Goal: Task Accomplishment & Management: Manage account settings

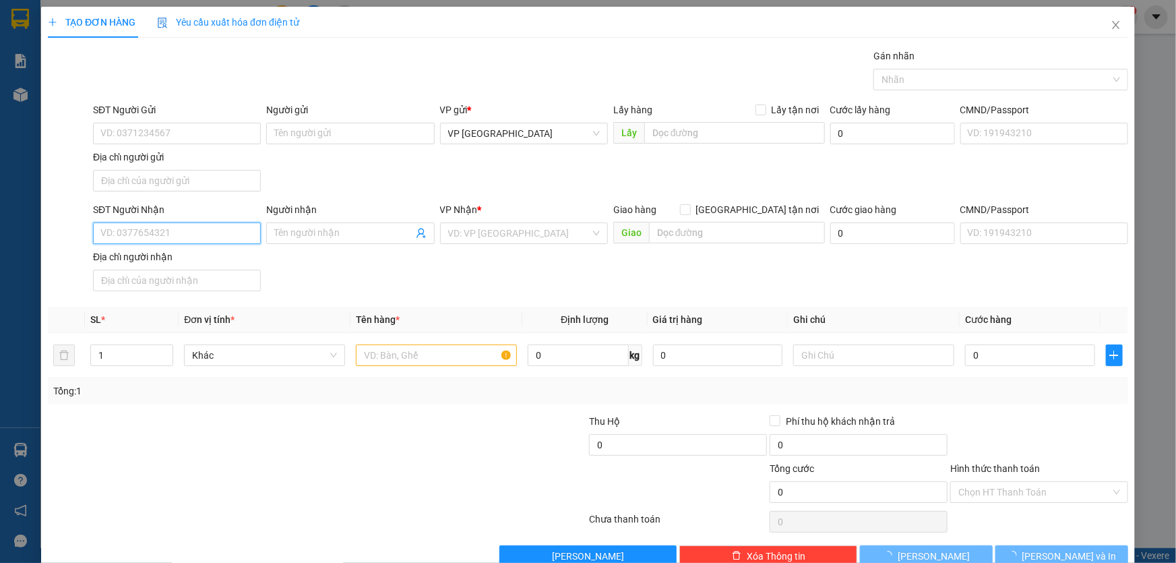
click at [169, 234] on input "SĐT Người Nhận" at bounding box center [177, 233] width 168 height 22
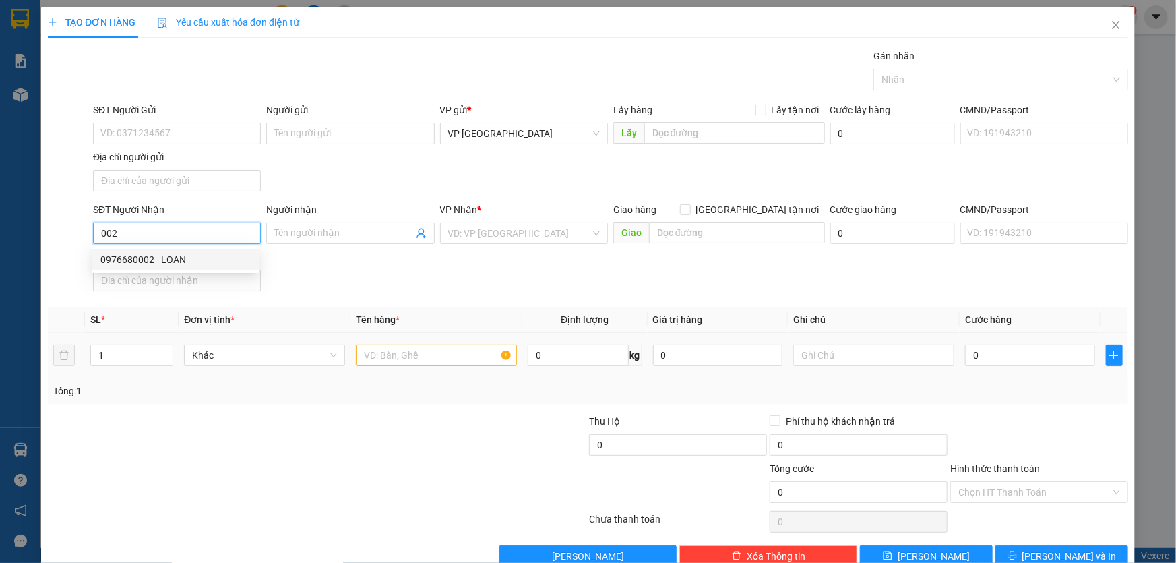
drag, startPoint x: 165, startPoint y: 259, endPoint x: 449, endPoint y: 336, distance: 294.7
click at [164, 257] on div "0976680002 - LOAN" at bounding box center [175, 259] width 150 height 15
type input "0976680002"
type input "LOAN"
type input "0976680002"
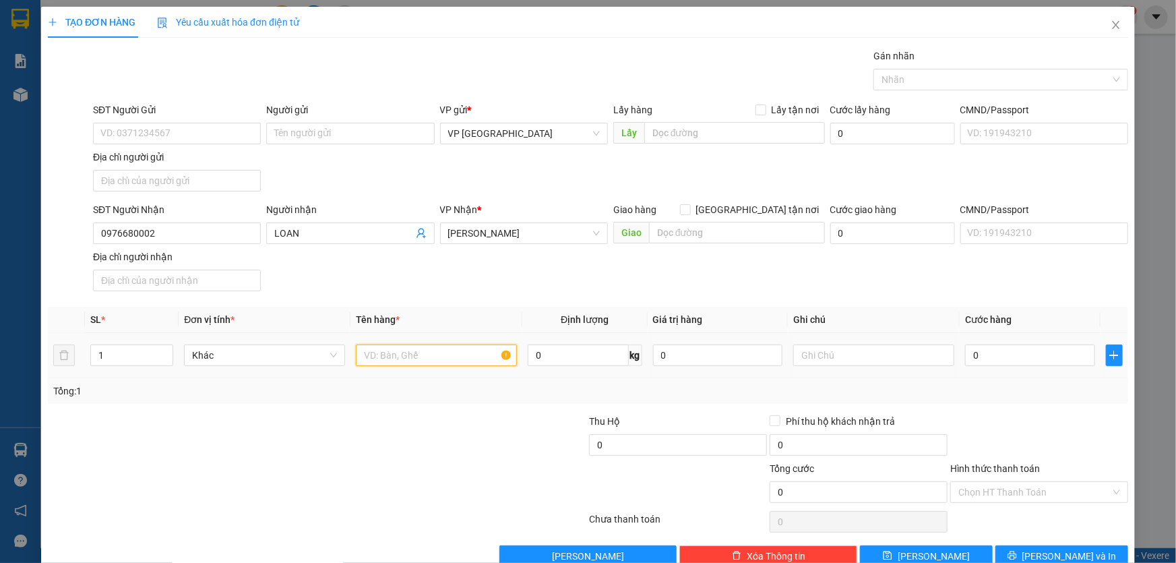
click at [416, 350] on input "text" at bounding box center [436, 355] width 161 height 22
type input "2 THÙNG GIẤY"
type input "CC"
type input "1"
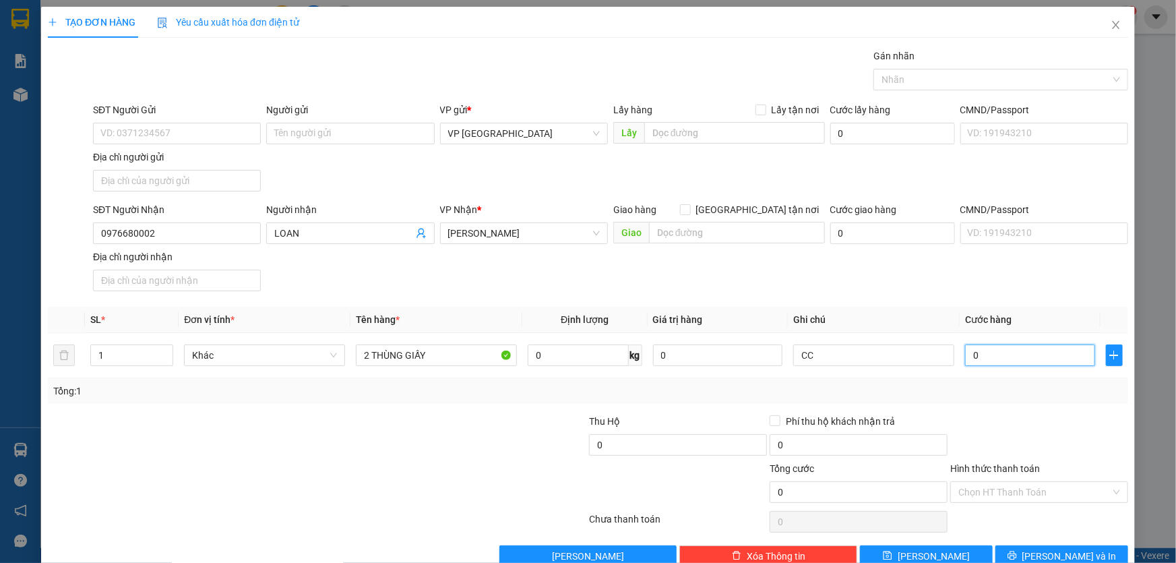
type input "1"
type input "10"
type input "100"
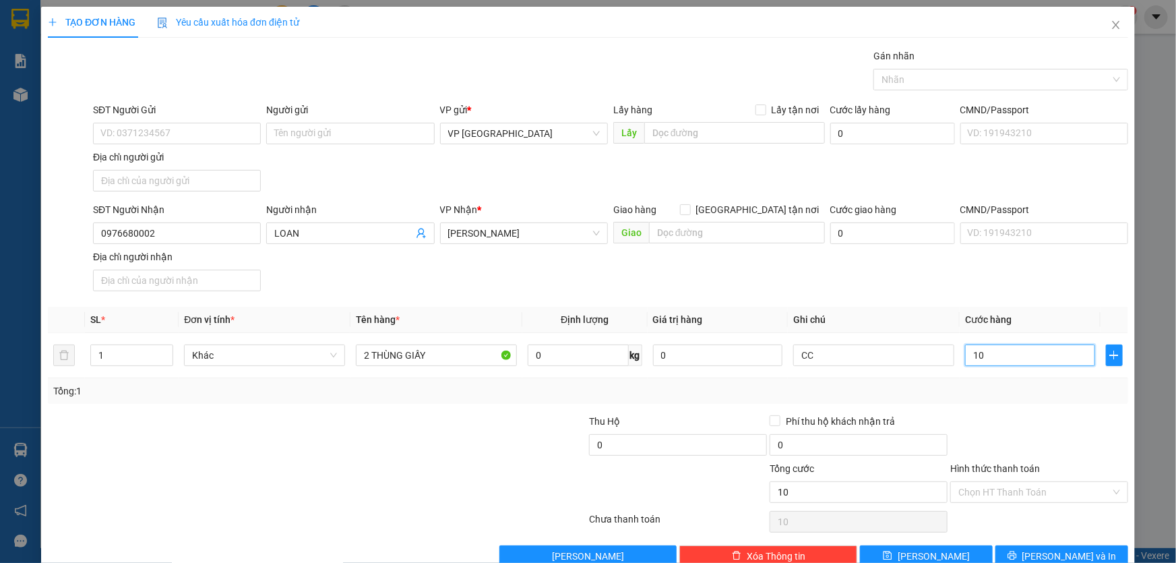
type input "100"
type input "1.000"
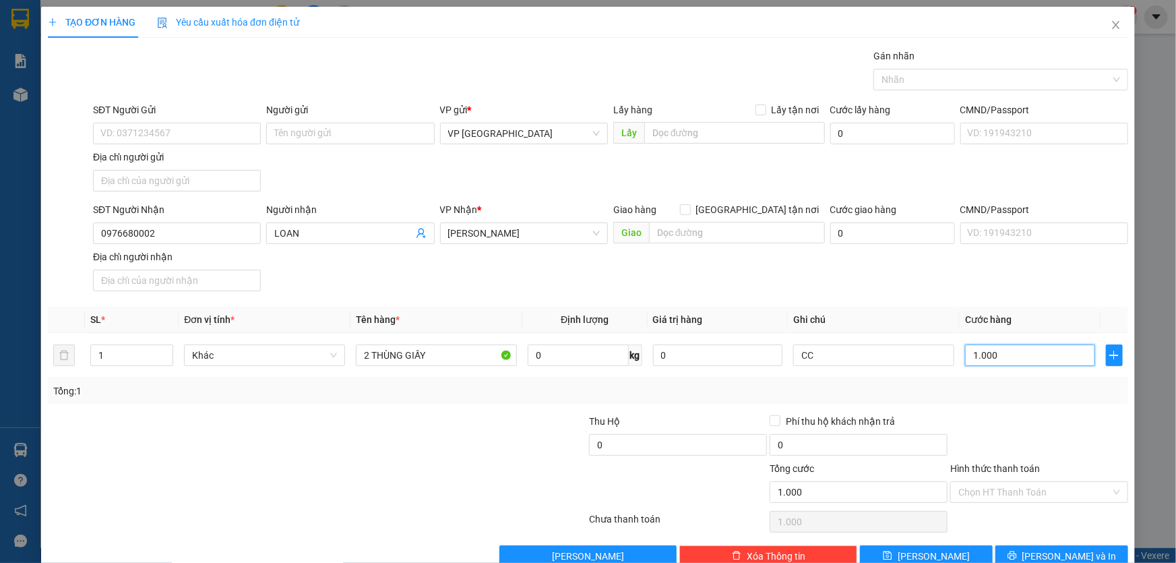
type input "10.000"
type input "100.000"
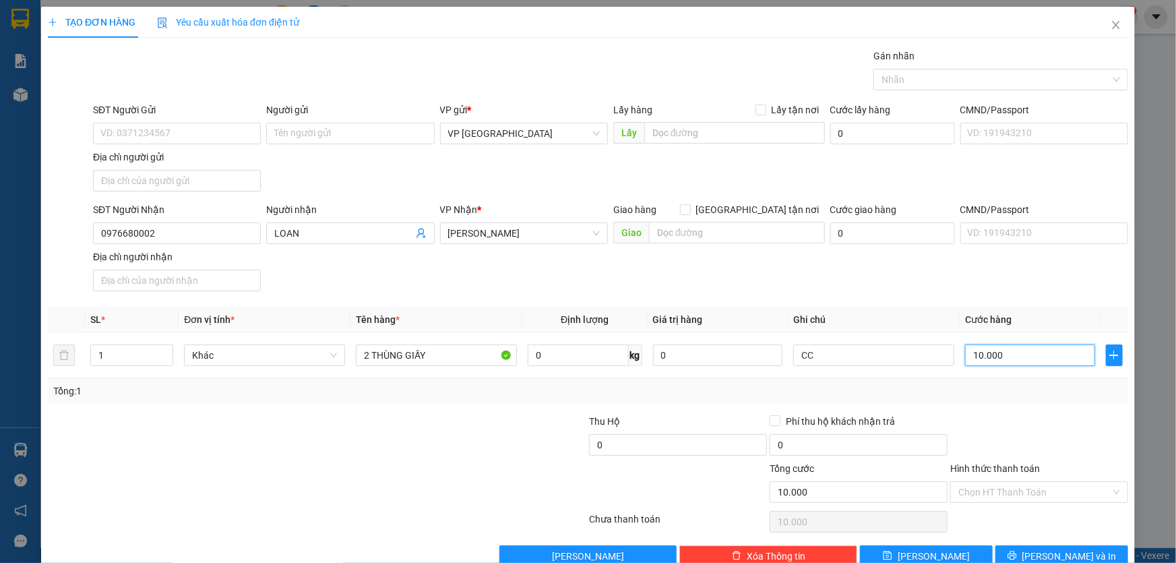
type input "100.000"
click at [1049, 553] on span "[PERSON_NAME] và In" at bounding box center [1069, 555] width 94 height 15
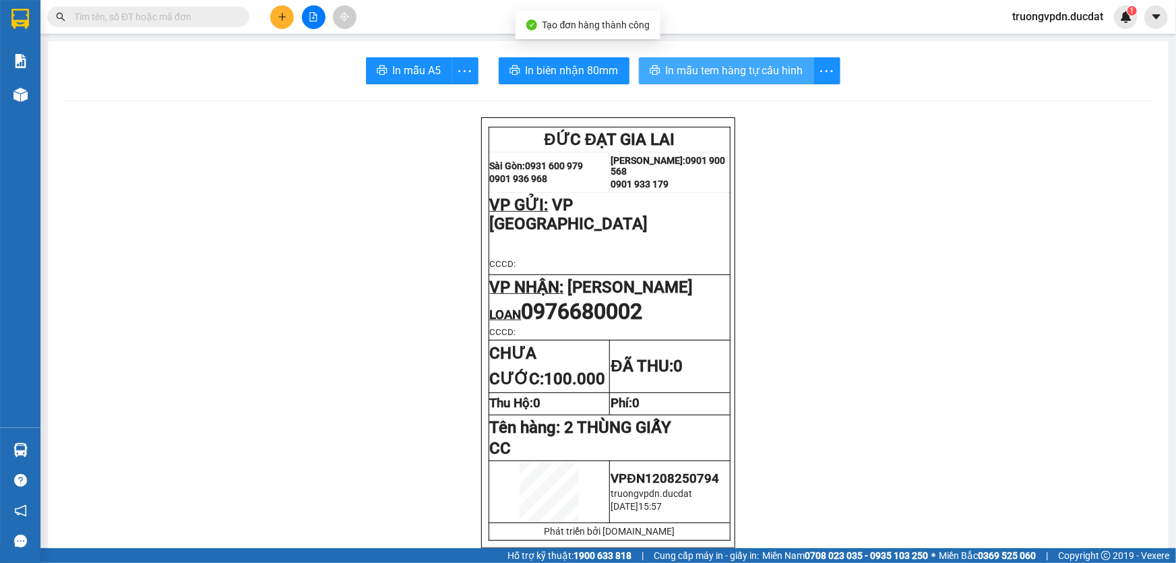
click at [734, 77] on span "In mẫu tem hàng tự cấu hình" at bounding box center [734, 70] width 137 height 17
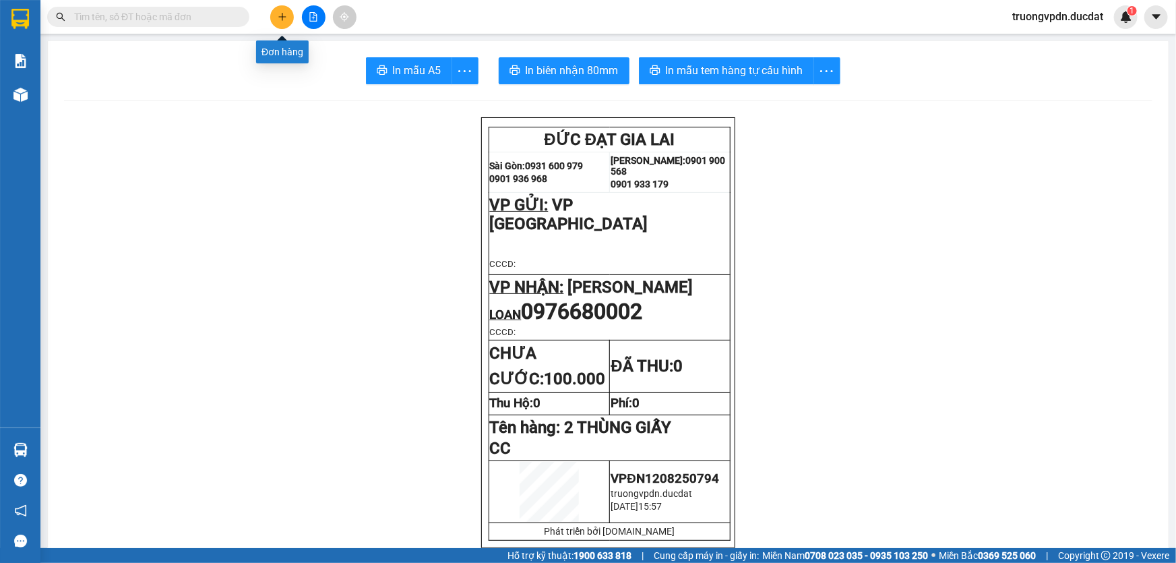
click at [274, 16] on button at bounding box center [282, 17] width 24 height 24
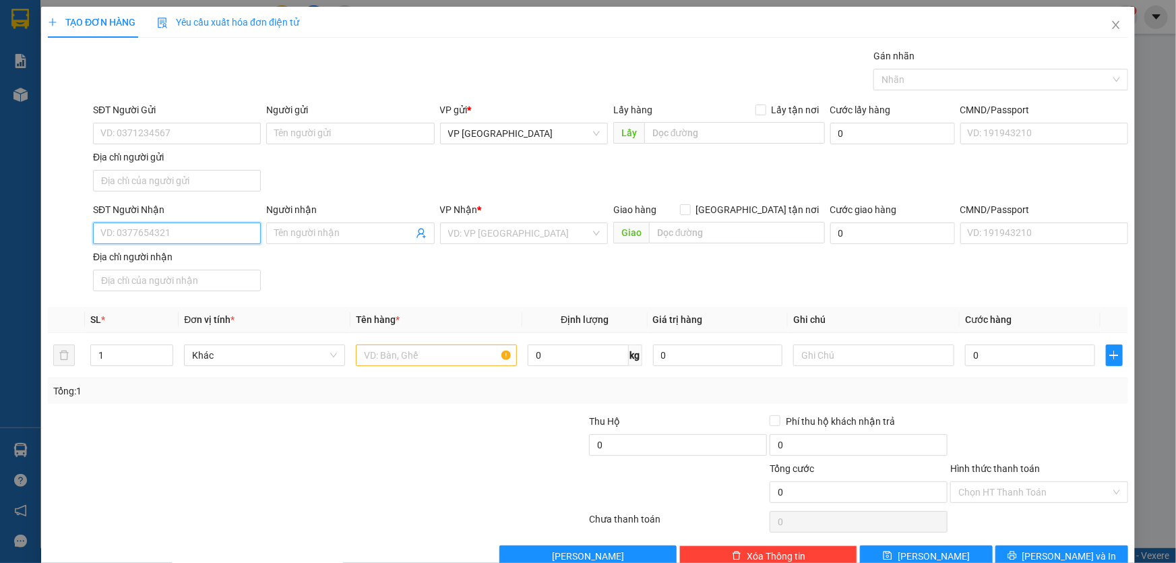
click at [145, 227] on input "SĐT Người Nhận" at bounding box center [177, 233] width 168 height 22
click at [178, 253] on div "0983225735 - PHƯƠNG CÔ KỶ" at bounding box center [175, 259] width 150 height 15
type input "0983225735"
type input "PHƯƠNG CÔ KỶ"
type input "0983225735"
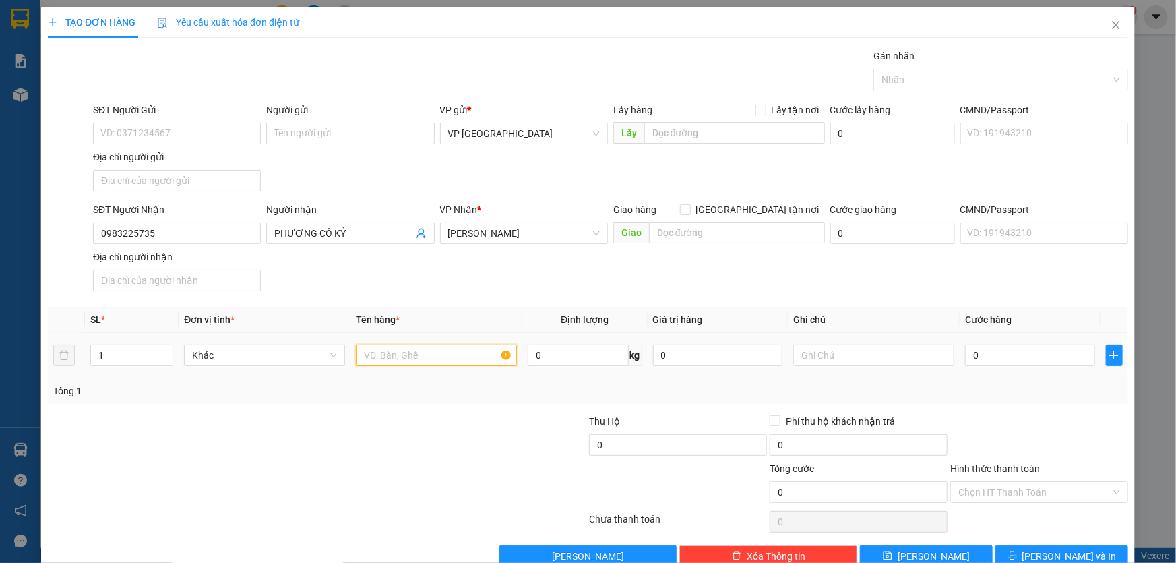
click at [409, 354] on input "text" at bounding box center [436, 355] width 161 height 22
type input "1 BAO TRẮNG"
type input "CC"
type input "8"
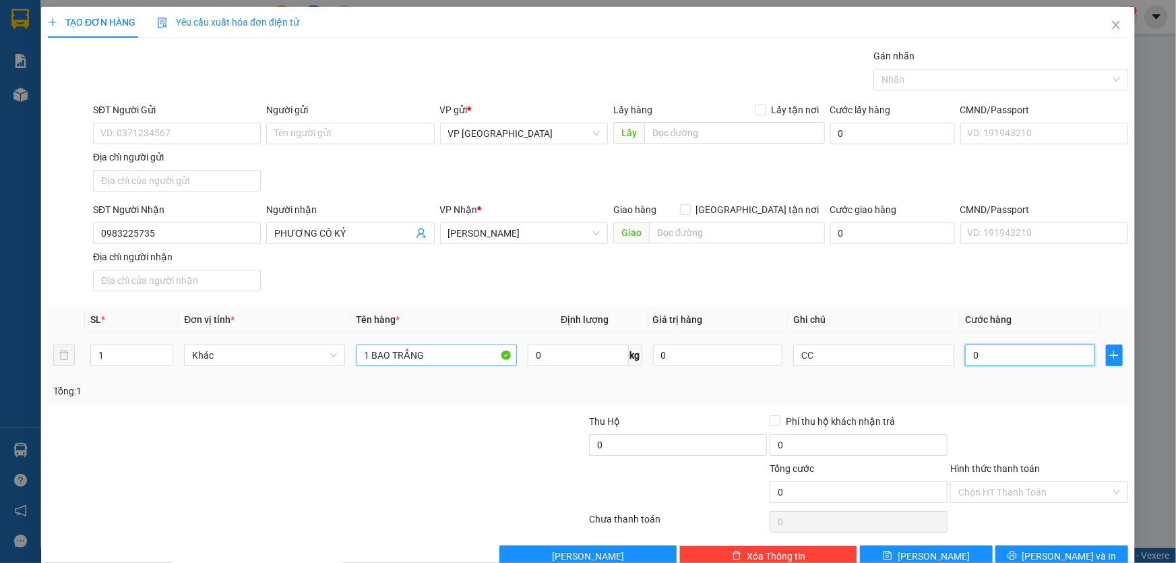
type input "8"
type input "80"
type input "800"
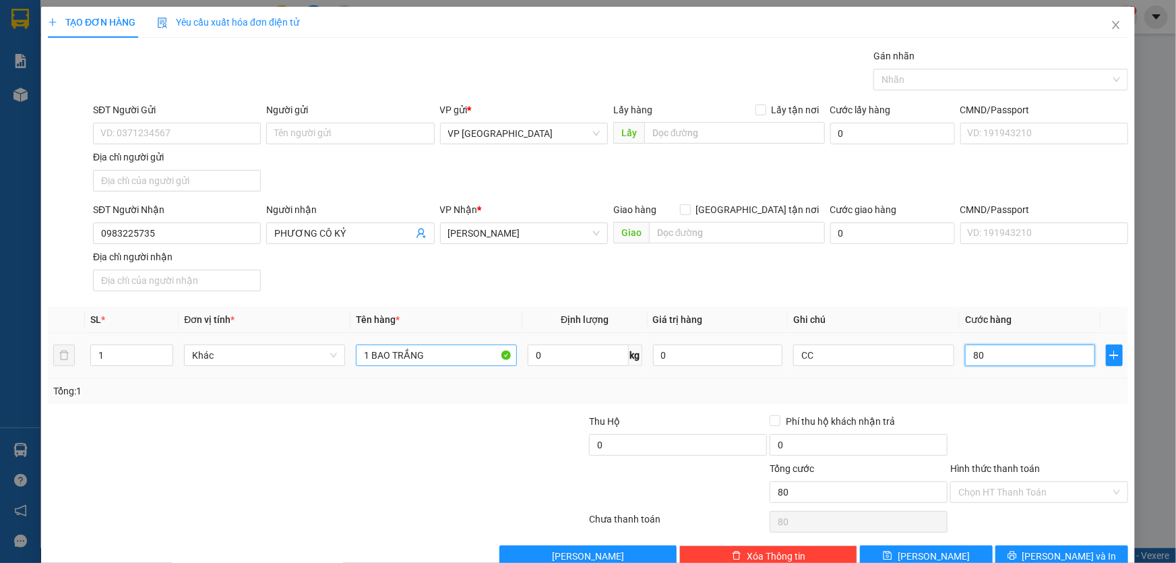
type input "800"
type input "8.000"
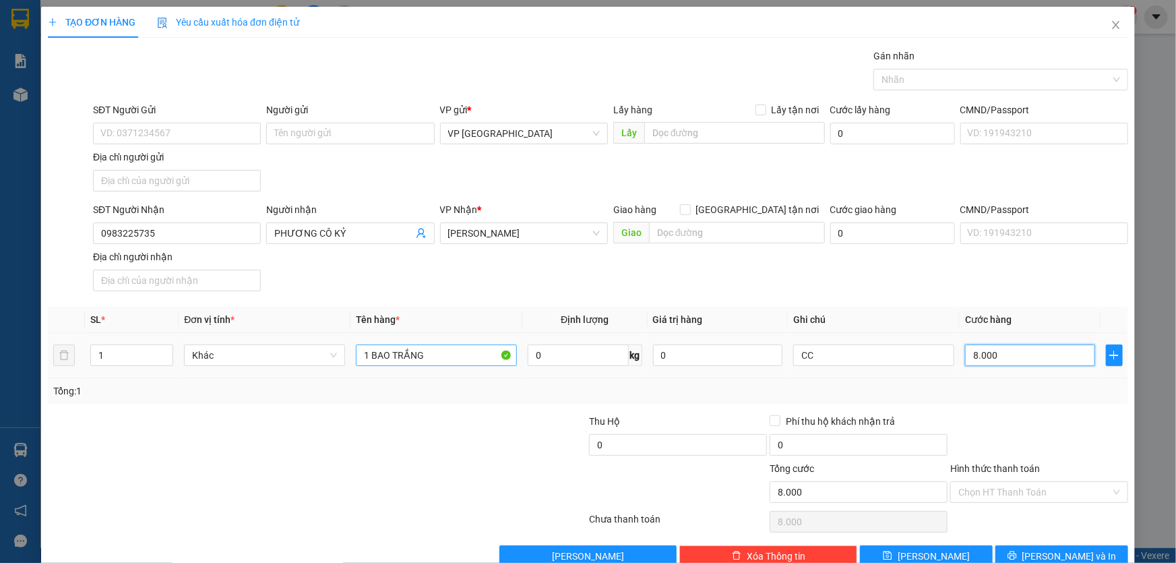
type input "80.000"
drag, startPoint x: 997, startPoint y: 355, endPoint x: 880, endPoint y: 363, distance: 117.5
click at [887, 362] on tr "1 Khác 1 BAO TRẮNG 0 kg 0 CC 80.000" at bounding box center [588, 355] width 1080 height 45
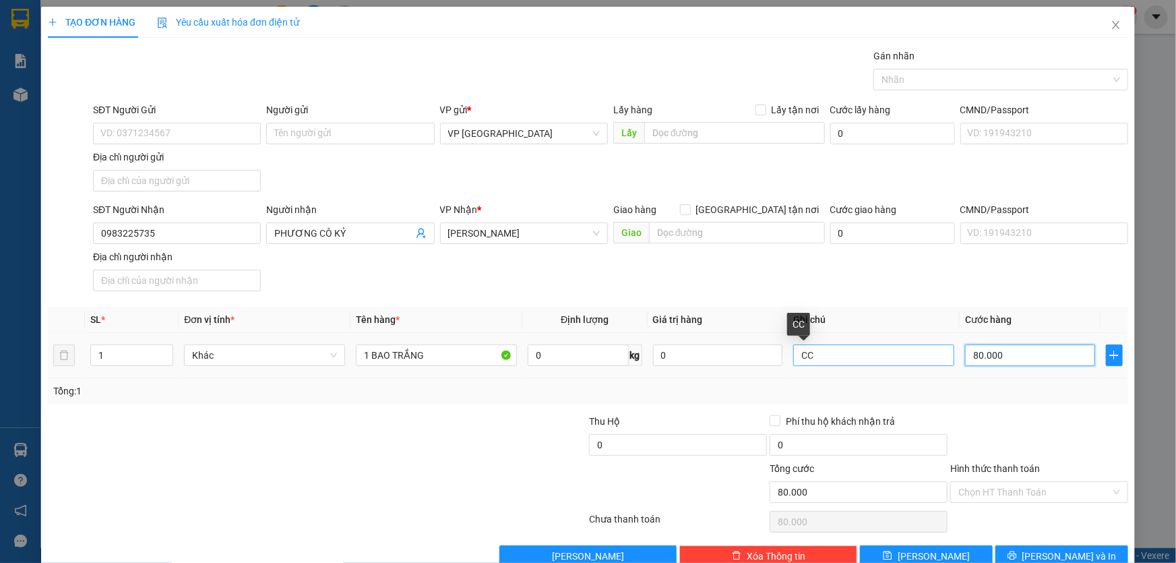
type input "0"
type input "70"
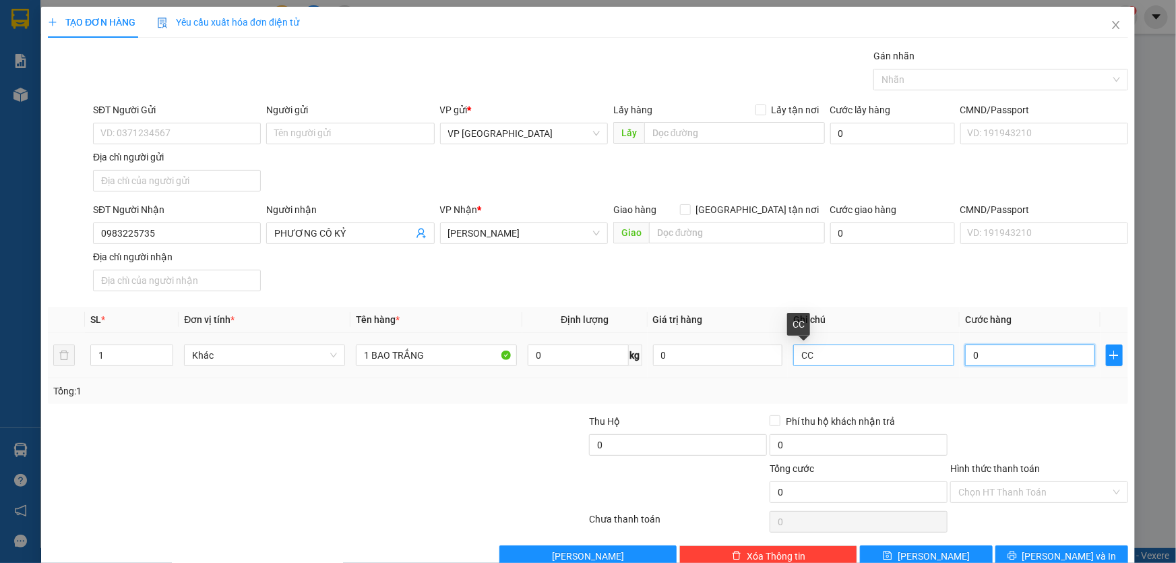
type input "70"
type input "700"
type input "7.000"
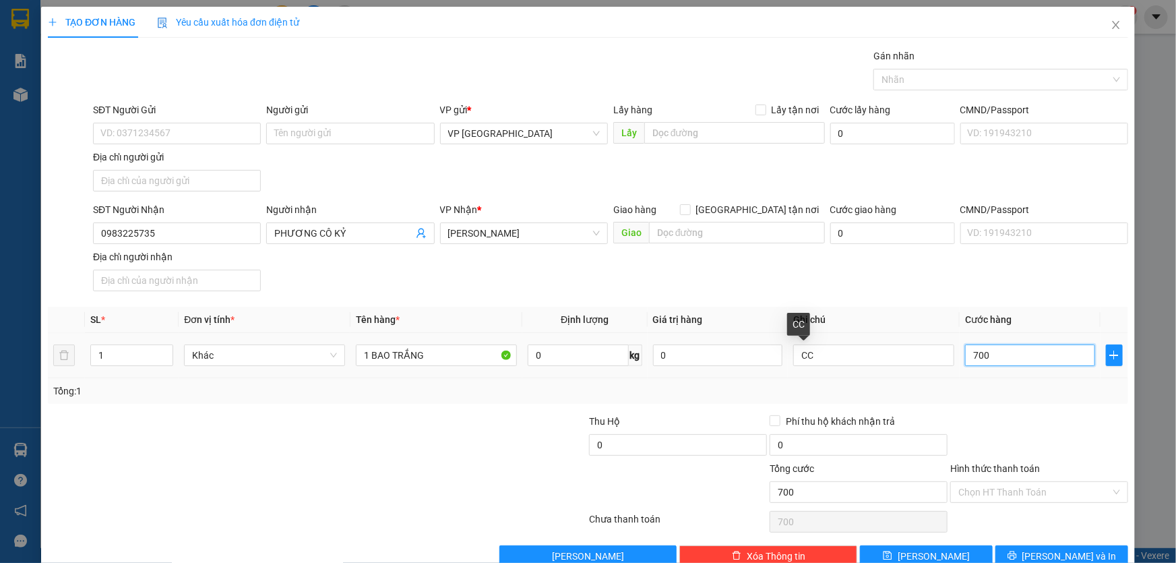
type input "7.000"
type input "70.000"
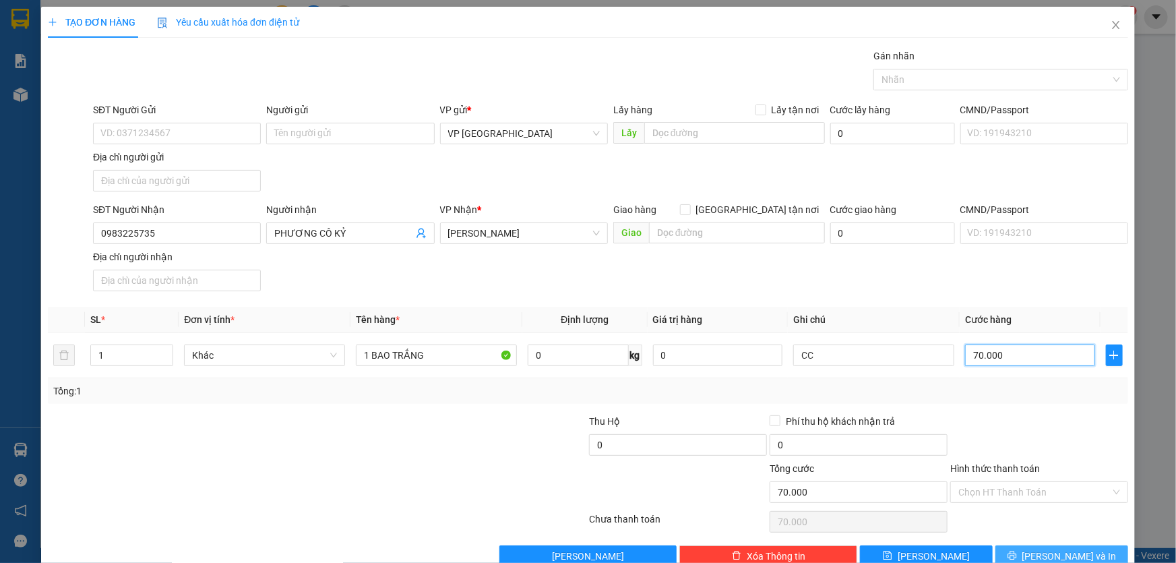
type input "70.000"
click at [1075, 550] on span "[PERSON_NAME] và In" at bounding box center [1069, 555] width 94 height 15
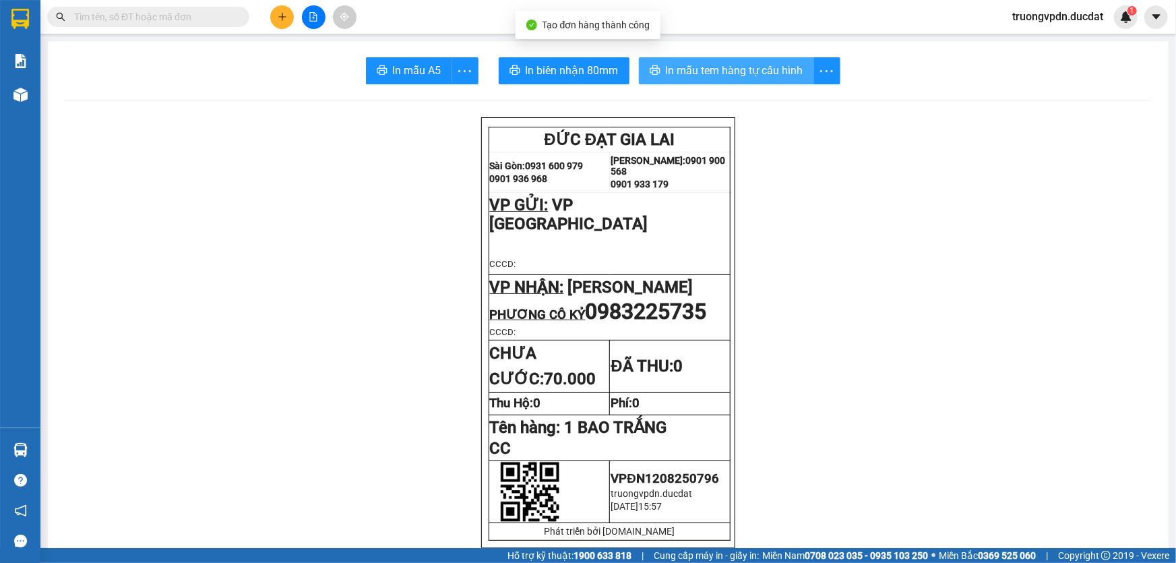
click at [666, 75] on span "In mẫu tem hàng tự cấu hình" at bounding box center [734, 70] width 137 height 17
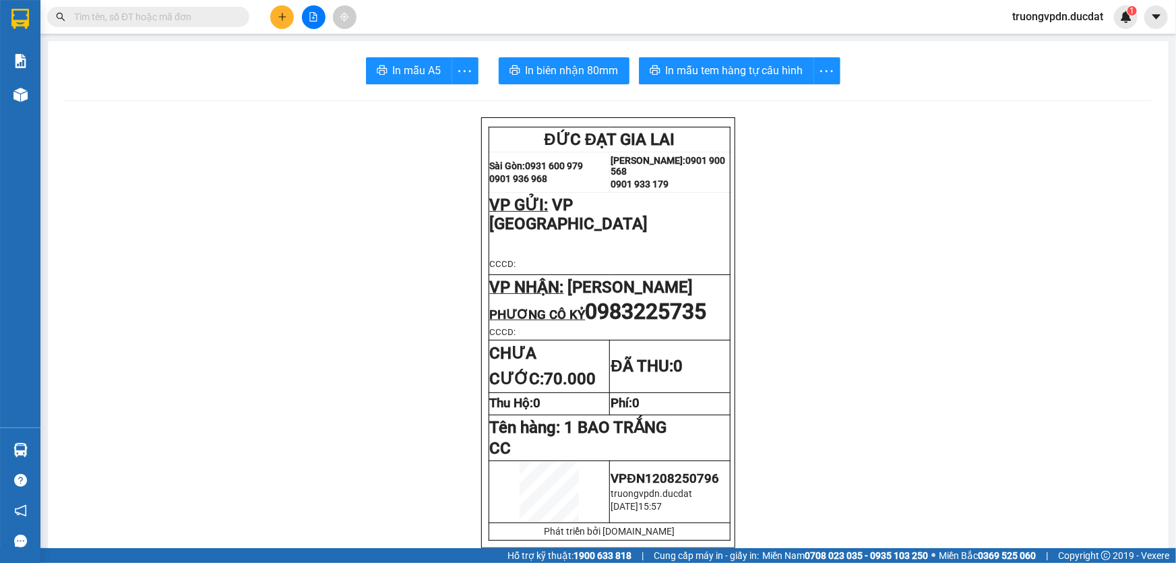
click at [279, 14] on icon "plus" at bounding box center [282, 16] width 9 height 9
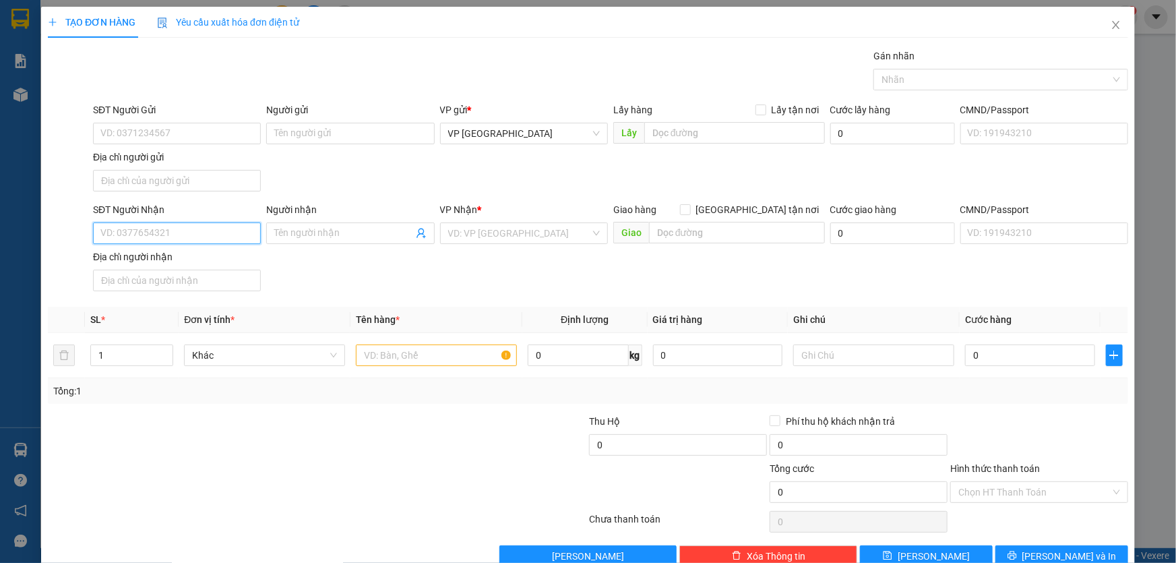
click at [175, 234] on input "SĐT Người Nhận" at bounding box center [177, 233] width 168 height 22
click at [146, 253] on div "0988323728 - KHẢI" at bounding box center [175, 259] width 150 height 15
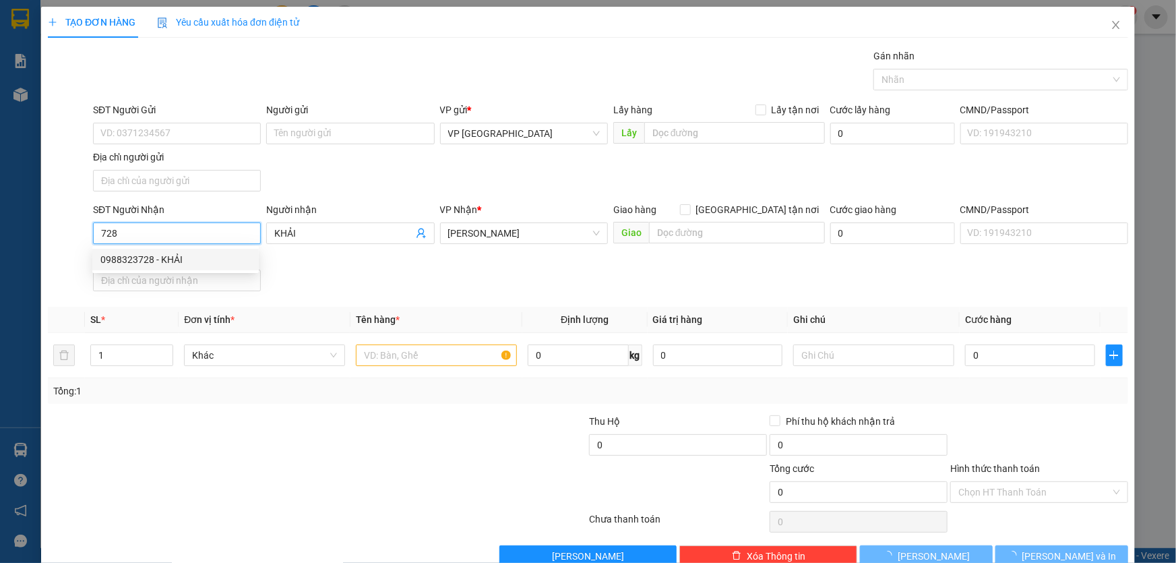
type input "0988323728"
type input "KHẢI"
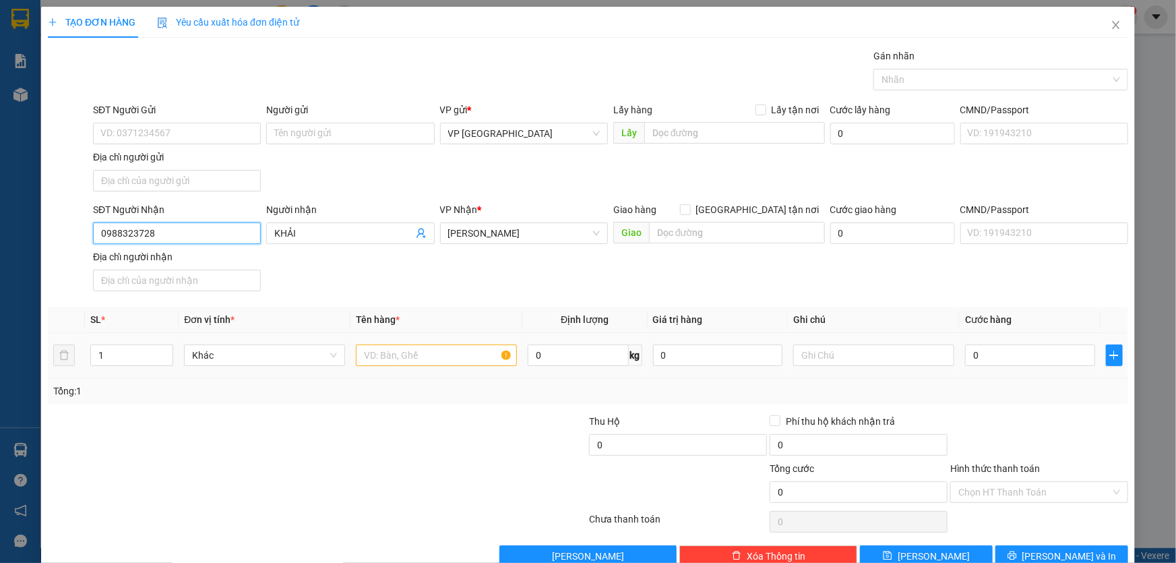
type input "0988323728"
click at [418, 354] on input "text" at bounding box center [436, 355] width 161 height 22
type input "/"
click at [398, 337] on td "/" at bounding box center [436, 355] width 172 height 45
click at [402, 345] on input "/" at bounding box center [436, 355] width 161 height 22
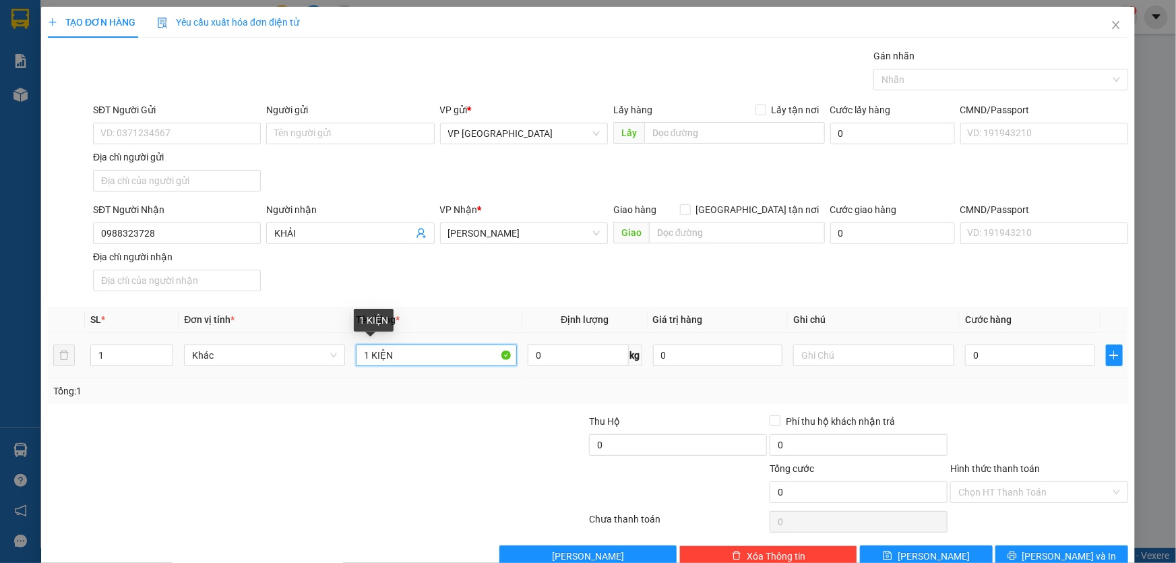
type input "1 KIỆN"
type input "6"
type input "60"
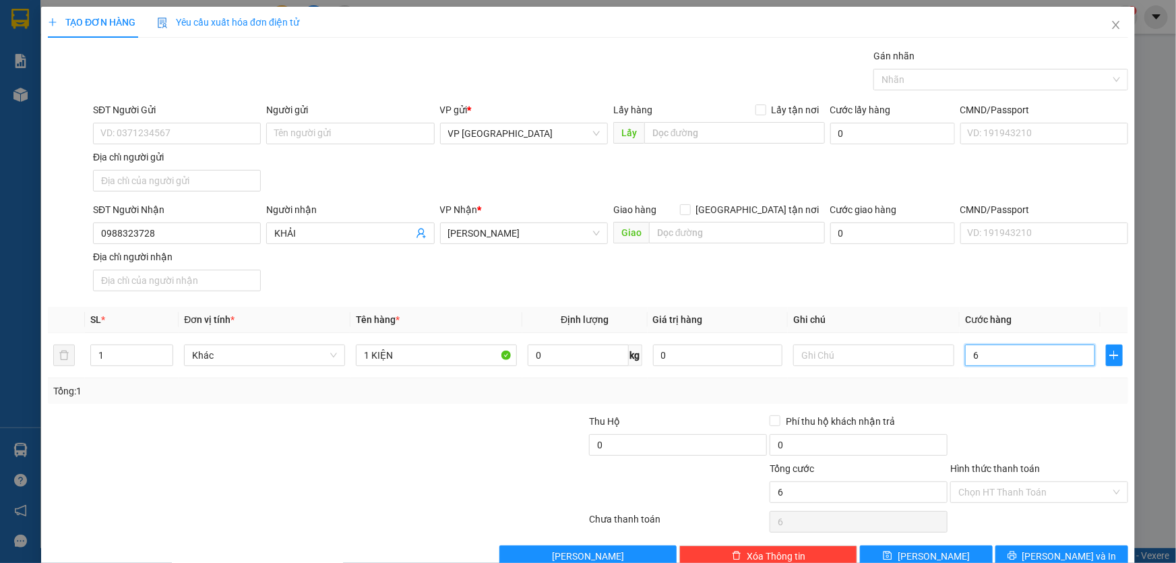
type input "60"
type input "600"
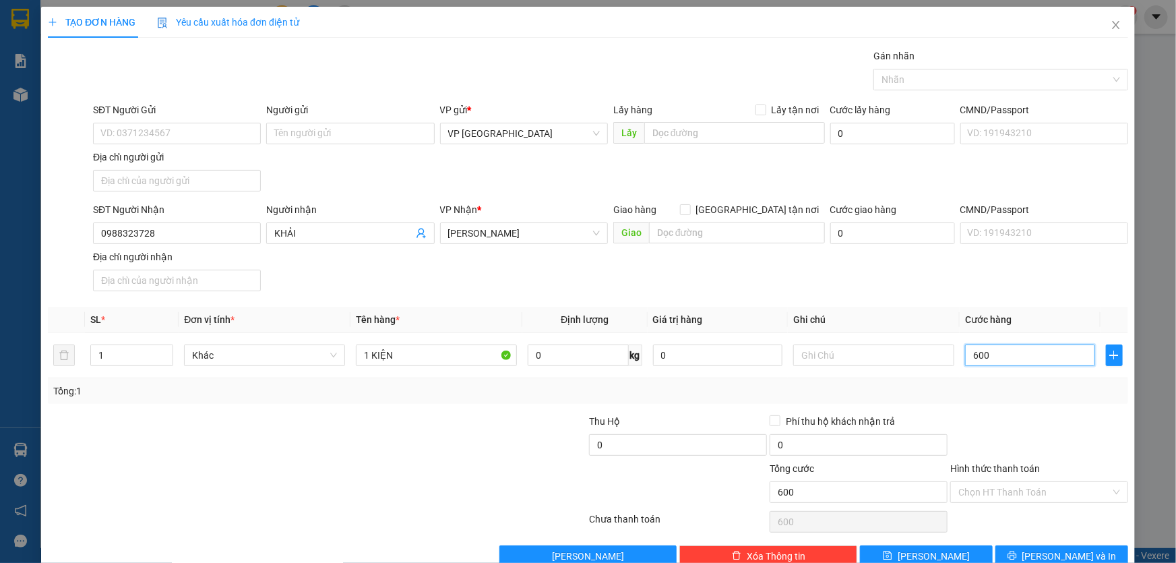
type input "6.000"
type input "60.000"
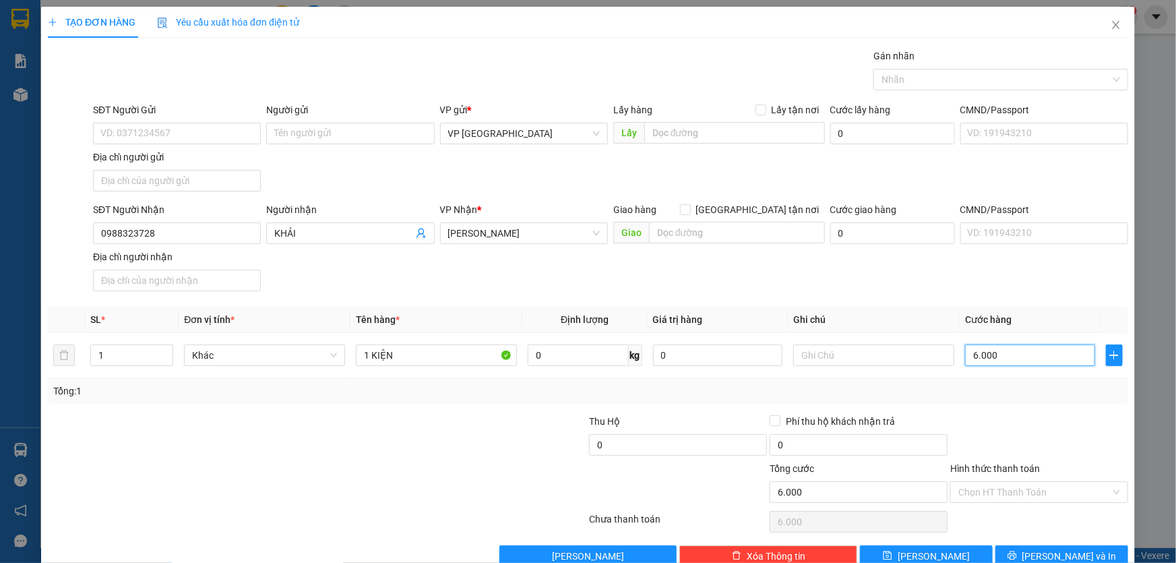
type input "60.000"
click at [1038, 490] on input "Hình thức thanh toán" at bounding box center [1034, 492] width 152 height 20
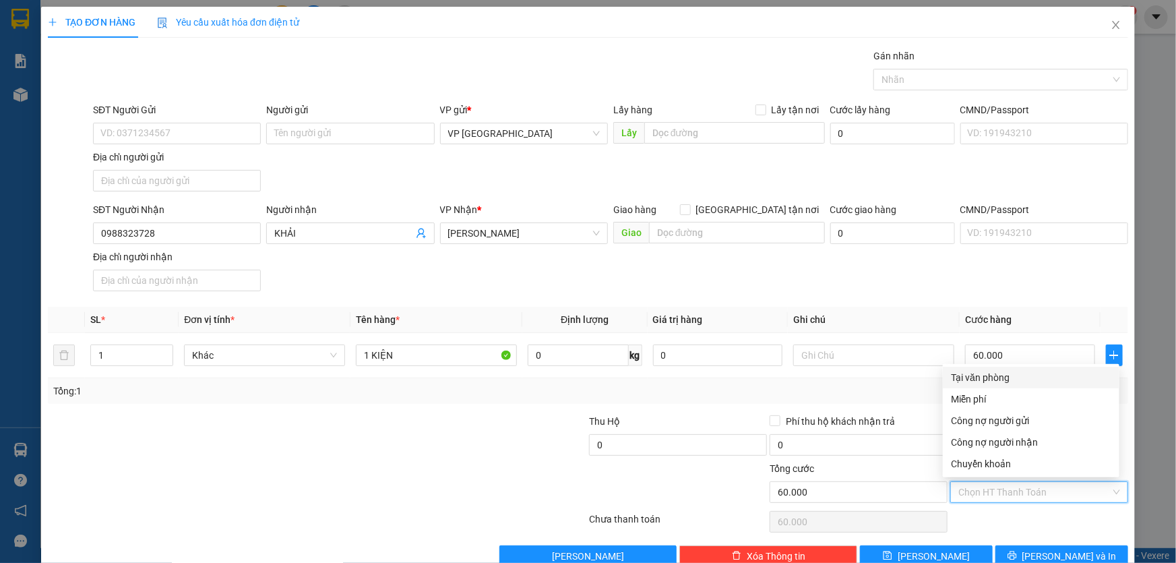
click at [1012, 379] on div "Tại văn phòng" at bounding box center [1031, 377] width 160 height 15
type input "0"
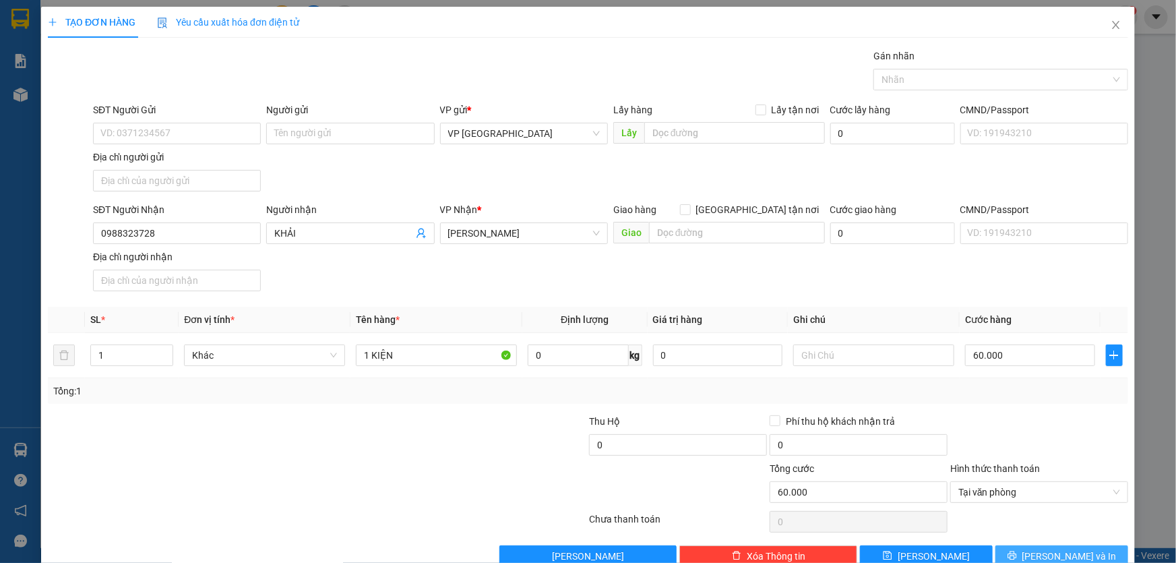
click at [1035, 545] on button "[PERSON_NAME] và In" at bounding box center [1061, 556] width 133 height 22
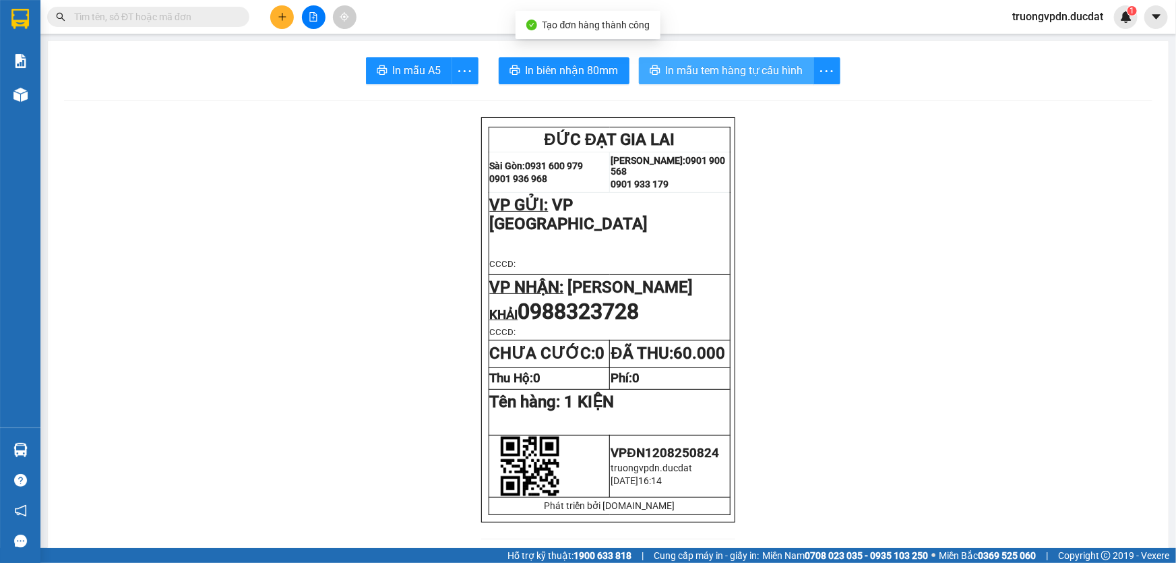
click at [710, 68] on span "In mẫu tem hàng tự cấu hình" at bounding box center [734, 70] width 137 height 17
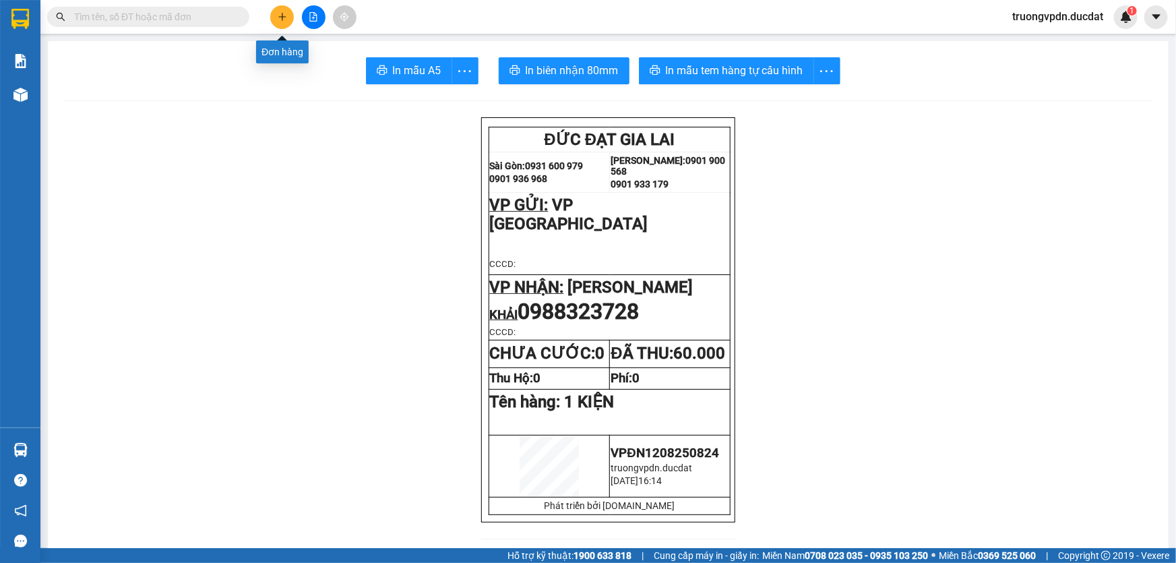
click at [288, 10] on button at bounding box center [282, 17] width 24 height 24
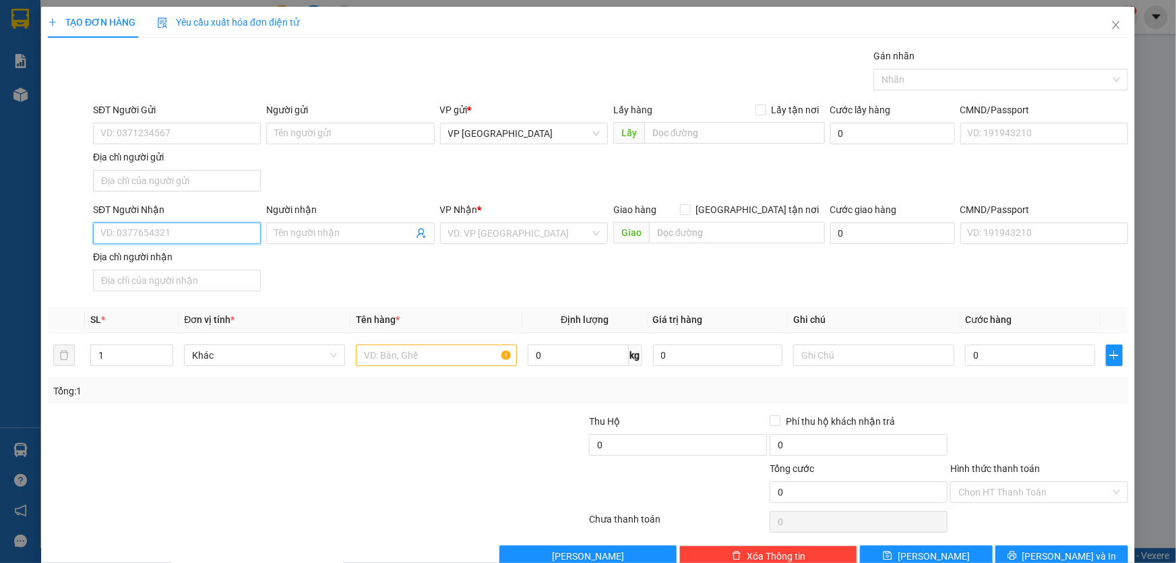
click at [205, 237] on input "SĐT Người Nhận" at bounding box center [177, 233] width 168 height 22
click at [371, 233] on input "Người nhận" at bounding box center [343, 233] width 138 height 15
type input "[PERSON_NAME]"
click at [539, 235] on input "search" at bounding box center [519, 233] width 142 height 20
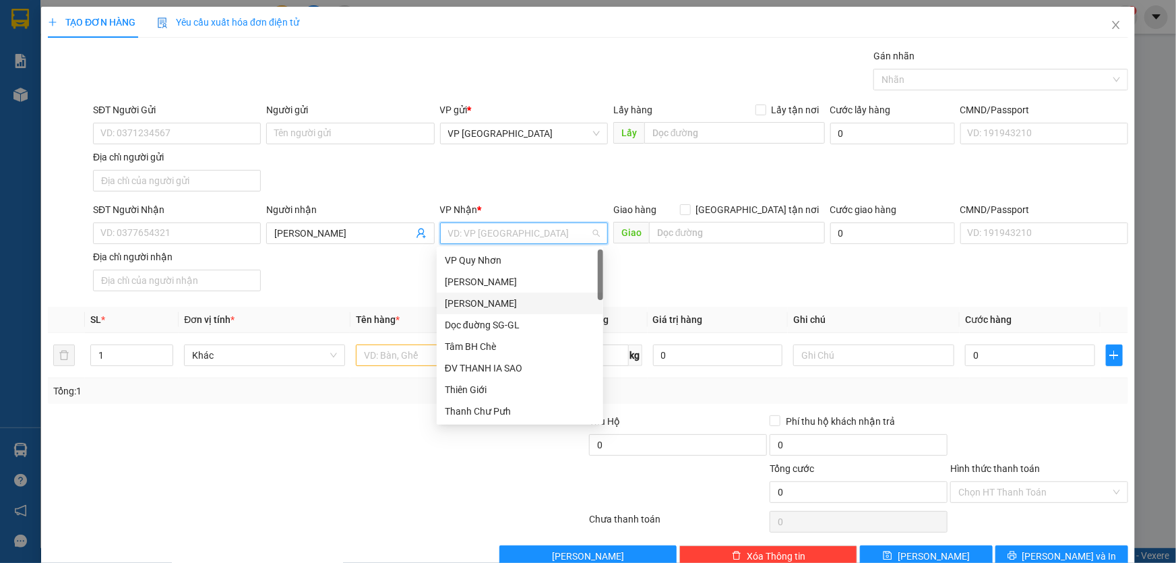
click at [493, 303] on div "[PERSON_NAME]" at bounding box center [520, 303] width 150 height 15
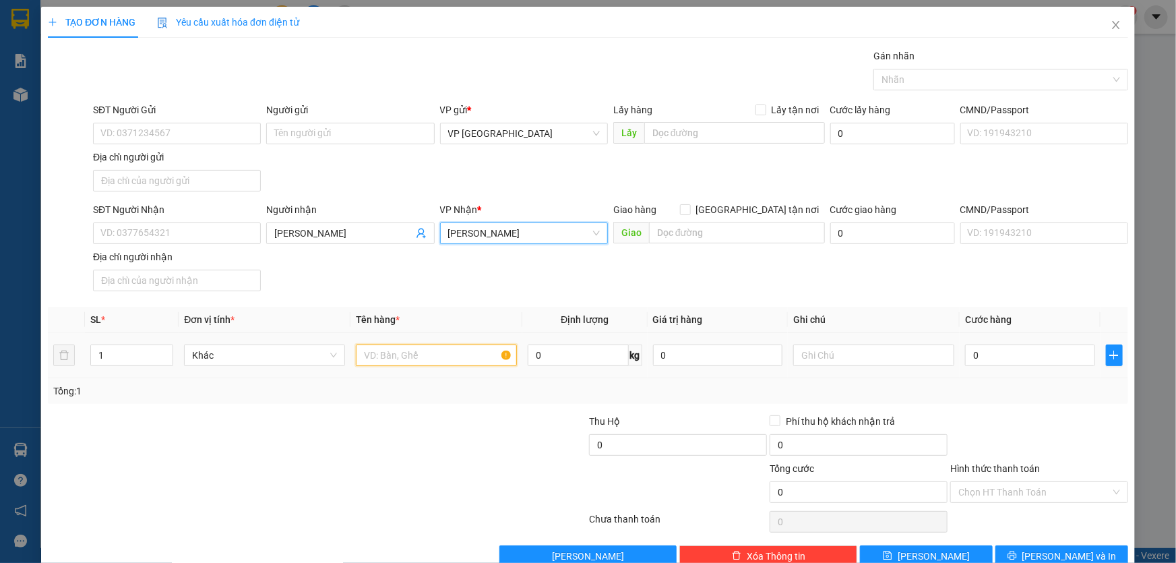
click at [408, 359] on input "text" at bounding box center [436, 355] width 161 height 22
type input "2 CỤC ĐEN"
type input "CC"
type input "1"
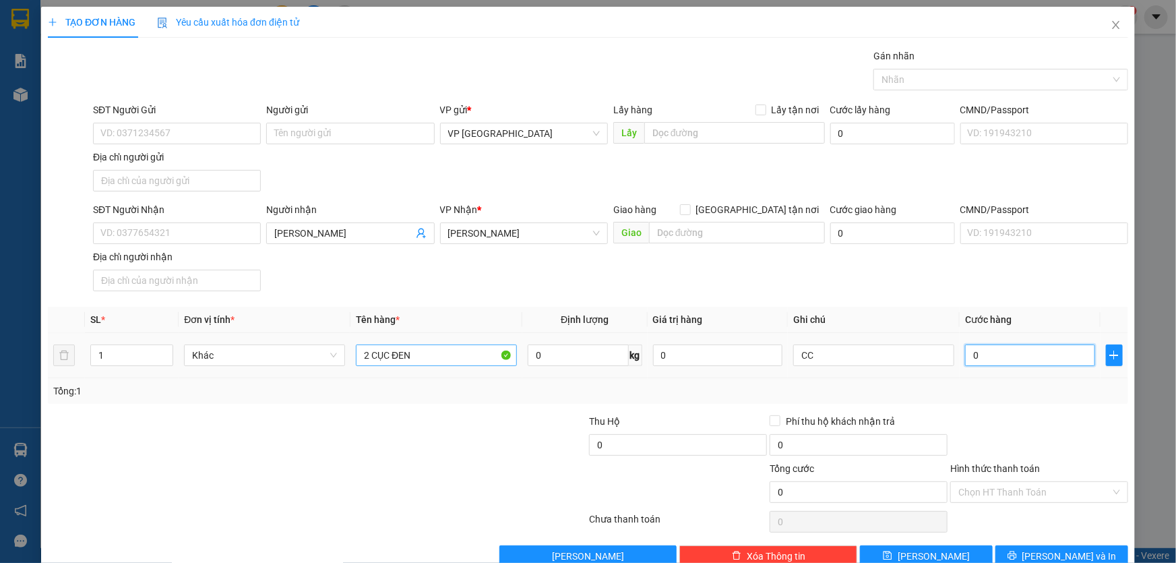
type input "1"
type input "10"
type input "100"
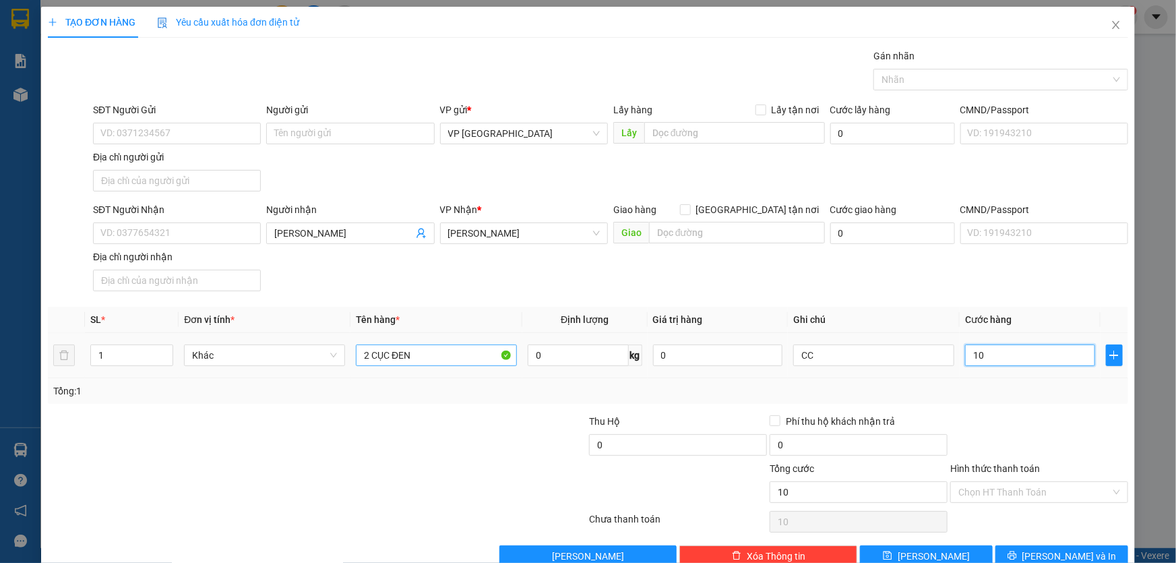
type input "100"
type input "1.000"
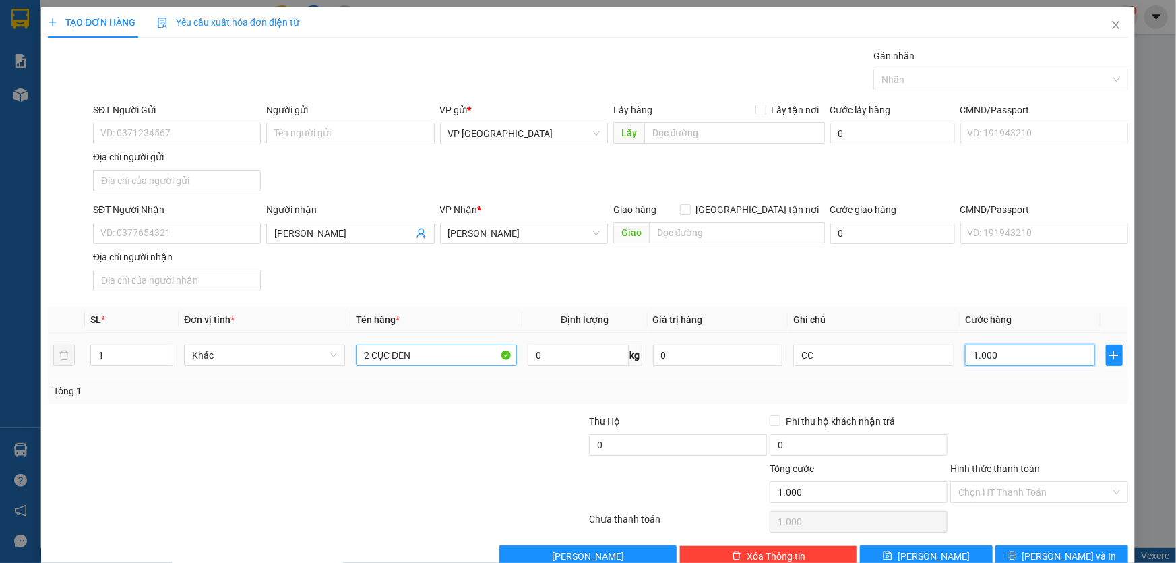
type input "10.000"
type input "100.000"
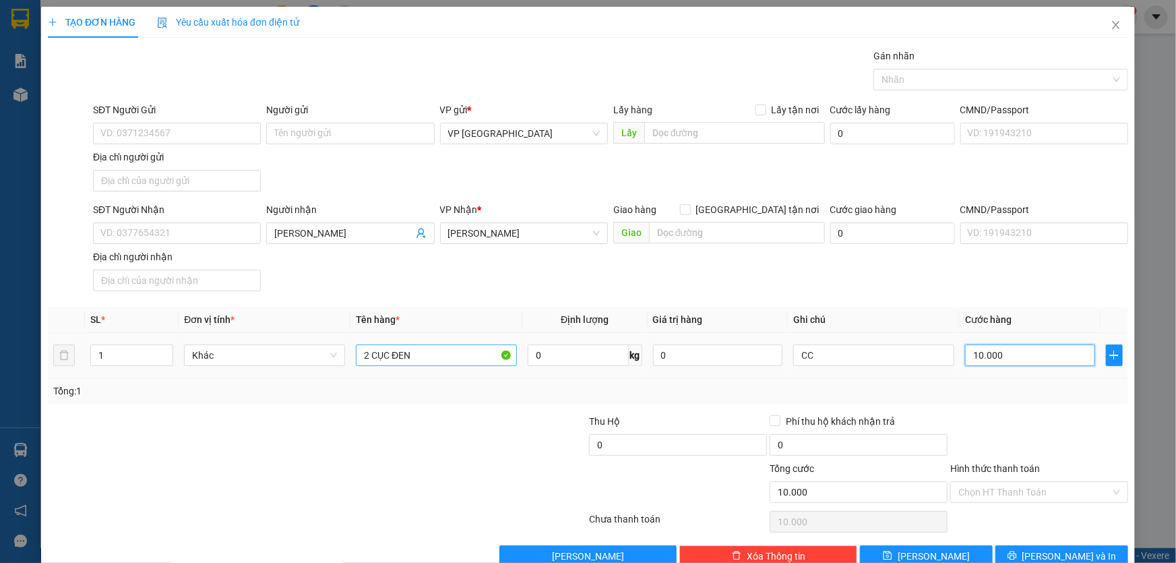
type input "100.000"
click at [1065, 548] on span "[PERSON_NAME] và In" at bounding box center [1069, 555] width 94 height 15
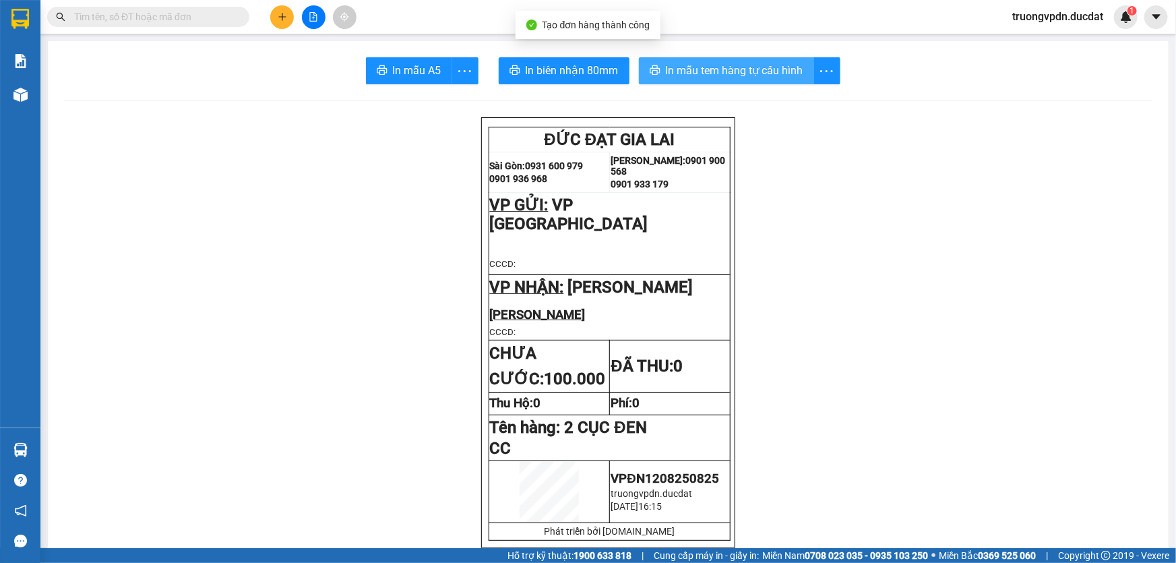
click at [689, 77] on span "In mẫu tem hàng tự cấu hình" at bounding box center [734, 70] width 137 height 17
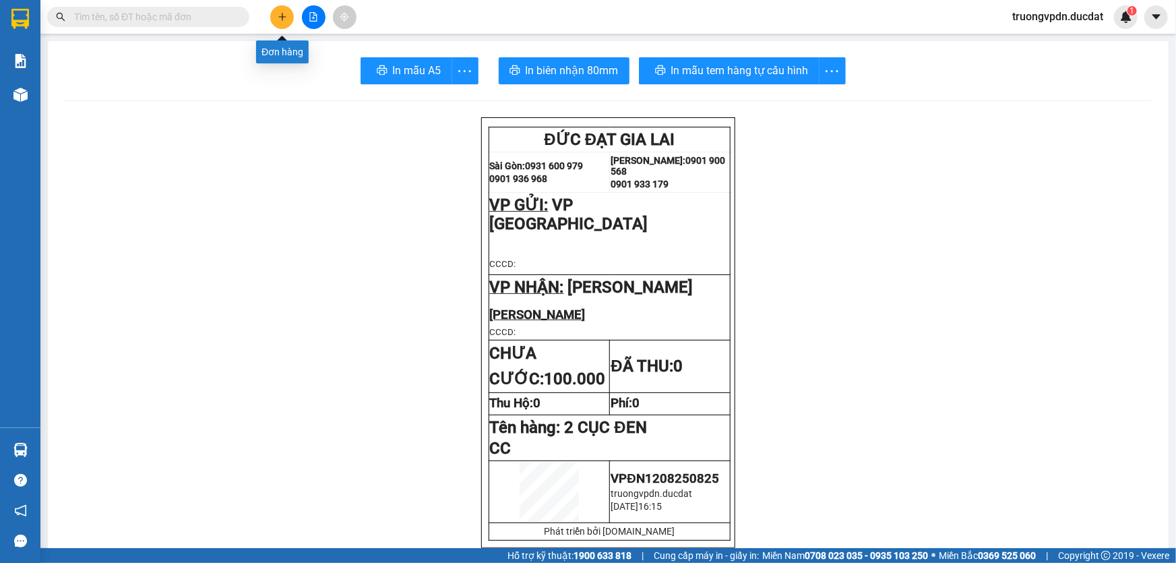
click at [280, 20] on icon "plus" at bounding box center [282, 16] width 9 height 9
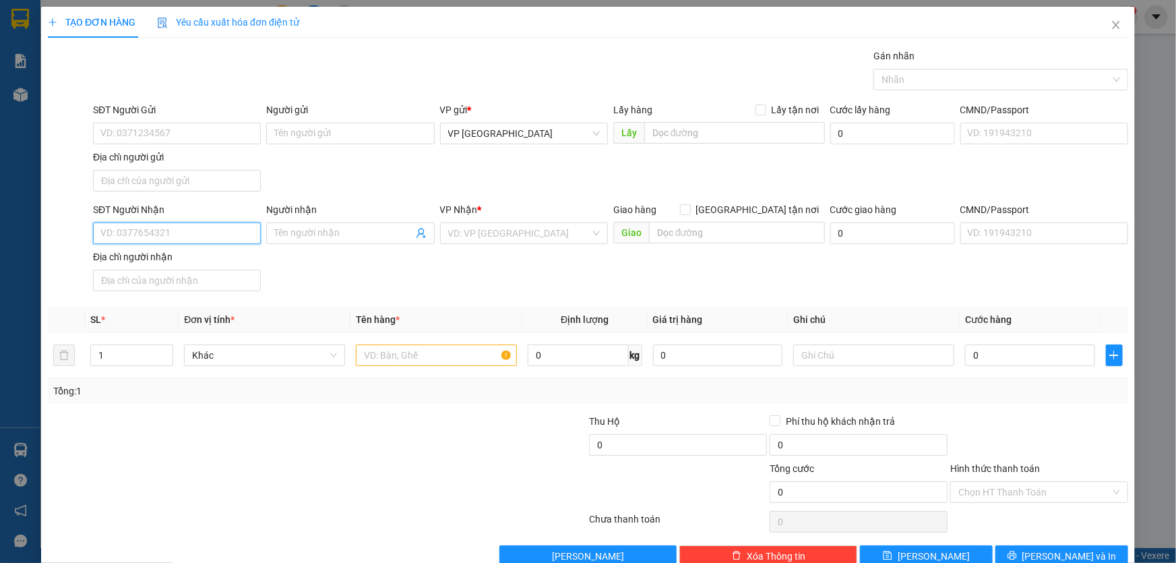
click at [175, 234] on input "SĐT Người Nhận" at bounding box center [177, 233] width 168 height 22
click at [158, 255] on div "0386860146" at bounding box center [175, 259] width 150 height 15
type input "0386860146"
click at [373, 355] on input "text" at bounding box center [436, 355] width 161 height 22
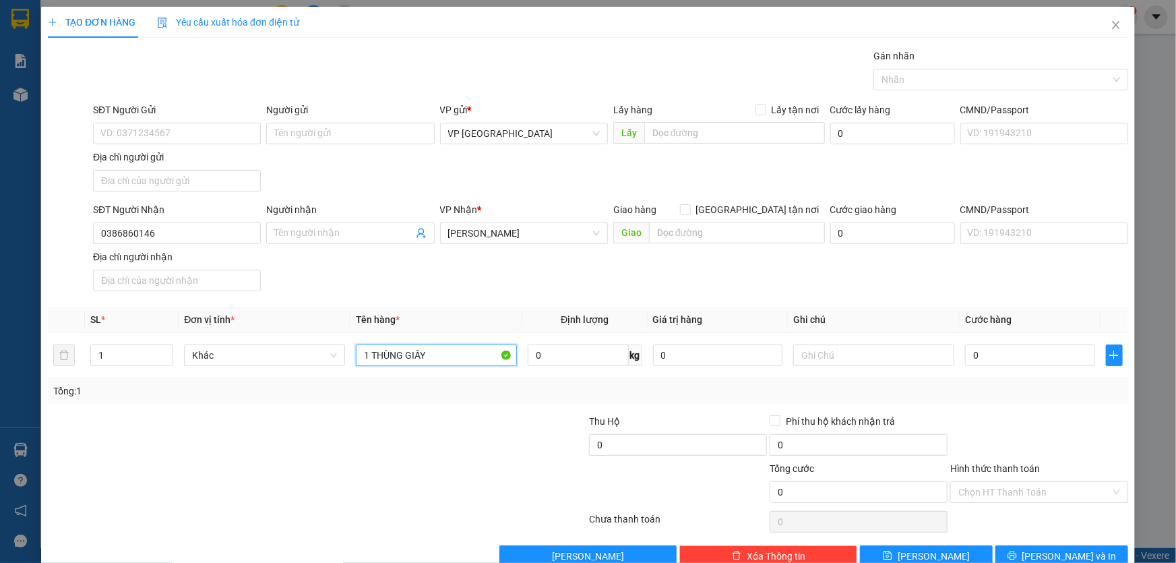
type input "1 THÙNG GIẤY"
type input "CC"
type input "6"
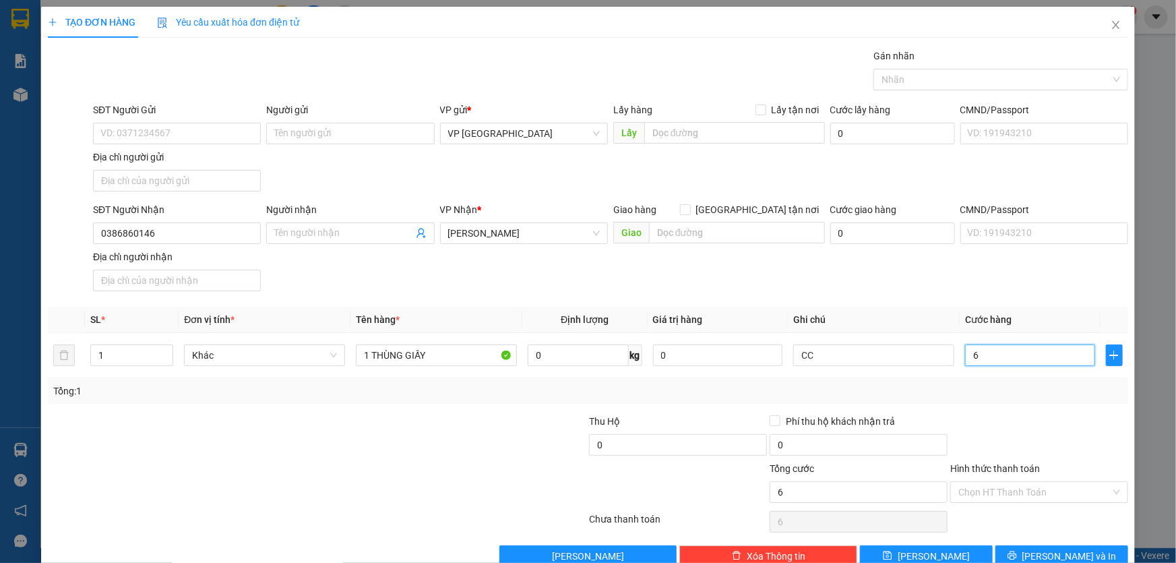
type input "60"
type input "600"
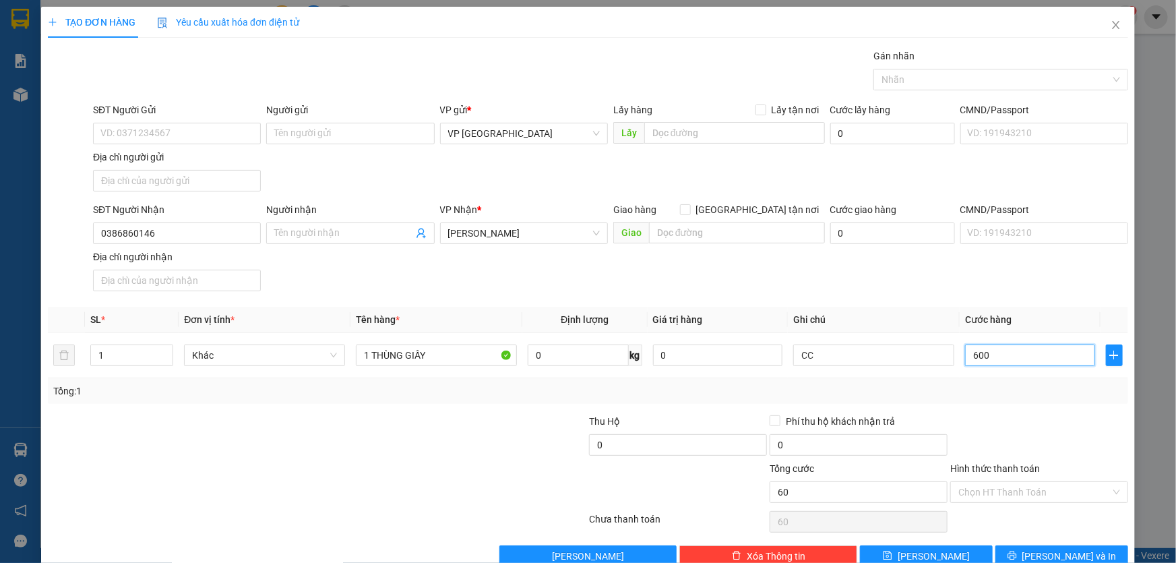
type input "600"
type input "6.000"
type input "60.000"
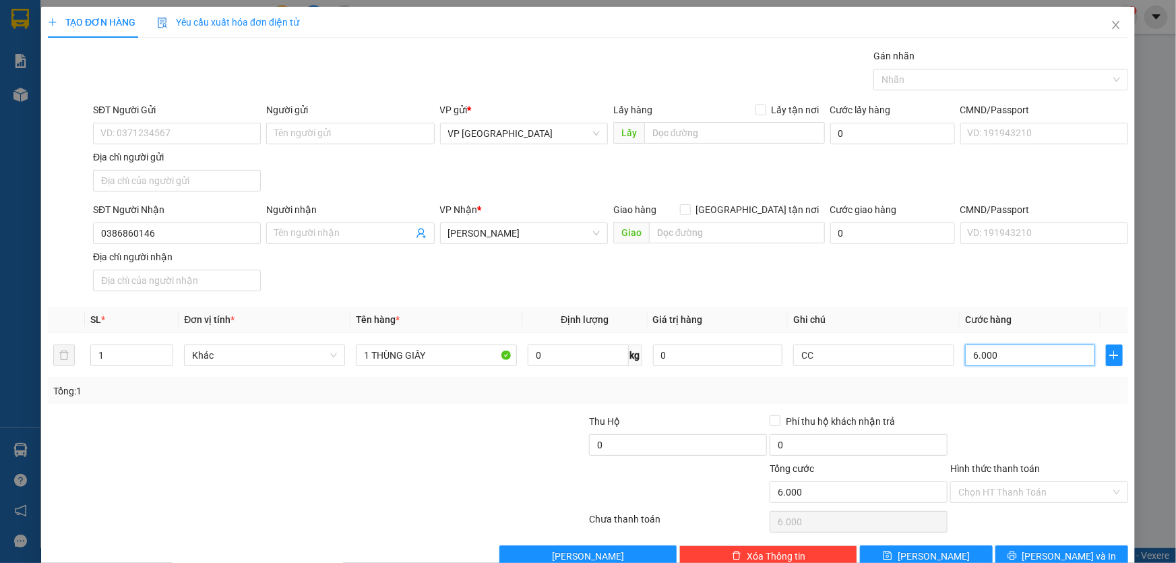
type input "60.000"
click at [1054, 558] on span "[PERSON_NAME] và In" at bounding box center [1069, 555] width 94 height 15
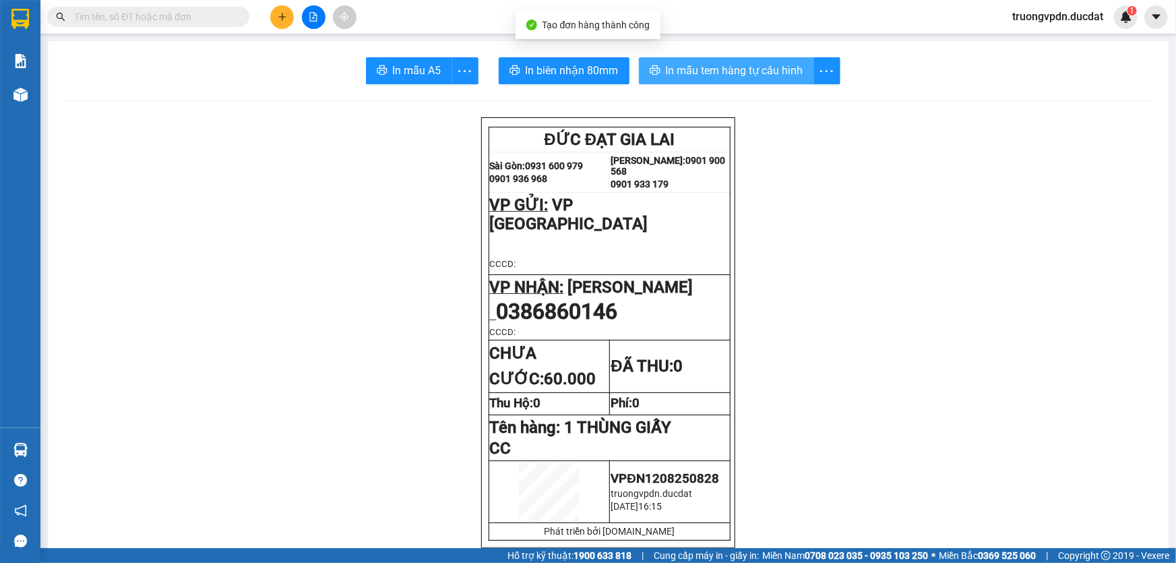
click at [741, 75] on span "In mẫu tem hàng tự cấu hình" at bounding box center [734, 70] width 137 height 17
click at [278, 18] on icon "plus" at bounding box center [282, 16] width 9 height 9
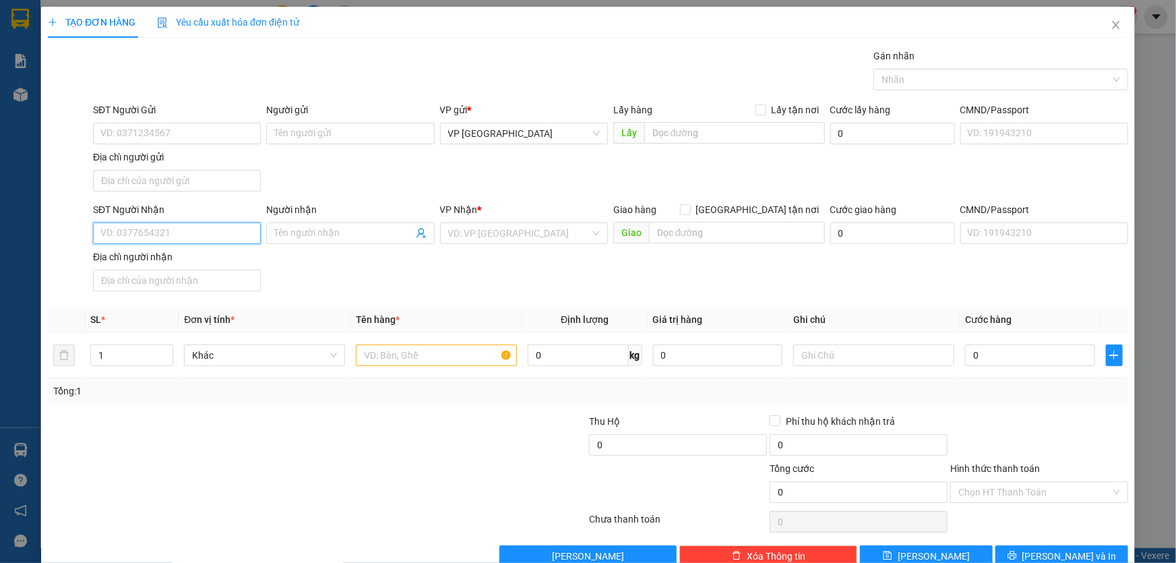
drag, startPoint x: 162, startPoint y: 232, endPoint x: 175, endPoint y: 228, distance: 13.9
click at [161, 232] on input "SĐT Người Nhận" at bounding box center [177, 233] width 168 height 22
drag, startPoint x: 141, startPoint y: 261, endPoint x: 188, endPoint y: 255, distance: 47.6
click at [141, 261] on div "0369876599 - HAPPY SMILE" at bounding box center [175, 259] width 150 height 15
type input "0369876599"
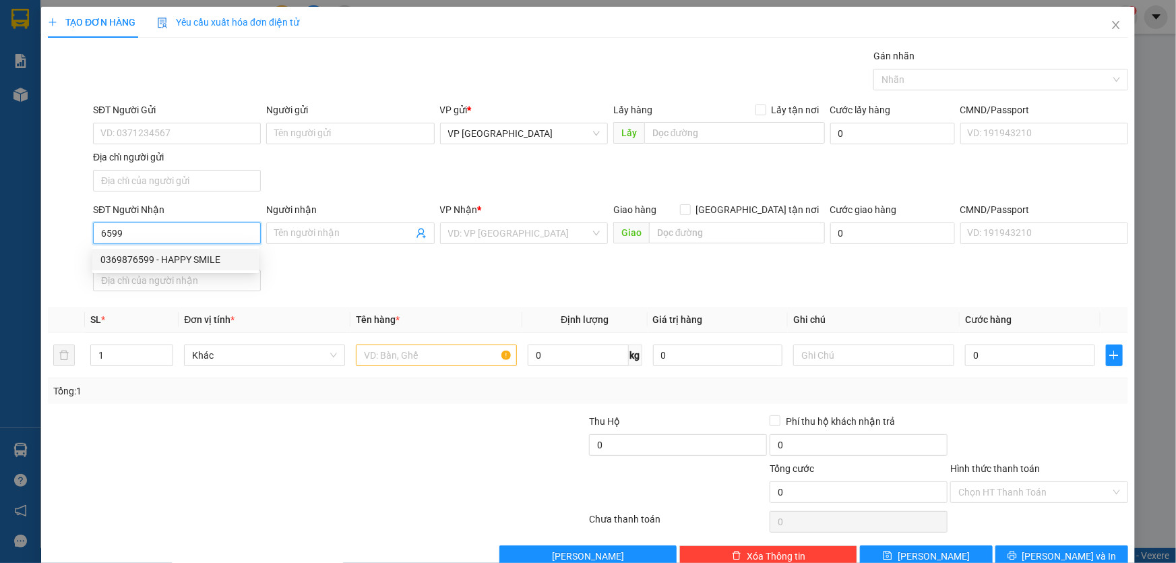
type input "HAPPY SMILE"
type input "0369876599"
click at [419, 363] on input "text" at bounding box center [436, 355] width 161 height 22
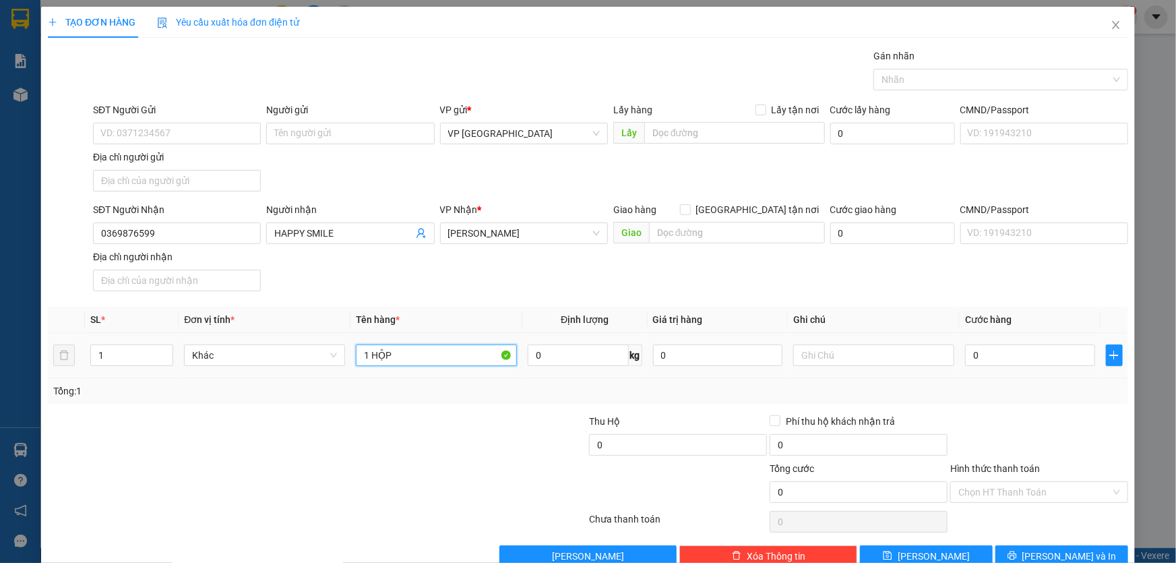
type input "1 HỘP"
type input "3"
type input "30"
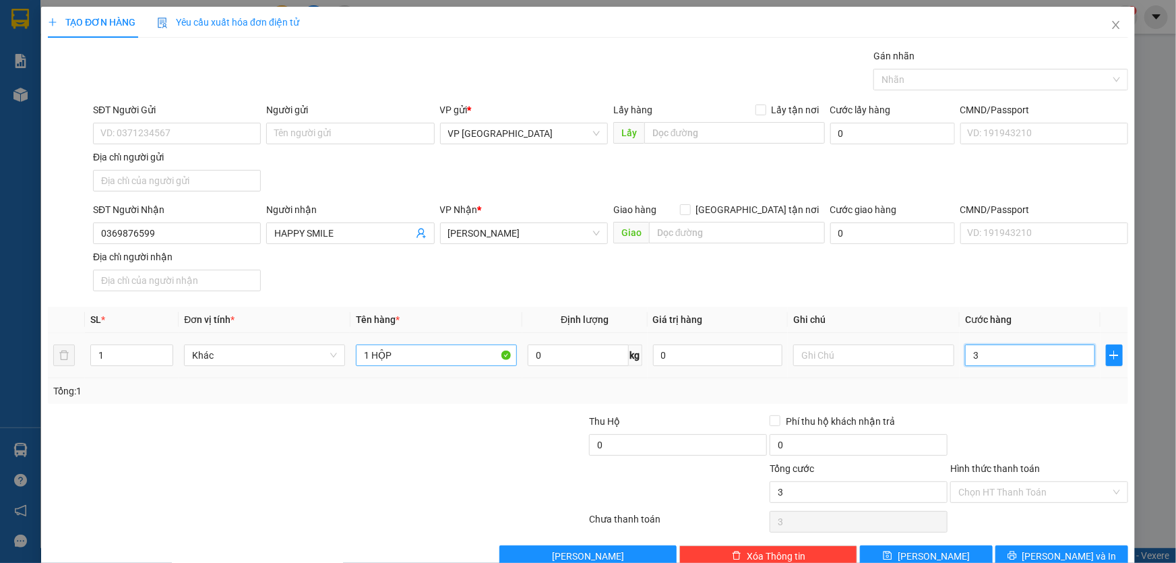
type input "30"
type input "300"
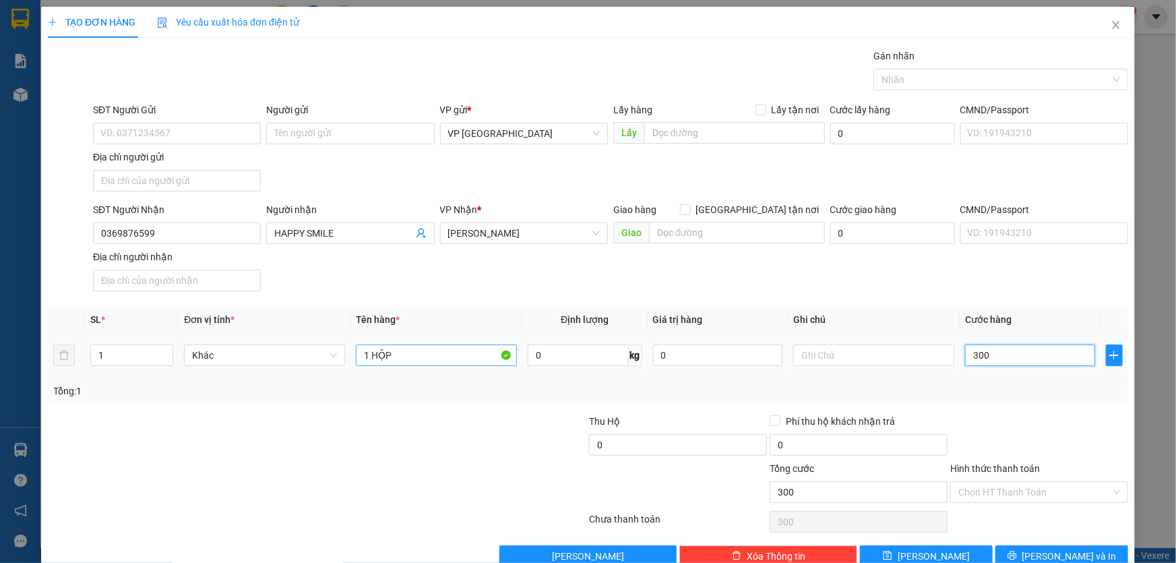
type input "3.000"
type input "30.000"
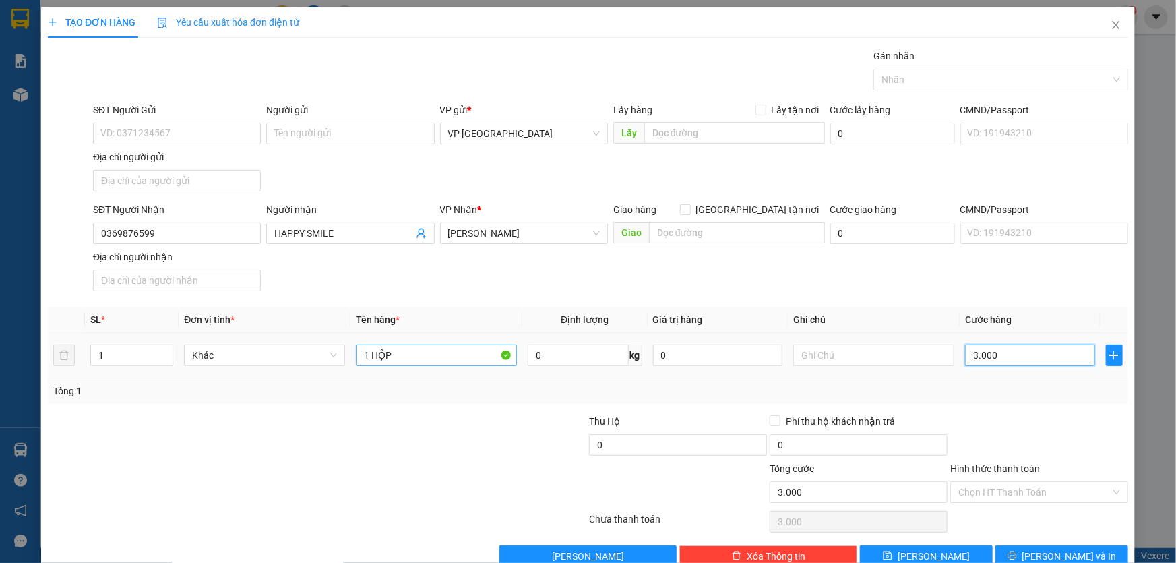
type input "30.000"
click at [1084, 493] on input "Hình thức thanh toán" at bounding box center [1034, 492] width 152 height 20
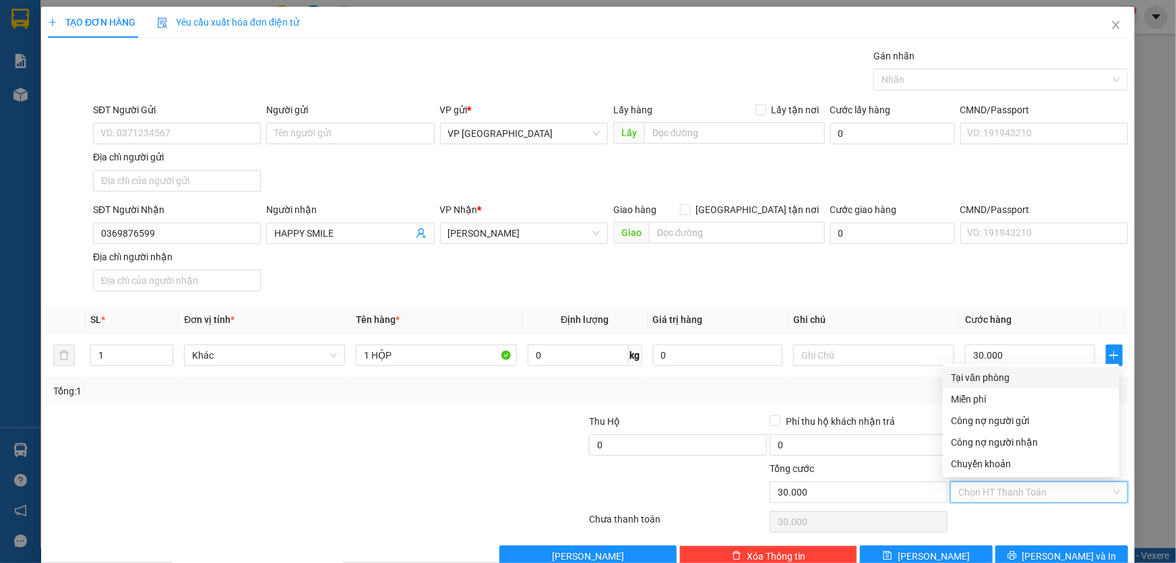
click at [974, 377] on div "Tại văn phòng" at bounding box center [1031, 377] width 160 height 15
type input "0"
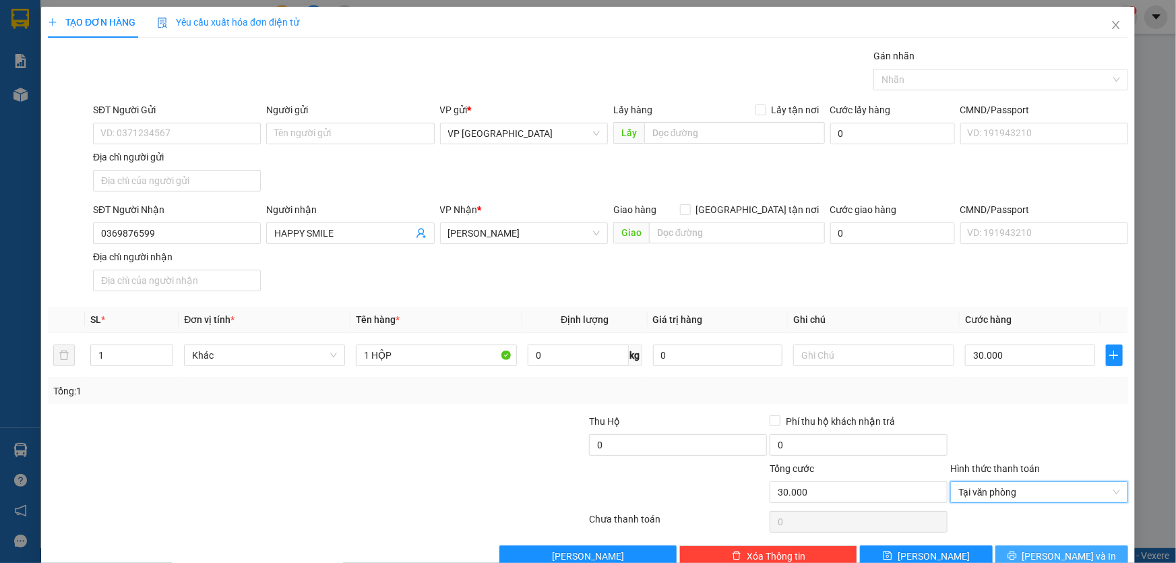
click at [1054, 553] on span "[PERSON_NAME] và In" at bounding box center [1069, 555] width 94 height 15
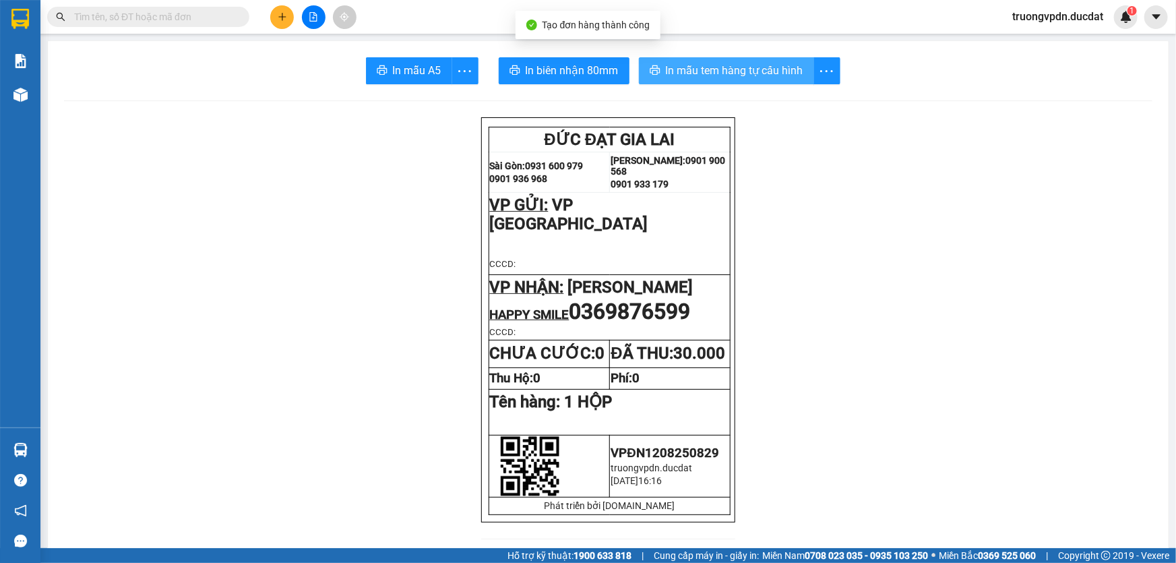
click at [699, 71] on span "In mẫu tem hàng tự cấu hình" at bounding box center [734, 70] width 137 height 17
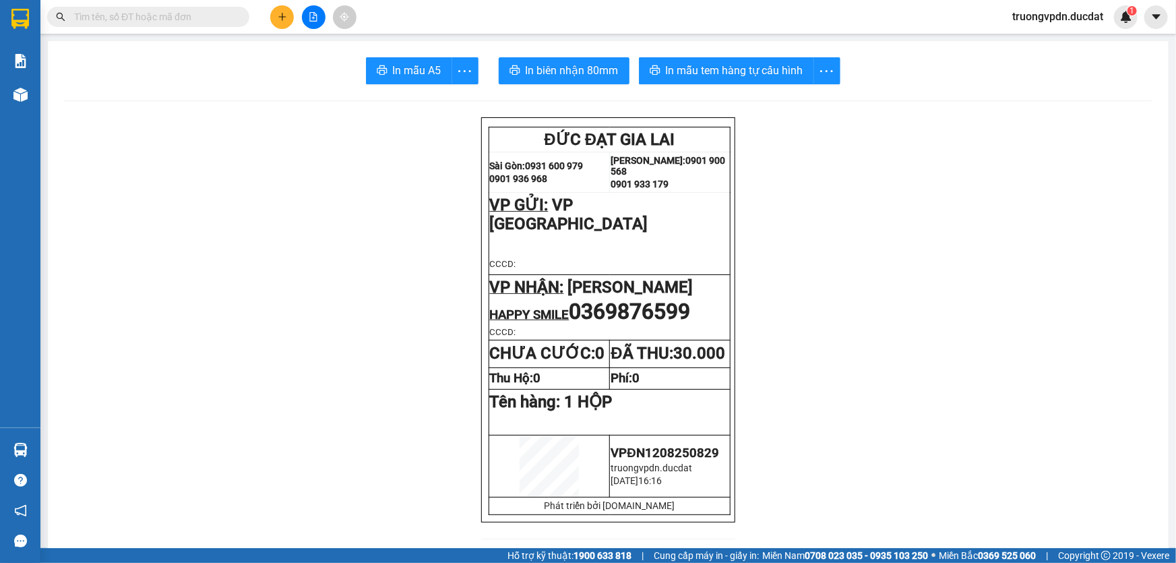
click at [284, 22] on button at bounding box center [282, 17] width 24 height 24
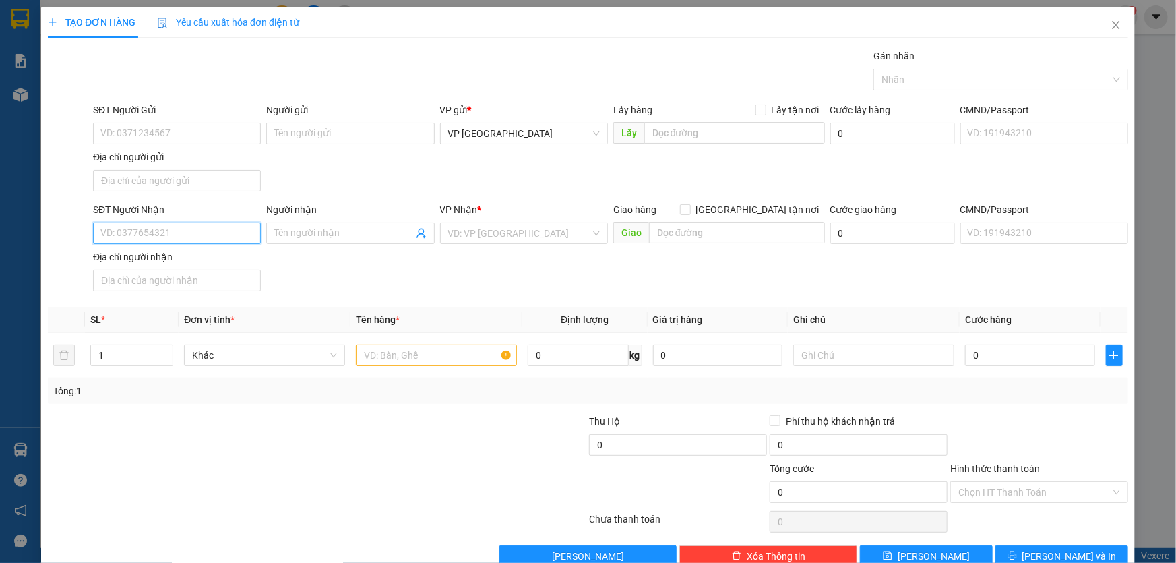
click at [160, 232] on input "SĐT Người Nhận" at bounding box center [177, 233] width 168 height 22
click at [146, 261] on div "0779123467" at bounding box center [175, 259] width 150 height 15
type input "0779123467"
type input "BX ĐĂK ĐOA"
type input "0779123467"
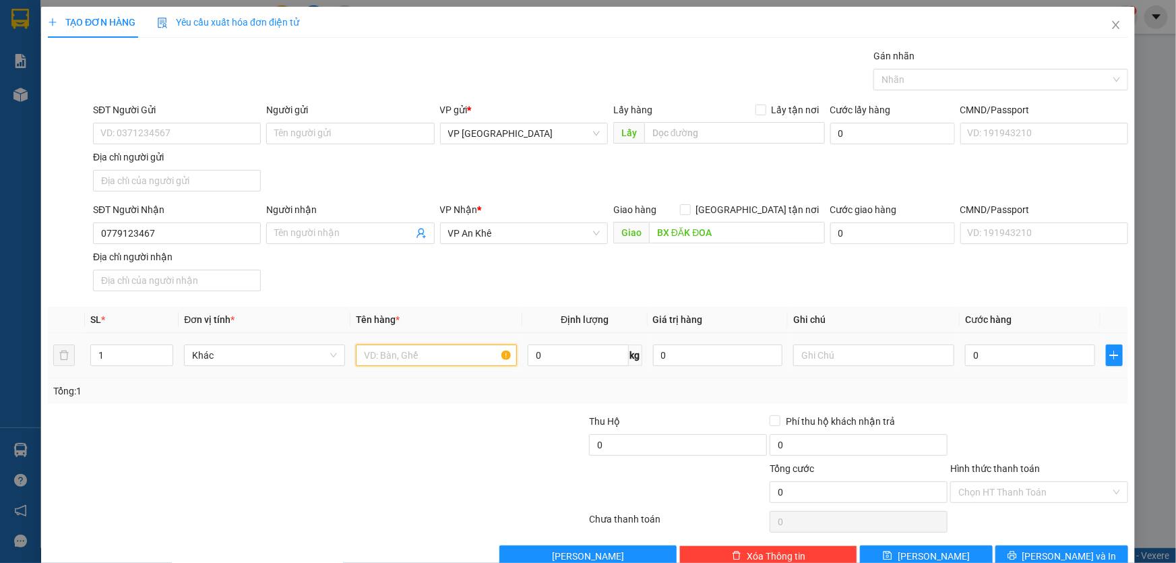
click at [392, 350] on input "text" at bounding box center [436, 355] width 161 height 22
type input "1 THÙNG"
type input "CC"
type input "1"
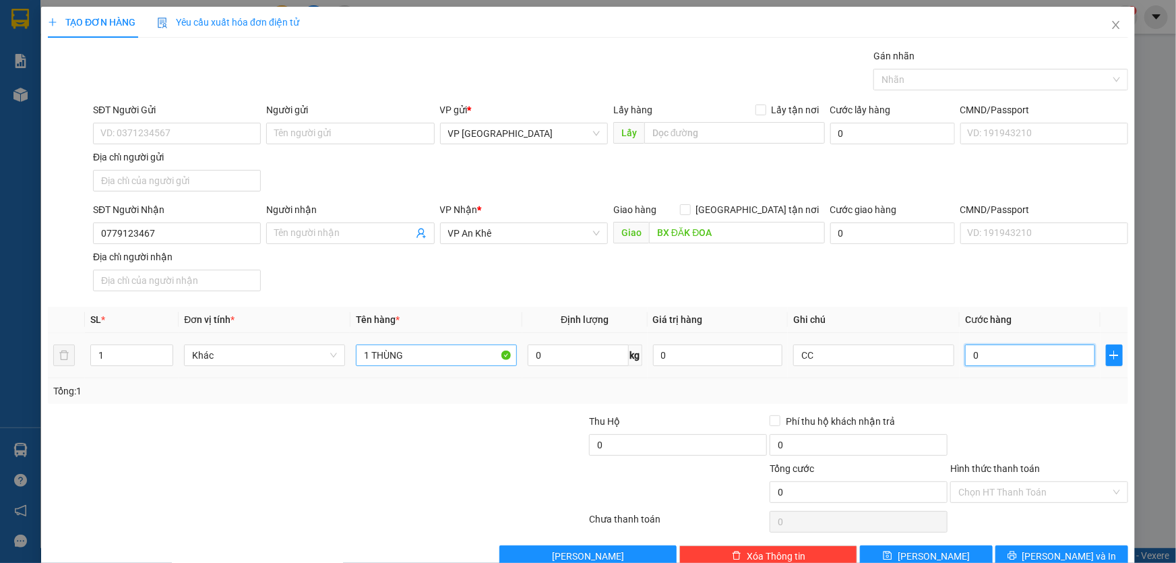
type input "1"
type input "15"
type input "150"
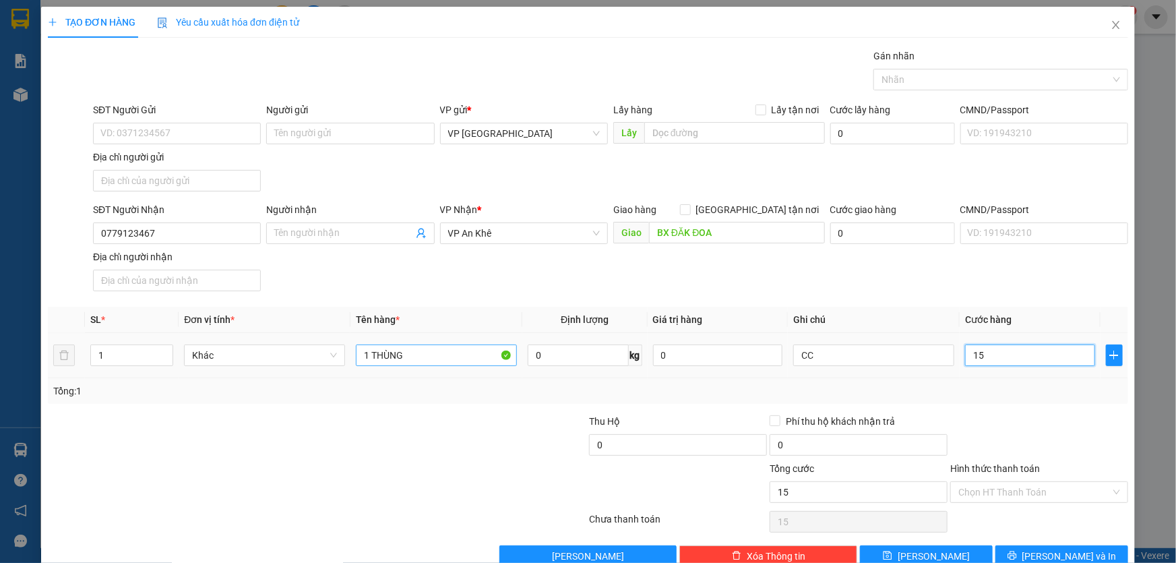
type input "150"
type input "1.500"
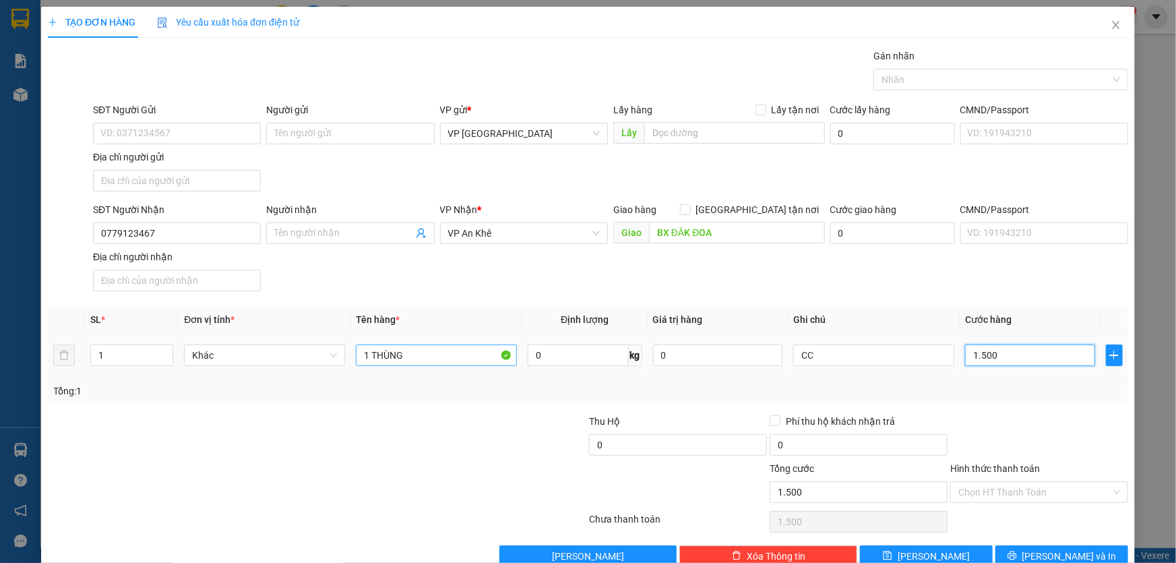
type input "15.000"
type input "150.000"
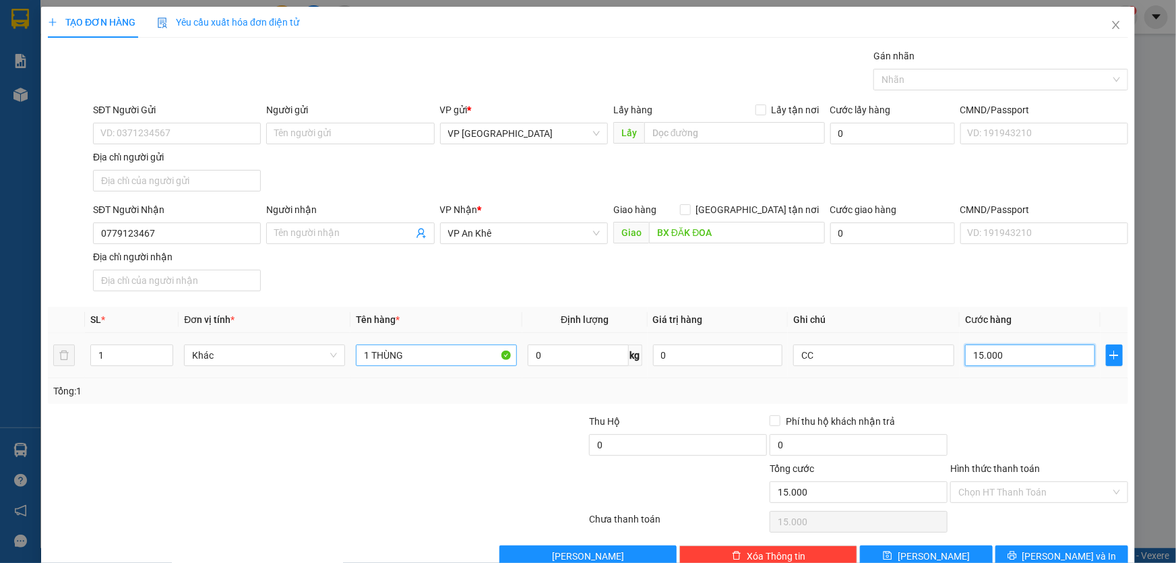
type input "150.000"
click at [1091, 555] on button "[PERSON_NAME] và In" at bounding box center [1061, 556] width 133 height 22
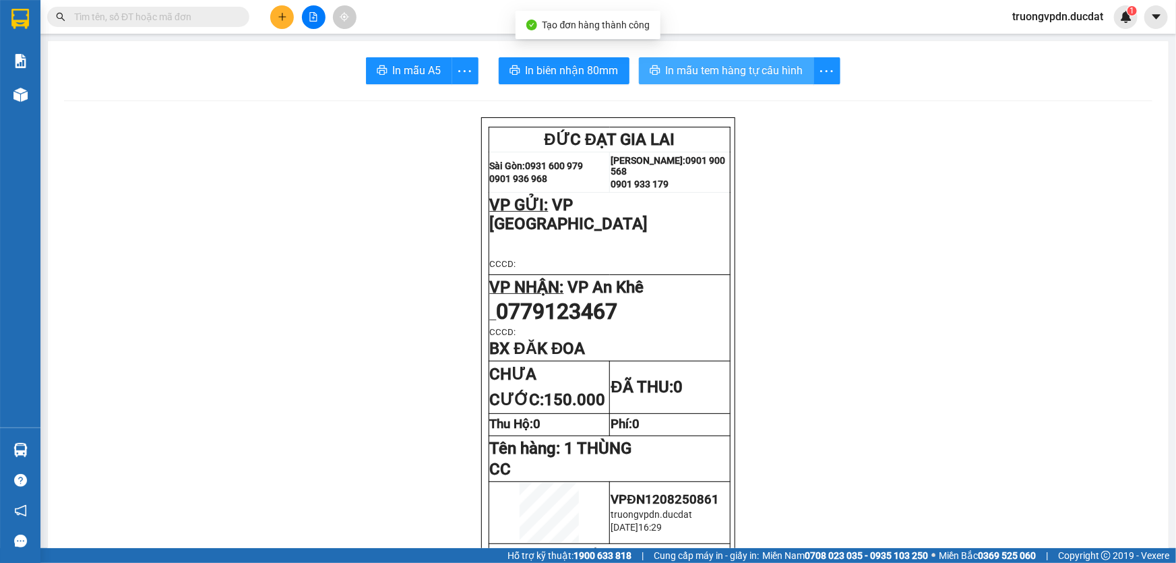
click at [742, 77] on span "In mẫu tem hàng tự cấu hình" at bounding box center [734, 70] width 137 height 17
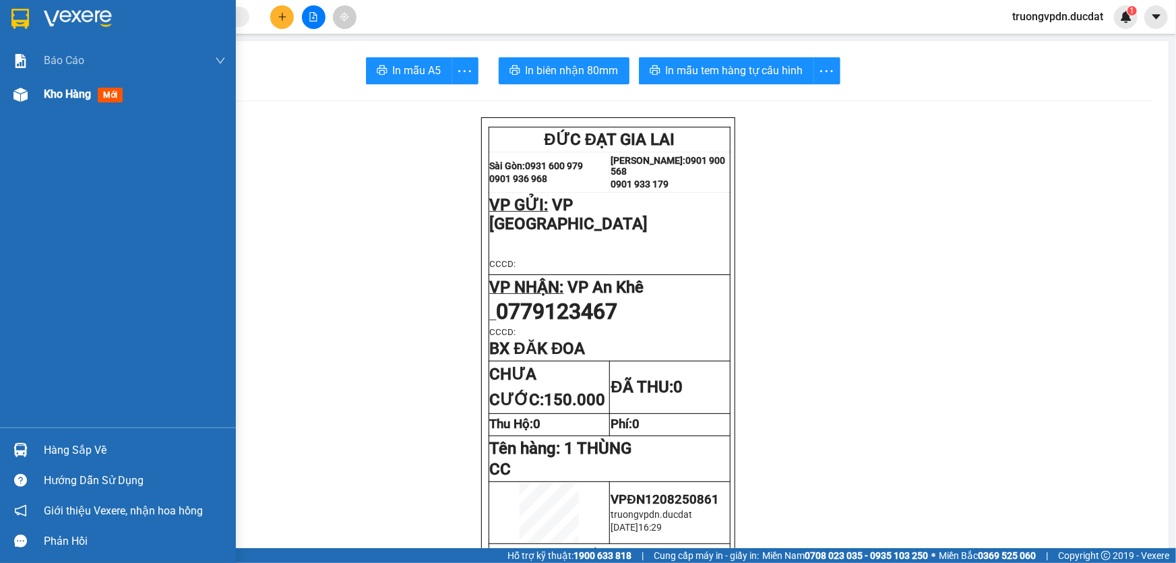
click at [55, 100] on span "Kho hàng" at bounding box center [67, 94] width 47 height 13
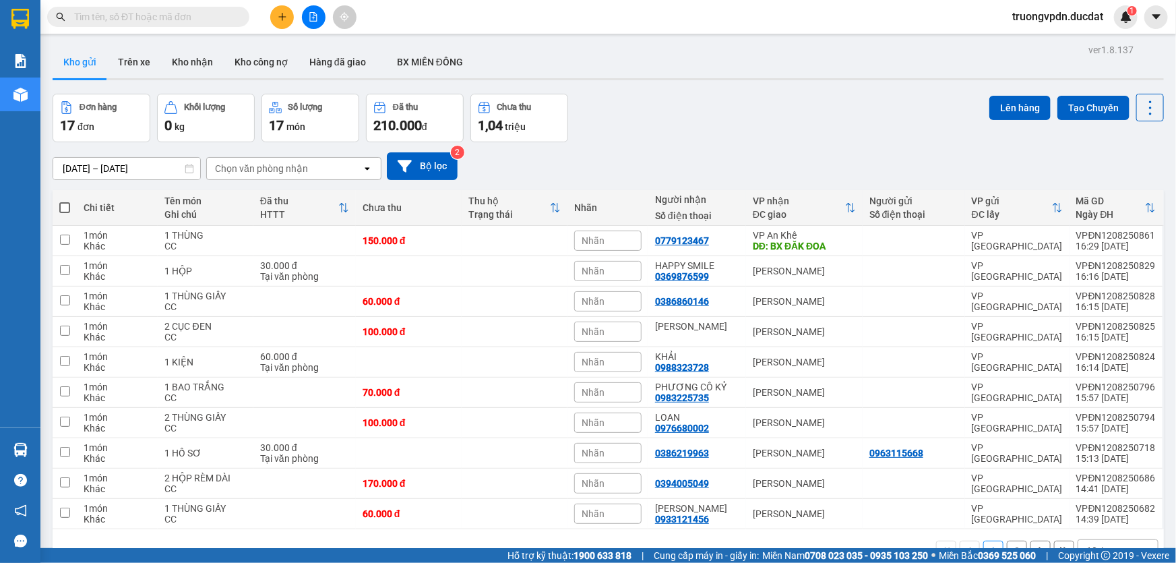
click at [284, 20] on icon "plus" at bounding box center [282, 16] width 9 height 9
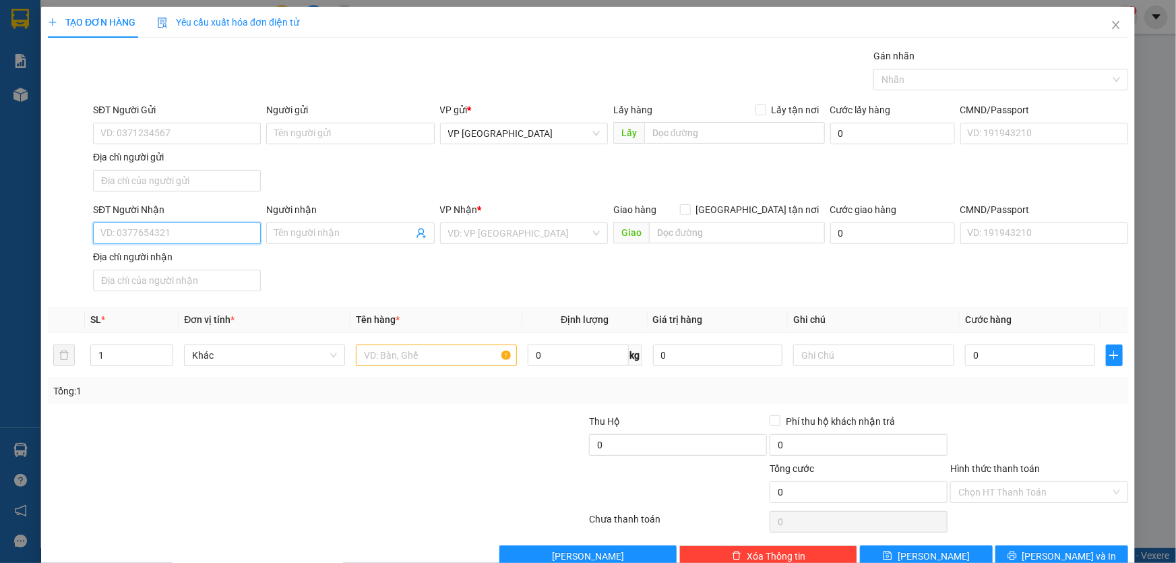
drag, startPoint x: 181, startPoint y: 233, endPoint x: 177, endPoint y: 226, distance: 7.5
click at [178, 231] on input "SĐT Người Nhận" at bounding box center [177, 233] width 168 height 22
click at [166, 254] on div "0905846484" at bounding box center [175, 259] width 150 height 15
type input "0905846484"
click at [426, 355] on input "text" at bounding box center [436, 355] width 161 height 22
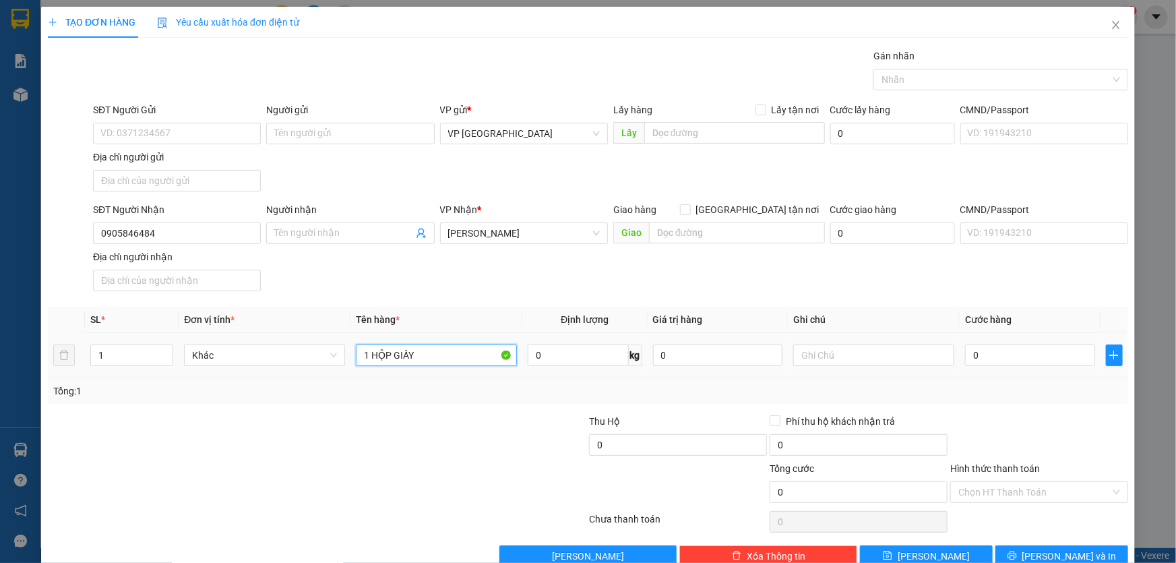
type input "1 HỘP GIẤY"
type input "3"
type input "30"
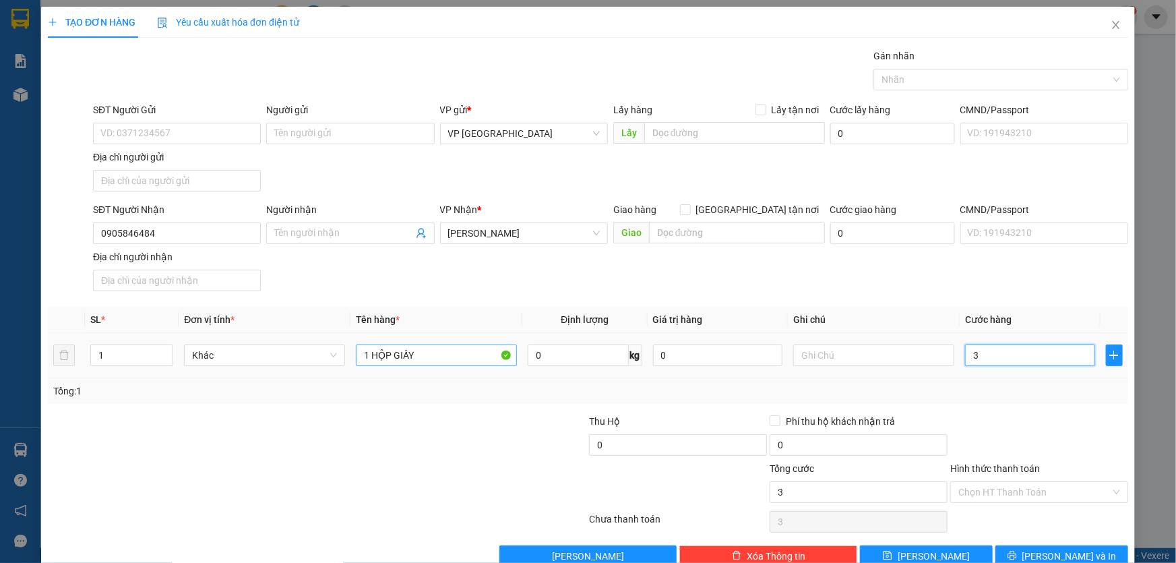
type input "30"
type input "300"
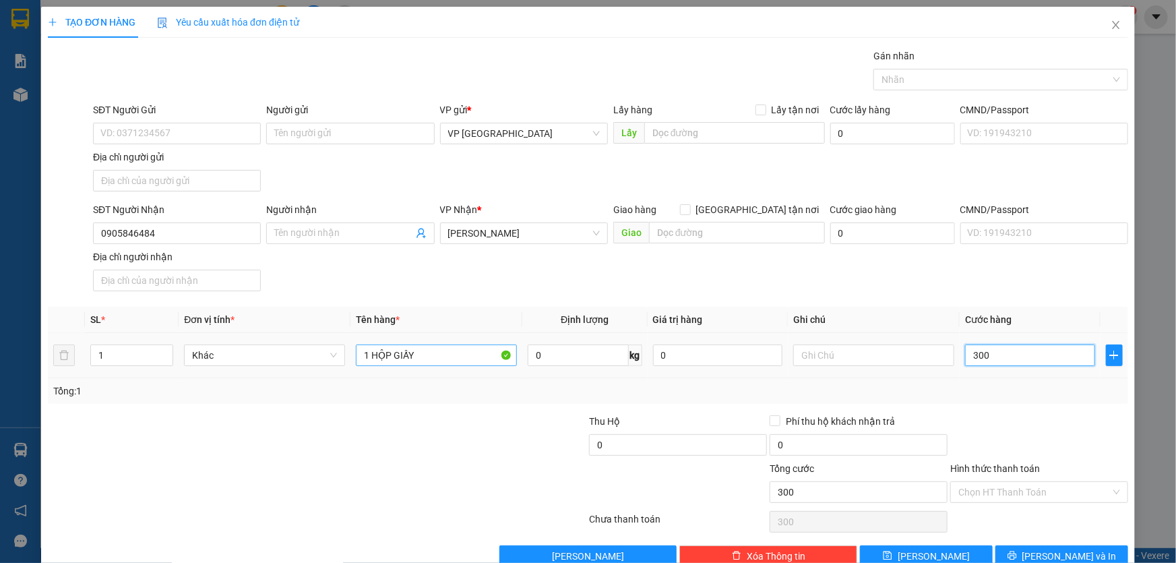
type input "3.000"
type input "30.000"
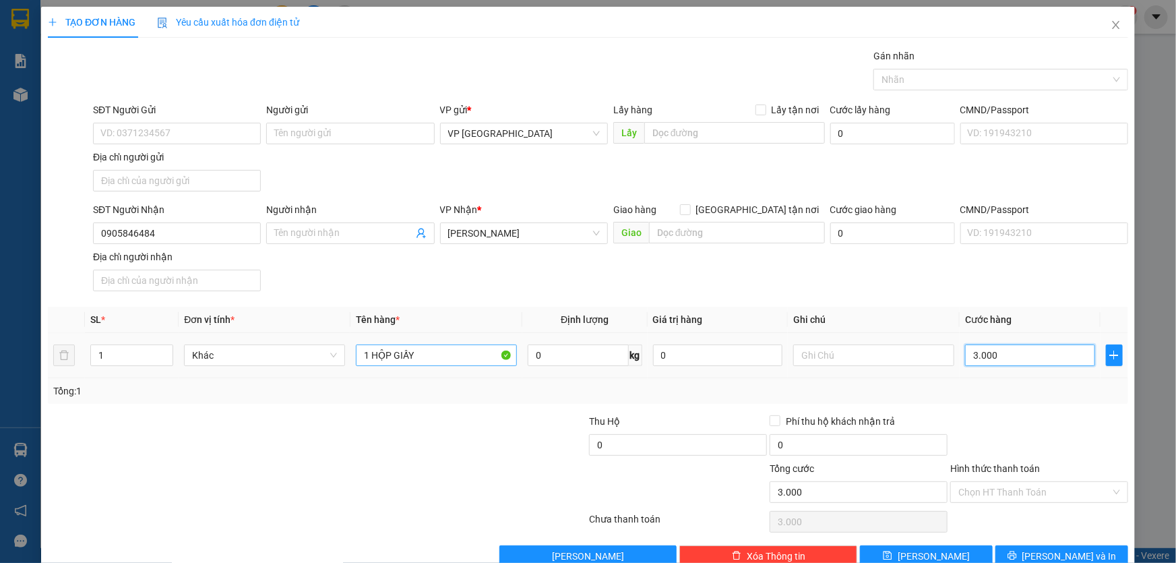
type input "30.000"
click at [1034, 501] on div "Chọn HT Thanh Toán" at bounding box center [1039, 492] width 178 height 22
type input "30.000"
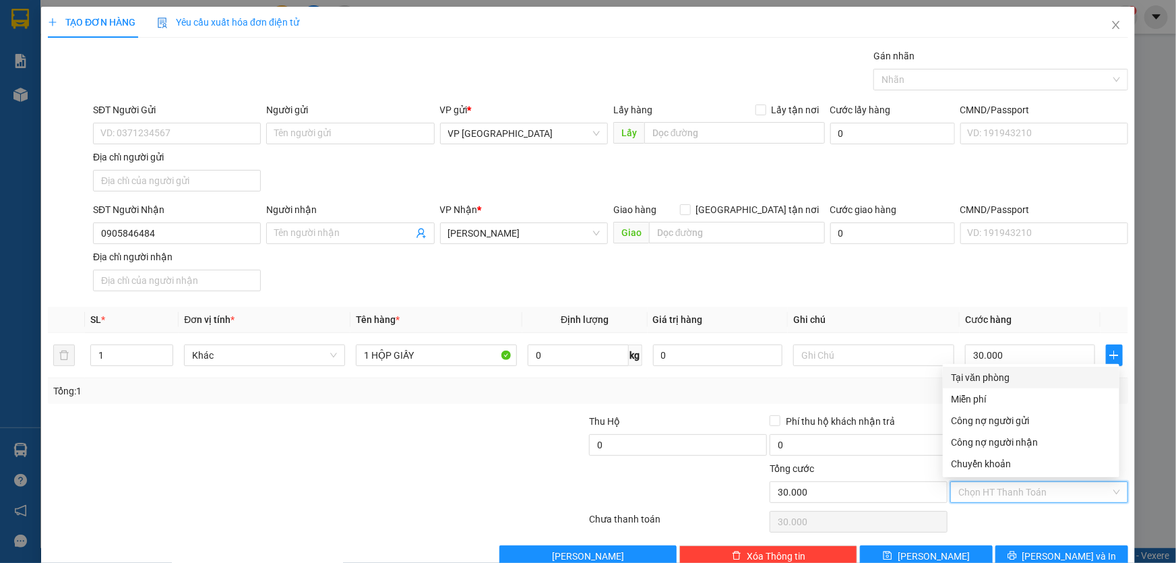
click at [1005, 379] on div "Tại văn phòng" at bounding box center [1031, 377] width 160 height 15
type input "0"
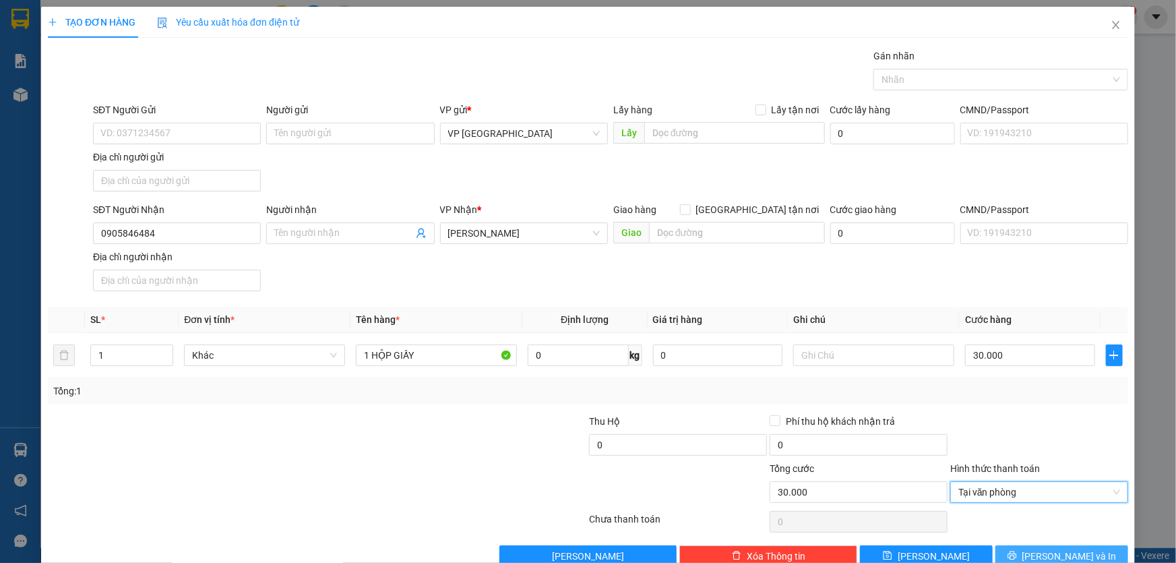
drag, startPoint x: 1075, startPoint y: 546, endPoint x: 1073, endPoint y: 528, distance: 18.4
click at [1075, 545] on button "[PERSON_NAME] và In" at bounding box center [1061, 556] width 133 height 22
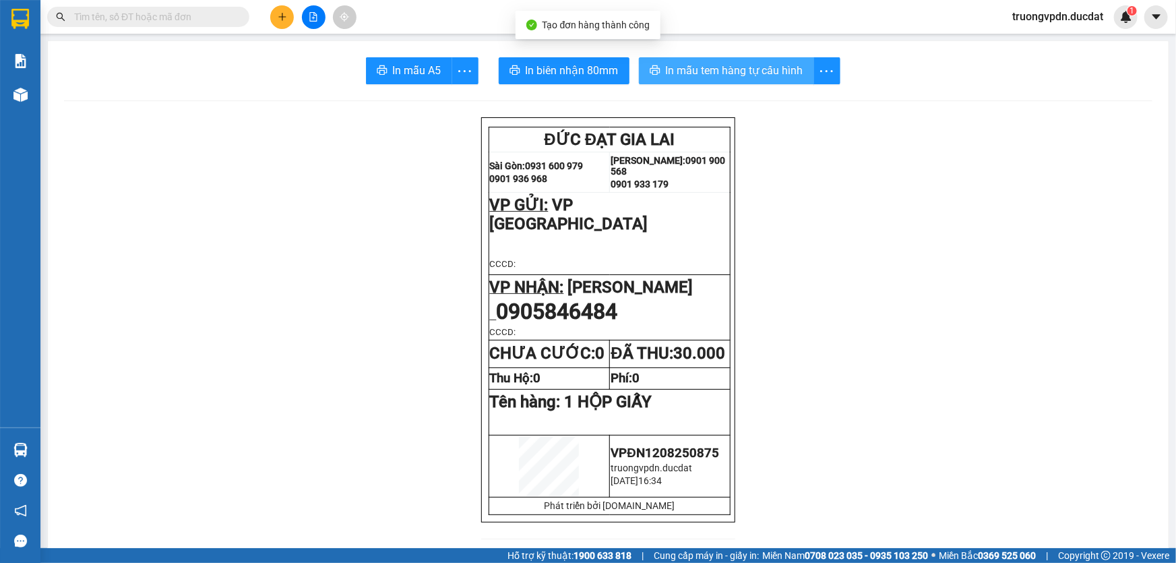
click at [670, 68] on span "In mẫu tem hàng tự cấu hình" at bounding box center [734, 70] width 137 height 17
click at [278, 20] on icon "plus" at bounding box center [282, 16] width 9 height 9
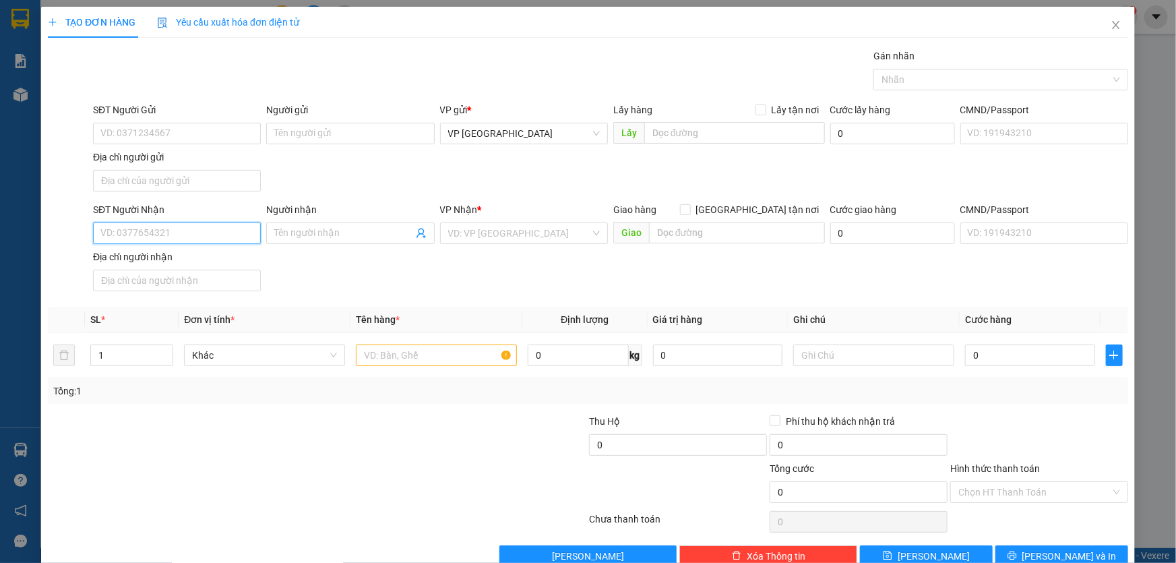
click at [197, 229] on input "SĐT Người Nhận" at bounding box center [177, 233] width 168 height 22
click at [154, 261] on div "0378970789" at bounding box center [175, 259] width 150 height 15
type input "0378970789"
click at [400, 358] on input "text" at bounding box center [436, 355] width 161 height 22
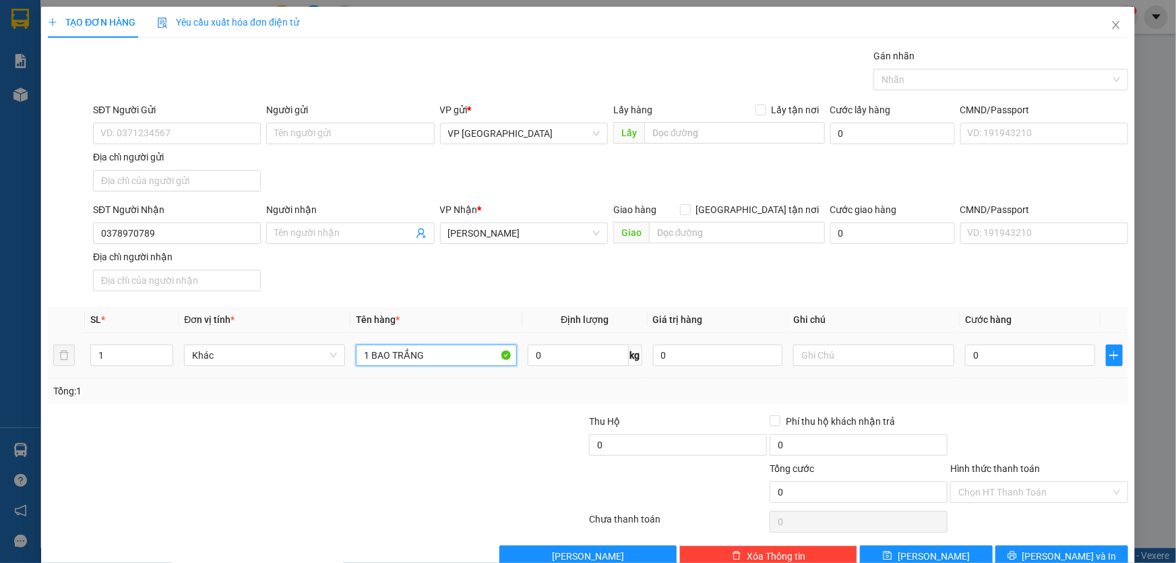
type input "1 BAO TRẮNG"
type input "CC"
type input "7"
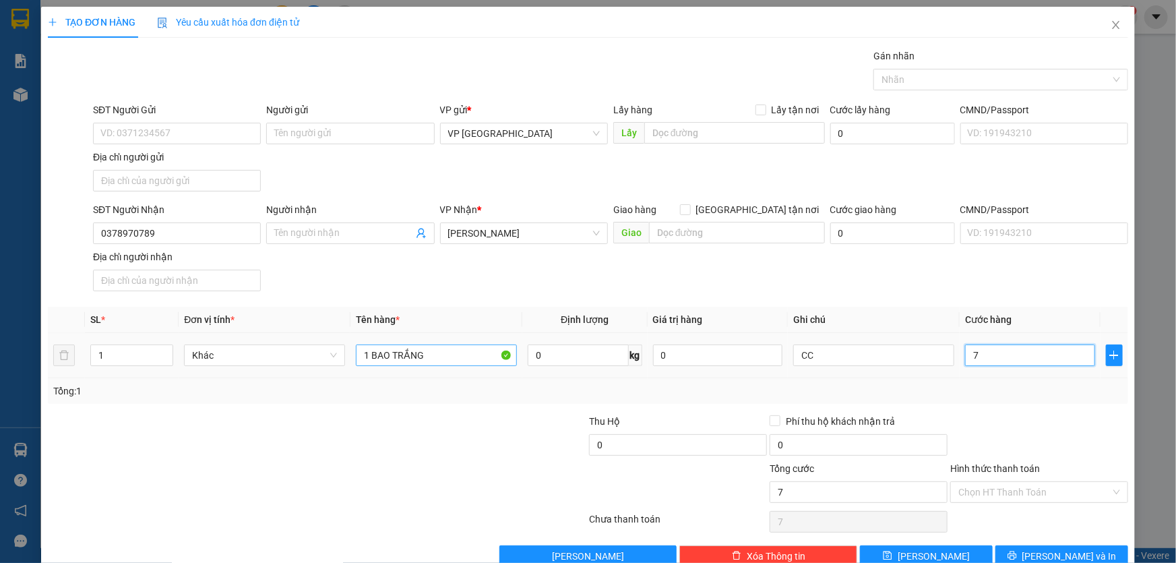
type input "0"
type input "08"
type input "8"
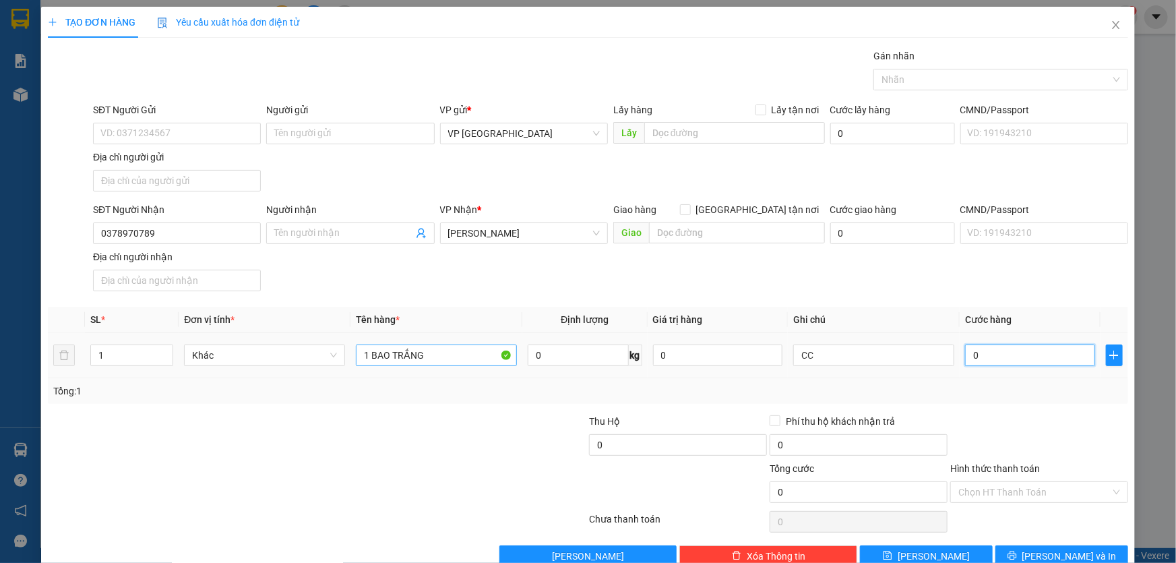
type input "8"
type input "080"
click at [1017, 552] on icon "printer" at bounding box center [1011, 554] width 9 height 9
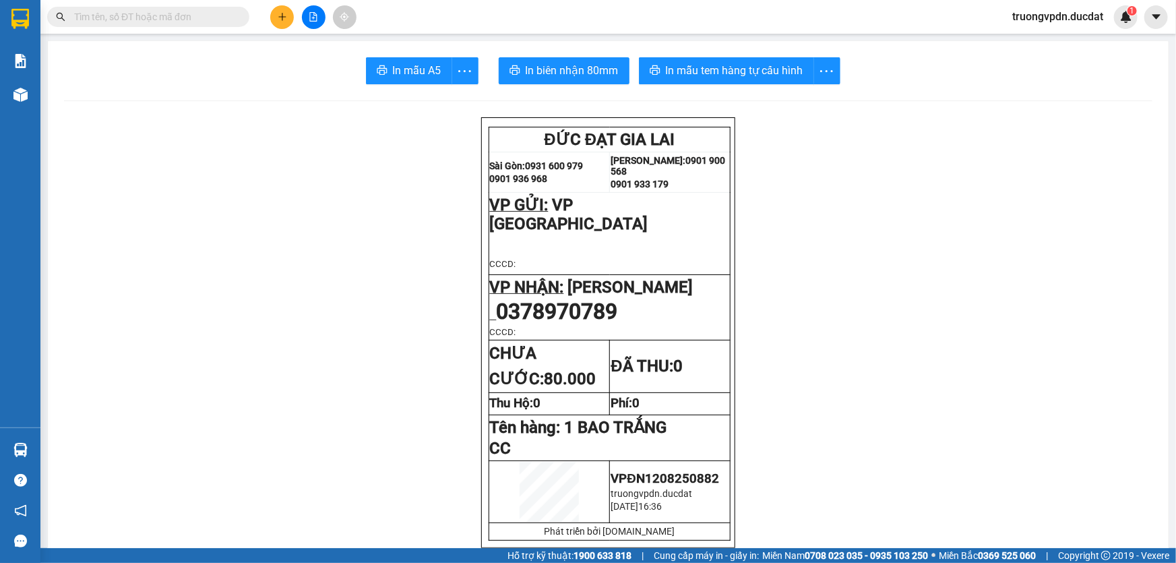
click at [284, 20] on icon "plus" at bounding box center [282, 16] width 9 height 9
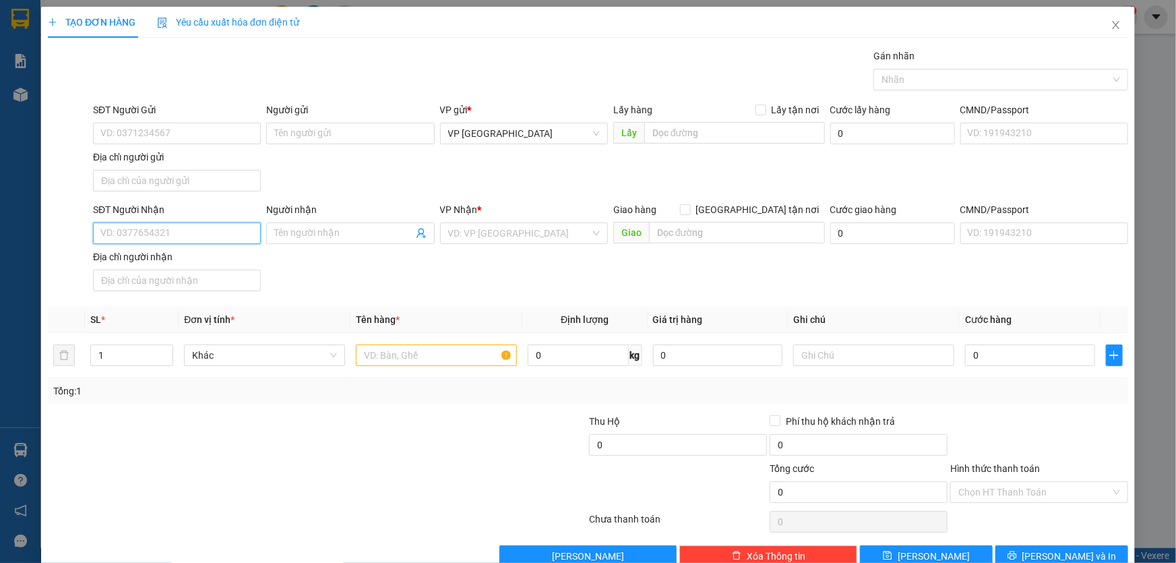
click at [168, 225] on input "SĐT Người Nhận" at bounding box center [177, 233] width 168 height 22
drag, startPoint x: 154, startPoint y: 264, endPoint x: 441, endPoint y: 338, distance: 295.6
click at [154, 263] on div "0335237777 - [PERSON_NAME]" at bounding box center [175, 259] width 150 height 15
click at [433, 350] on input "text" at bounding box center [436, 355] width 161 height 22
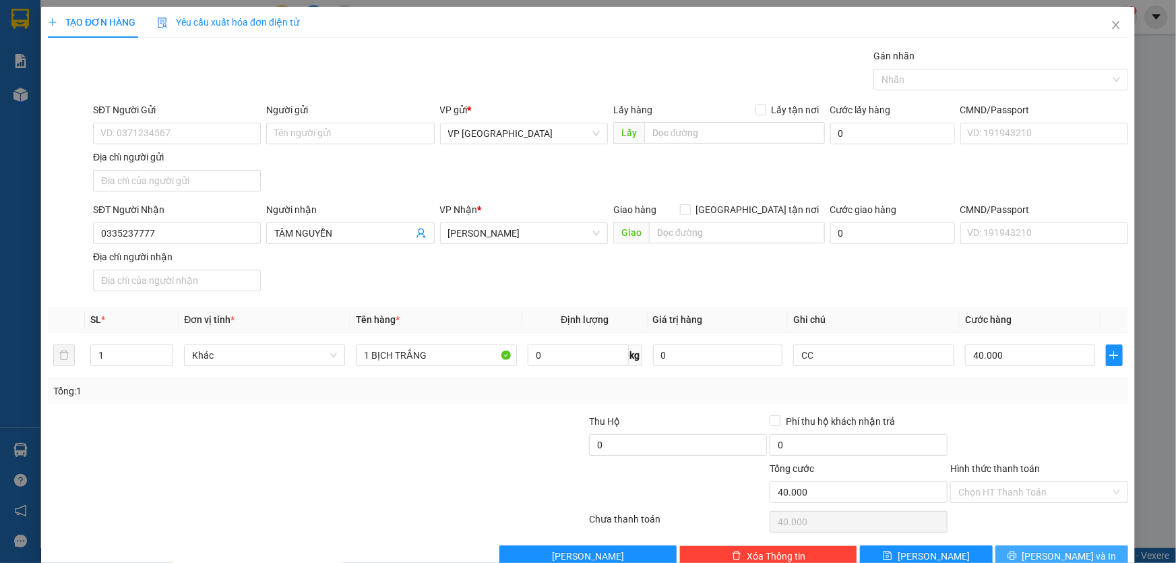
click at [1065, 553] on span "[PERSON_NAME] và In" at bounding box center [1069, 555] width 94 height 15
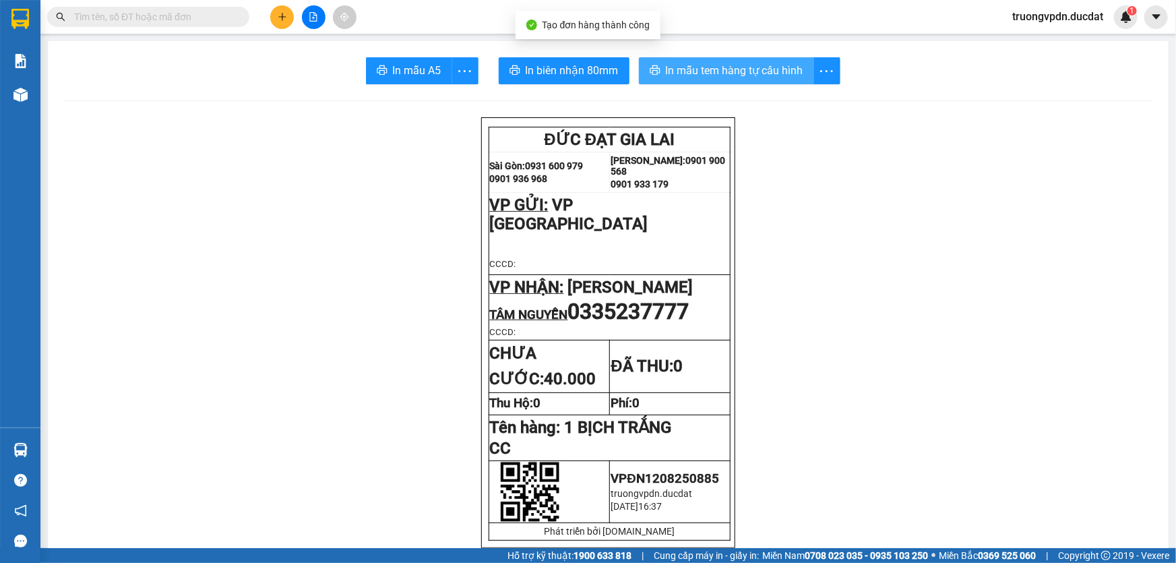
click at [724, 67] on span "In mẫu tem hàng tự cấu hình" at bounding box center [734, 70] width 137 height 17
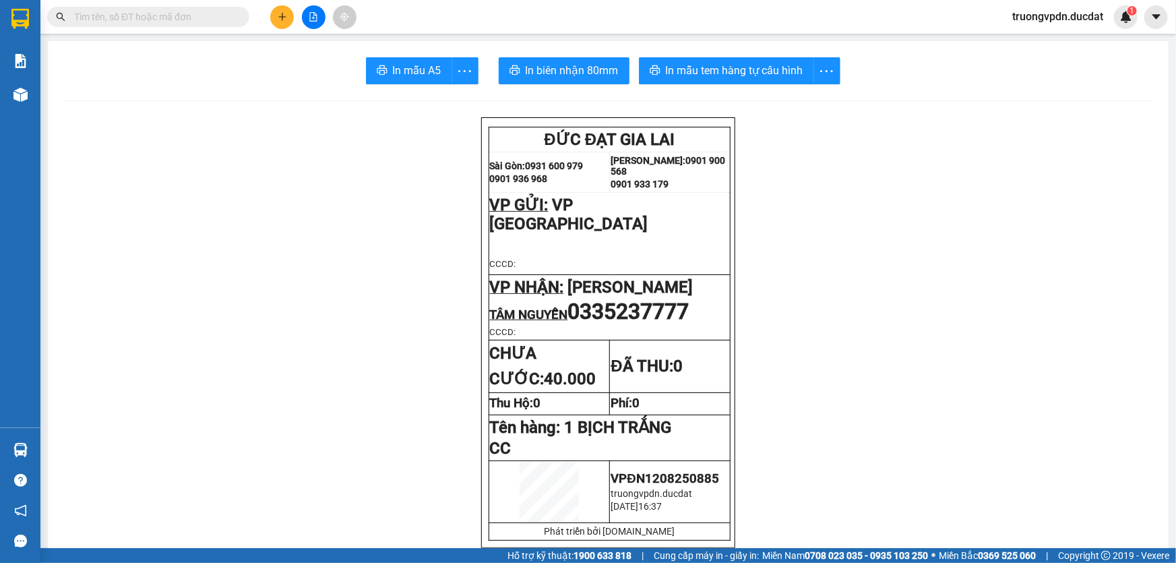
click at [283, 19] on icon "plus" at bounding box center [282, 16] width 9 height 9
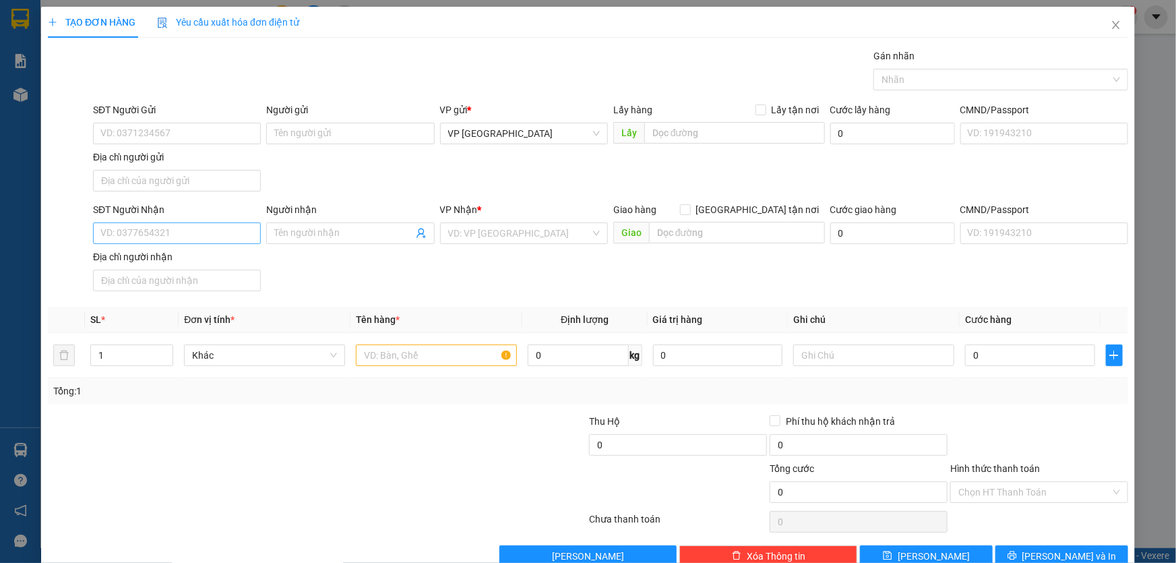
click at [172, 222] on div "SĐT Người Nhận VD: 0377654321" at bounding box center [177, 225] width 168 height 47
click at [177, 237] on input "SĐT Người Nhận" at bounding box center [177, 233] width 168 height 22
drag, startPoint x: 186, startPoint y: 256, endPoint x: 623, endPoint y: 319, distance: 441.2
click at [185, 256] on div "0358351234 - THÔNG" at bounding box center [175, 259] width 150 height 15
click at [435, 352] on input "text" at bounding box center [436, 355] width 161 height 22
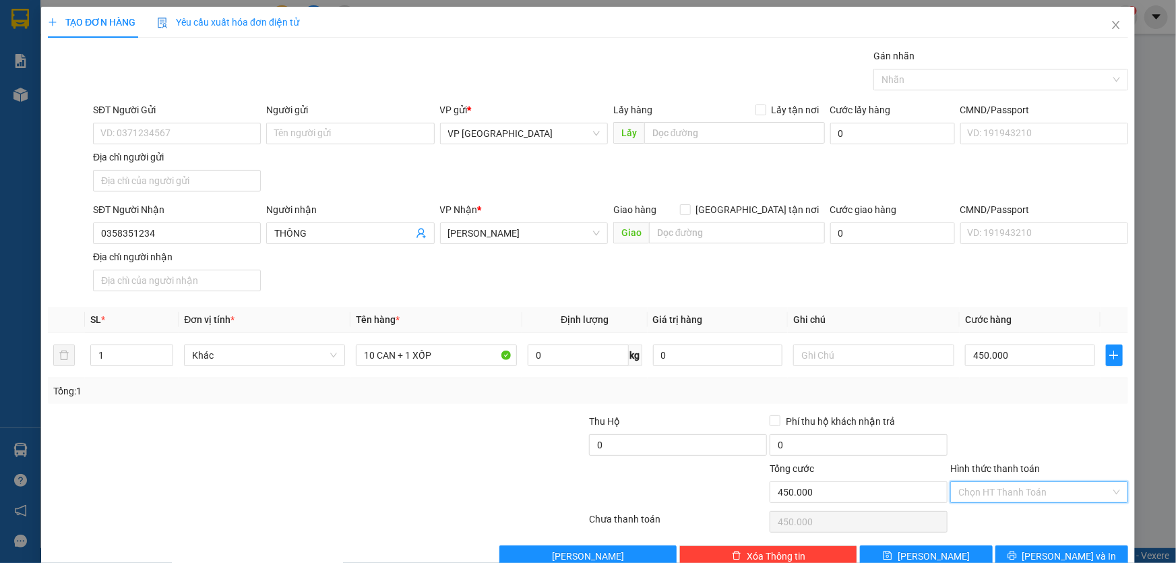
click at [1044, 494] on input "Hình thức thanh toán" at bounding box center [1034, 492] width 152 height 20
click at [1009, 377] on div "Tại văn phòng" at bounding box center [1031, 377] width 160 height 15
click at [1082, 555] on button "[PERSON_NAME] và In" at bounding box center [1061, 556] width 133 height 22
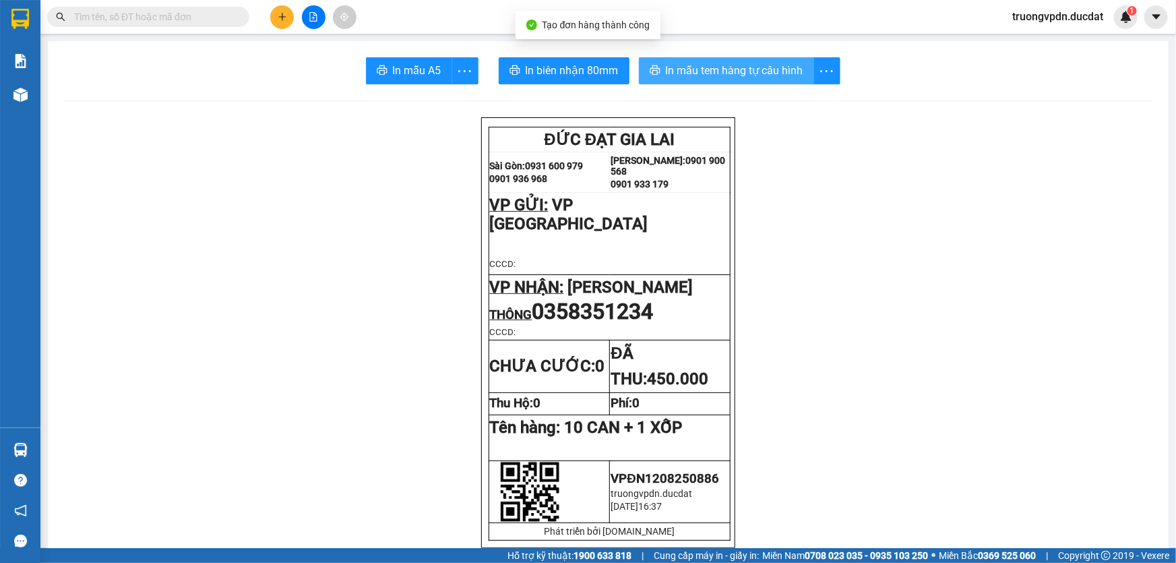
click at [733, 72] on span "In mẫu tem hàng tự cấu hình" at bounding box center [734, 70] width 137 height 17
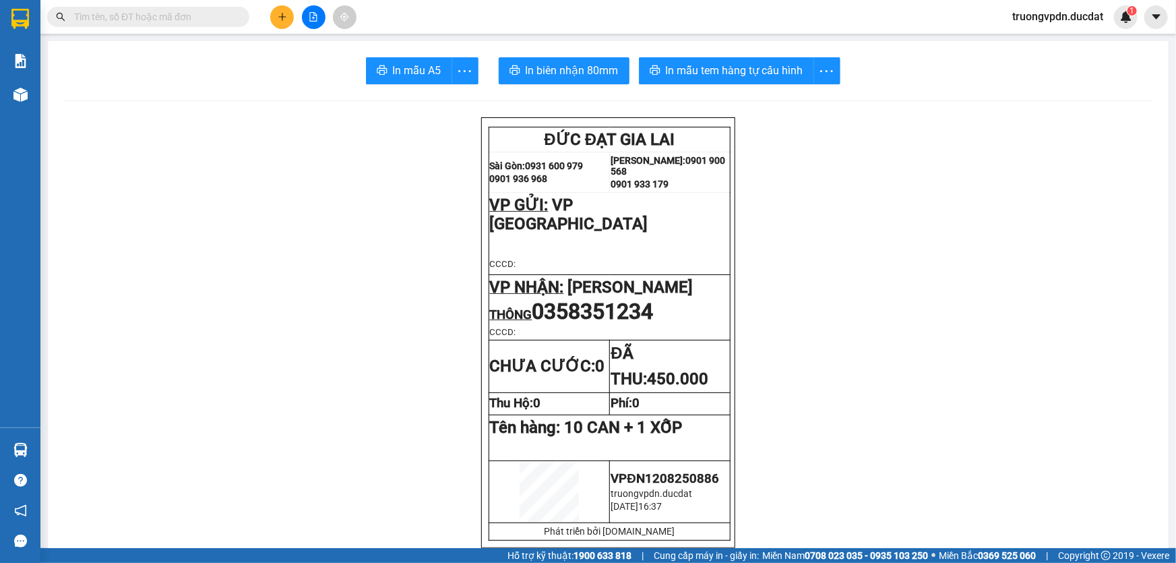
click at [268, 13] on div at bounding box center [313, 17] width 101 height 24
click at [287, 20] on button at bounding box center [282, 17] width 24 height 24
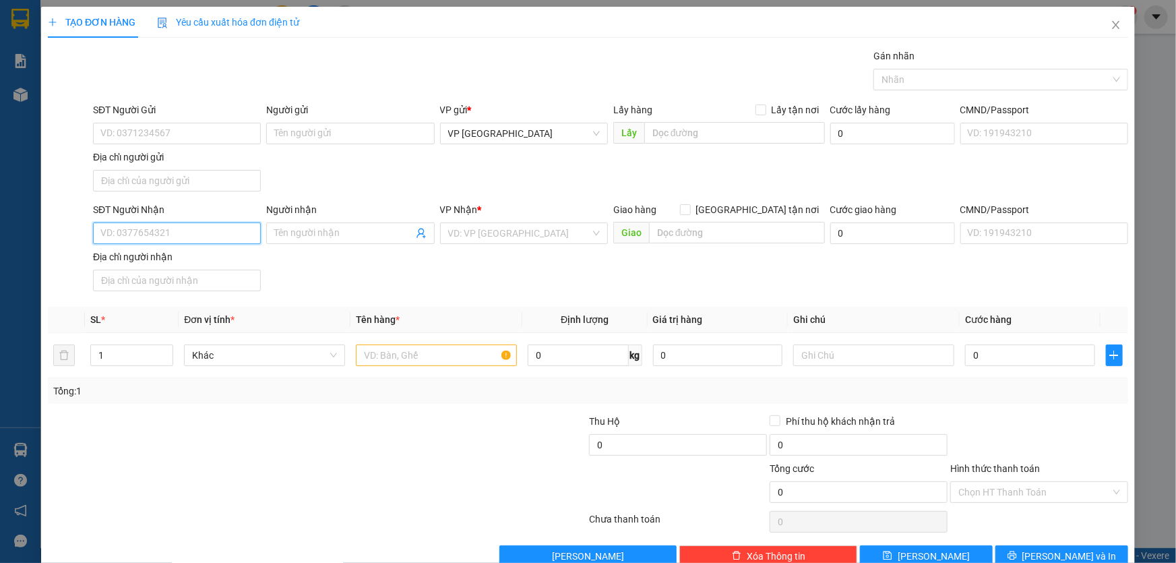
click at [154, 234] on input "SĐT Người Nhận" at bounding box center [177, 233] width 168 height 22
click at [189, 267] on div "0988323728 - KHẢI" at bounding box center [175, 260] width 166 height 22
click at [441, 350] on input "text" at bounding box center [436, 355] width 161 height 22
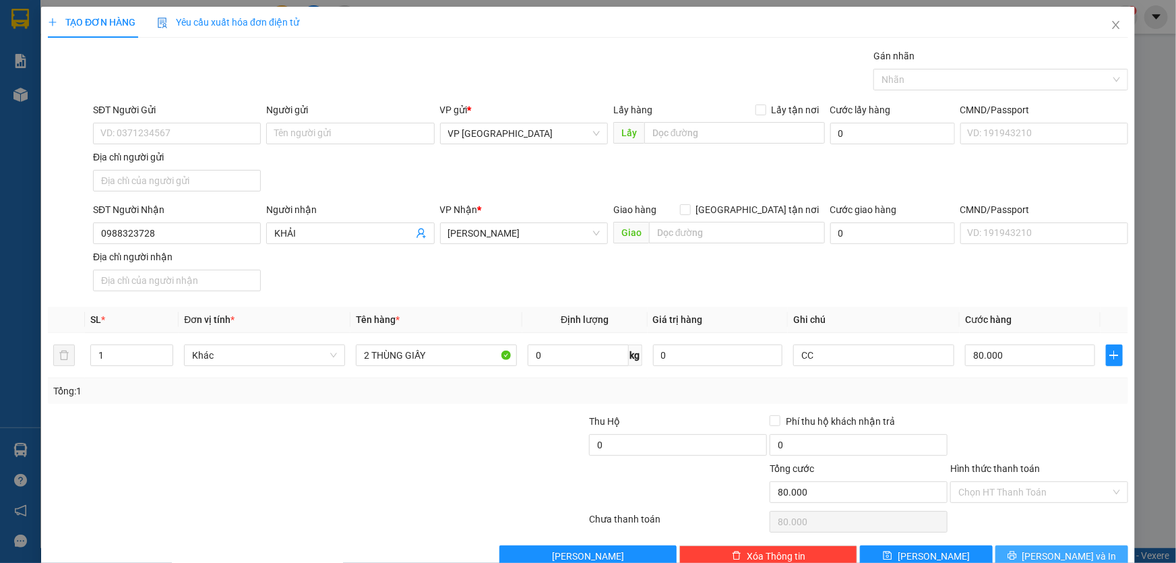
click at [1048, 551] on span "[PERSON_NAME] và In" at bounding box center [1069, 555] width 94 height 15
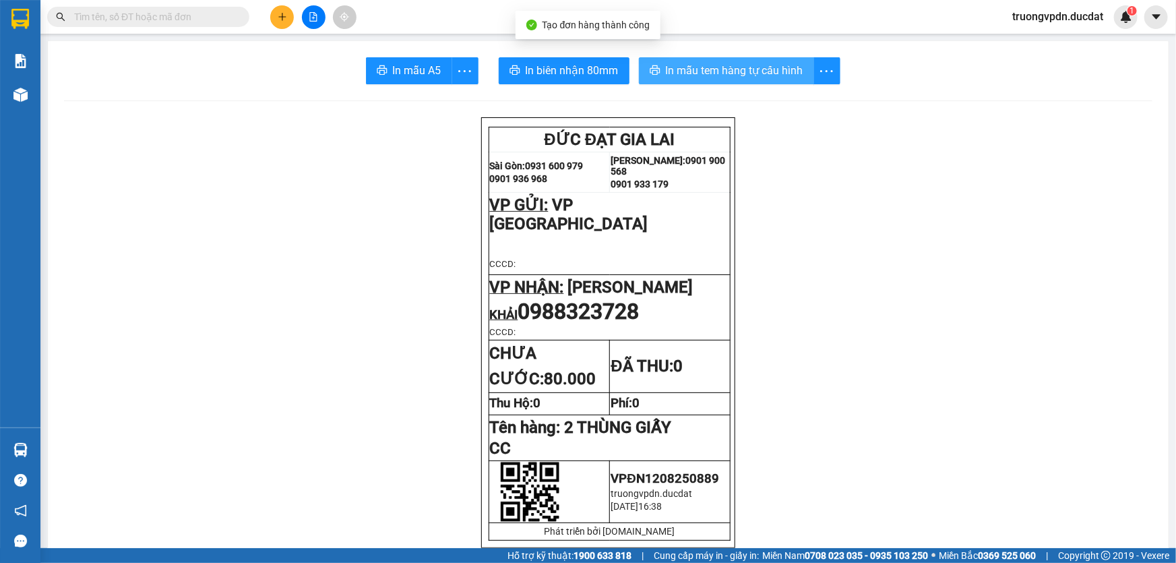
click at [763, 65] on span "In mẫu tem hàng tự cấu hình" at bounding box center [734, 70] width 137 height 17
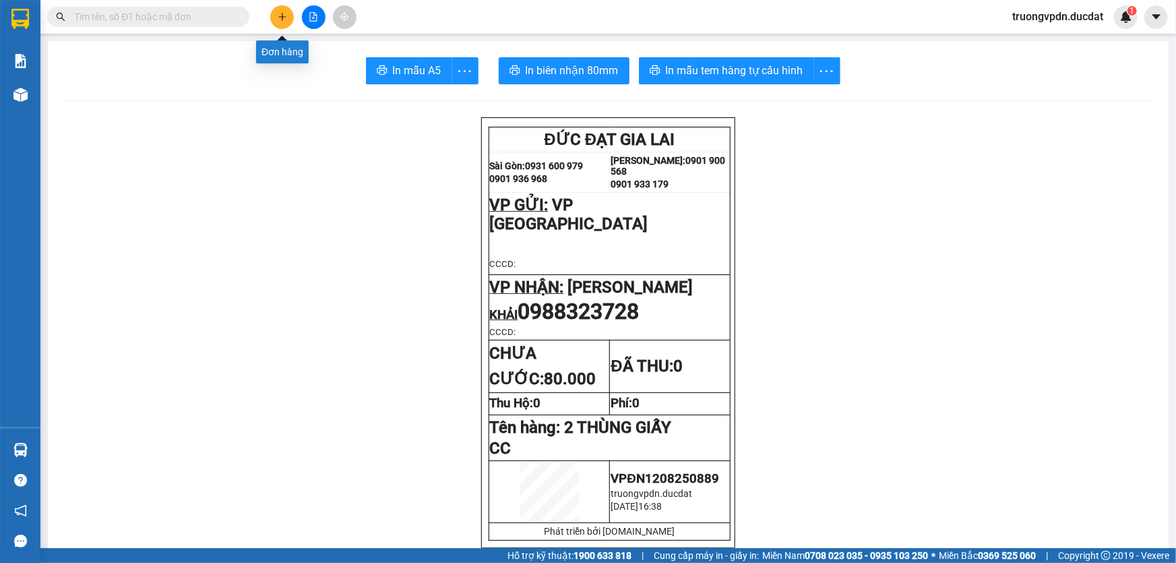
click at [289, 11] on button at bounding box center [282, 17] width 24 height 24
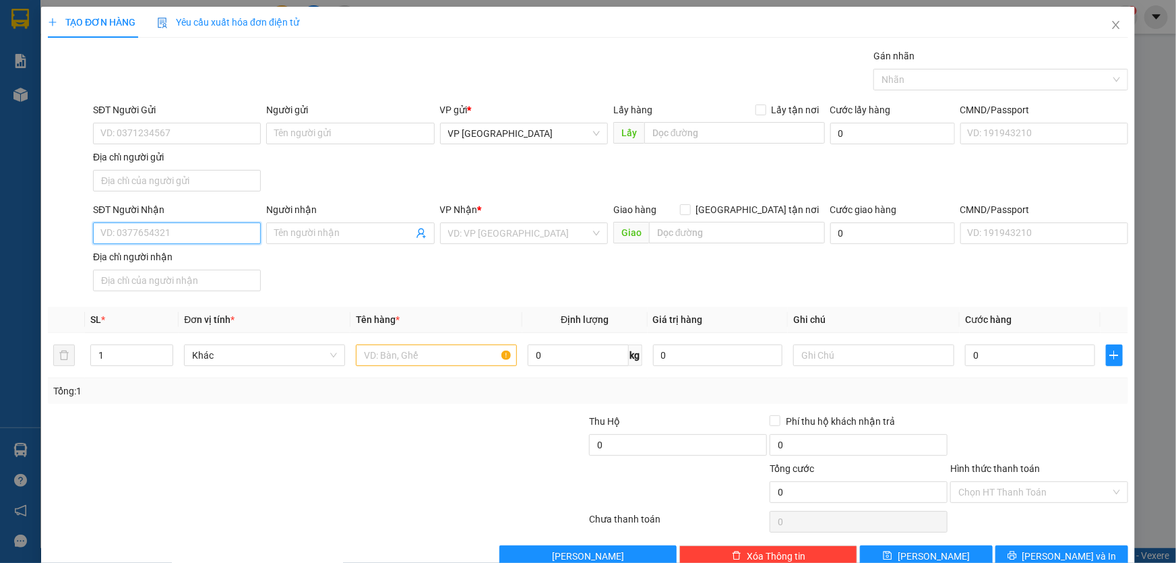
click at [176, 233] on input "SĐT Người Nhận" at bounding box center [177, 233] width 168 height 22
click at [152, 301] on div "0392847779" at bounding box center [175, 302] width 150 height 15
click at [402, 356] on input "text" at bounding box center [436, 355] width 161 height 22
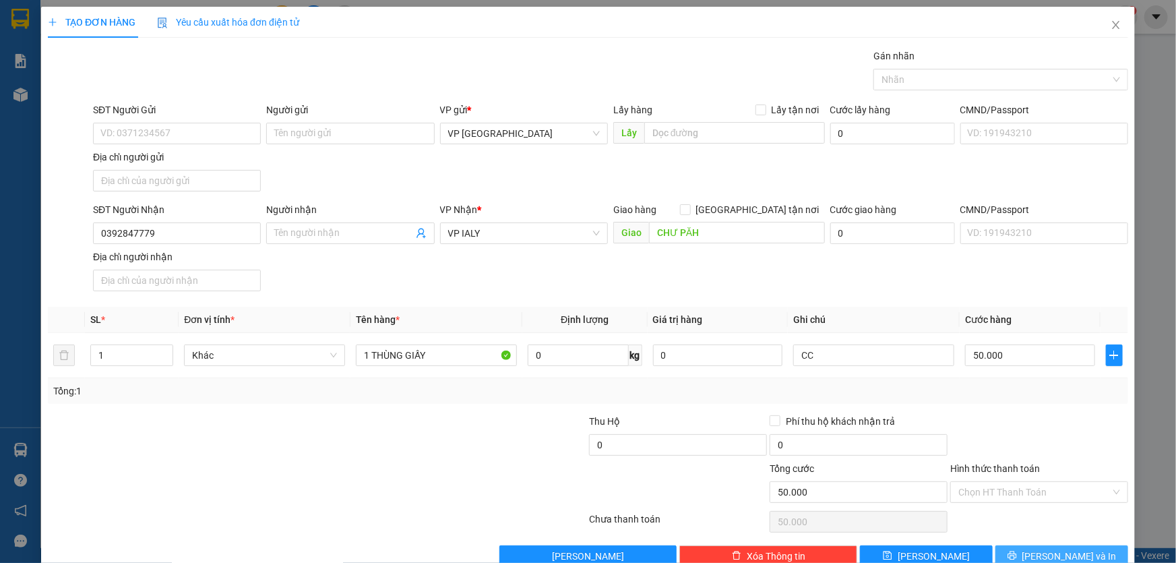
click at [1070, 546] on button "[PERSON_NAME] và In" at bounding box center [1061, 556] width 133 height 22
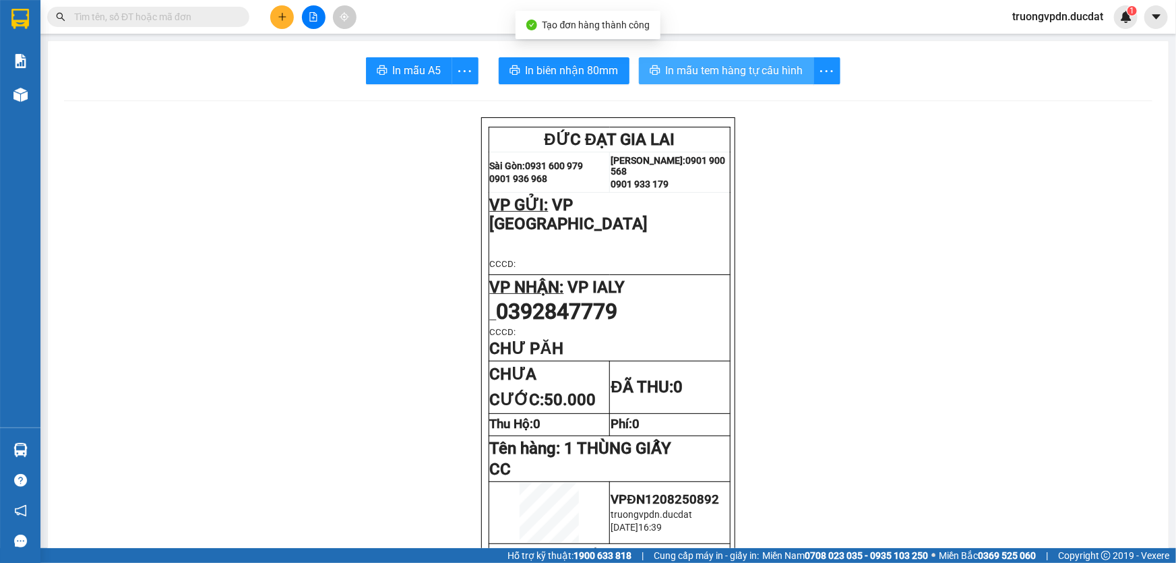
click at [772, 81] on button "In mẫu tem hàng tự cấu hình" at bounding box center [726, 70] width 175 height 27
click at [284, 16] on icon "plus" at bounding box center [281, 16] width 7 height 1
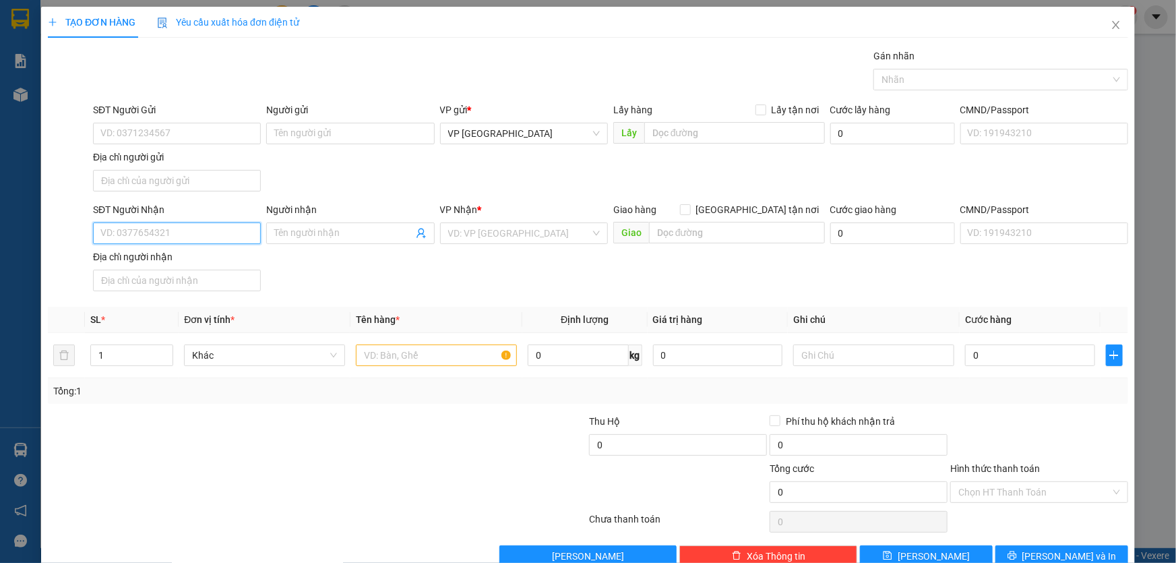
click at [157, 228] on input "SĐT Người Nhận" at bounding box center [177, 233] width 168 height 22
click at [159, 262] on div "0935027876 - TUYẾN" at bounding box center [175, 259] width 150 height 15
click at [398, 352] on input "text" at bounding box center [436, 355] width 161 height 22
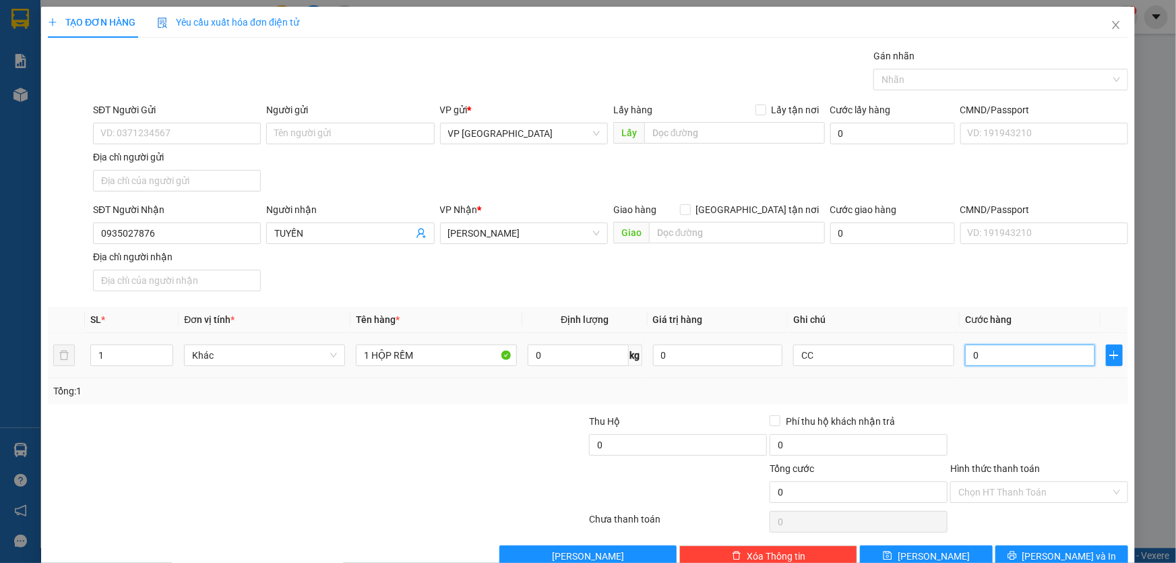
click at [971, 348] on input "0" at bounding box center [1030, 355] width 130 height 22
click at [1017, 553] on icon "printer" at bounding box center [1011, 554] width 9 height 9
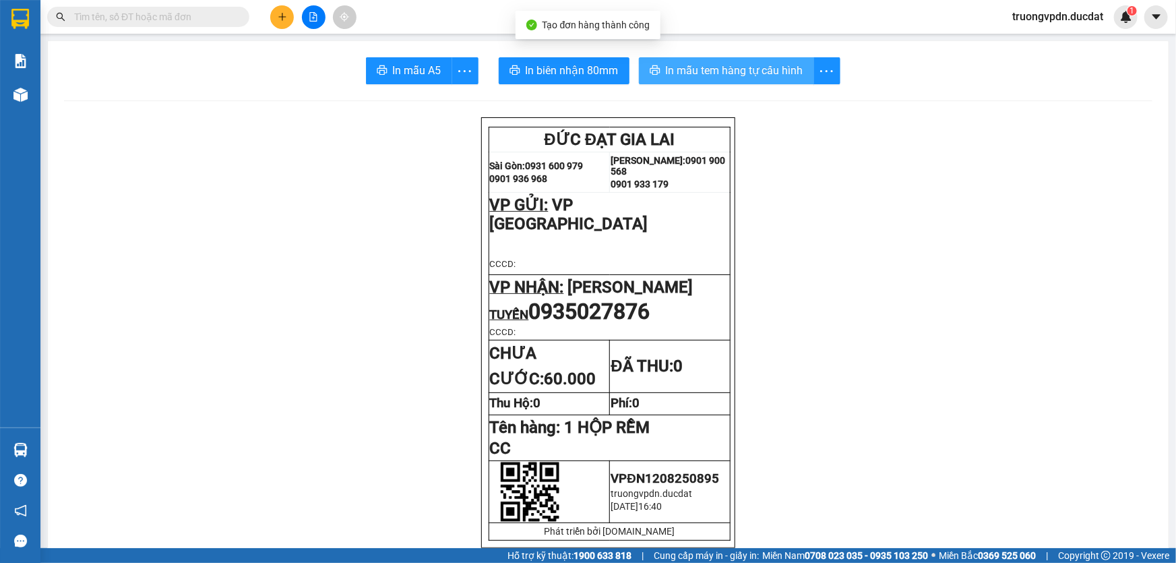
click at [713, 73] on span "In mẫu tem hàng tự cấu hình" at bounding box center [734, 70] width 137 height 17
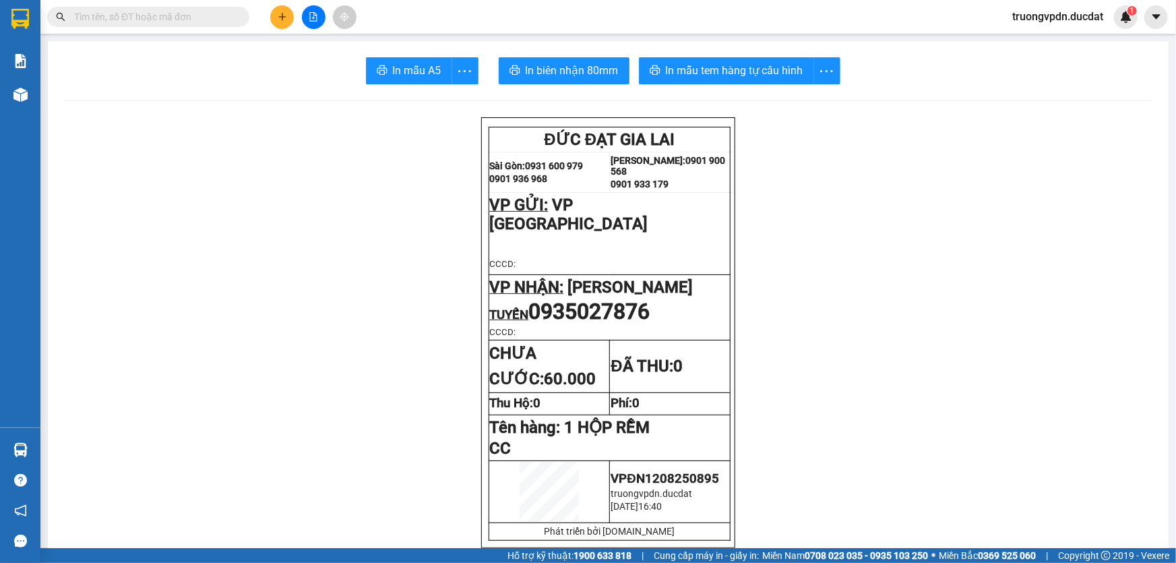
click at [289, 13] on button at bounding box center [282, 17] width 24 height 24
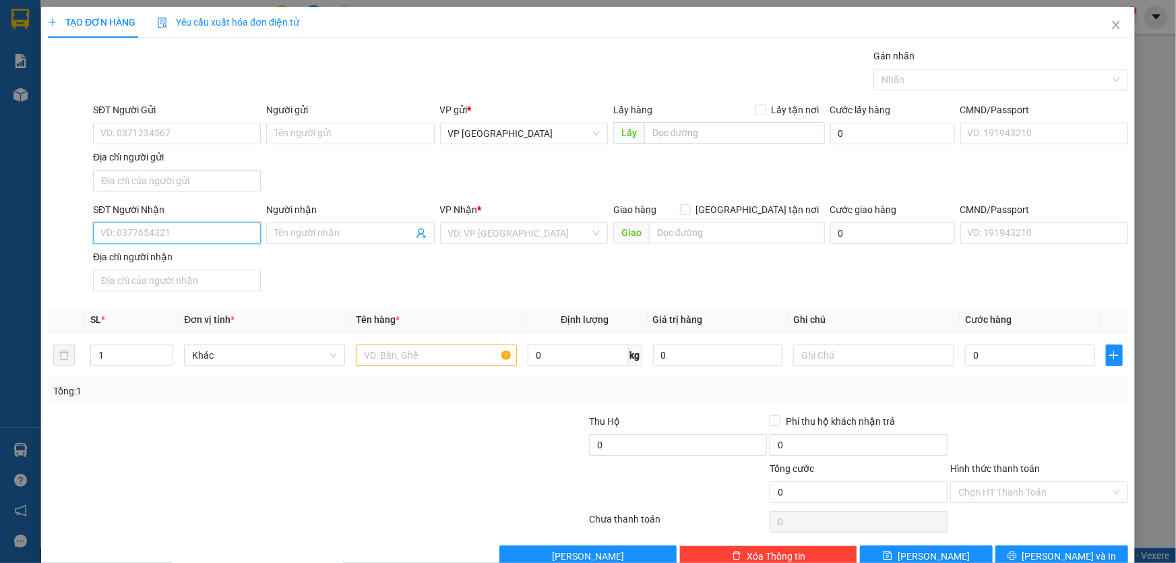
click at [215, 236] on input "SĐT Người Nhận" at bounding box center [177, 233] width 168 height 22
drag, startPoint x: 134, startPoint y: 231, endPoint x: 35, endPoint y: 272, distance: 107.2
click at [35, 272] on div "TẠO ĐƠN HÀNG Yêu cầu xuất hóa đơn điện tử Transit Pickup Surcharge Ids Transit …" at bounding box center [588, 281] width 1176 height 563
click at [1112, 26] on icon "close" at bounding box center [1115, 25] width 7 height 8
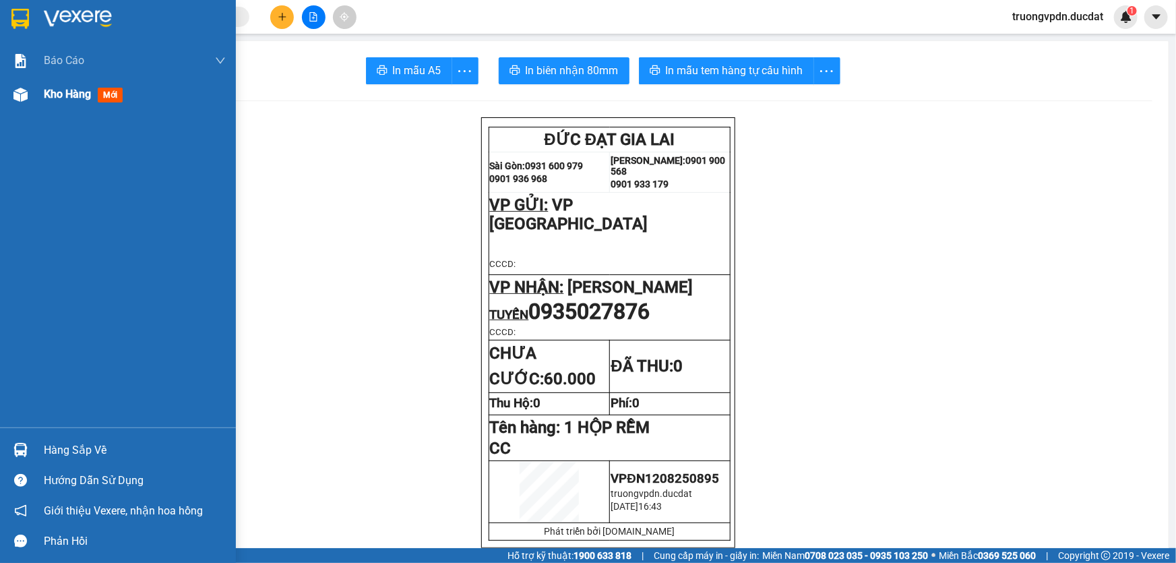
click at [70, 95] on span "Kho hàng" at bounding box center [67, 94] width 47 height 13
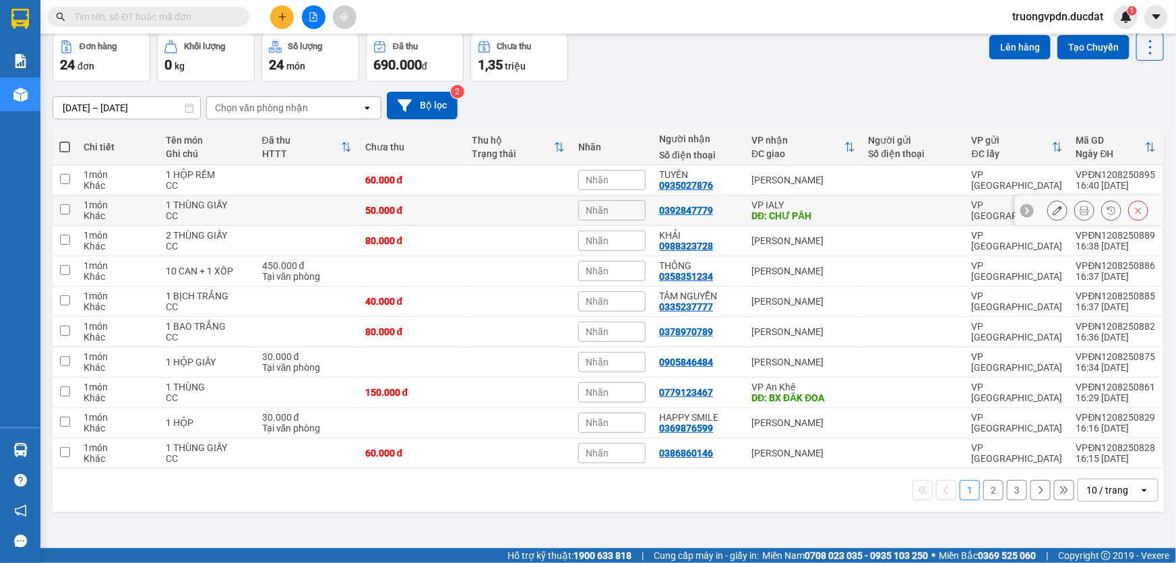
scroll to position [61, 0]
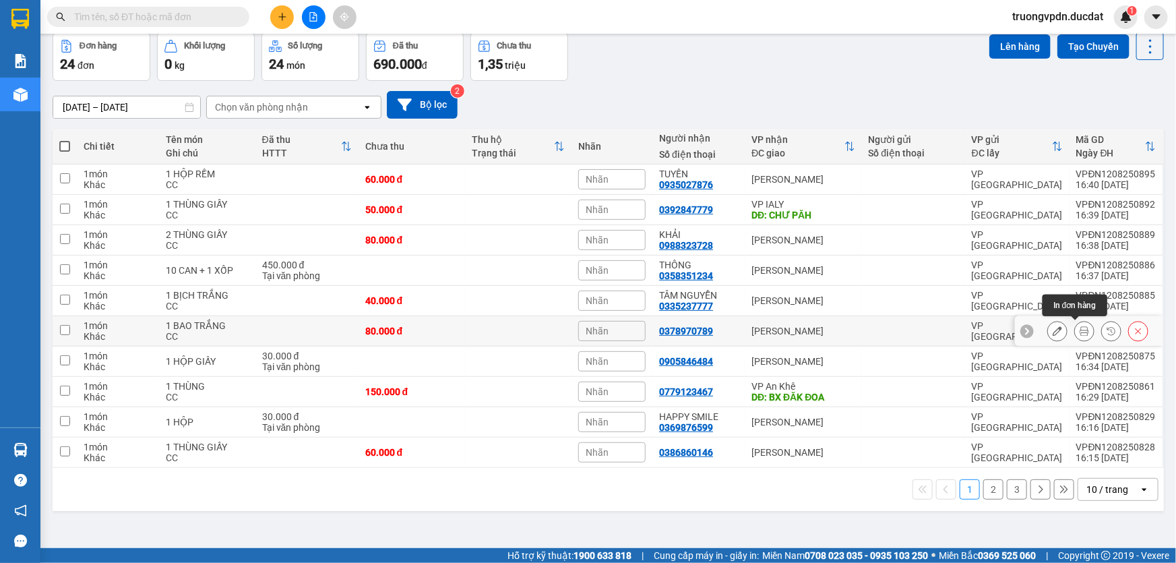
click at [1079, 326] on icon at bounding box center [1083, 330] width 9 height 9
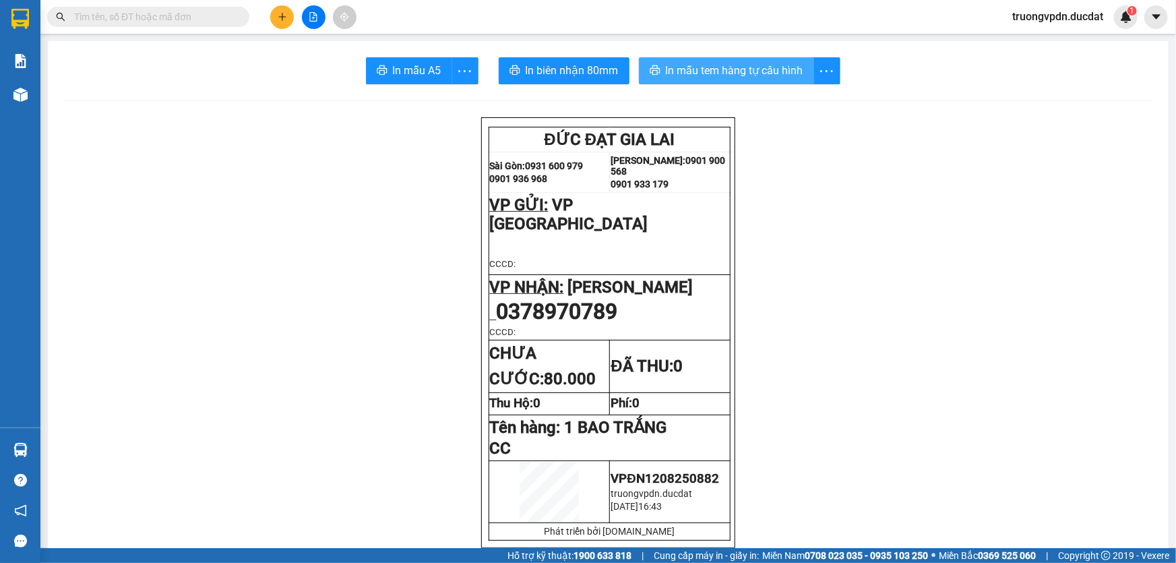
click at [712, 67] on span "In mẫu tem hàng tự cấu hình" at bounding box center [734, 70] width 137 height 17
click at [282, 19] on icon "plus" at bounding box center [282, 16] width 1 height 7
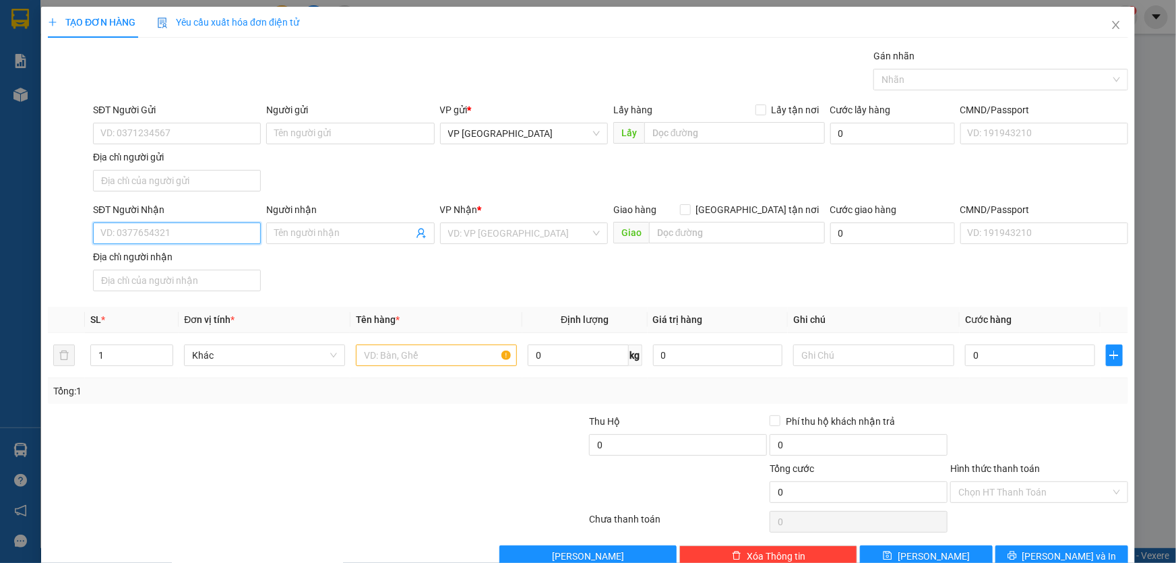
click at [168, 235] on input "SĐT Người Nhận" at bounding box center [177, 233] width 168 height 22
click at [185, 282] on div "0352121373" at bounding box center [175, 281] width 150 height 15
drag, startPoint x: 154, startPoint y: 231, endPoint x: 0, endPoint y: 256, distance: 156.3
click at [0, 256] on div "TẠO ĐƠN HÀNG Yêu cầu xuất hóa đơn điện tử Transit Pickup Surcharge Ids Transit …" at bounding box center [588, 281] width 1176 height 563
click at [403, 353] on input "text" at bounding box center [436, 355] width 161 height 22
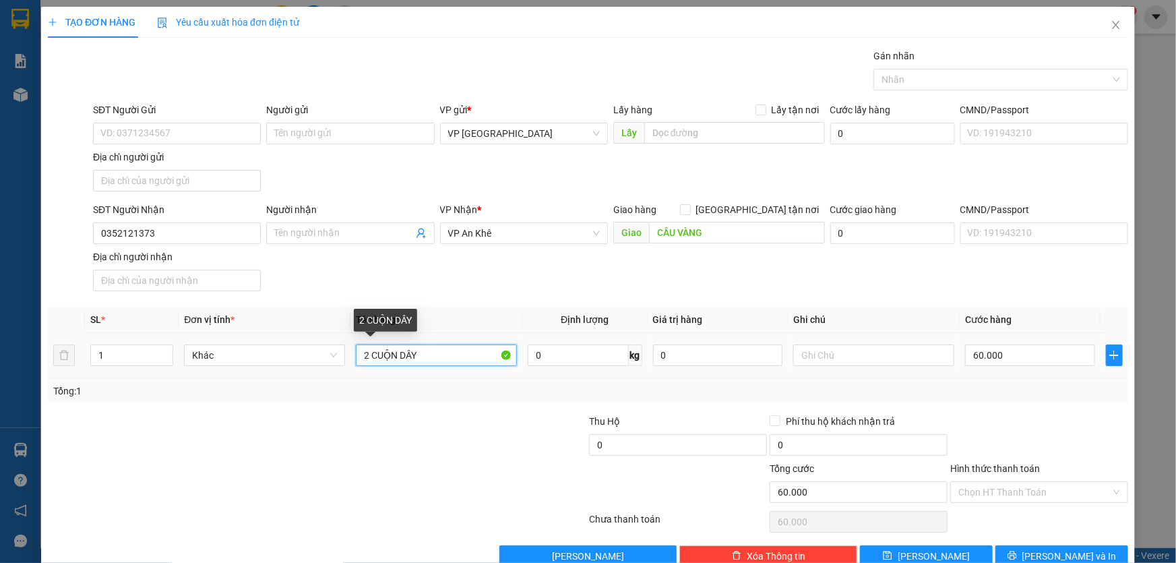
click at [449, 348] on input "2 CUỘN DÂY" at bounding box center [436, 355] width 161 height 22
click at [1023, 495] on input "Hình thức thanh toán" at bounding box center [1034, 492] width 152 height 20
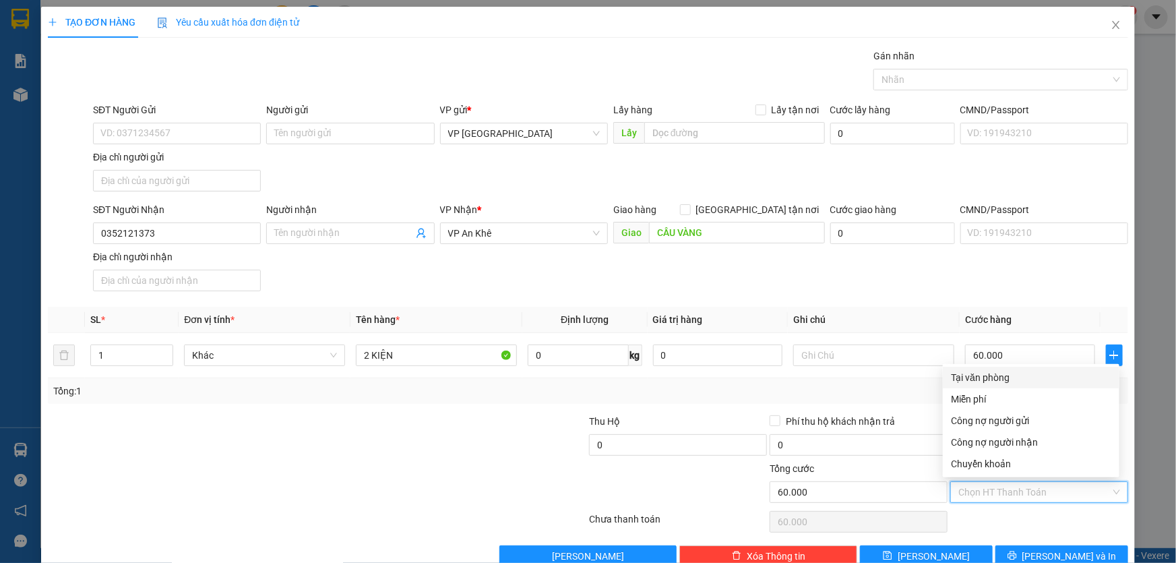
click at [987, 371] on div "Tại văn phòng" at bounding box center [1031, 377] width 160 height 15
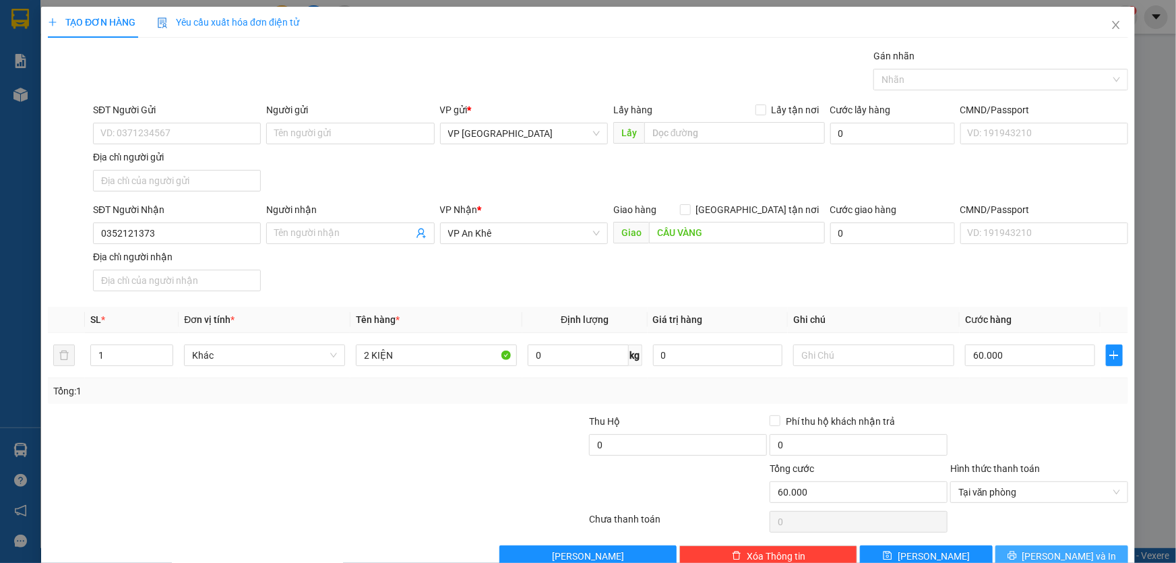
click at [1039, 551] on button "[PERSON_NAME] và In" at bounding box center [1061, 556] width 133 height 22
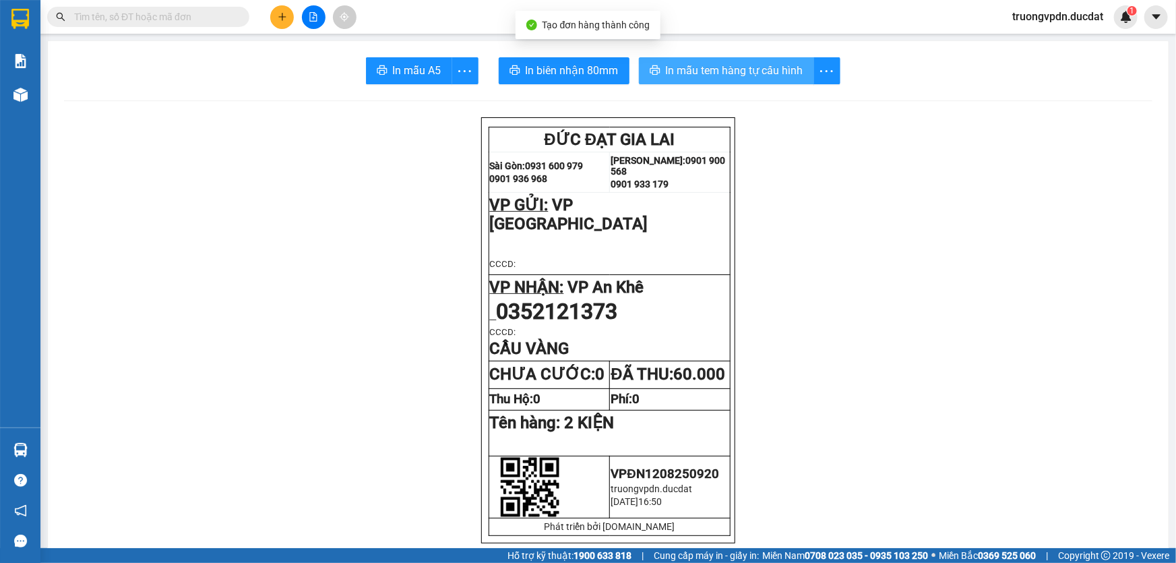
click at [752, 69] on span "In mẫu tem hàng tự cấu hình" at bounding box center [734, 70] width 137 height 17
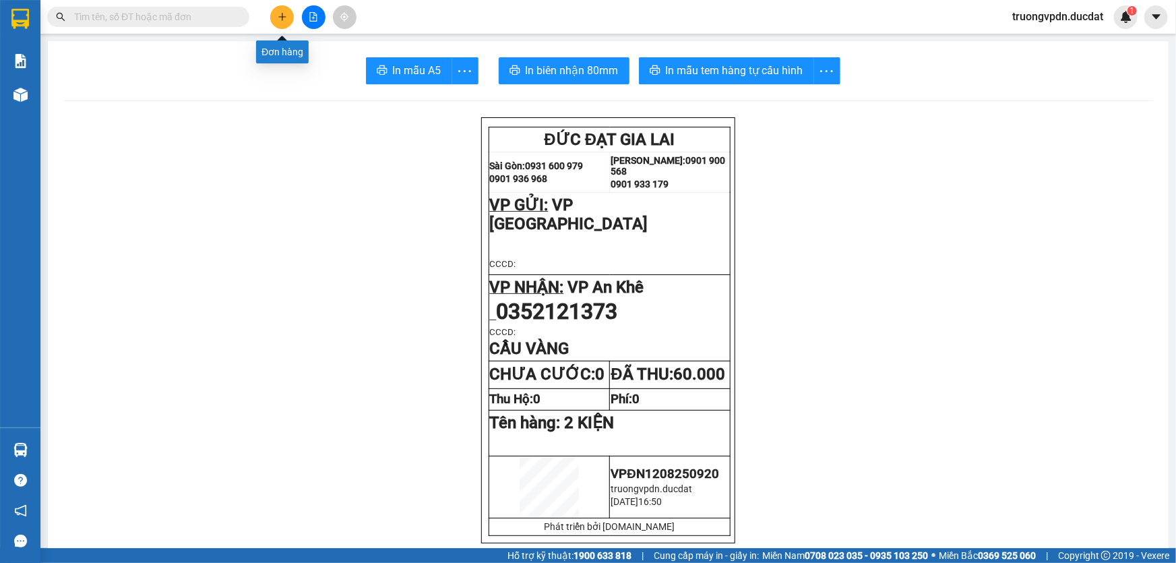
click at [274, 22] on button at bounding box center [282, 17] width 24 height 24
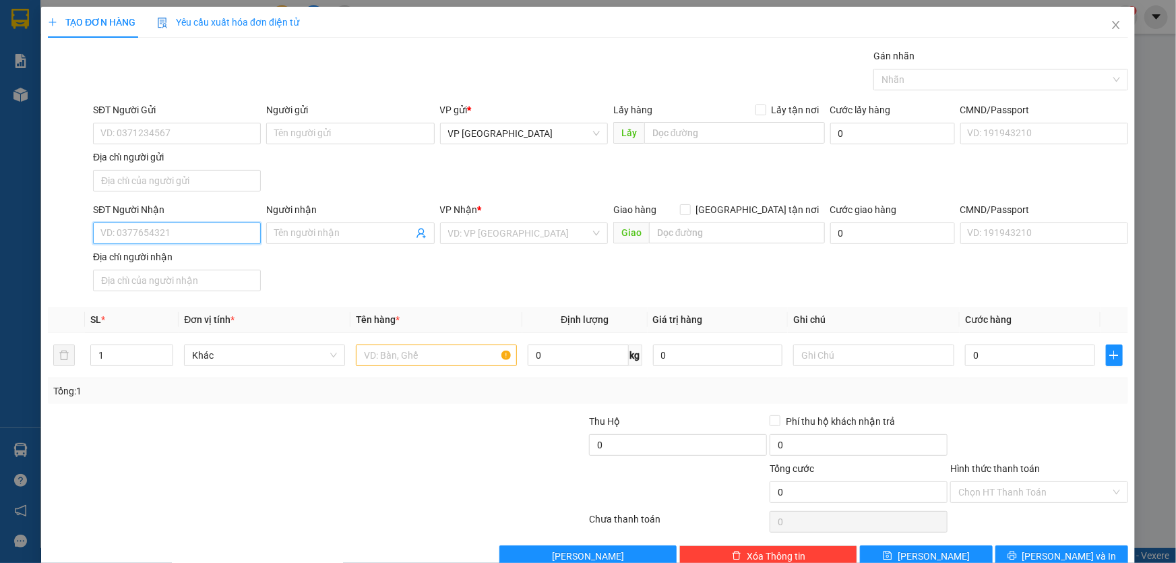
click at [183, 234] on input "SĐT Người Nhận" at bounding box center [177, 233] width 168 height 22
click at [185, 140] on input "SĐT Người Gửi" at bounding box center [177, 134] width 168 height 22
click at [475, 229] on input "search" at bounding box center [519, 233] width 142 height 20
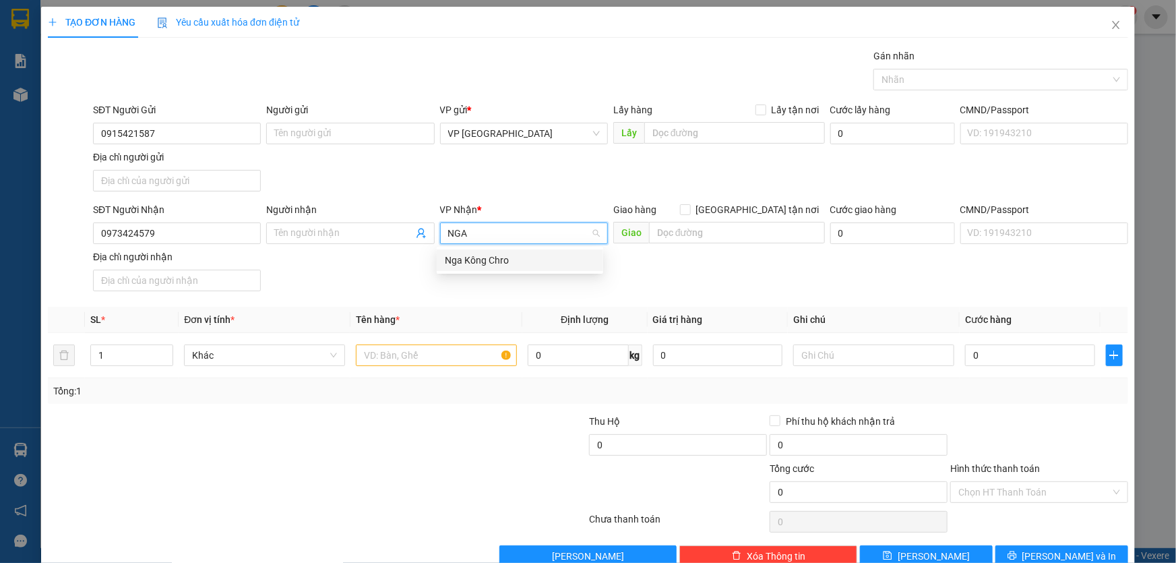
click at [517, 261] on div "Nga Kông Chro" at bounding box center [520, 260] width 150 height 15
click at [408, 352] on input "text" at bounding box center [436, 355] width 161 height 22
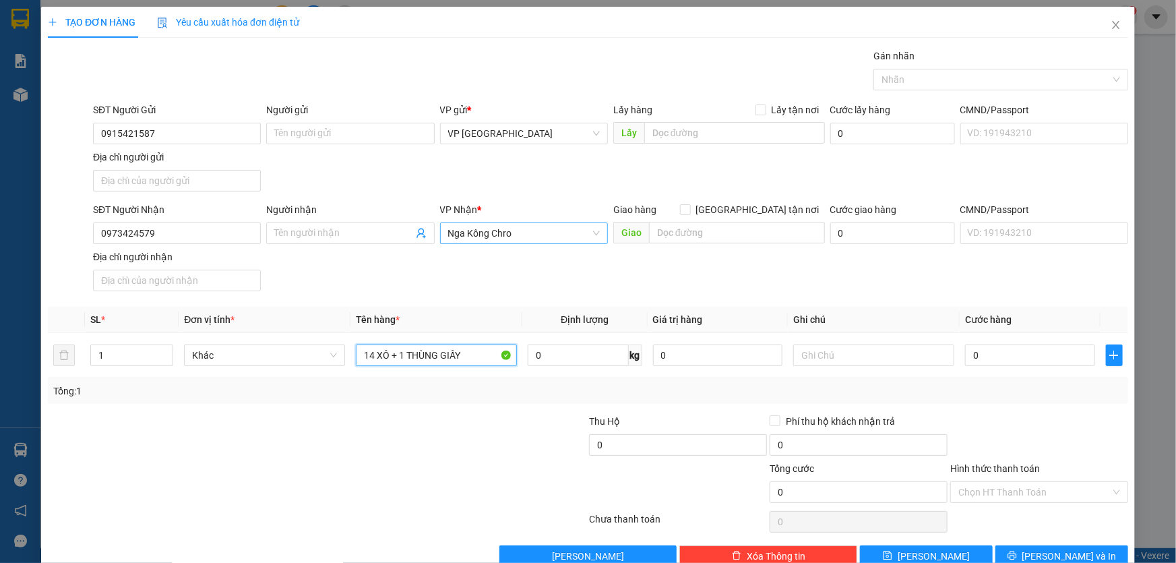
click at [522, 231] on span "Nga Kông Chro" at bounding box center [524, 233] width 152 height 20
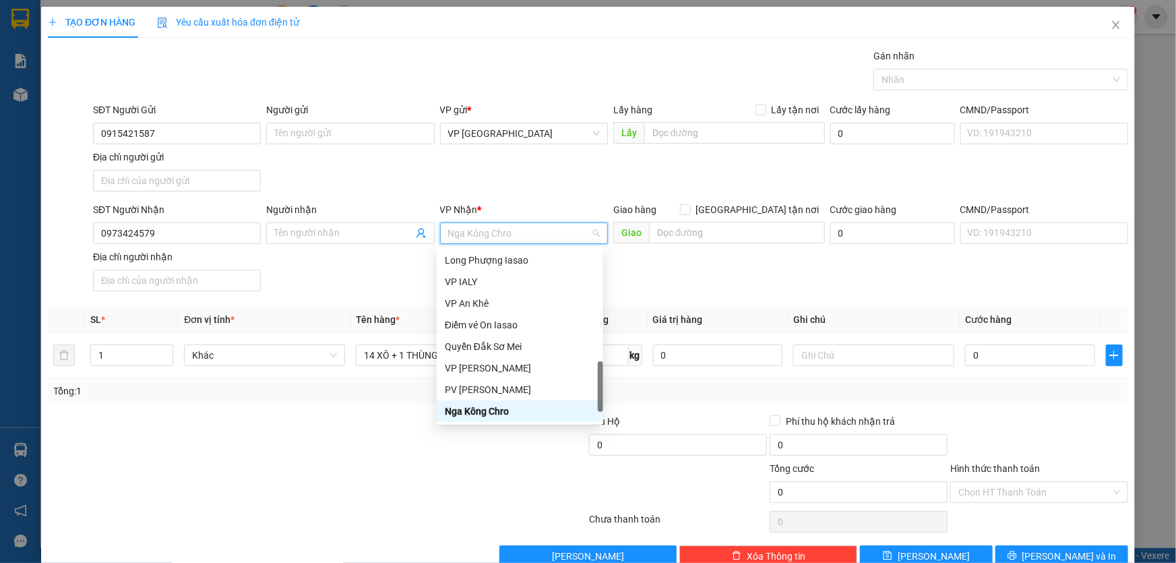
click at [517, 231] on span "Nga Kông Chro" at bounding box center [524, 233] width 152 height 20
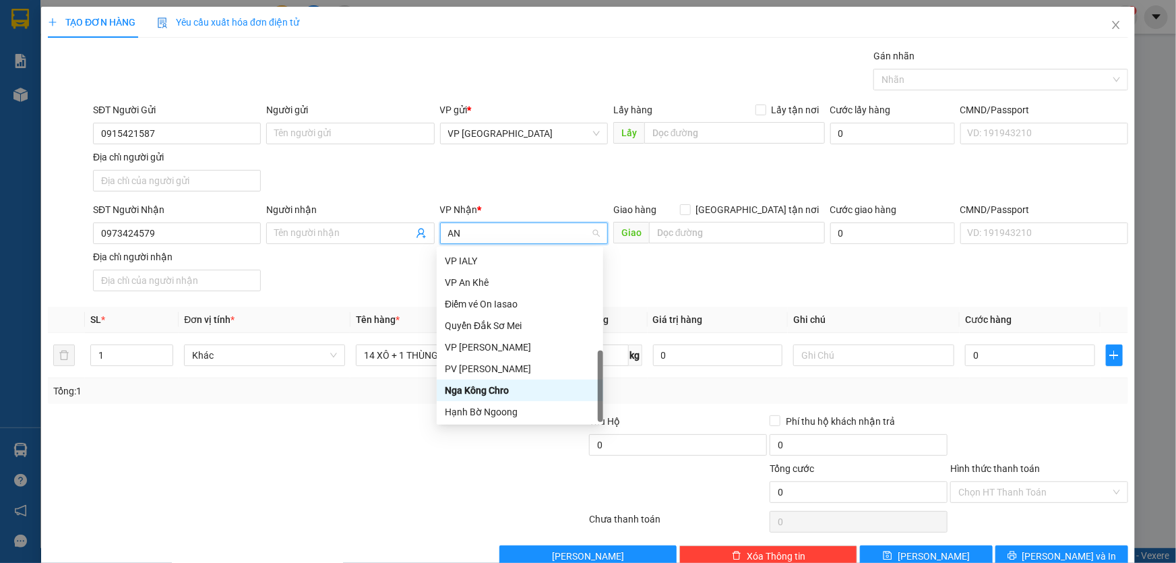
scroll to position [81, 0]
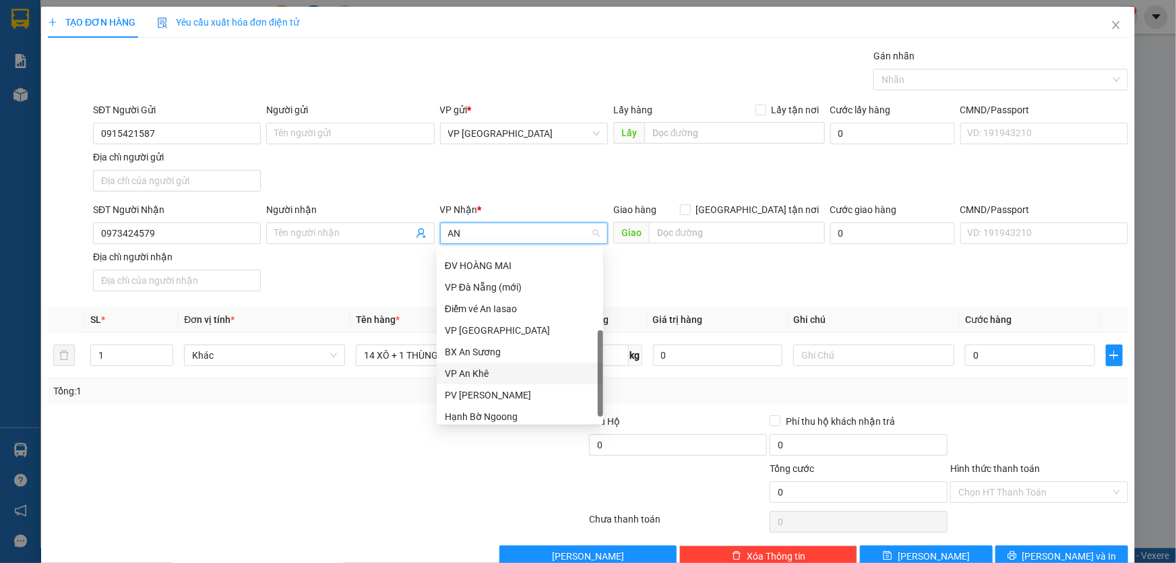
click at [484, 371] on div "VP An Khê" at bounding box center [520, 373] width 150 height 15
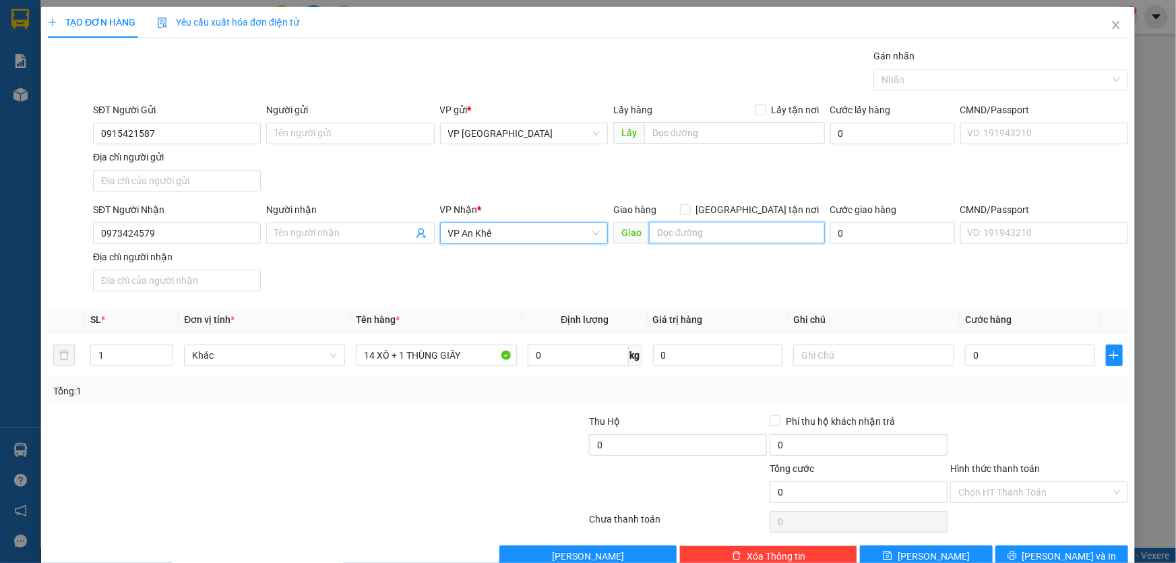
click at [684, 236] on input "text" at bounding box center [737, 233] width 176 height 22
click at [880, 350] on input "text" at bounding box center [873, 355] width 161 height 22
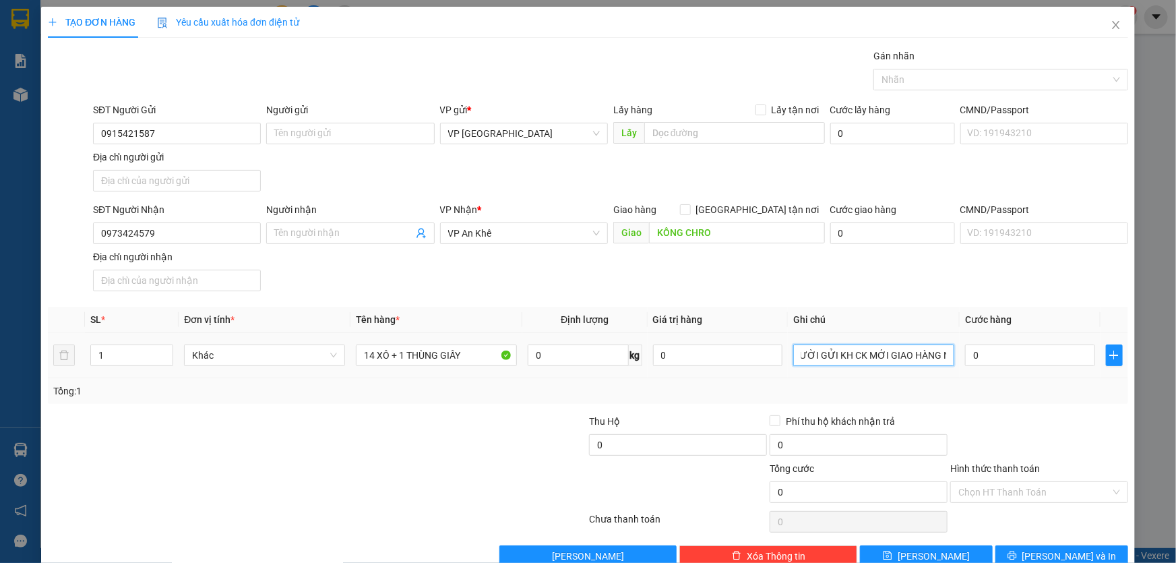
scroll to position [0, 111]
click at [990, 357] on input "0" at bounding box center [1030, 355] width 130 height 22
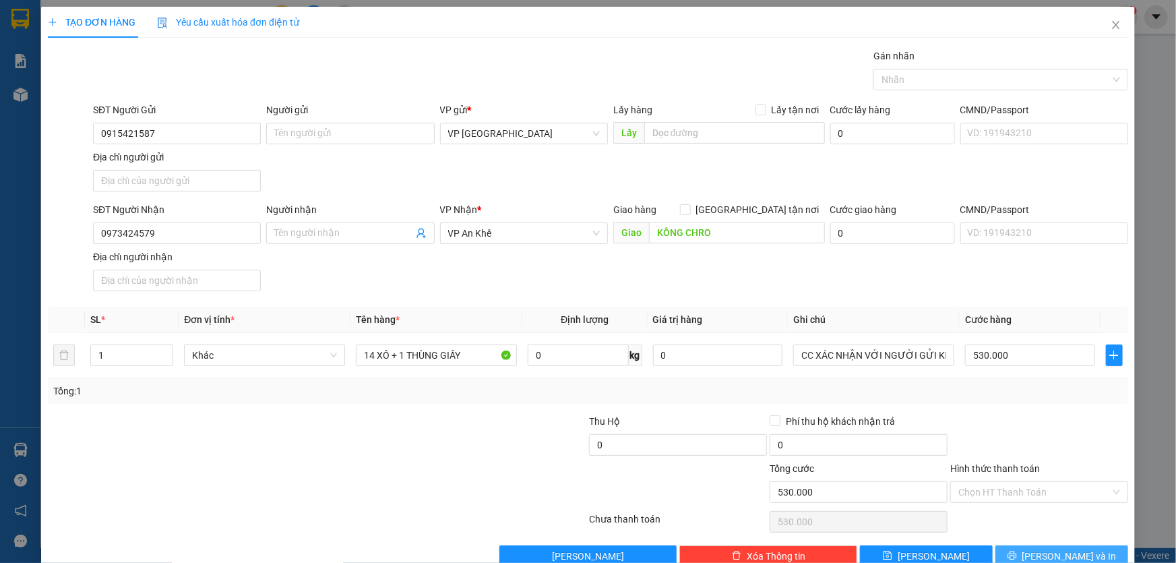
click at [1085, 547] on button "[PERSON_NAME] và In" at bounding box center [1061, 556] width 133 height 22
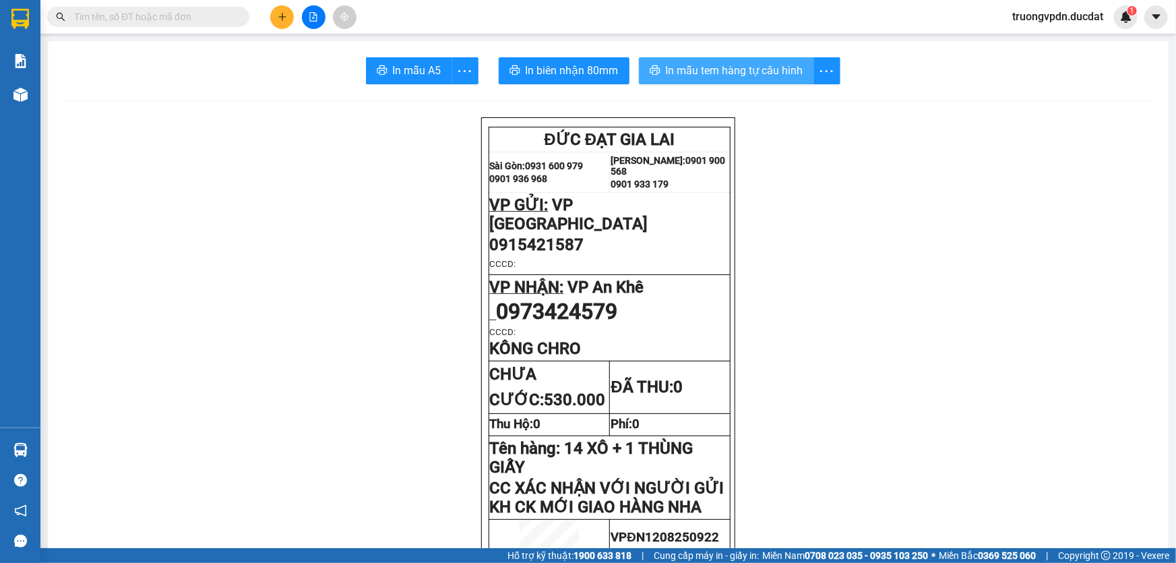
click at [742, 73] on span "In mẫu tem hàng tự cấu hình" at bounding box center [734, 70] width 137 height 17
click at [280, 13] on icon "plus" at bounding box center [282, 16] width 9 height 9
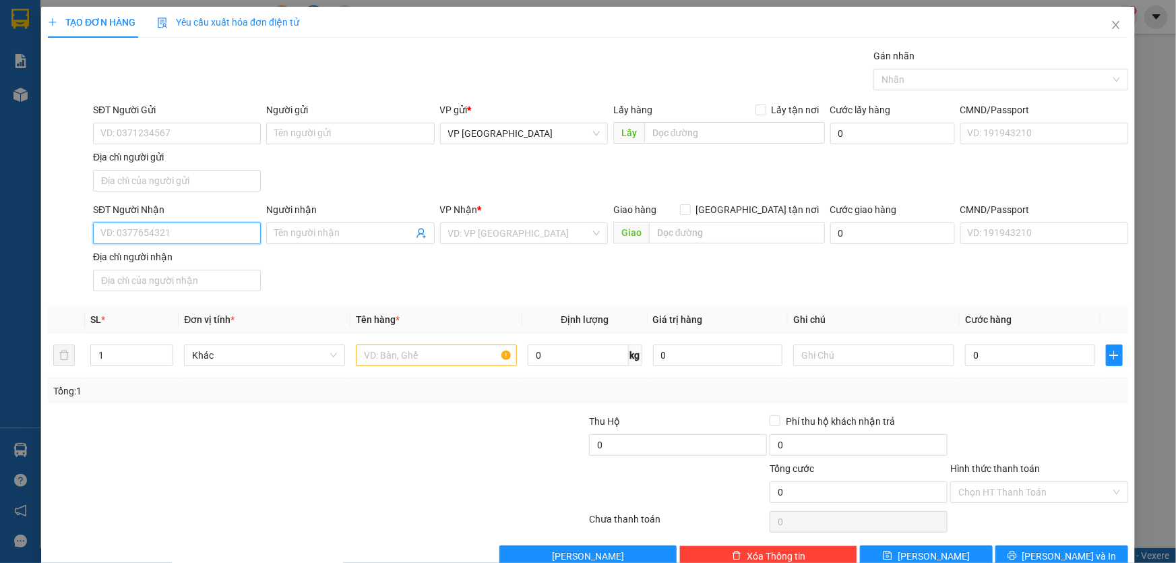
click at [177, 232] on input "SĐT Người Nhận" at bounding box center [177, 233] width 168 height 22
drag, startPoint x: 166, startPoint y: 249, endPoint x: 222, endPoint y: 244, distance: 56.2
click at [166, 249] on div "0971654779" at bounding box center [175, 260] width 166 height 22
click at [391, 356] on input "text" at bounding box center [436, 355] width 161 height 22
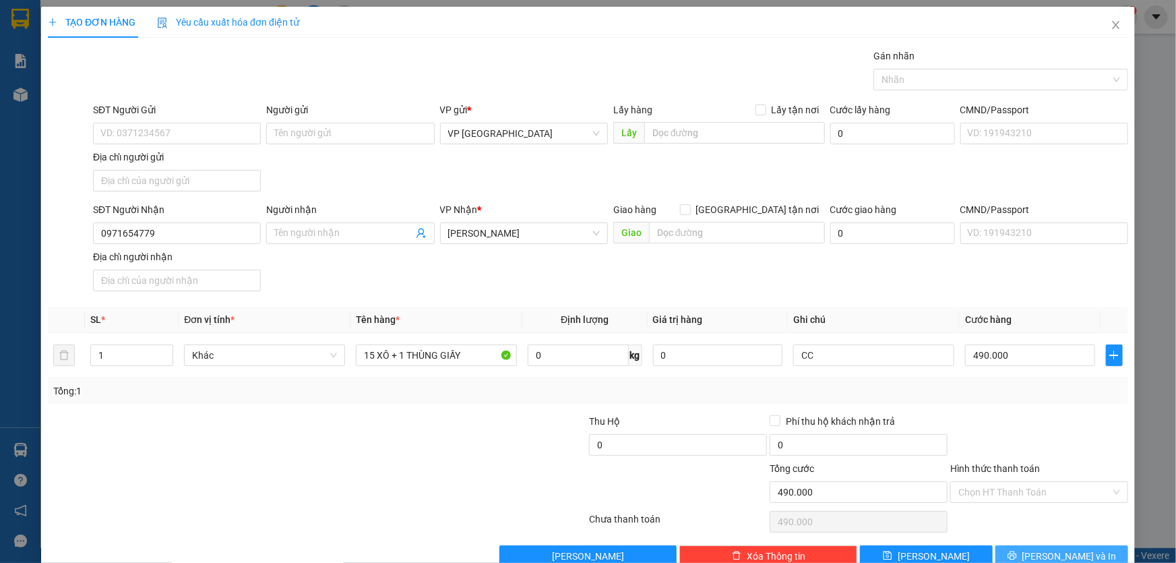
click at [1038, 549] on button "[PERSON_NAME] và In" at bounding box center [1061, 556] width 133 height 22
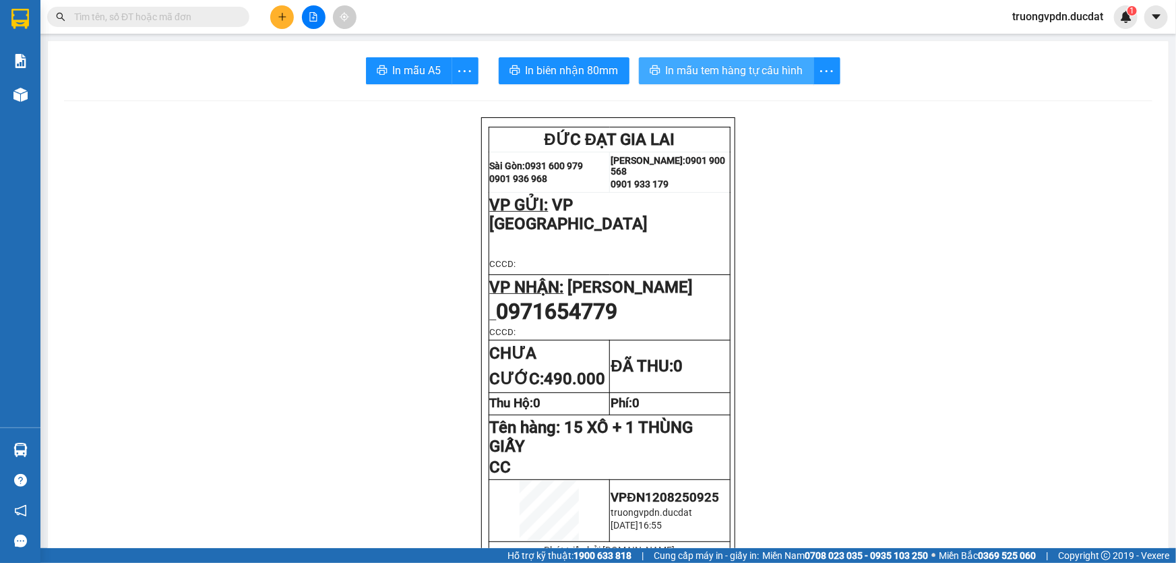
click at [771, 73] on span "In mẫu tem hàng tự cấu hình" at bounding box center [734, 70] width 137 height 17
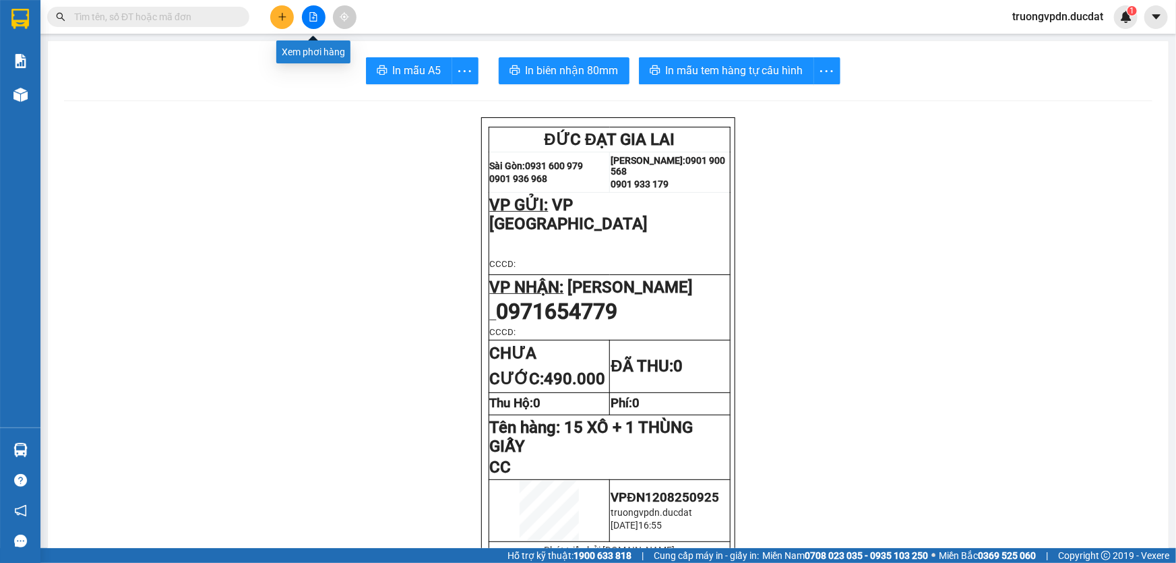
click at [288, 18] on button at bounding box center [282, 17] width 24 height 24
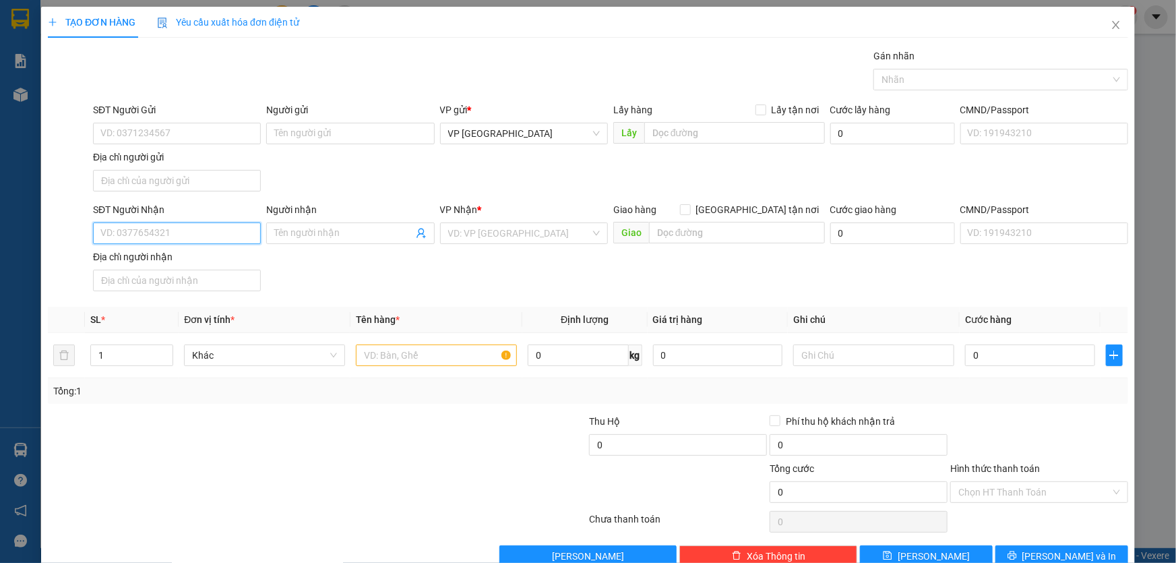
click at [198, 230] on input "SĐT Người Nhận" at bounding box center [177, 233] width 168 height 22
click at [164, 278] on div "0968448079 - TOÀN SPORT" at bounding box center [175, 281] width 150 height 15
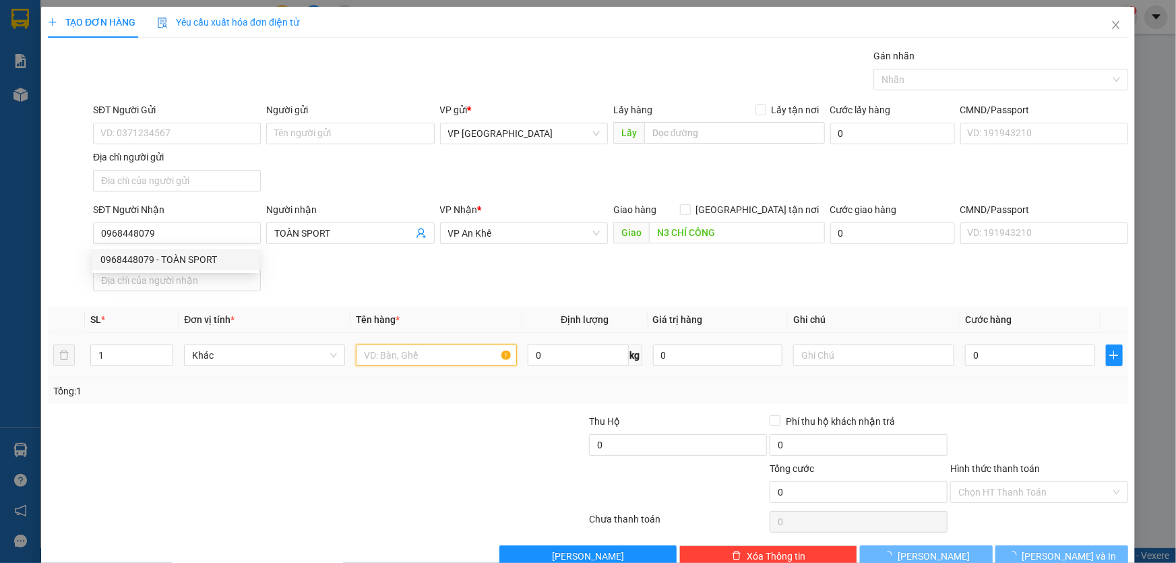
click at [398, 349] on input "text" at bounding box center [436, 355] width 161 height 22
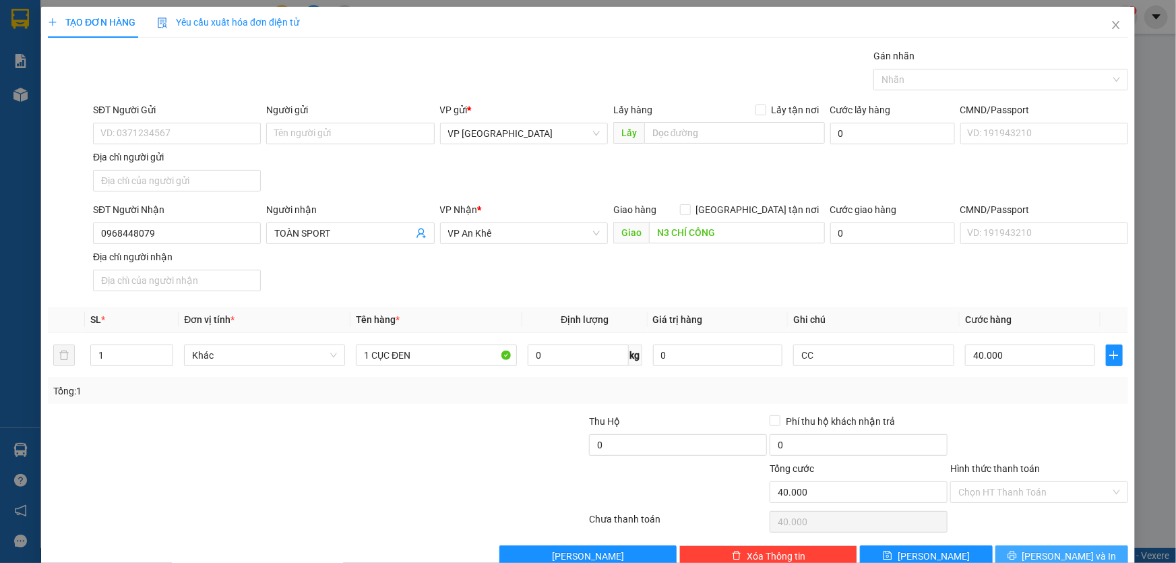
click at [1056, 557] on span "[PERSON_NAME] và In" at bounding box center [1069, 555] width 94 height 15
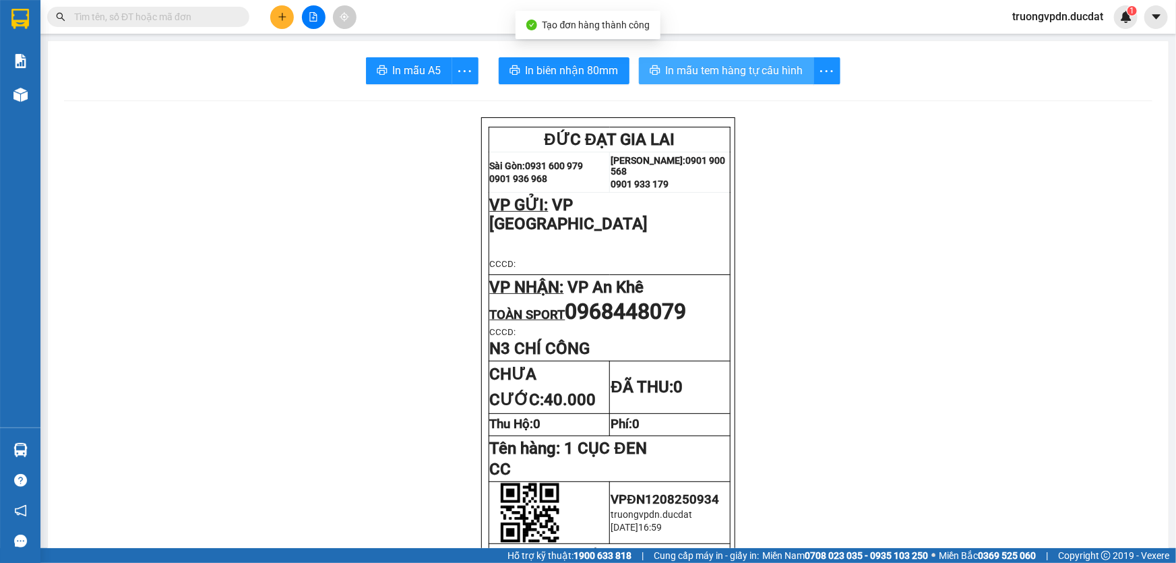
click at [720, 66] on span "In mẫu tem hàng tự cấu hình" at bounding box center [734, 70] width 137 height 17
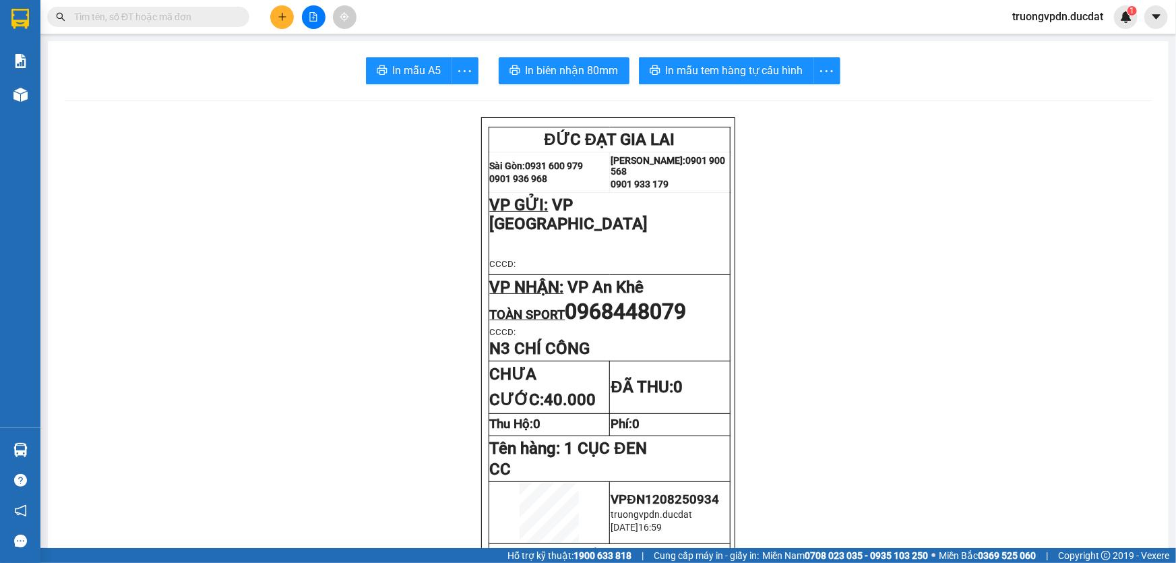
click at [276, 23] on button at bounding box center [282, 17] width 24 height 24
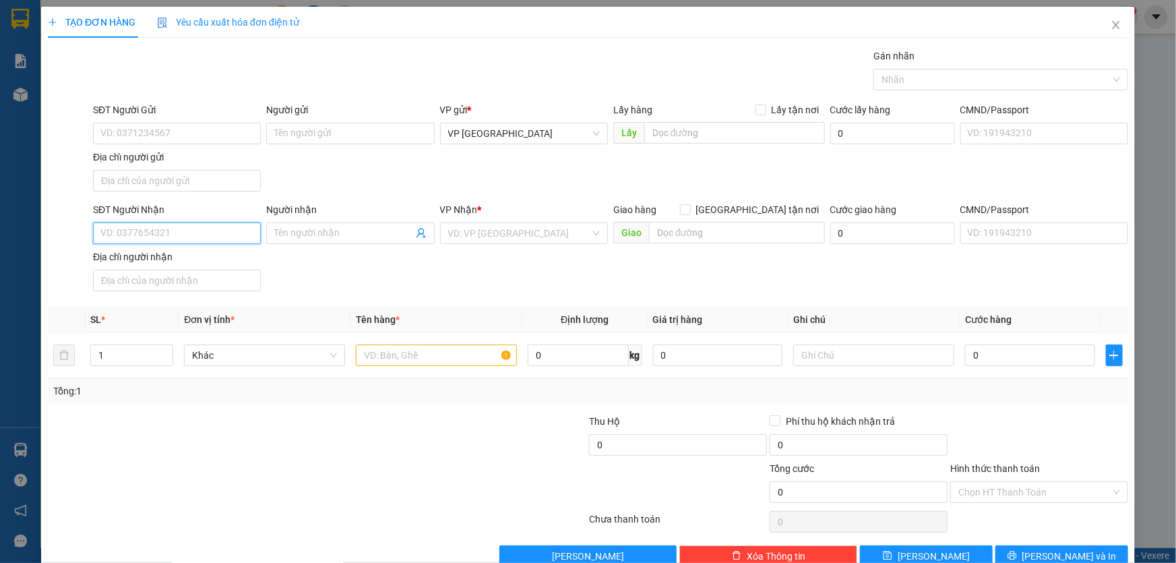
click at [201, 232] on input "SĐT Người Nhận" at bounding box center [177, 233] width 168 height 22
drag, startPoint x: 155, startPoint y: 253, endPoint x: 436, endPoint y: 375, distance: 306.3
click at [156, 253] on div "0918588123" at bounding box center [175, 259] width 150 height 15
click at [408, 356] on input "text" at bounding box center [436, 355] width 161 height 22
drag, startPoint x: 1043, startPoint y: 490, endPoint x: 1039, endPoint y: 426, distance: 64.1
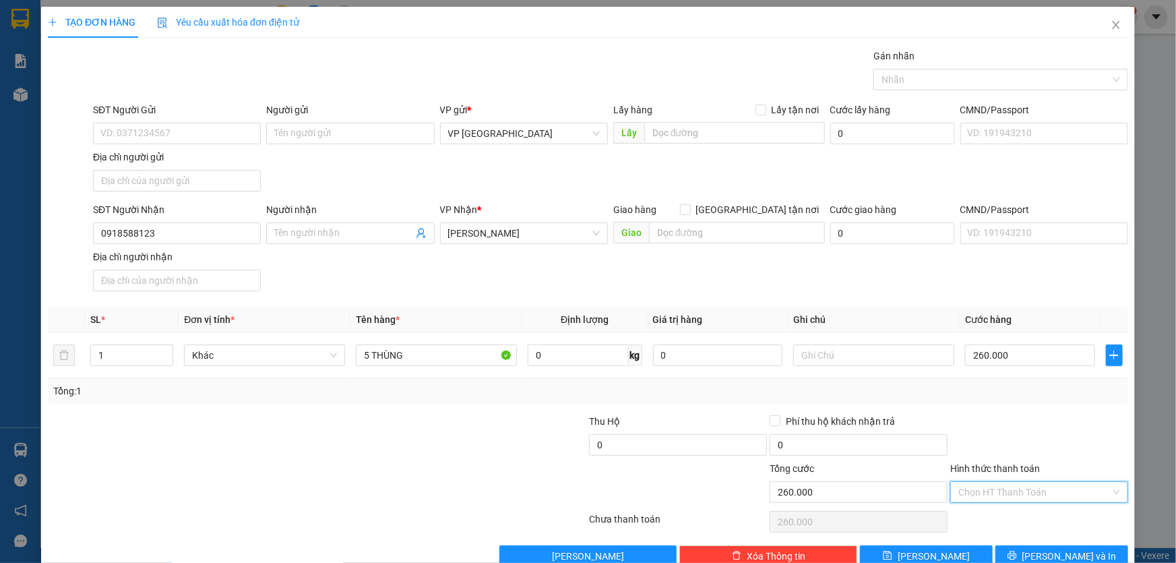
click at [1042, 489] on input "Hình thức thanh toán" at bounding box center [1034, 492] width 152 height 20
click at [1005, 377] on div "Tại văn phòng" at bounding box center [1031, 377] width 160 height 15
click at [1032, 548] on button "[PERSON_NAME] và In" at bounding box center [1061, 556] width 133 height 22
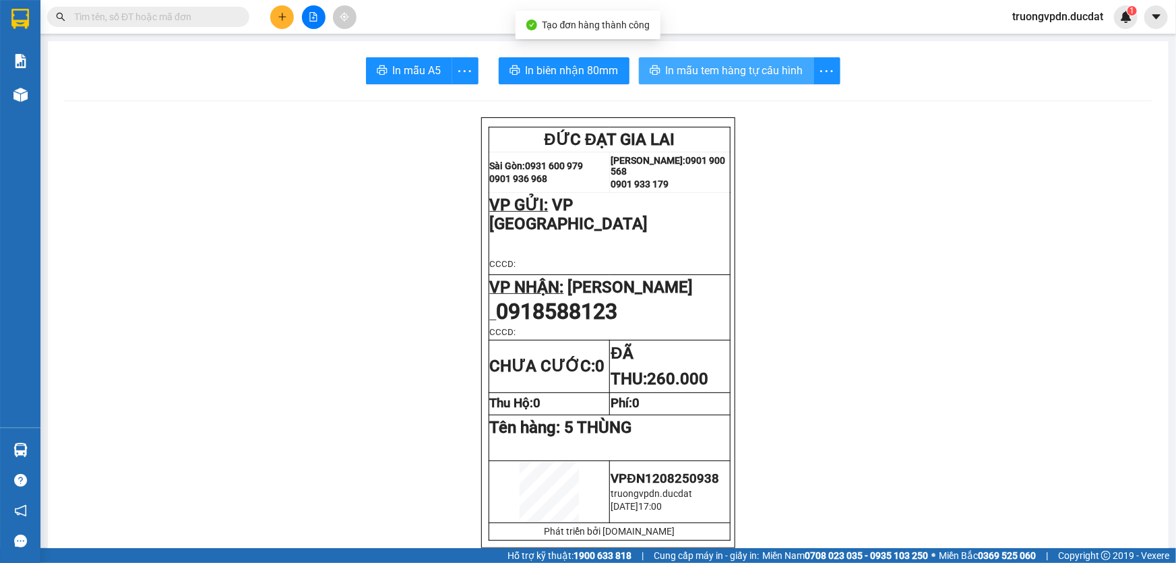
click at [730, 68] on span "In mẫu tem hàng tự cấu hình" at bounding box center [734, 70] width 137 height 17
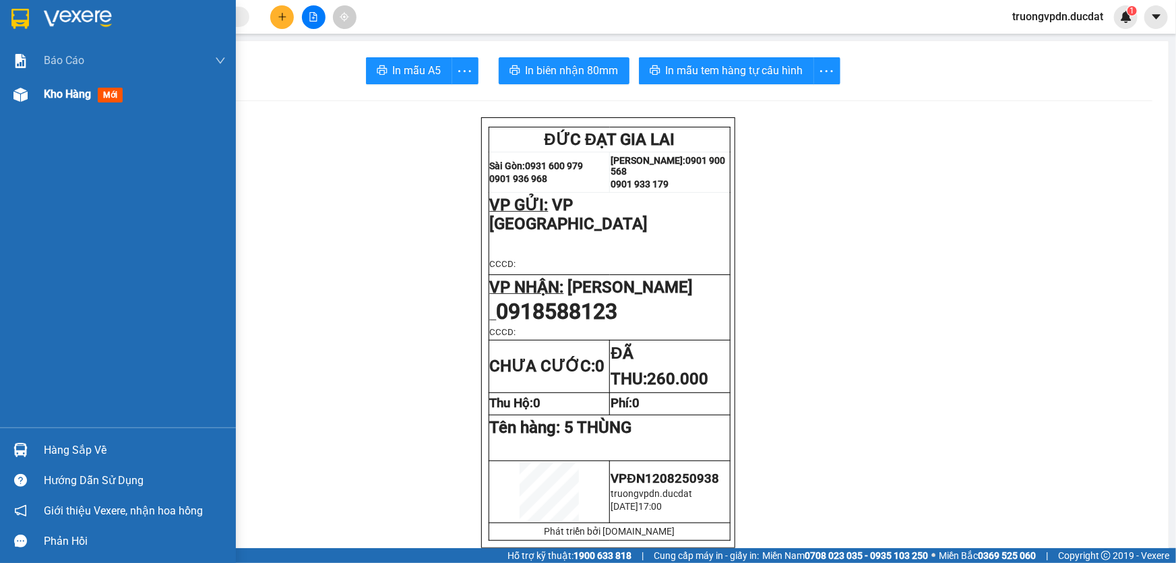
click at [50, 108] on div "Kho hàng mới" at bounding box center [135, 94] width 182 height 34
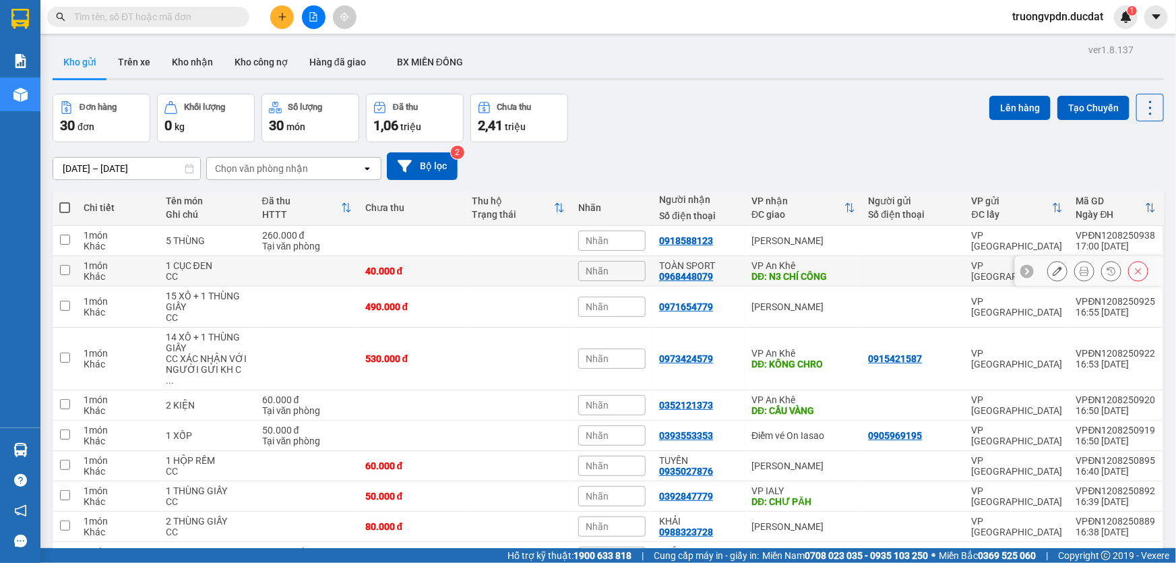
scroll to position [67, 0]
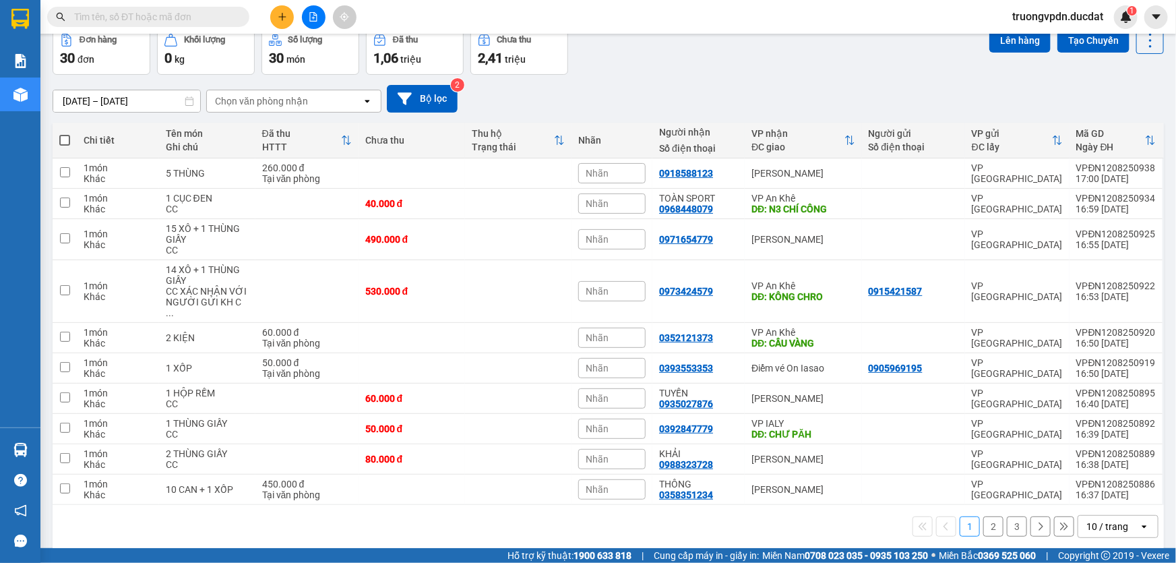
click at [988, 516] on button "2" at bounding box center [993, 526] width 20 height 20
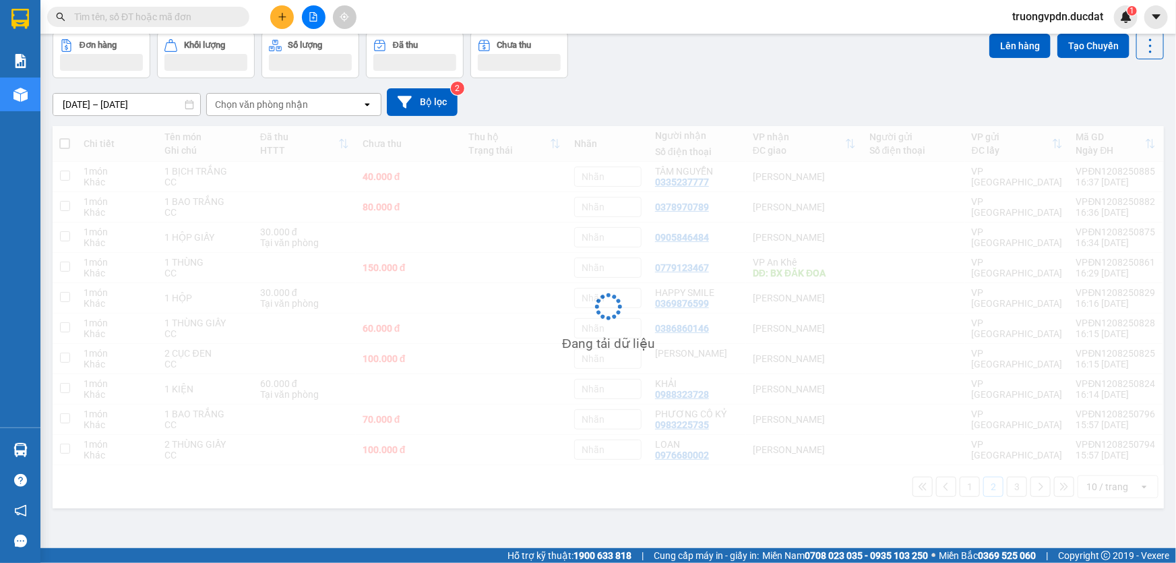
scroll to position [61, 0]
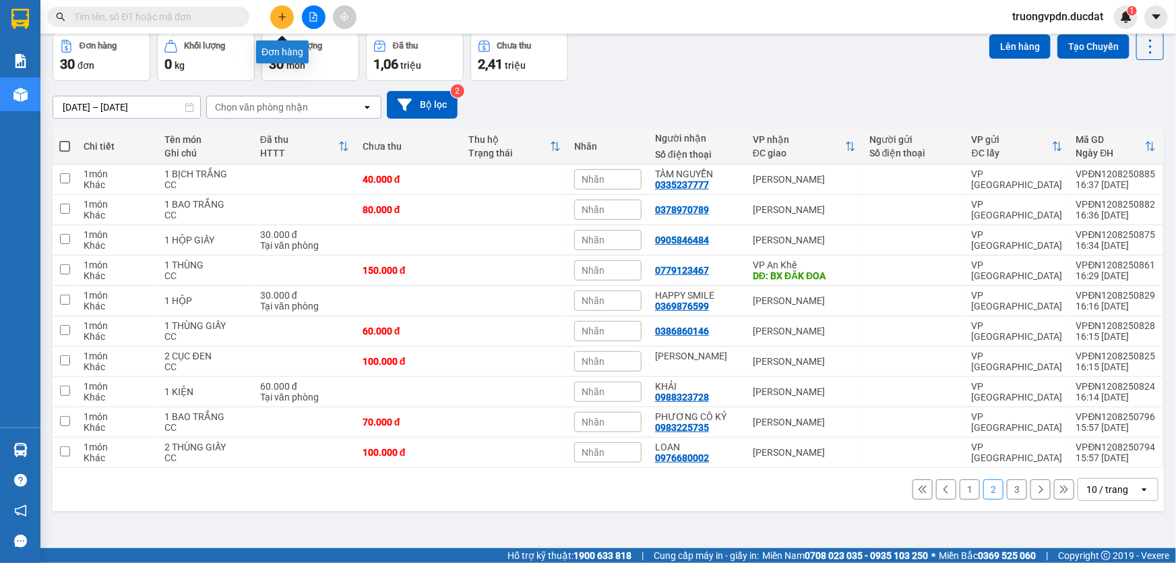
click at [282, 27] on button at bounding box center [282, 17] width 24 height 24
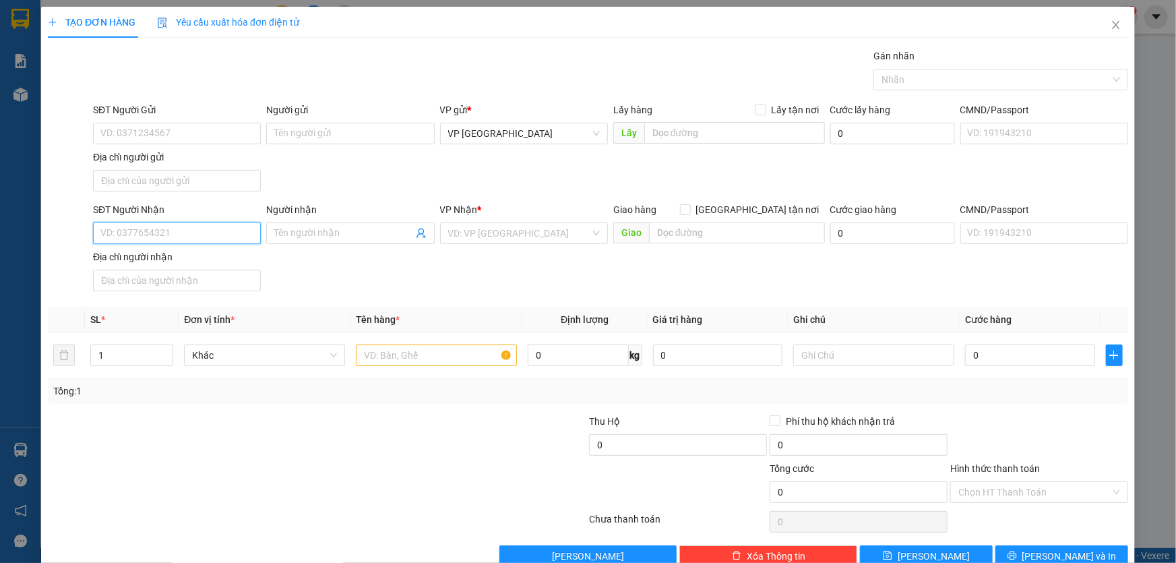
click at [208, 236] on input "SĐT Người Nhận" at bounding box center [177, 233] width 168 height 22
click at [184, 265] on div "0387524576" at bounding box center [175, 259] width 150 height 15
click at [398, 349] on input "text" at bounding box center [436, 355] width 161 height 22
click at [1001, 482] on input "Hình thức thanh toán" at bounding box center [1034, 492] width 152 height 20
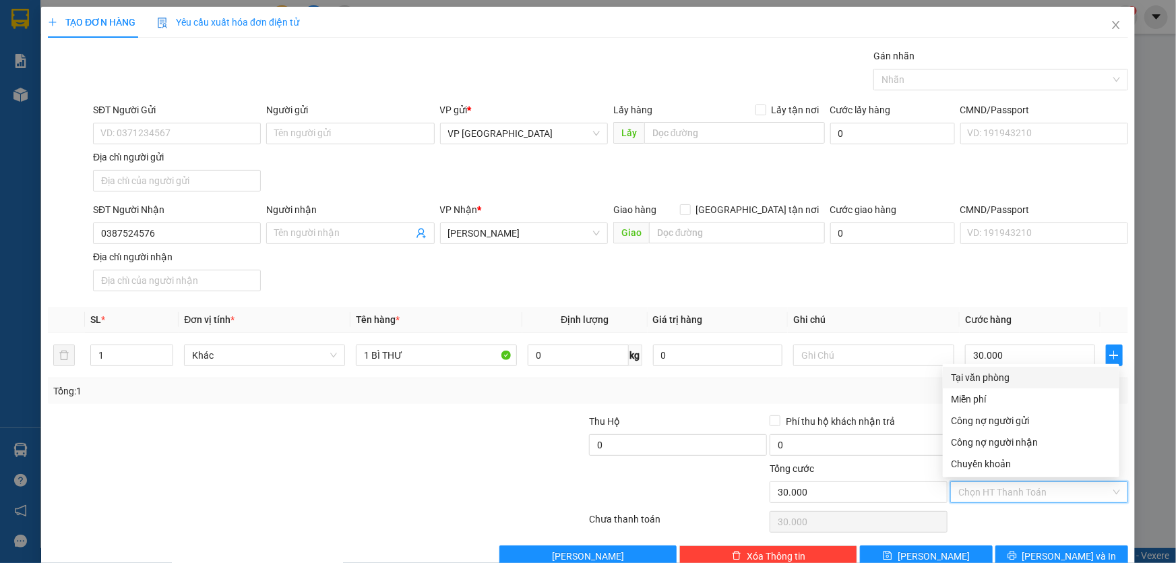
click at [984, 374] on div "Tại văn phòng" at bounding box center [1031, 377] width 160 height 15
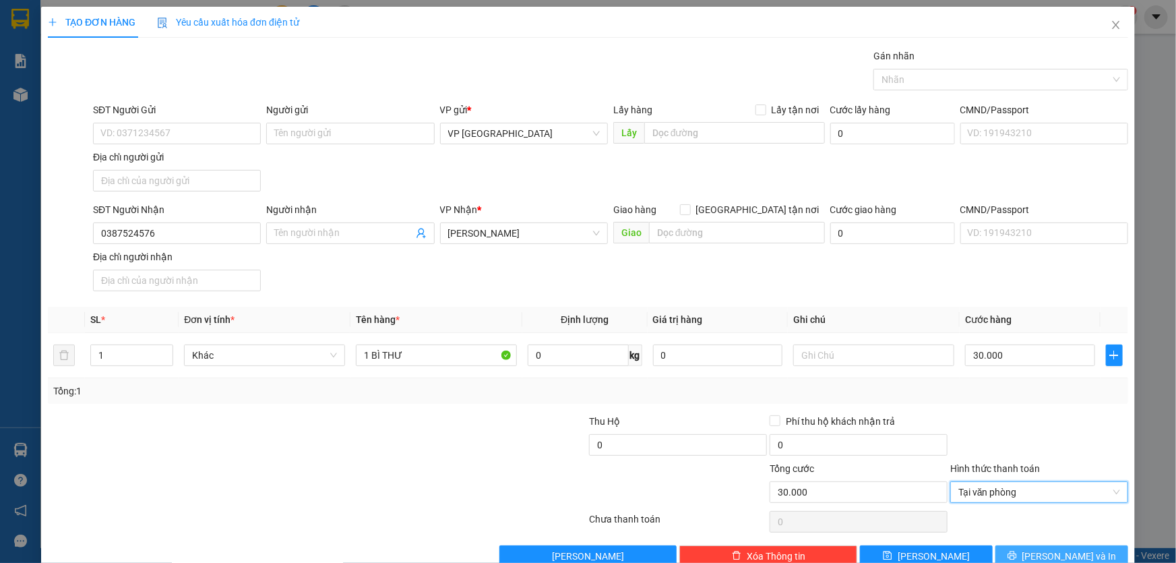
click at [1042, 556] on span "[PERSON_NAME] và In" at bounding box center [1069, 555] width 94 height 15
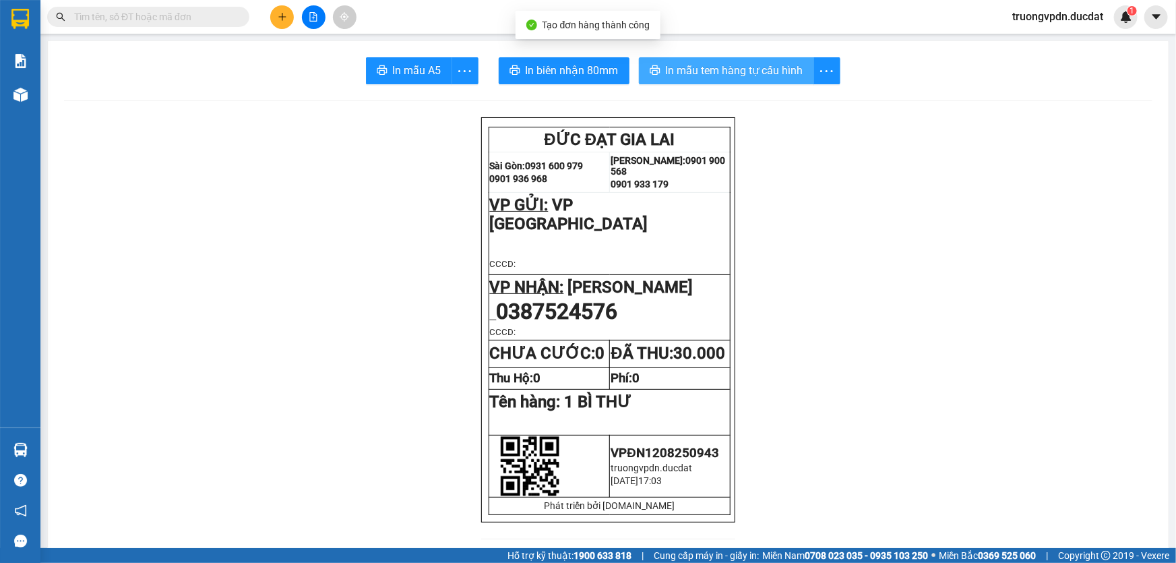
click at [695, 71] on span "In mẫu tem hàng tự cấu hình" at bounding box center [734, 70] width 137 height 17
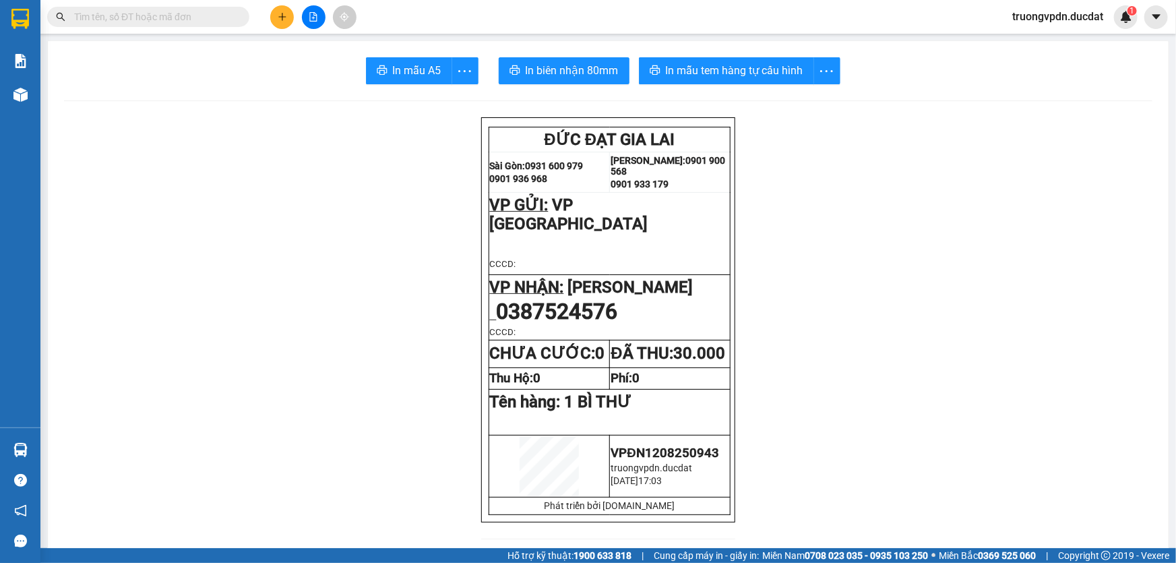
click at [279, 15] on icon "plus" at bounding box center [282, 16] width 9 height 9
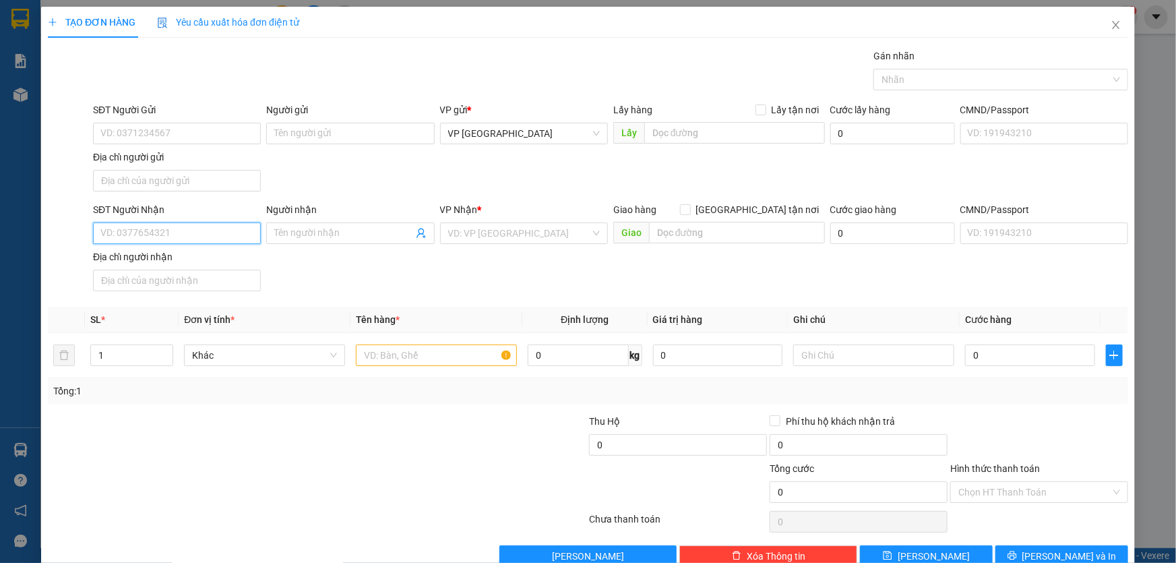
click at [156, 229] on input "SĐT Người Nhận" at bounding box center [177, 233] width 168 height 22
click at [160, 255] on div "0979324452" at bounding box center [175, 259] width 150 height 15
click at [439, 351] on input "text" at bounding box center [436, 355] width 161 height 22
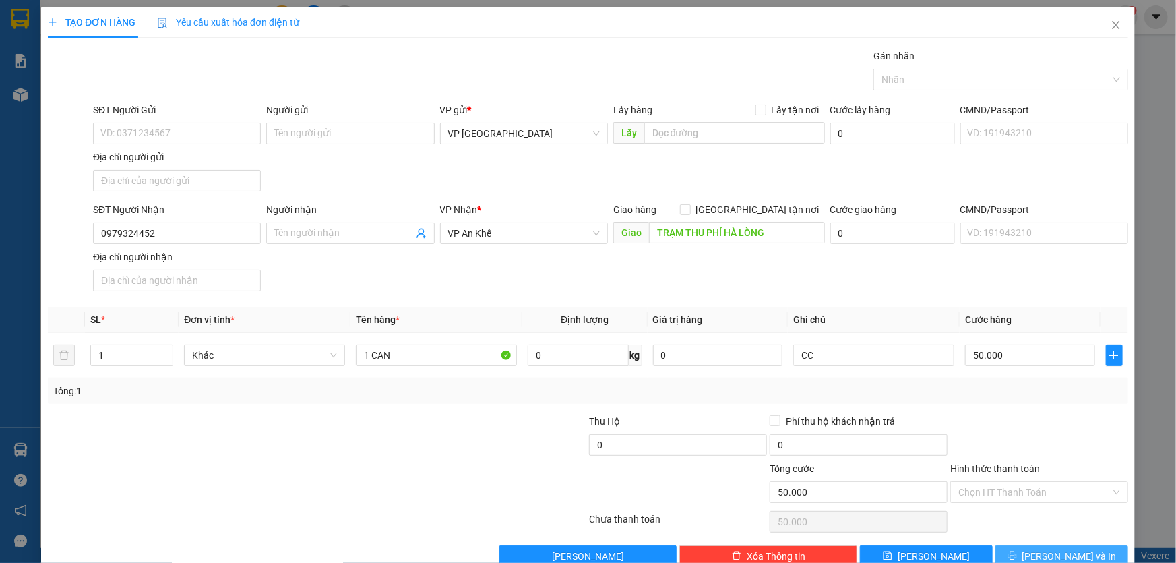
click at [1042, 548] on span "[PERSON_NAME] và In" at bounding box center [1069, 555] width 94 height 15
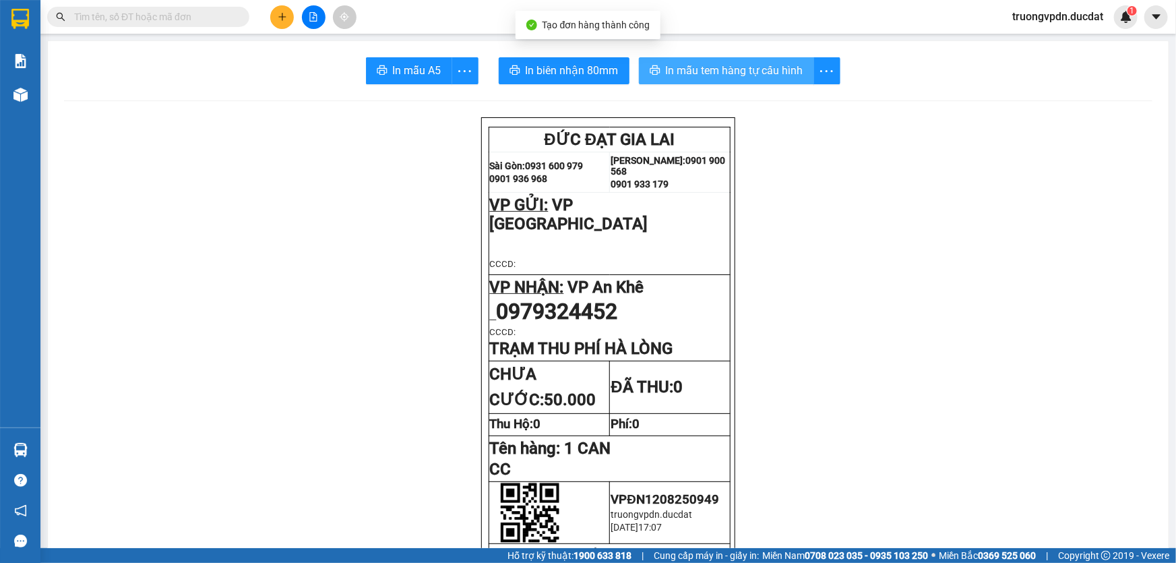
click at [760, 67] on span "In mẫu tem hàng tự cấu hình" at bounding box center [734, 70] width 137 height 17
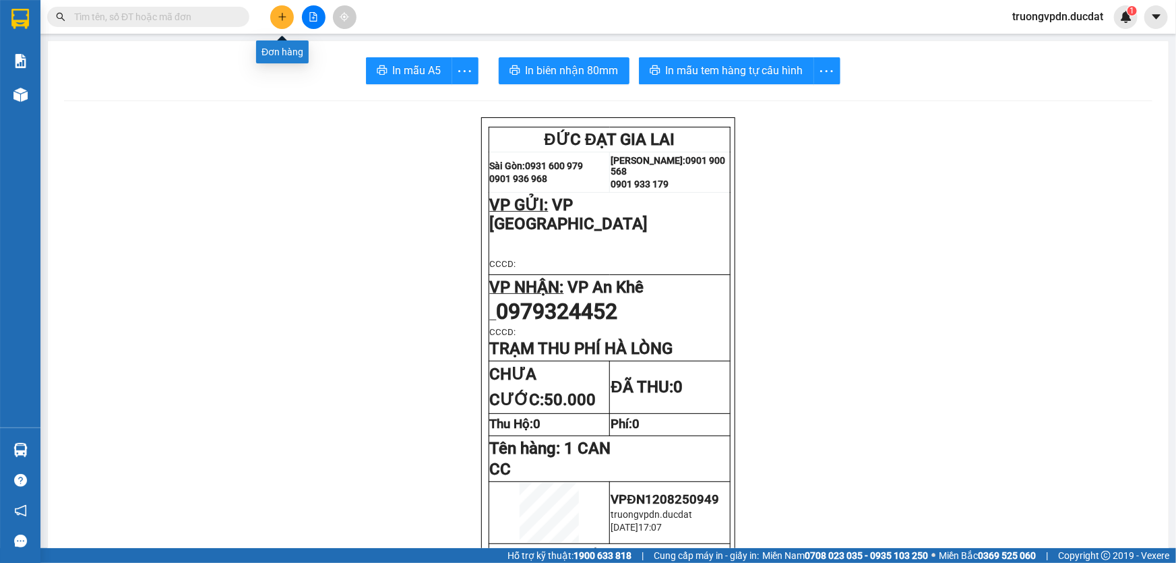
click at [276, 9] on button at bounding box center [282, 17] width 24 height 24
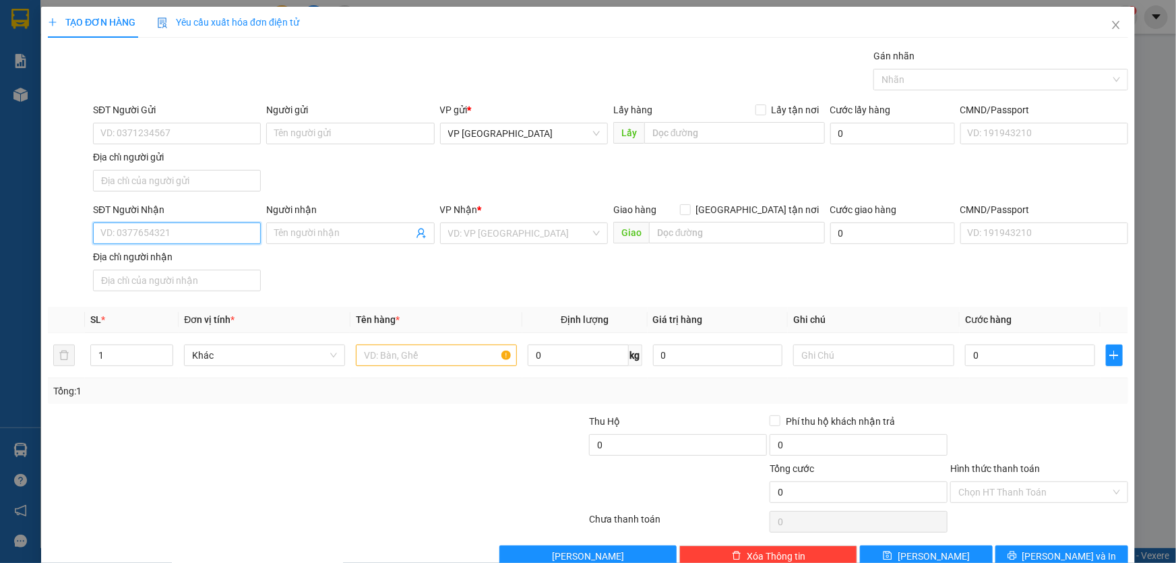
click at [171, 239] on input "SĐT Người Nhận" at bounding box center [177, 233] width 168 height 22
click at [172, 257] on div "0968573357" at bounding box center [175, 259] width 150 height 15
click at [389, 363] on input "text" at bounding box center [436, 355] width 161 height 22
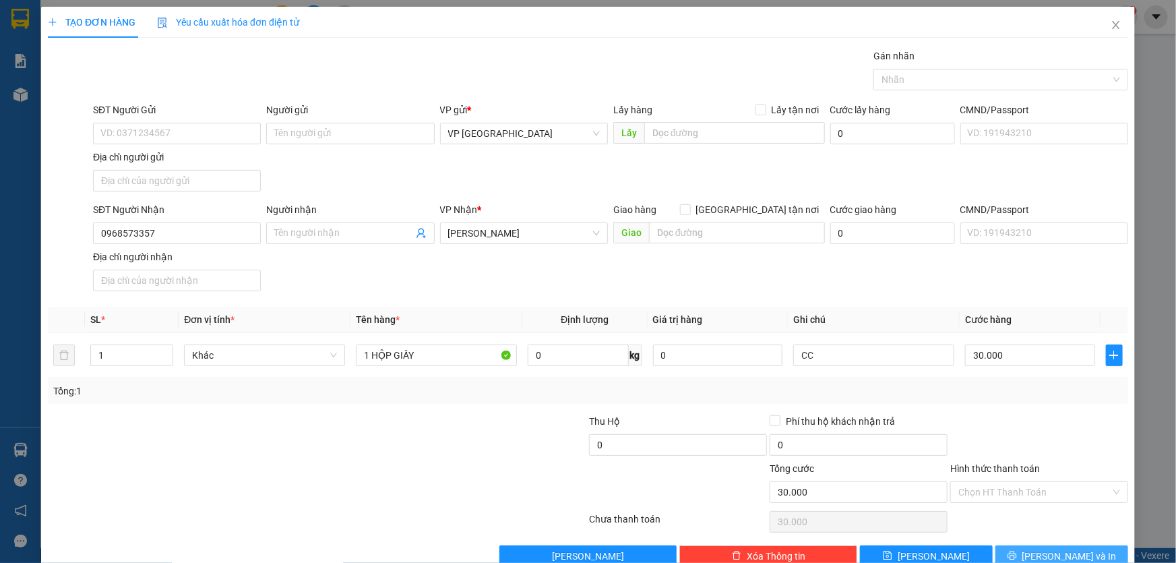
click at [1055, 550] on span "[PERSON_NAME] và In" at bounding box center [1069, 555] width 94 height 15
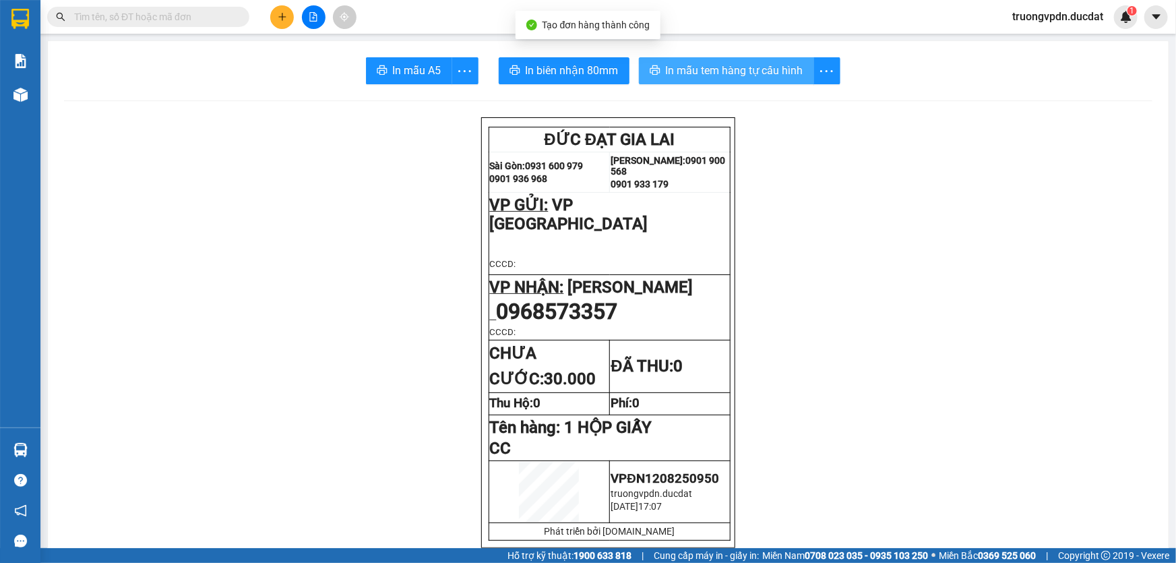
click at [740, 73] on span "In mẫu tem hàng tự cấu hình" at bounding box center [734, 70] width 137 height 17
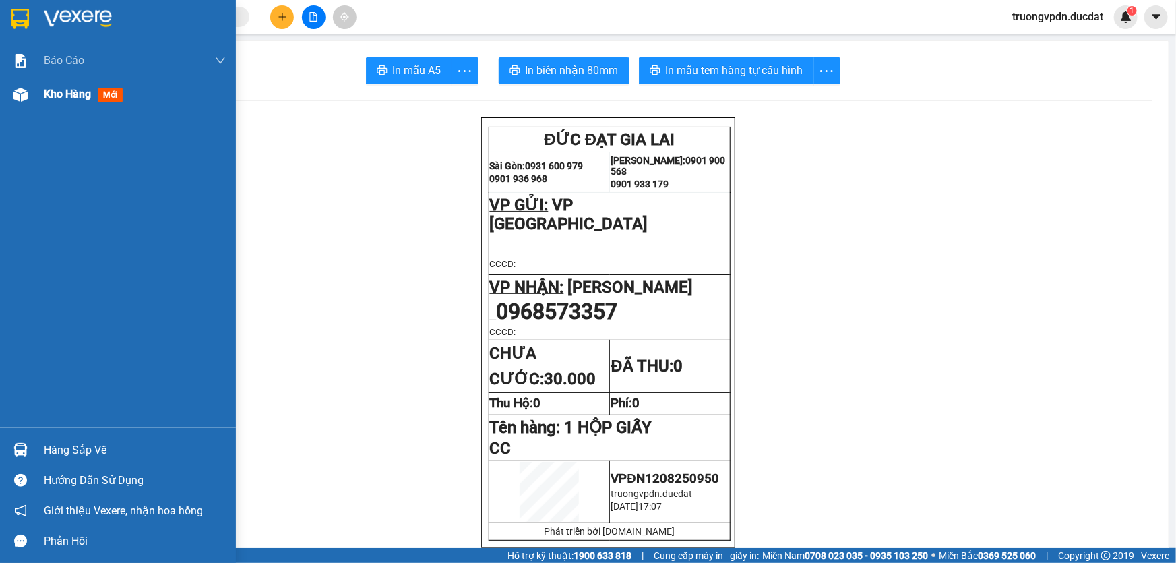
click at [46, 97] on span "Kho hàng" at bounding box center [67, 94] width 47 height 13
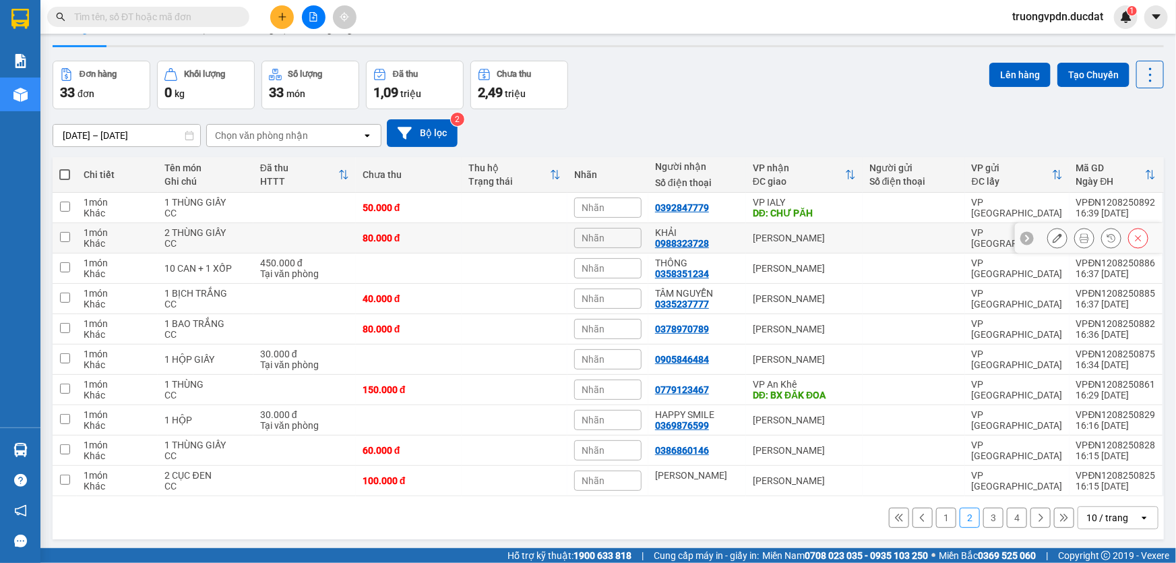
scroll to position [61, 0]
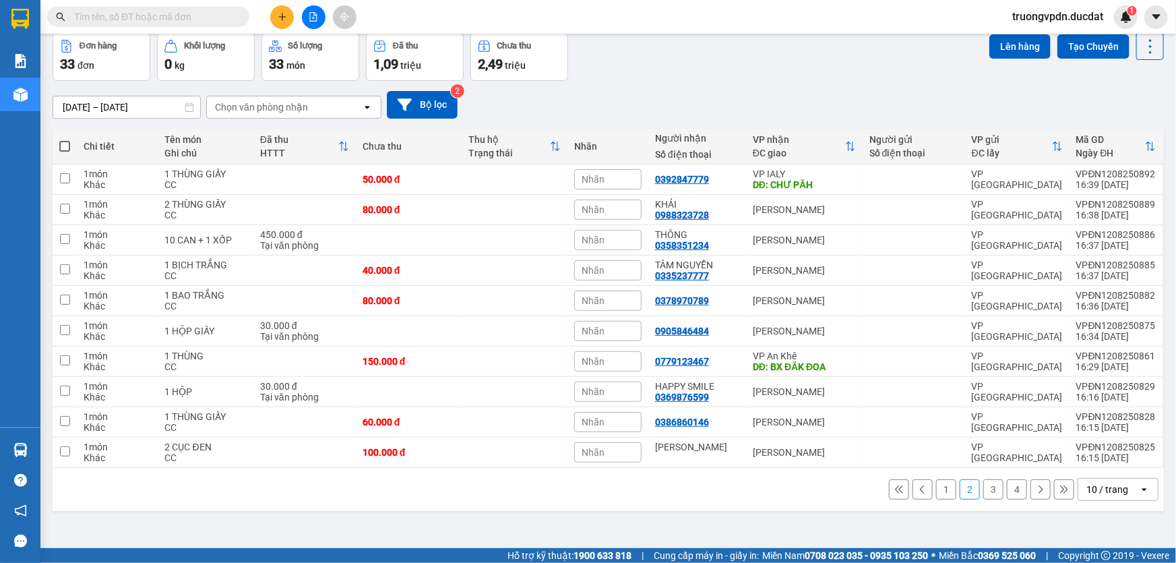
click at [983, 490] on button "3" at bounding box center [993, 489] width 20 height 20
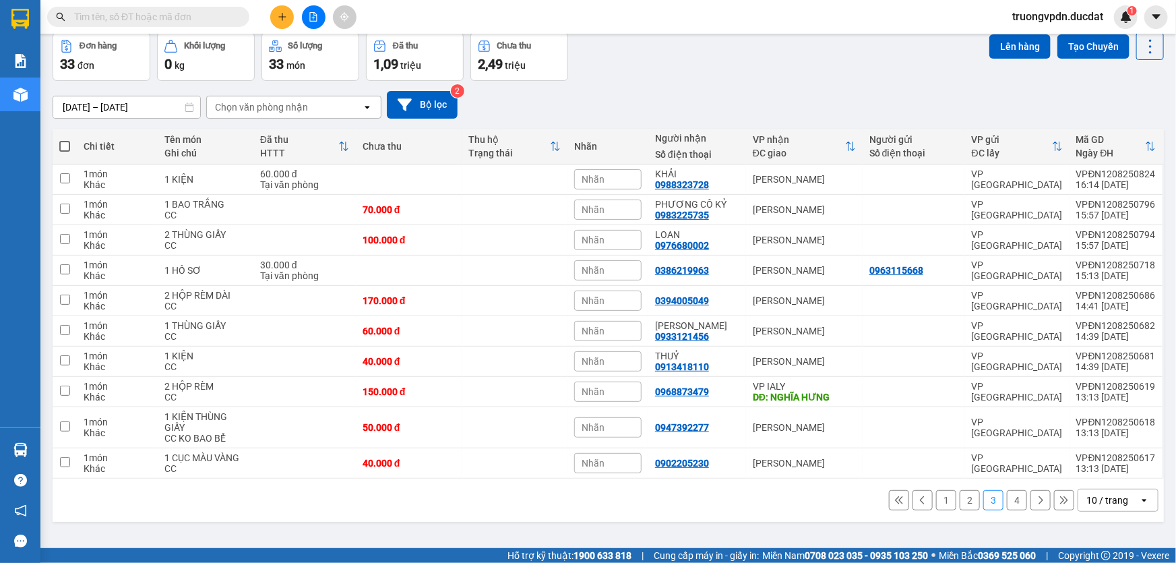
click at [1007, 496] on button "4" at bounding box center [1017, 500] width 20 height 20
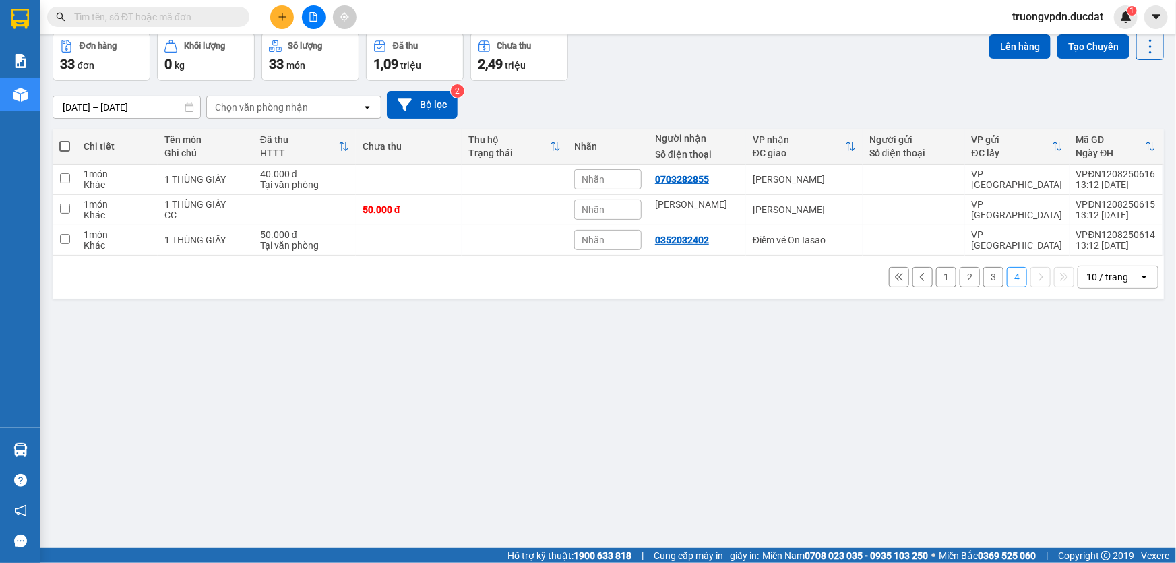
click at [983, 274] on button "3" at bounding box center [993, 277] width 20 height 20
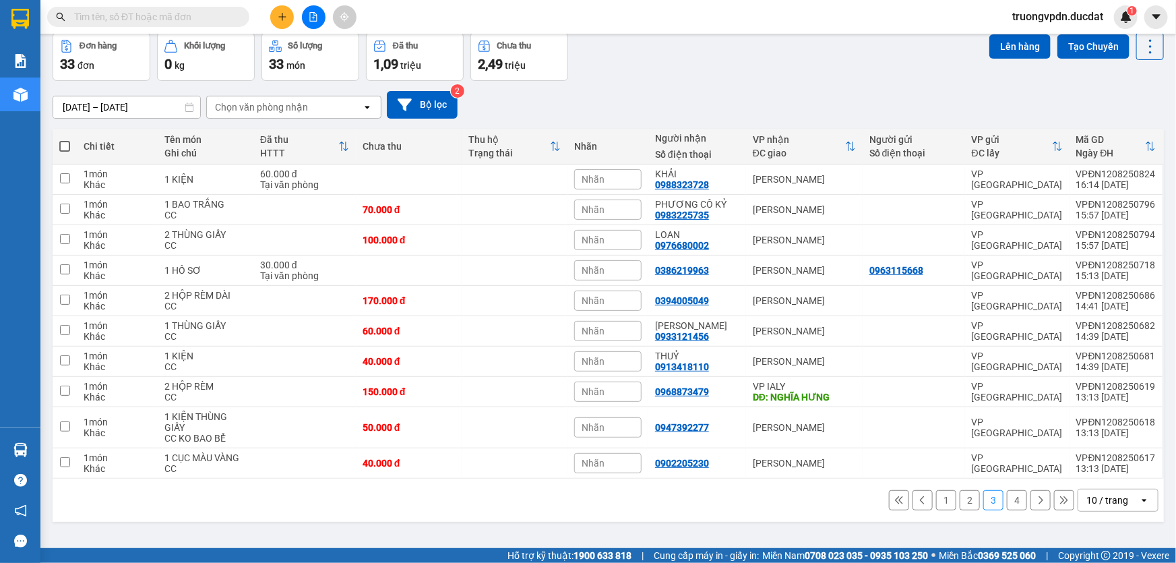
click at [963, 501] on button "2" at bounding box center [969, 500] width 20 height 20
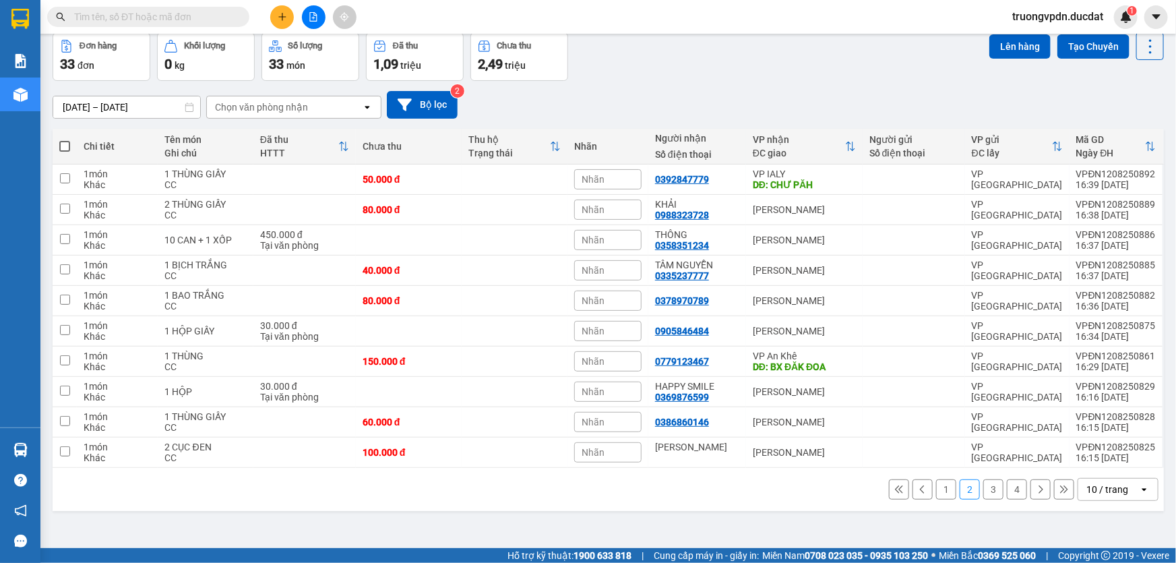
click at [941, 486] on button "1" at bounding box center [946, 489] width 20 height 20
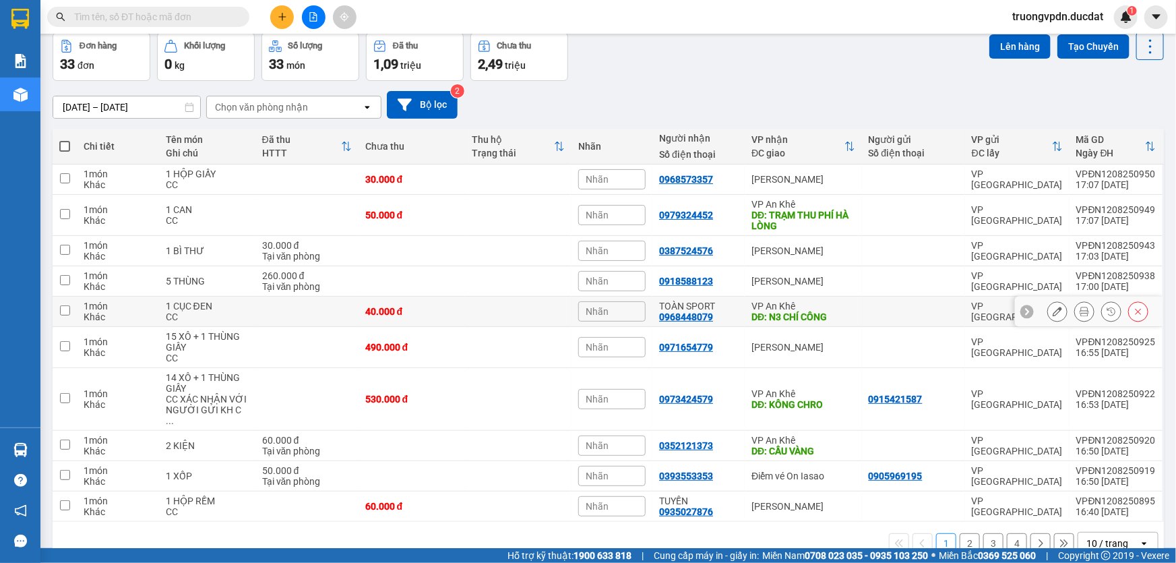
scroll to position [78, 0]
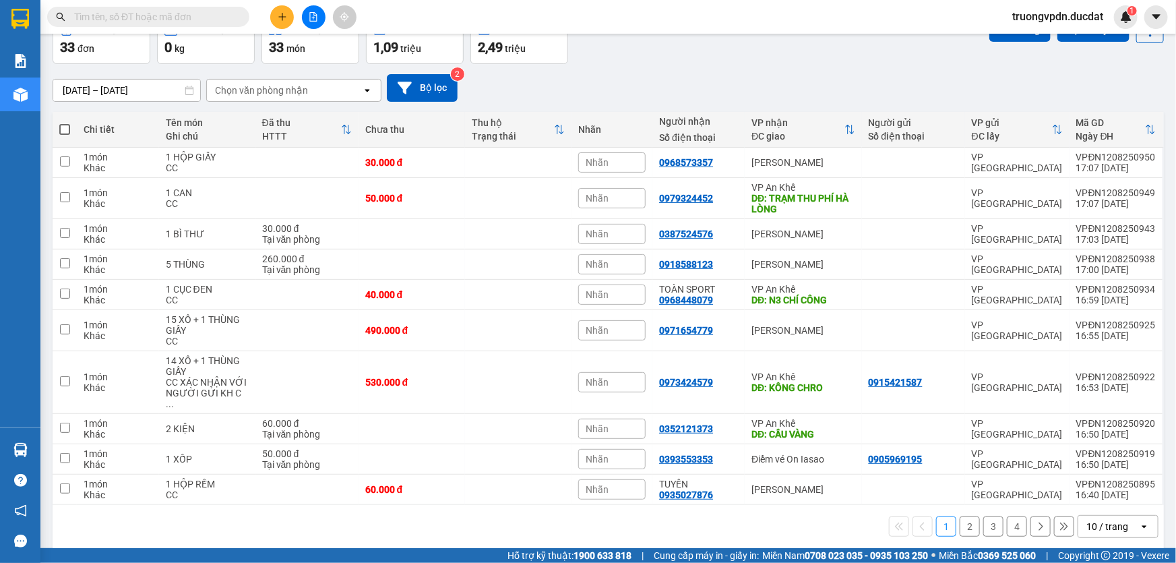
click at [959, 516] on button "2" at bounding box center [969, 526] width 20 height 20
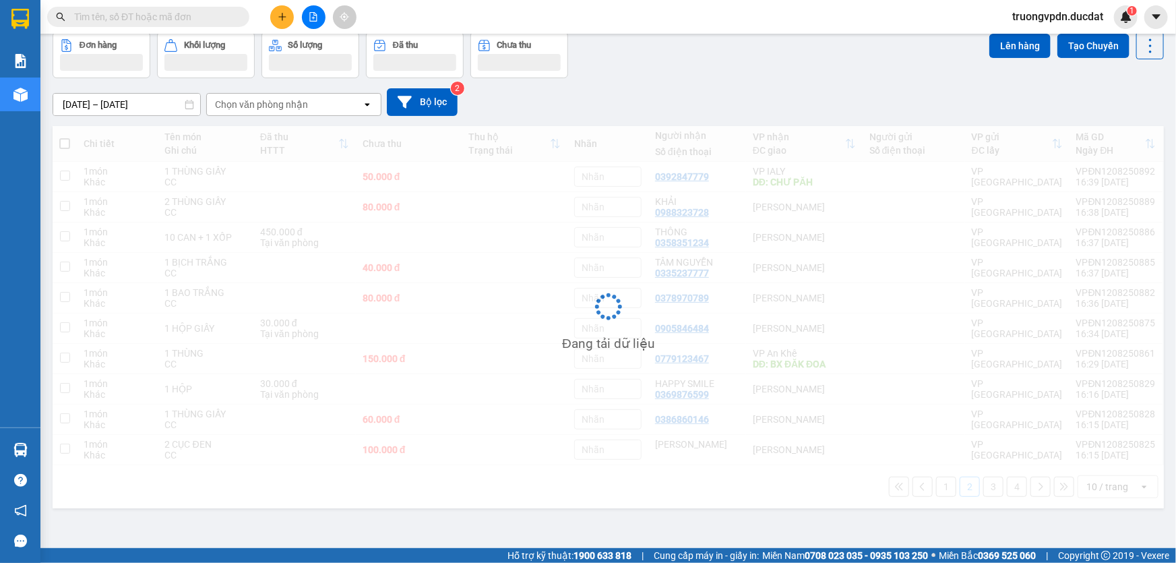
scroll to position [61, 0]
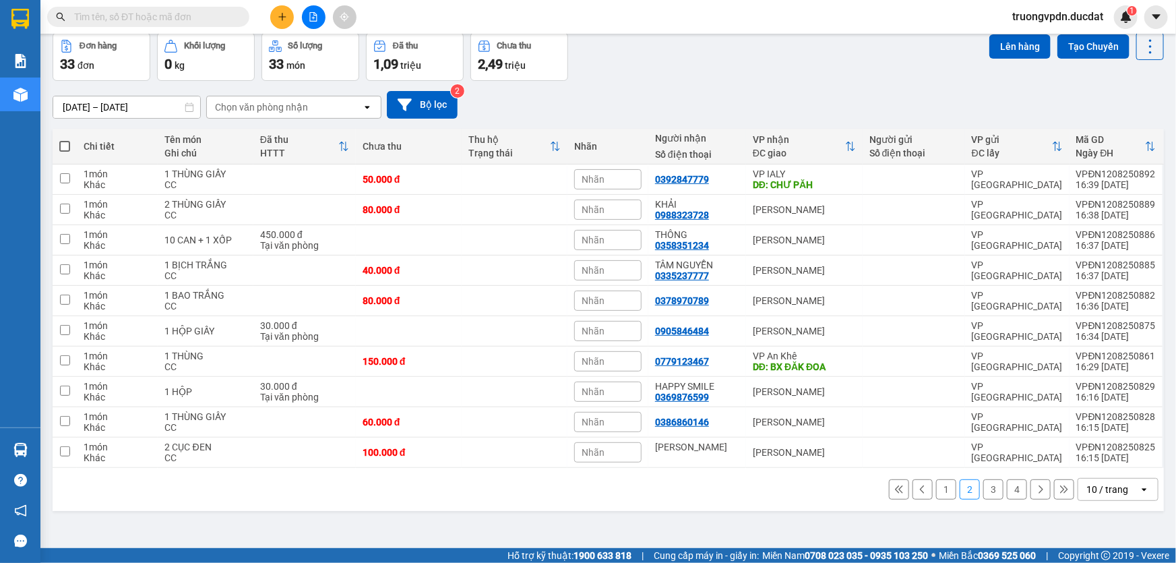
click at [281, 21] on icon "plus" at bounding box center [282, 16] width 9 height 9
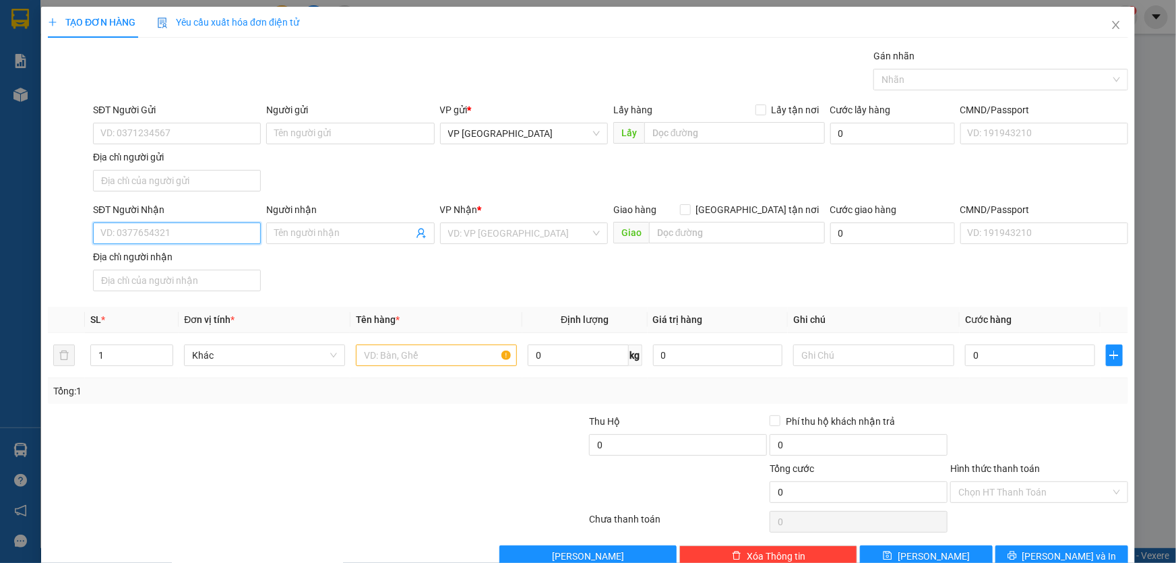
click at [186, 228] on input "SĐT Người Nhận" at bounding box center [177, 233] width 168 height 22
click at [162, 232] on input "SĐT Người Nhận" at bounding box center [177, 233] width 168 height 22
click at [168, 261] on div "0853883456" at bounding box center [175, 259] width 150 height 15
click at [424, 348] on input "text" at bounding box center [436, 355] width 161 height 22
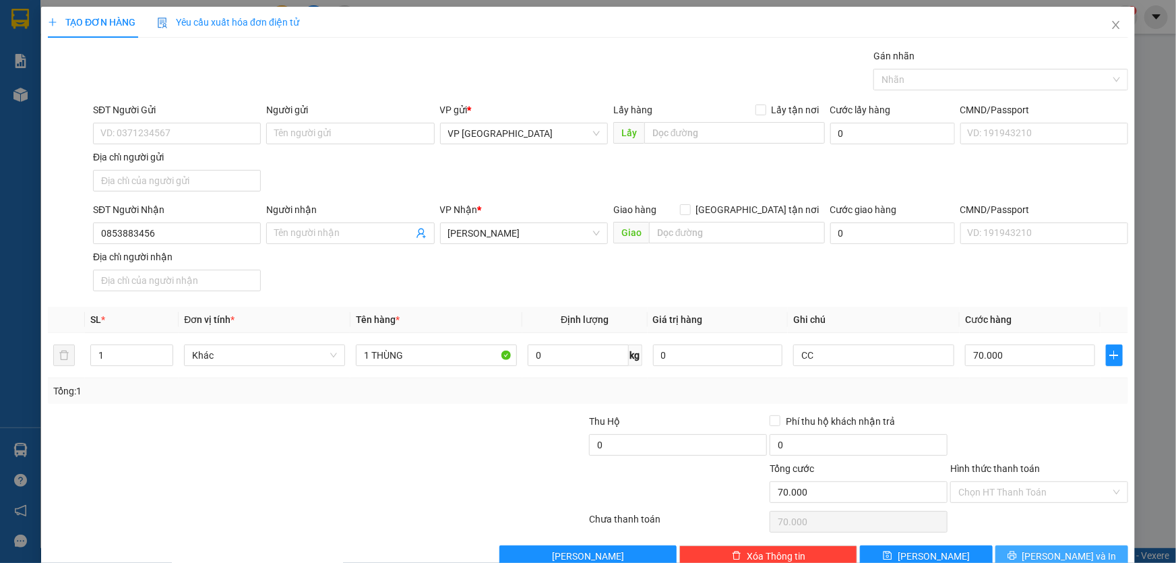
click at [1024, 554] on button "[PERSON_NAME] và In" at bounding box center [1061, 556] width 133 height 22
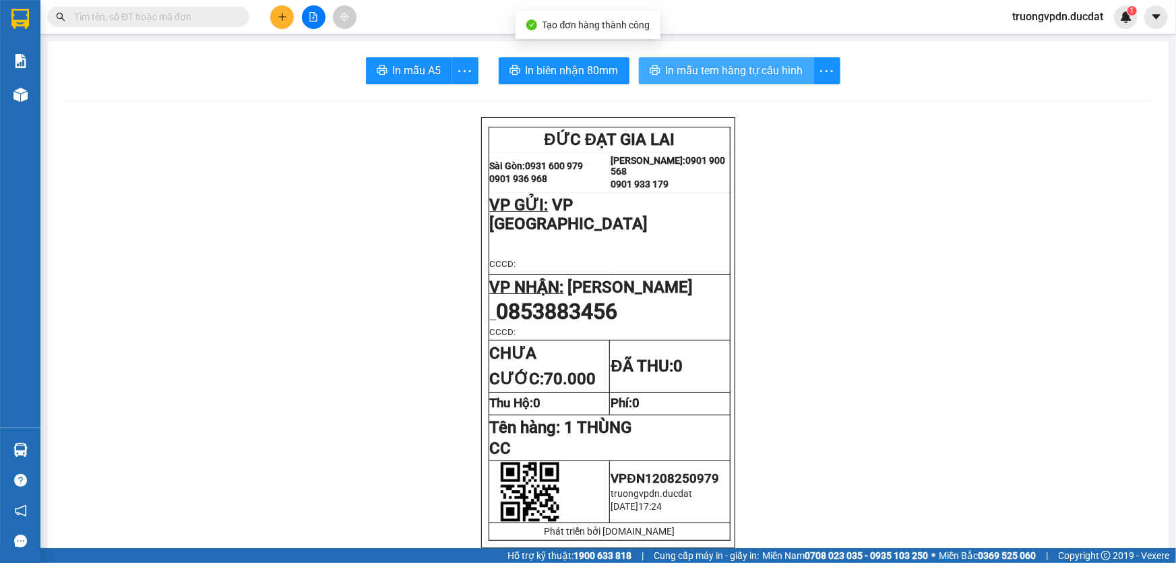
click at [689, 70] on span "In mẫu tem hàng tự cấu hình" at bounding box center [734, 70] width 137 height 17
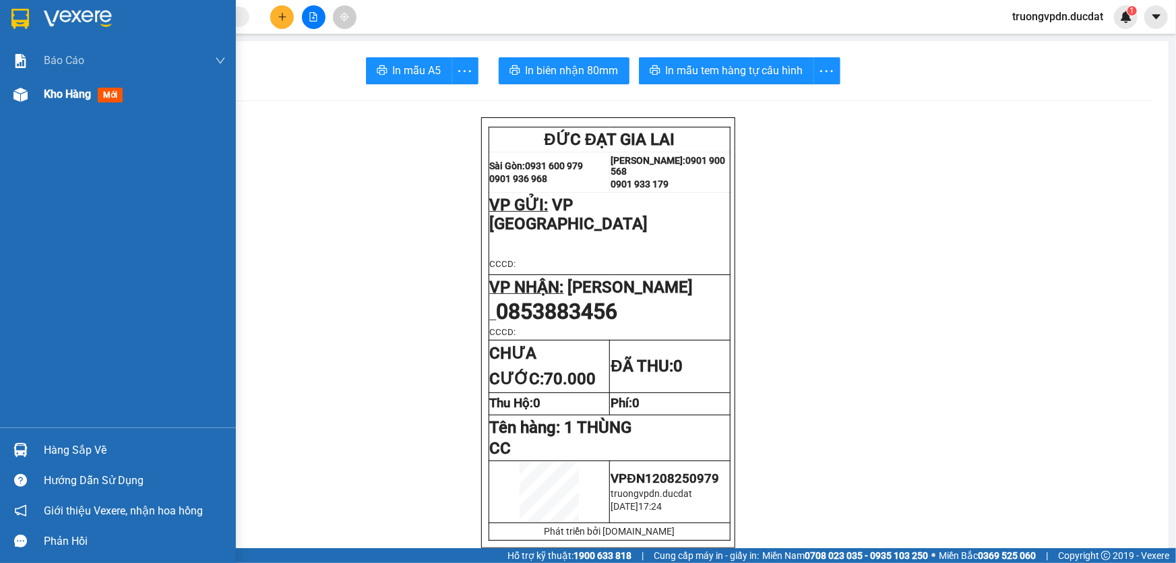
click at [80, 90] on span "Kho hàng" at bounding box center [67, 94] width 47 height 13
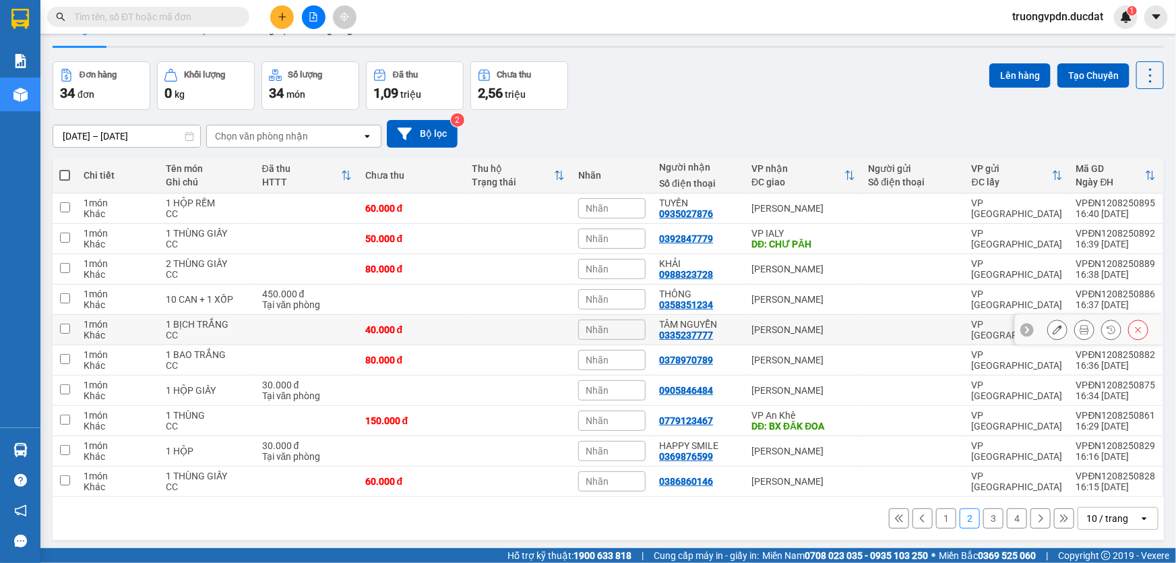
scroll to position [61, 0]
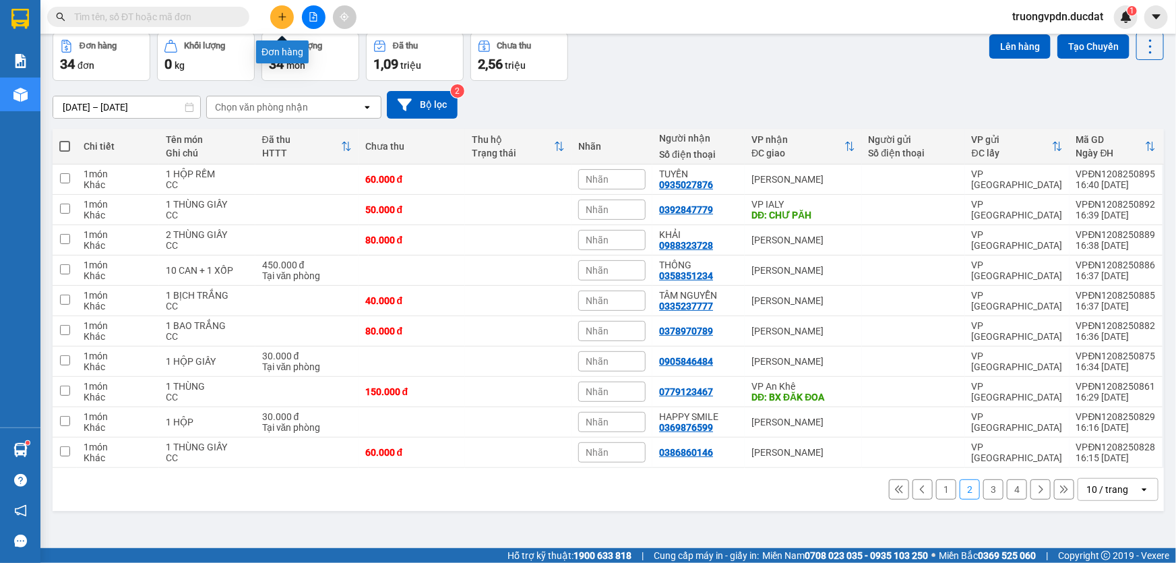
click at [284, 13] on icon "plus" at bounding box center [282, 16] width 9 height 9
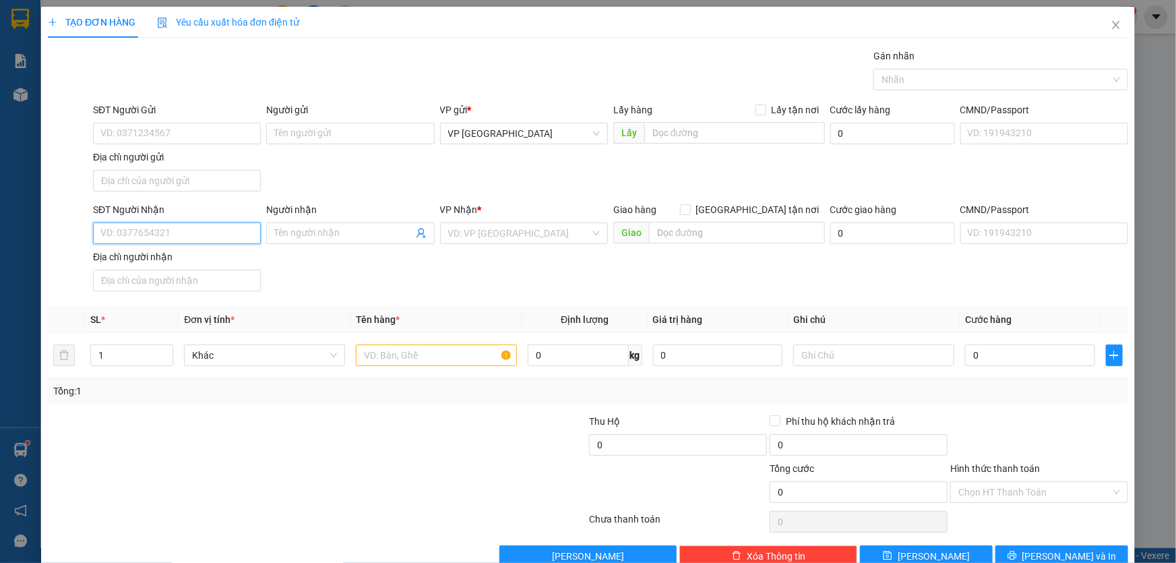
click at [185, 229] on input "SĐT Người Nhận" at bounding box center [177, 233] width 168 height 22
click at [197, 265] on div "0359382592" at bounding box center [175, 259] width 150 height 15
click at [344, 230] on input "Người nhận" at bounding box center [343, 233] width 138 height 15
click at [449, 357] on input "text" at bounding box center [436, 355] width 161 height 22
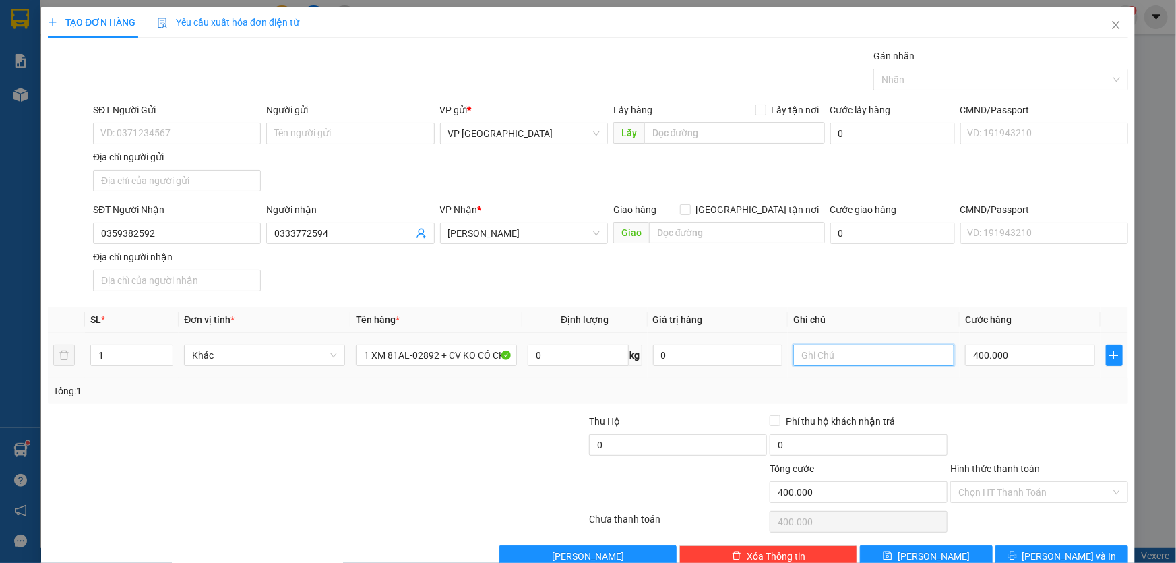
click at [807, 351] on input "text" at bounding box center [873, 355] width 161 height 22
click at [1038, 490] on input "Hình thức thanh toán" at bounding box center [1034, 492] width 152 height 20
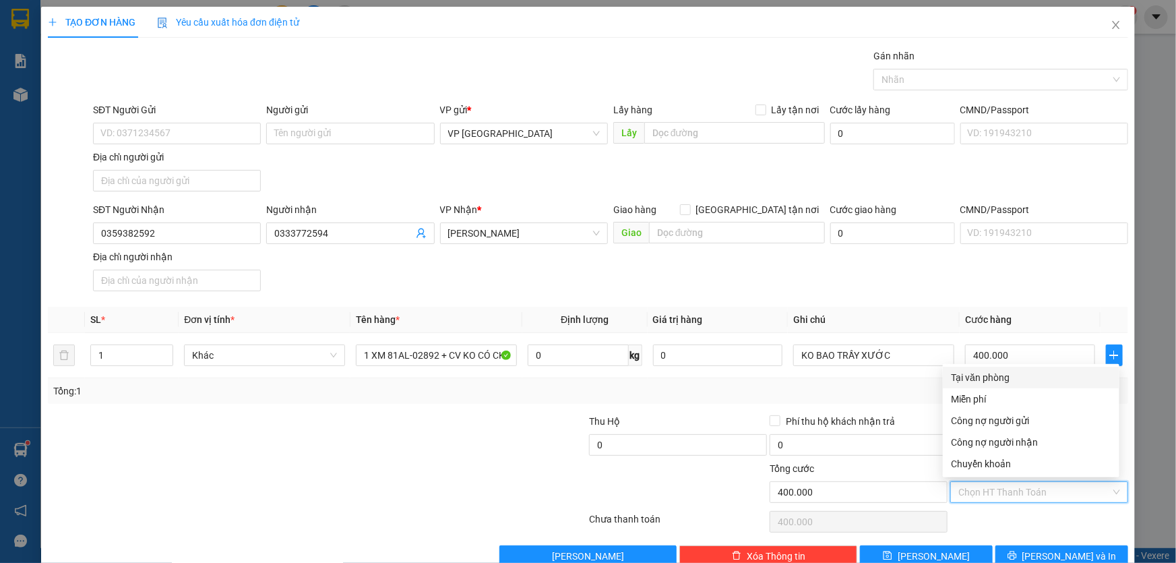
drag, startPoint x: 995, startPoint y: 382, endPoint x: 1015, endPoint y: 391, distance: 21.7
click at [992, 382] on div "Tại văn phòng" at bounding box center [1031, 377] width 160 height 15
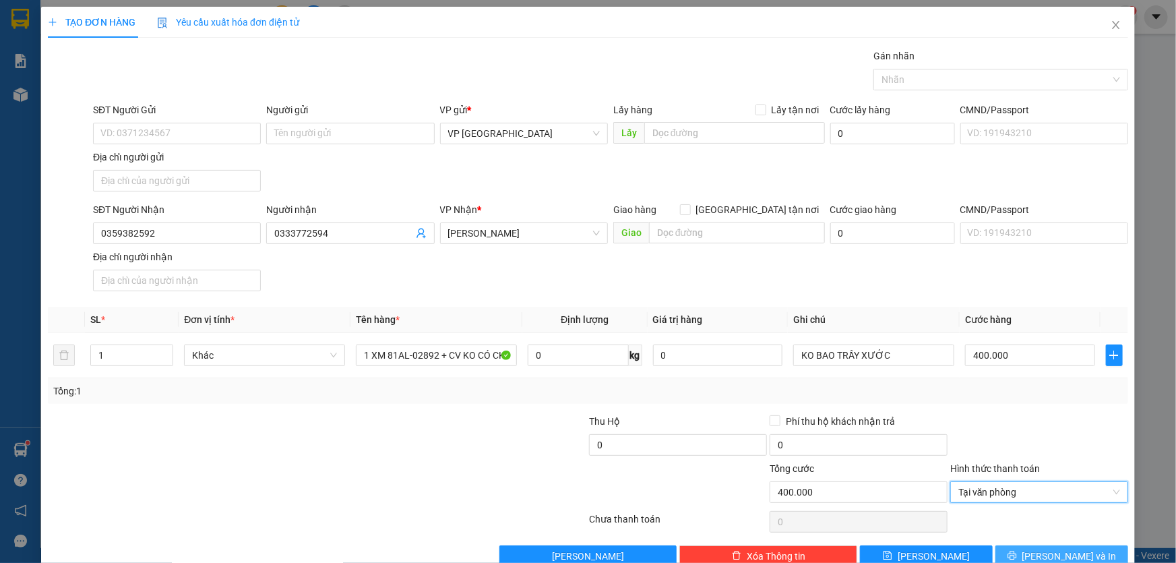
click at [1050, 553] on span "[PERSON_NAME] và In" at bounding box center [1069, 555] width 94 height 15
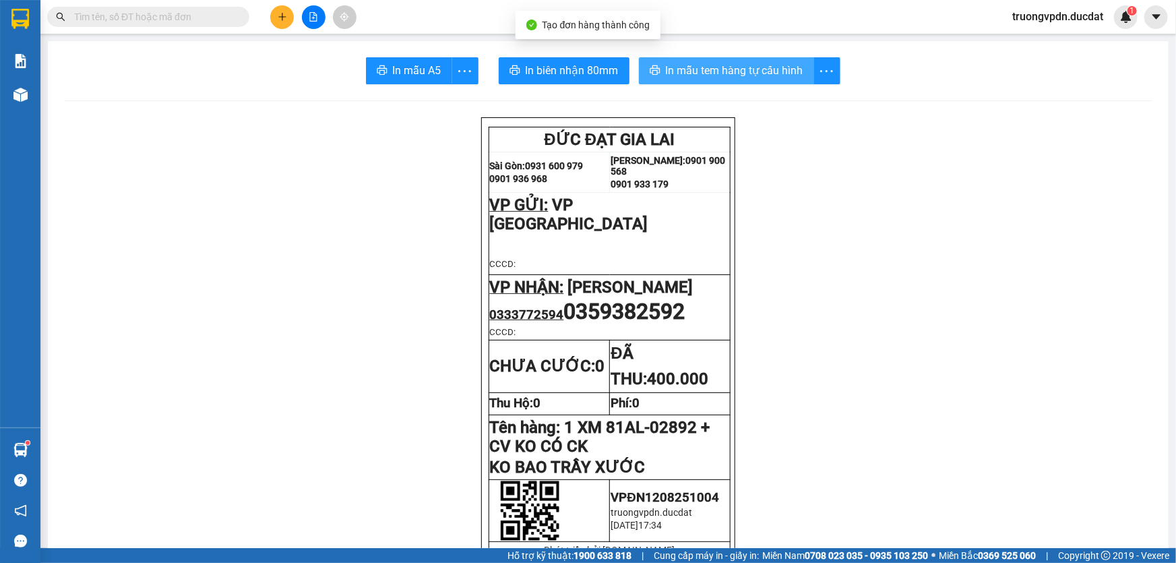
click at [734, 79] on span "In mẫu tem hàng tự cấu hình" at bounding box center [734, 70] width 137 height 17
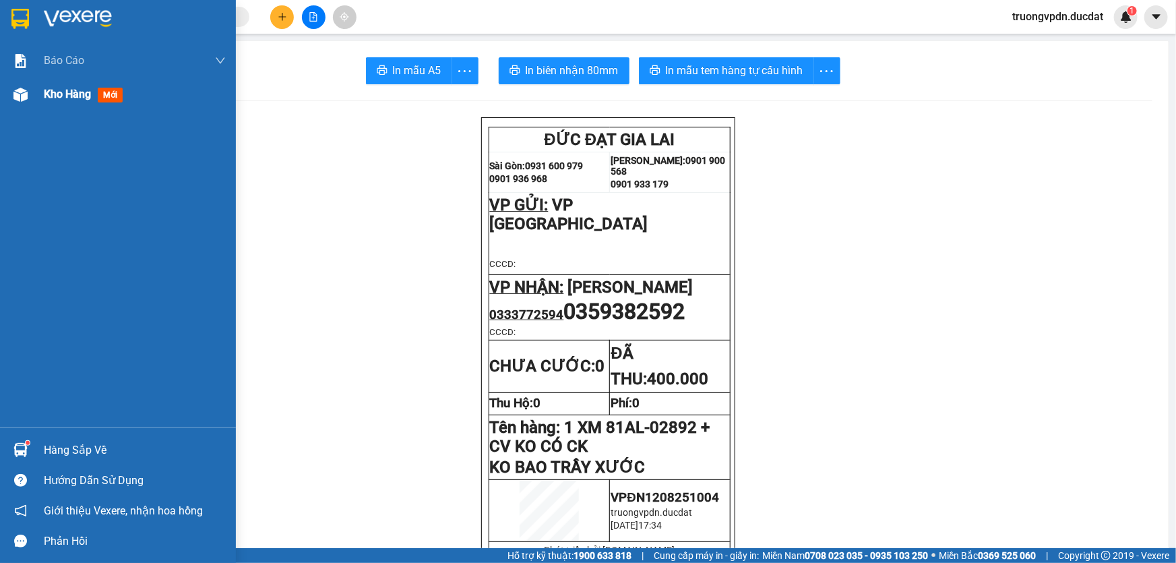
click at [65, 98] on span "Kho hàng" at bounding box center [67, 94] width 47 height 13
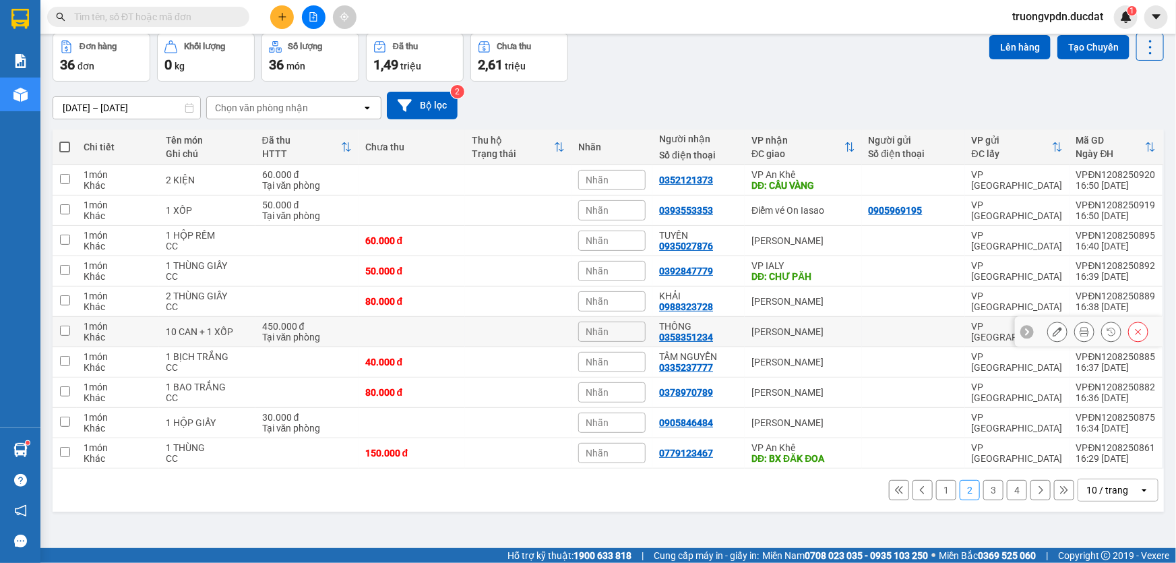
scroll to position [61, 0]
click at [936, 491] on button "1" at bounding box center [946, 489] width 20 height 20
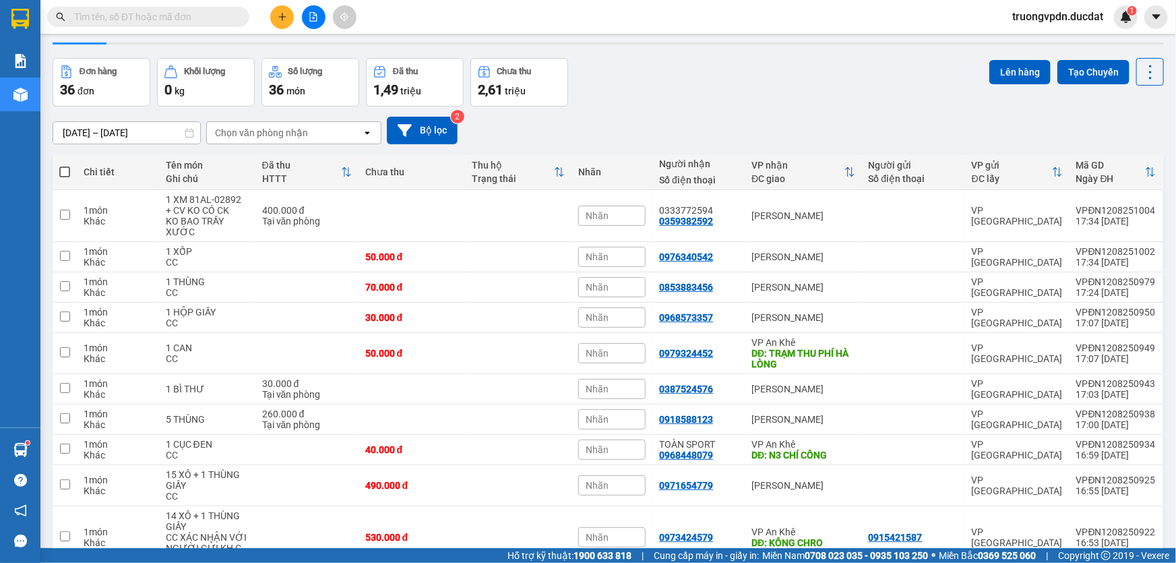
scroll to position [0, 0]
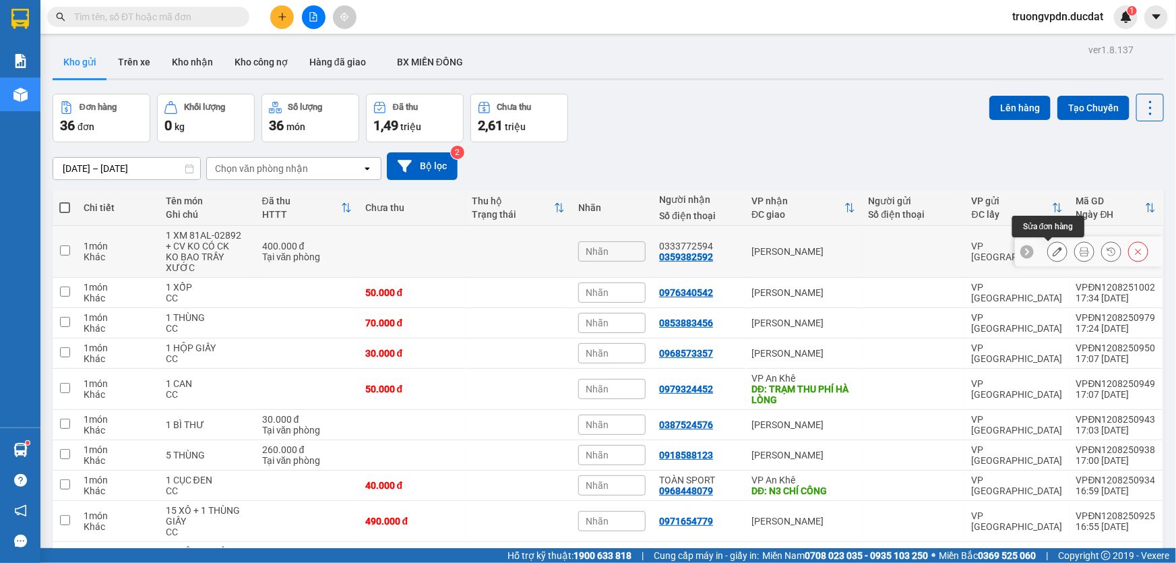
click at [1052, 253] on icon at bounding box center [1056, 251] width 9 height 9
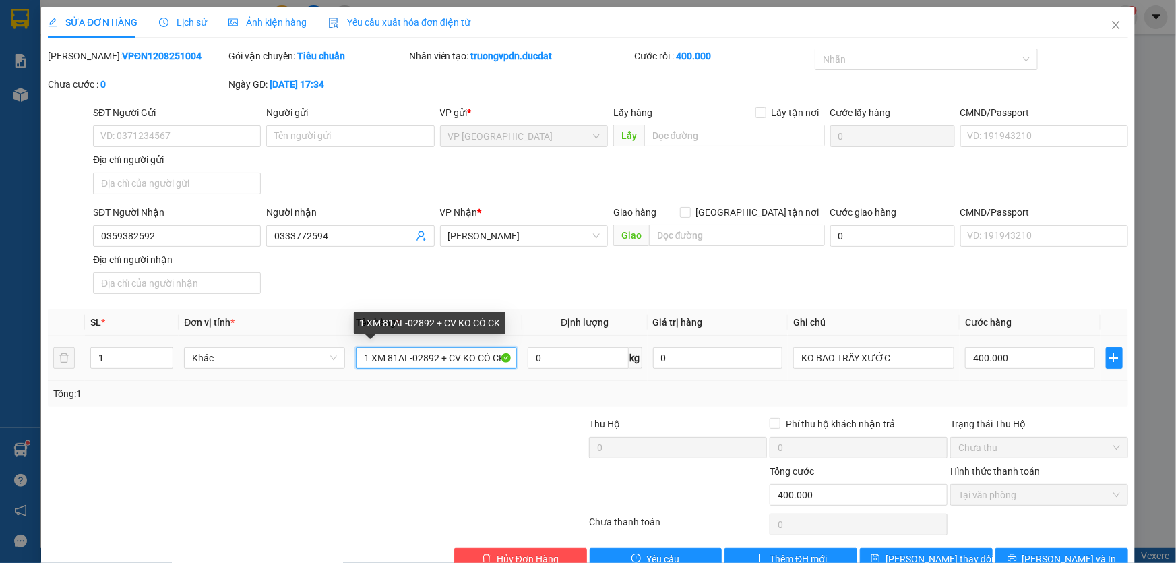
click at [435, 357] on input "1 XM 81AL-02892 + CV KO CÓ CK" at bounding box center [436, 358] width 161 height 22
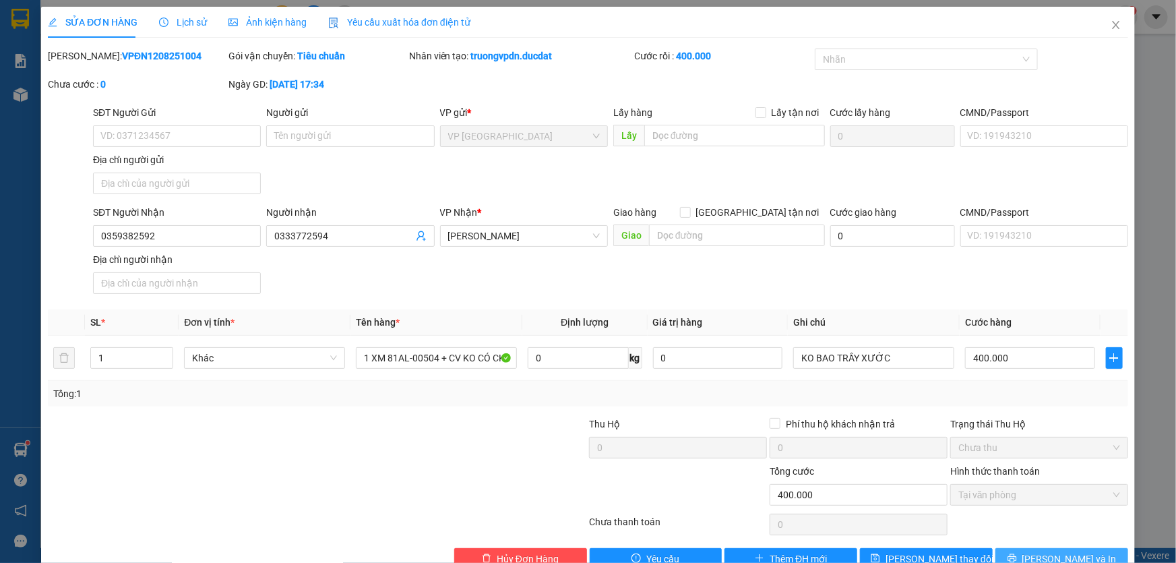
click at [1032, 550] on button "[PERSON_NAME] và In" at bounding box center [1061, 559] width 133 height 22
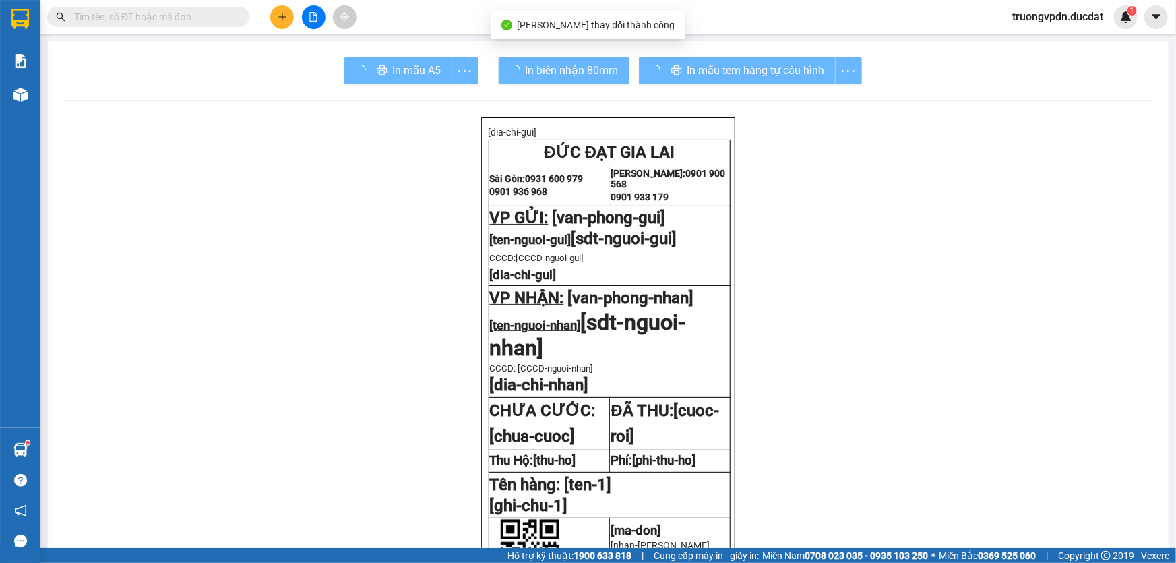
click at [748, 73] on div "In mẫu tem hàng tự cấu hình" at bounding box center [750, 70] width 223 height 27
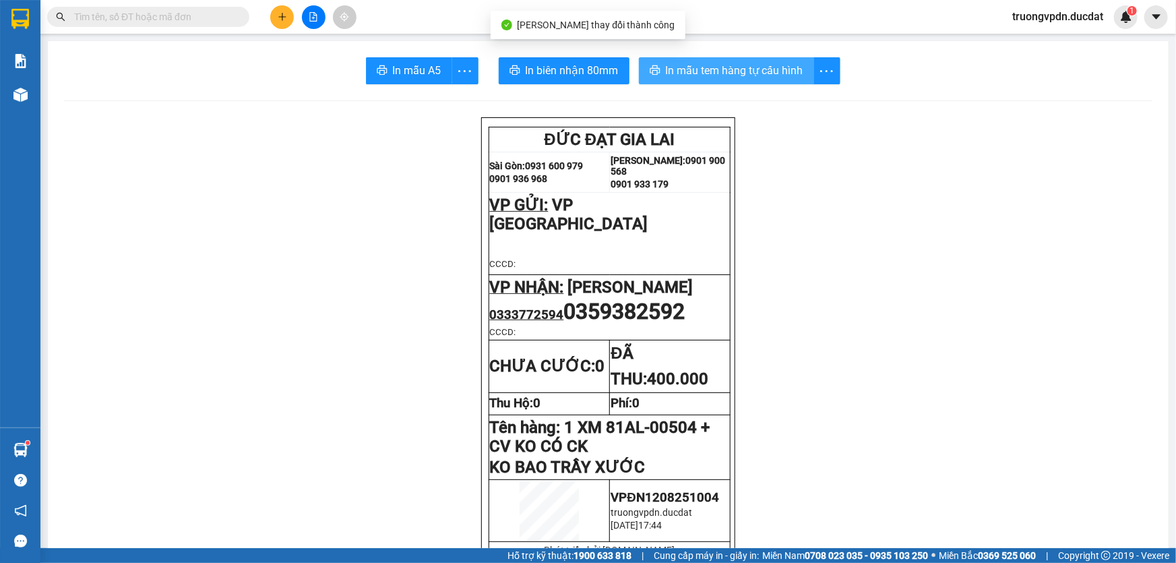
click at [743, 71] on span "In mẫu tem hàng tự cấu hình" at bounding box center [734, 70] width 137 height 17
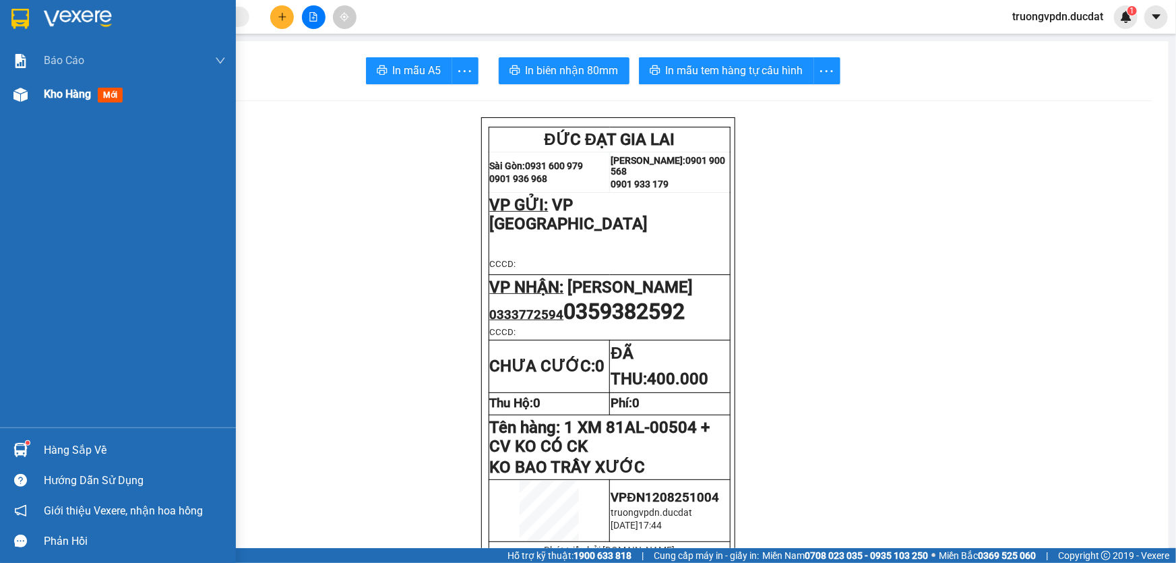
click at [49, 90] on span "Kho hàng" at bounding box center [67, 94] width 47 height 13
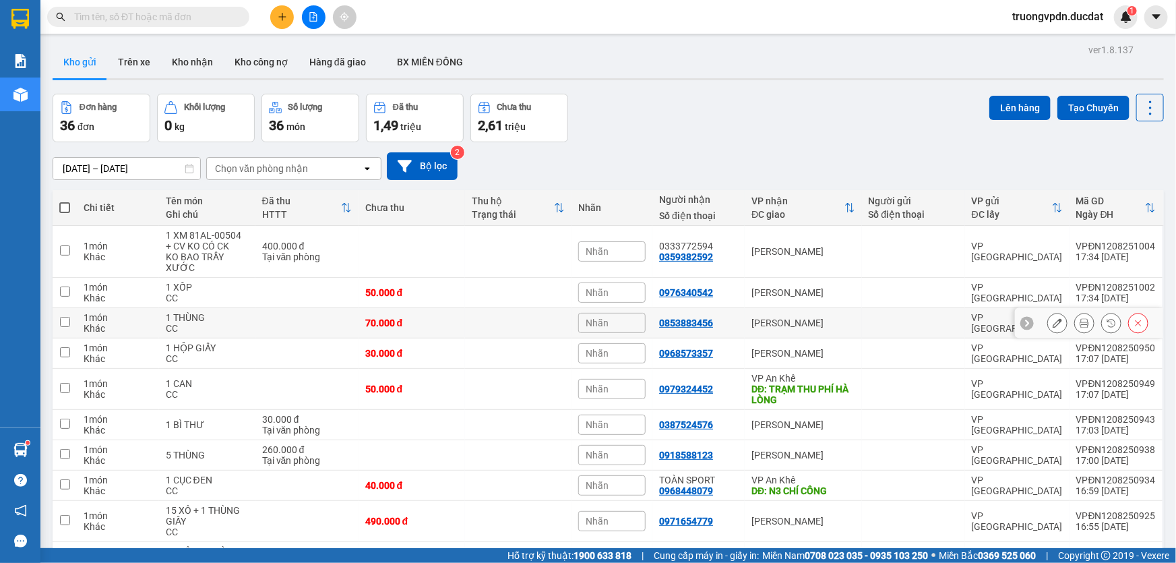
scroll to position [100, 0]
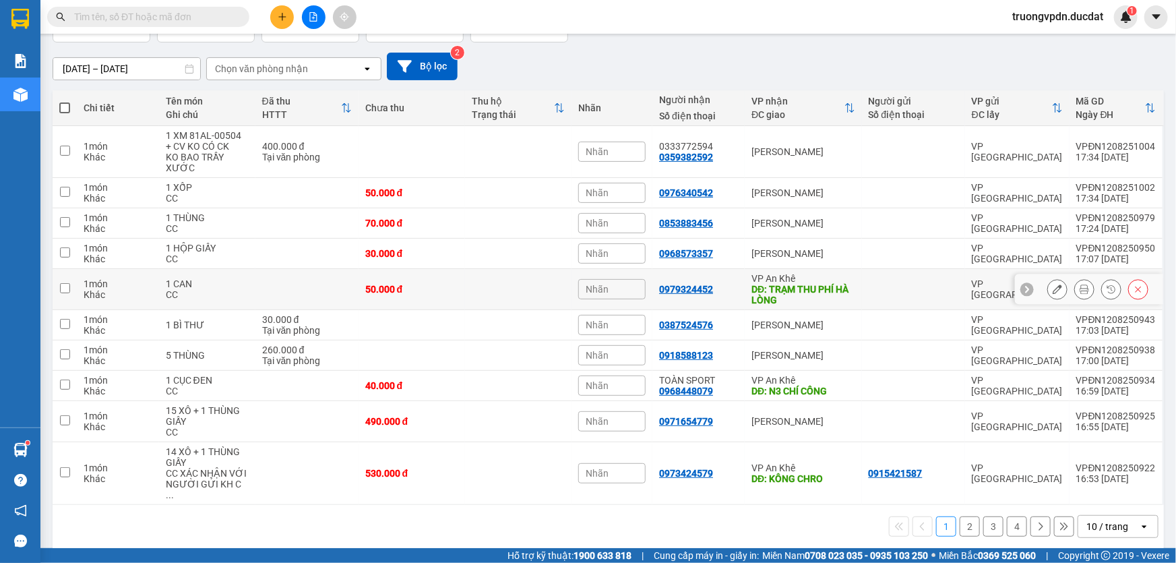
click at [796, 294] on div "DĐ: TRẠM THU PHÍ HÀ LÒNG" at bounding box center [803, 295] width 104 height 22
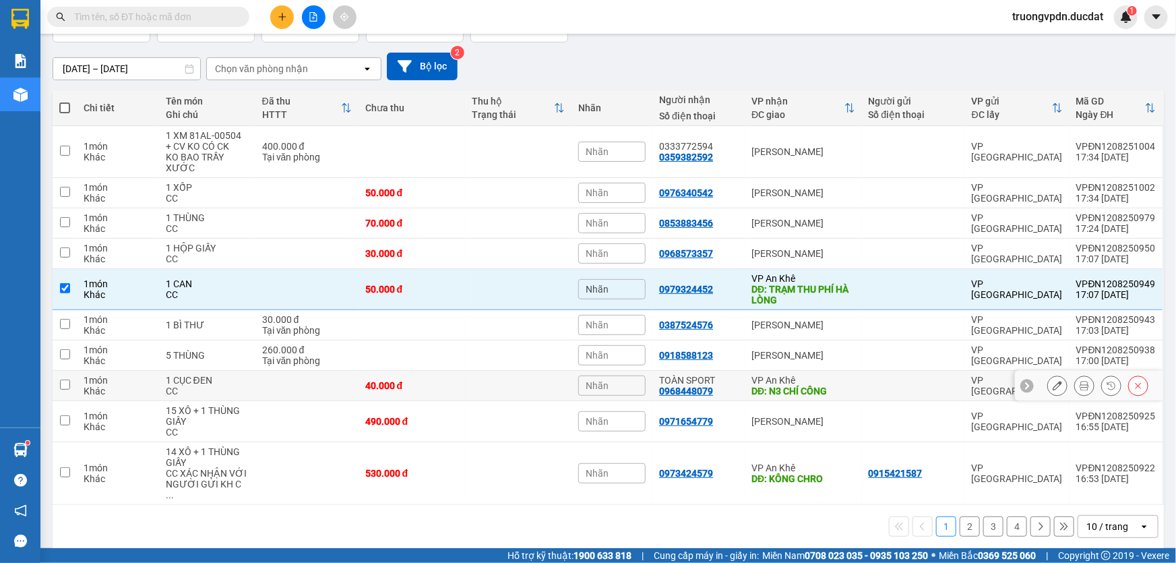
click at [797, 387] on div "DĐ: N3 CHÍ CÔNG" at bounding box center [803, 390] width 104 height 11
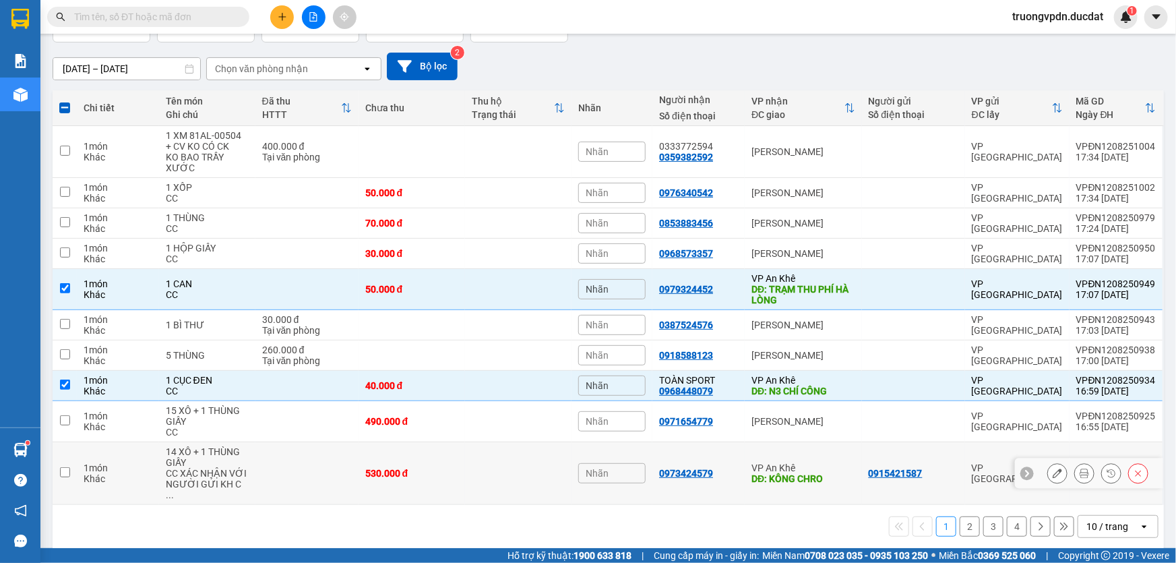
click at [803, 473] on div "DĐ: KÔNG CHRO" at bounding box center [803, 478] width 104 height 11
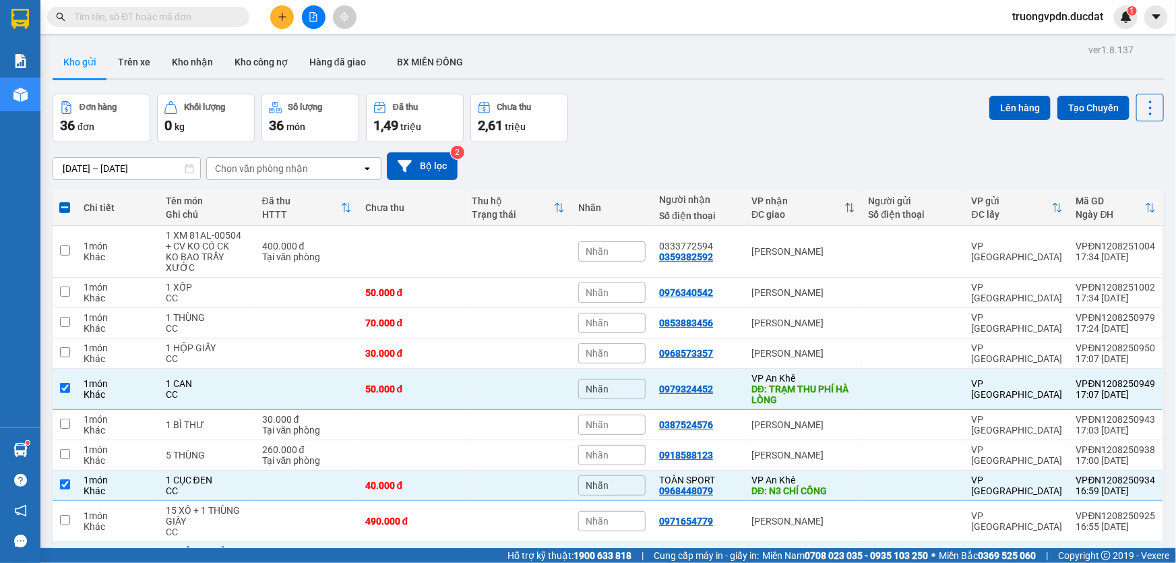
scroll to position [0, 0]
click at [1003, 110] on button "Lên hàng" at bounding box center [1019, 108] width 61 height 24
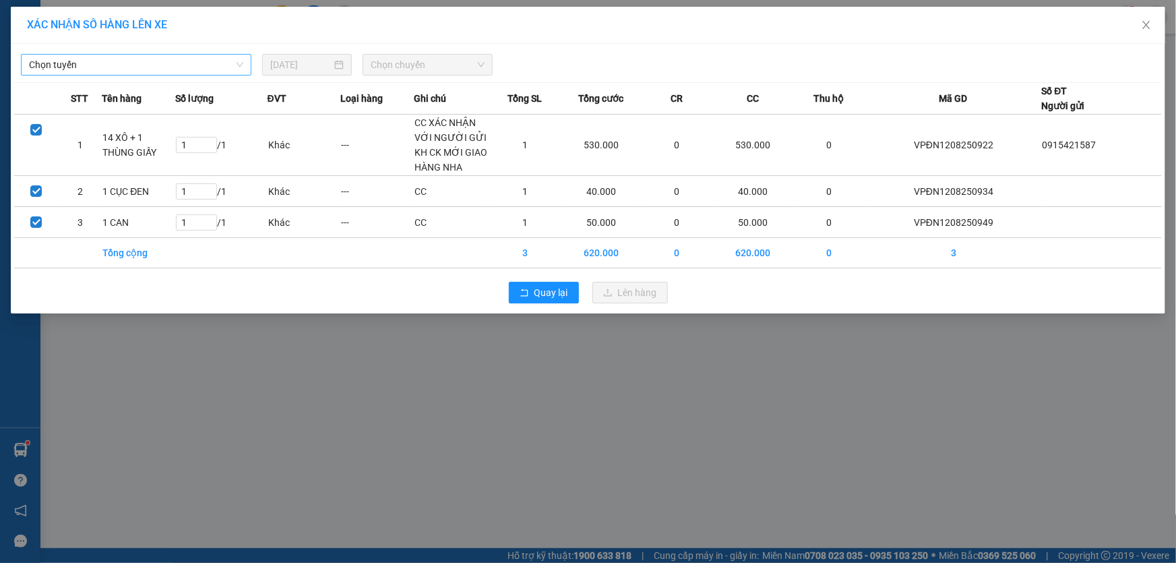
click at [157, 62] on span "Chọn tuyến" at bounding box center [136, 65] width 214 height 20
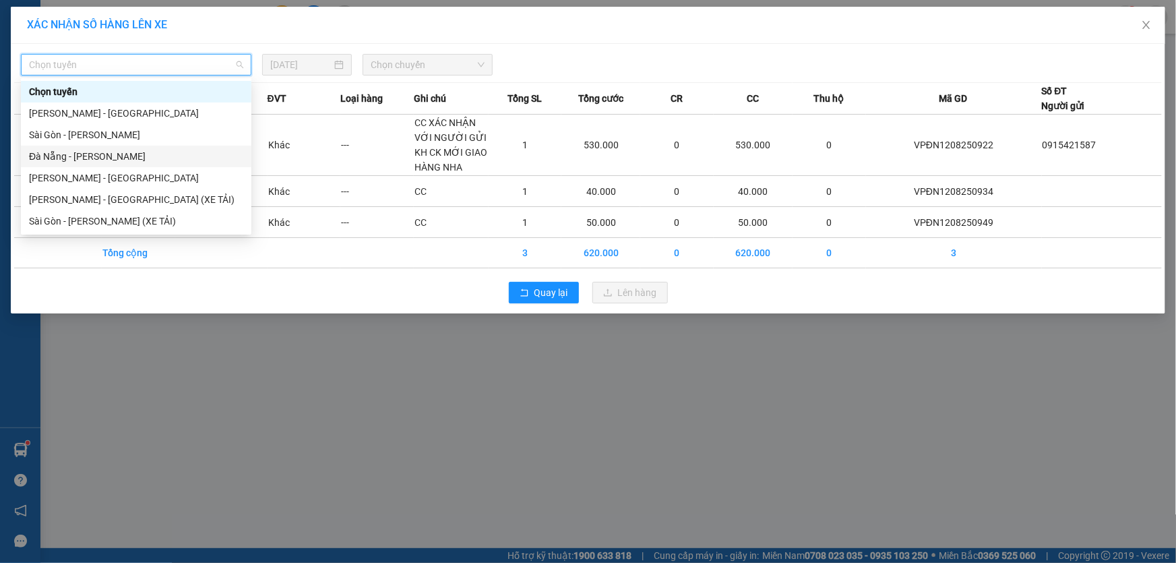
click at [90, 154] on div "Đà Nẵng - [PERSON_NAME]" at bounding box center [136, 156] width 214 height 15
click at [417, 69] on span "Chọn chuyến" at bounding box center [428, 65] width 114 height 20
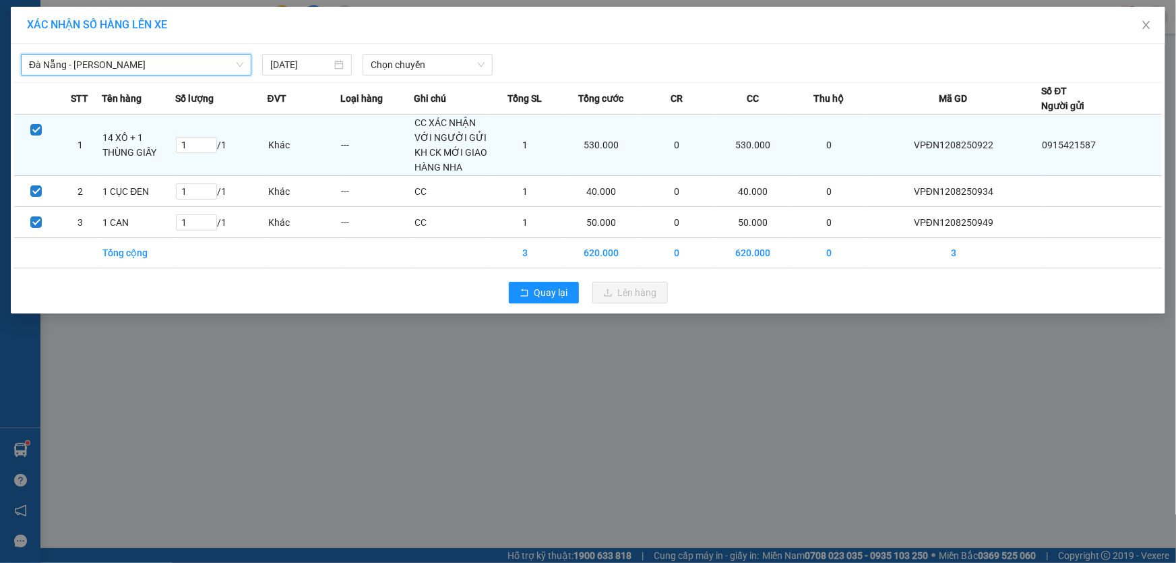
click at [438, 66] on span "Chọn chuyến" at bounding box center [428, 65] width 114 height 20
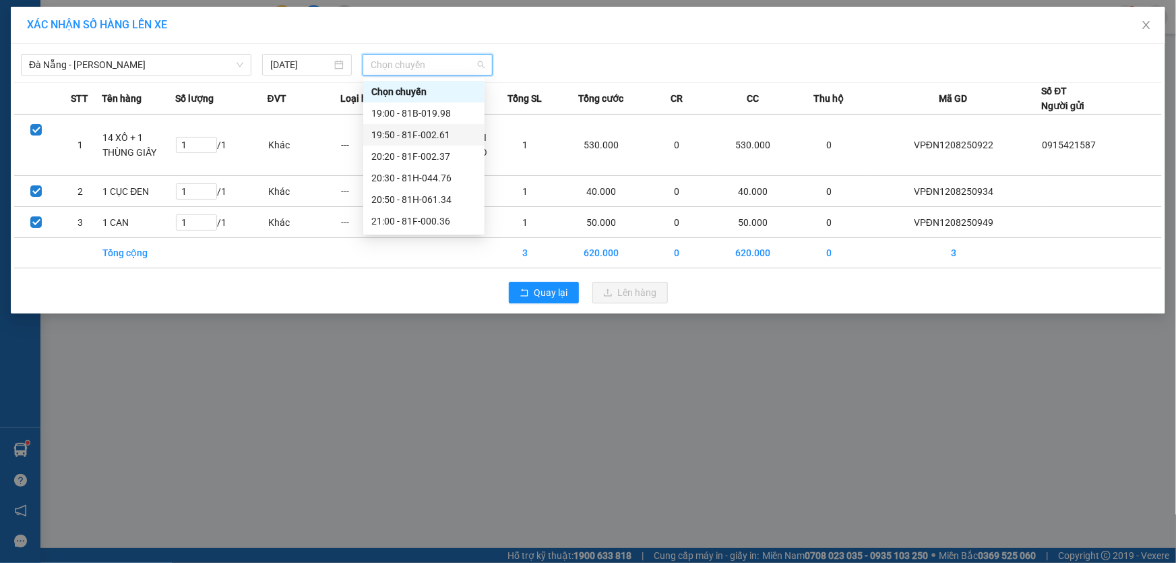
click at [430, 136] on div "19:50 - 81F-002.61" at bounding box center [423, 134] width 105 height 15
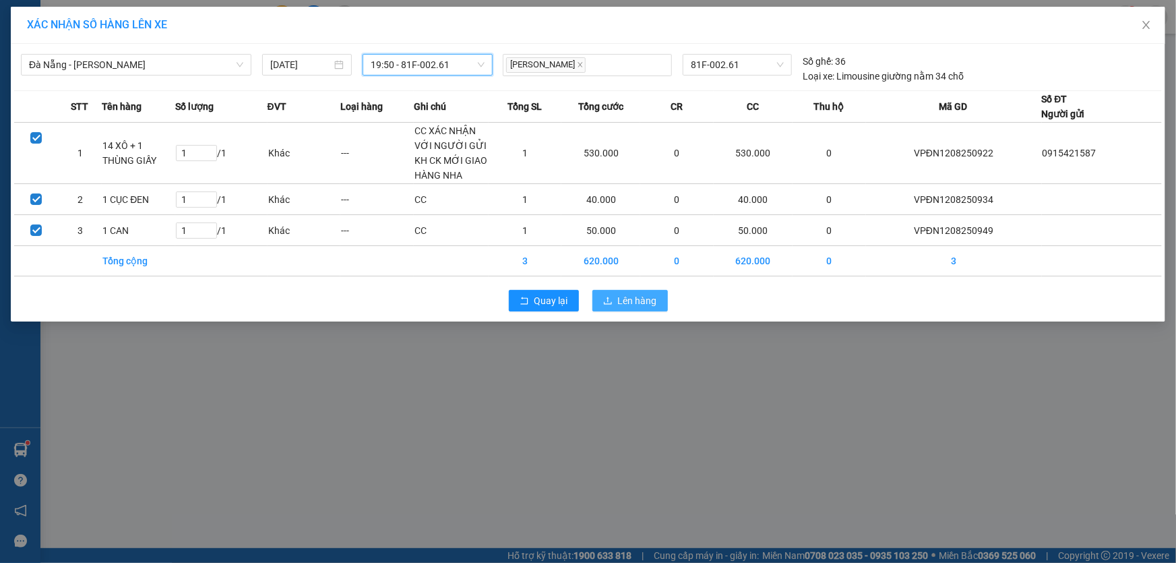
click at [633, 303] on span "Lên hàng" at bounding box center [637, 300] width 39 height 15
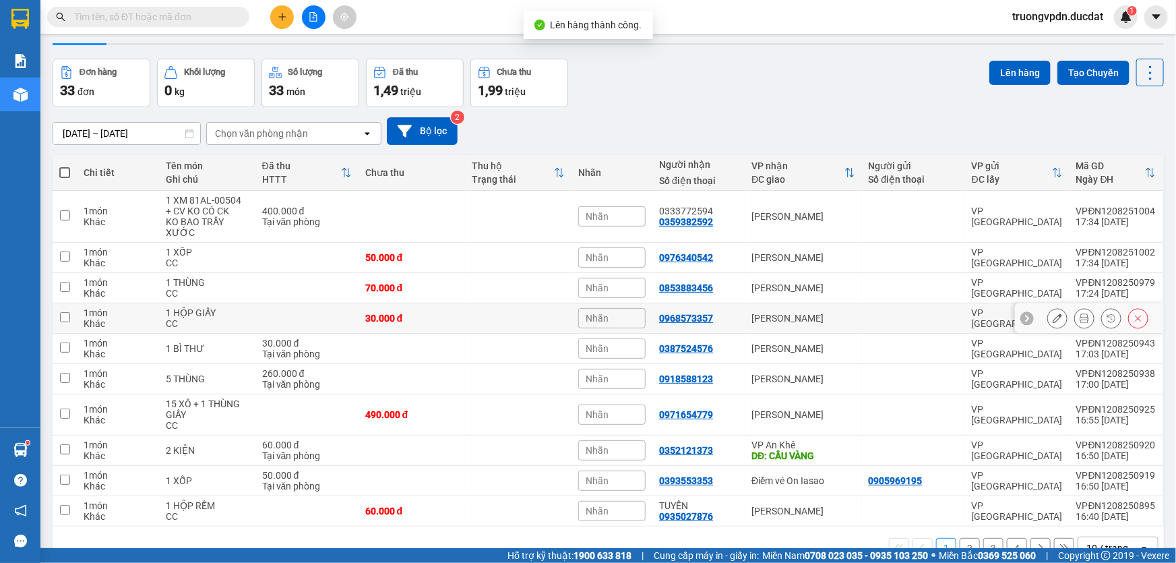
scroll to position [67, 0]
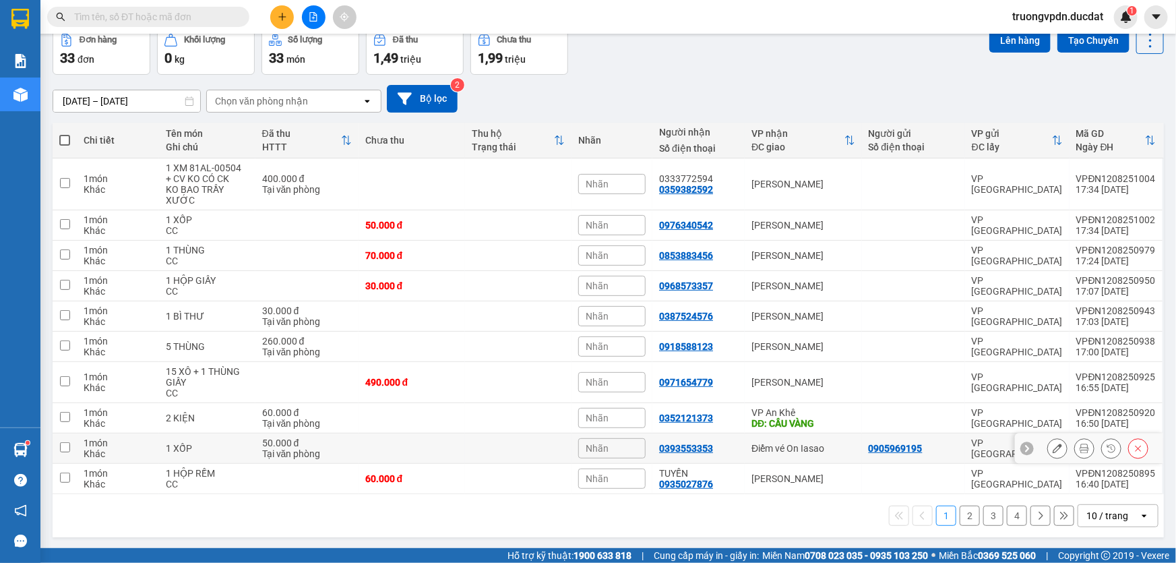
click at [806, 445] on div "Điểm vé On Iasao" at bounding box center [803, 448] width 104 height 11
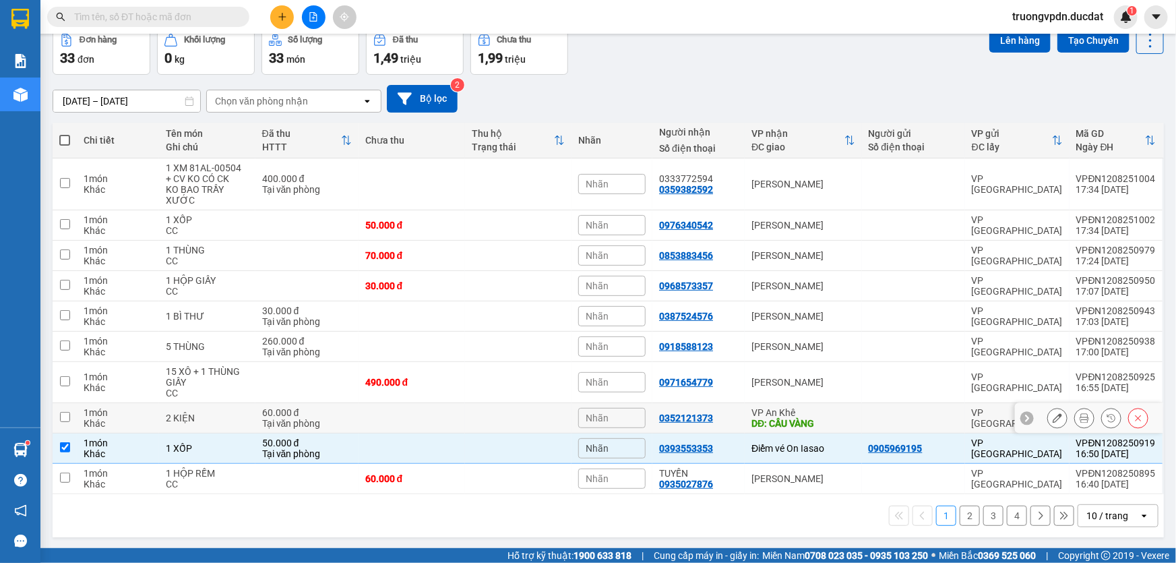
click at [795, 415] on div "VP An Khê" at bounding box center [803, 412] width 104 height 11
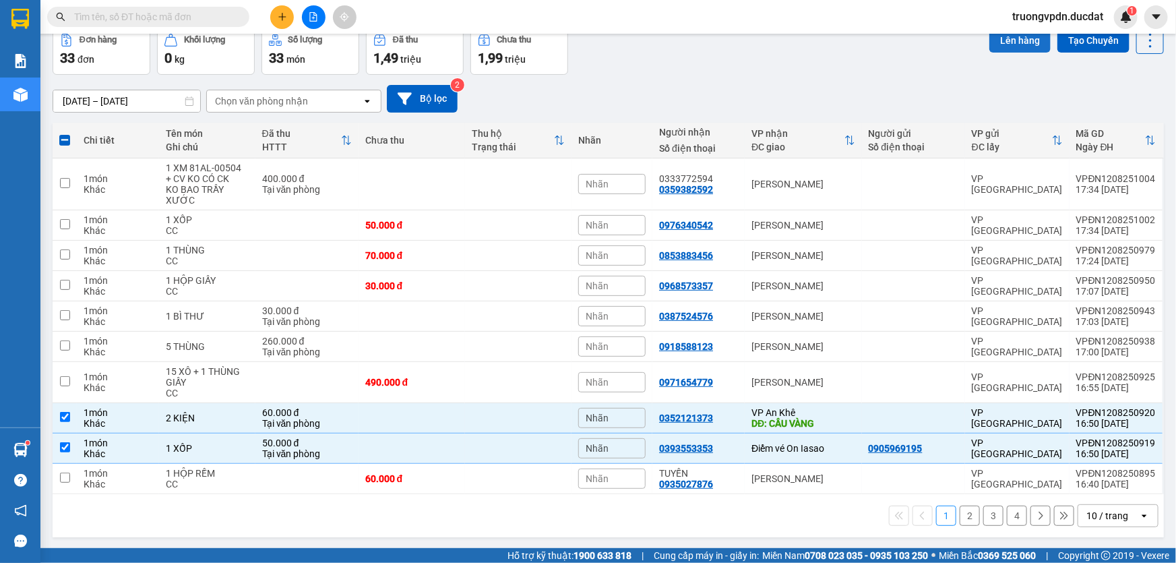
click at [989, 44] on button "Lên hàng" at bounding box center [1019, 40] width 61 height 24
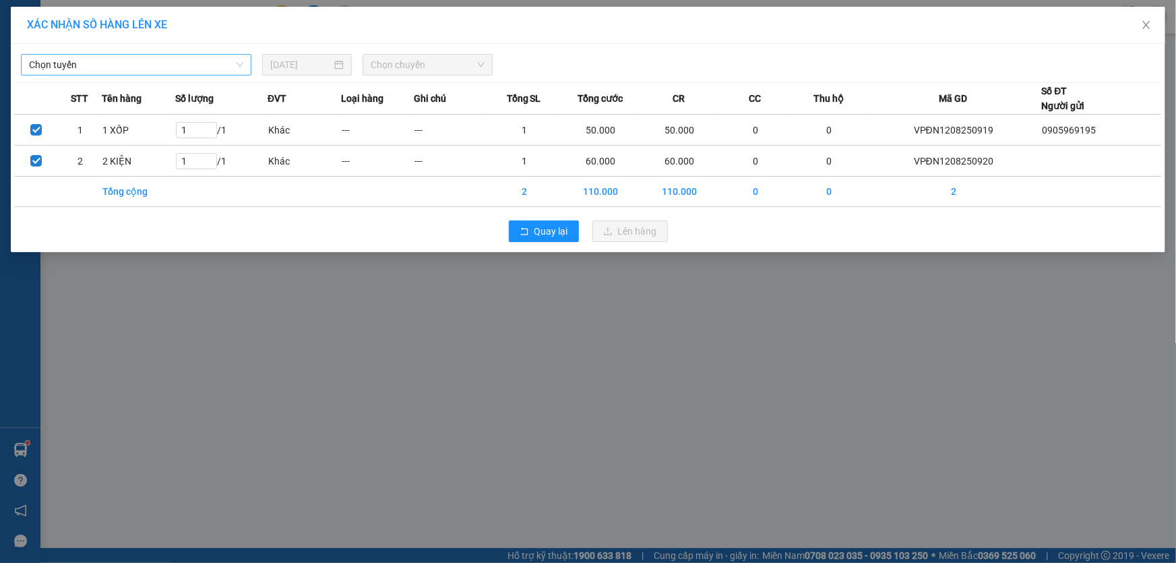
click at [125, 62] on span "Chọn tuyến" at bounding box center [136, 65] width 214 height 20
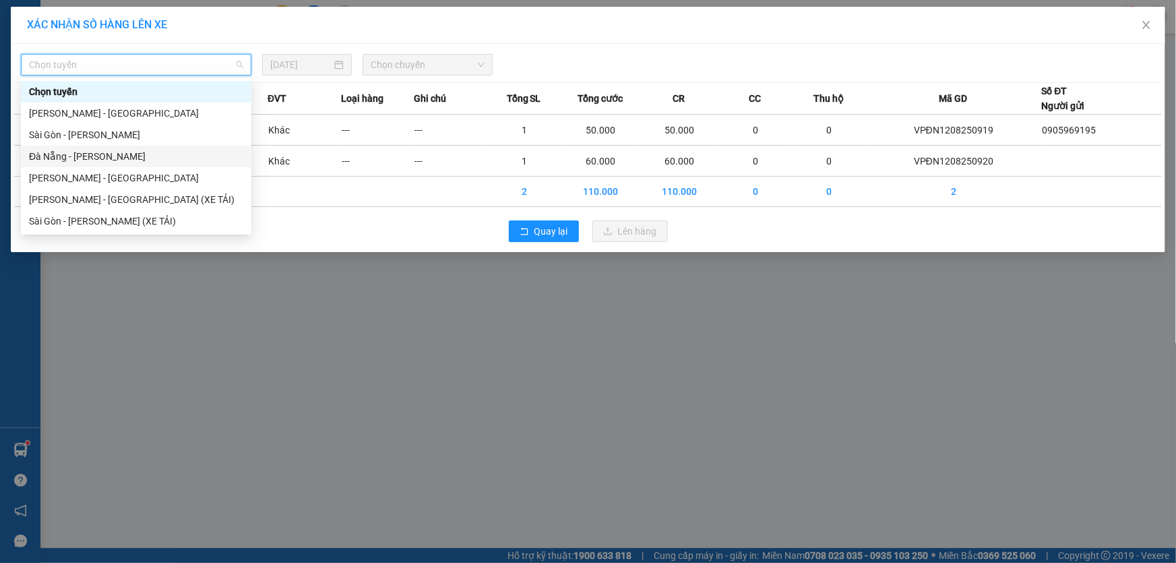
click at [90, 150] on div "Đà Nẵng - [PERSON_NAME]" at bounding box center [136, 156] width 214 height 15
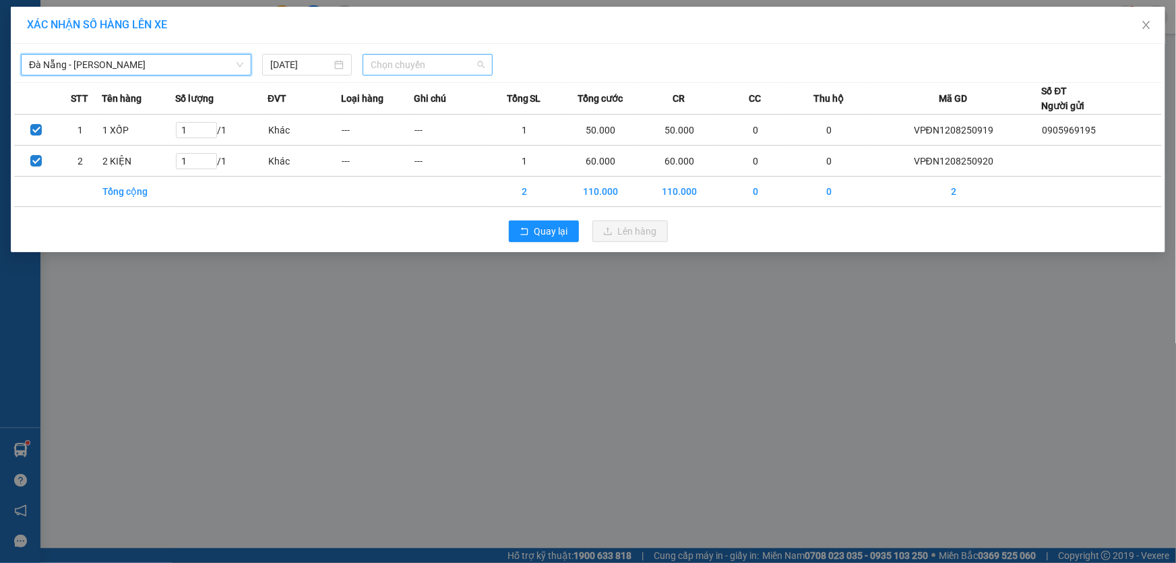
click at [375, 65] on span "Chọn chuyến" at bounding box center [428, 65] width 114 height 20
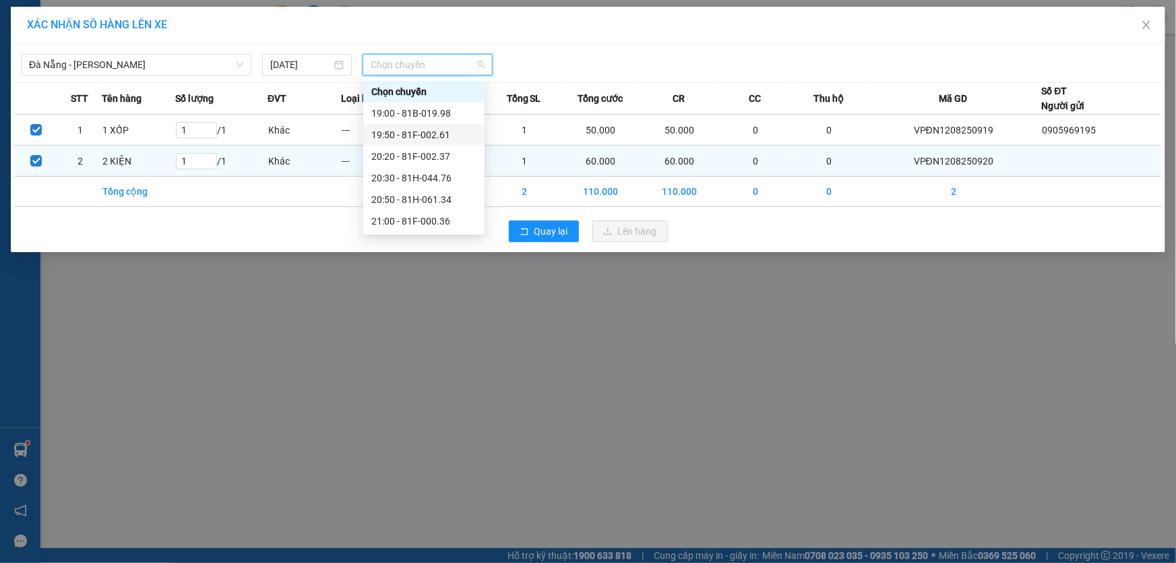
drag, startPoint x: 435, startPoint y: 140, endPoint x: 588, endPoint y: 160, distance: 153.6
click at [435, 139] on div "19:50 - 81F-002.61" at bounding box center [423, 134] width 105 height 15
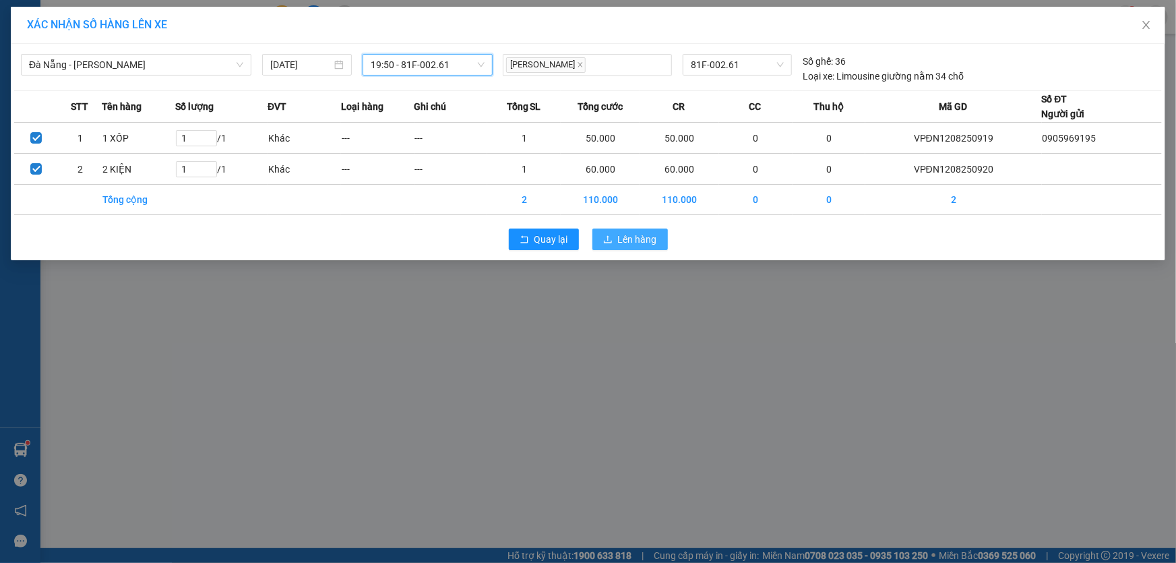
click at [631, 233] on span "Lên hàng" at bounding box center [637, 239] width 39 height 15
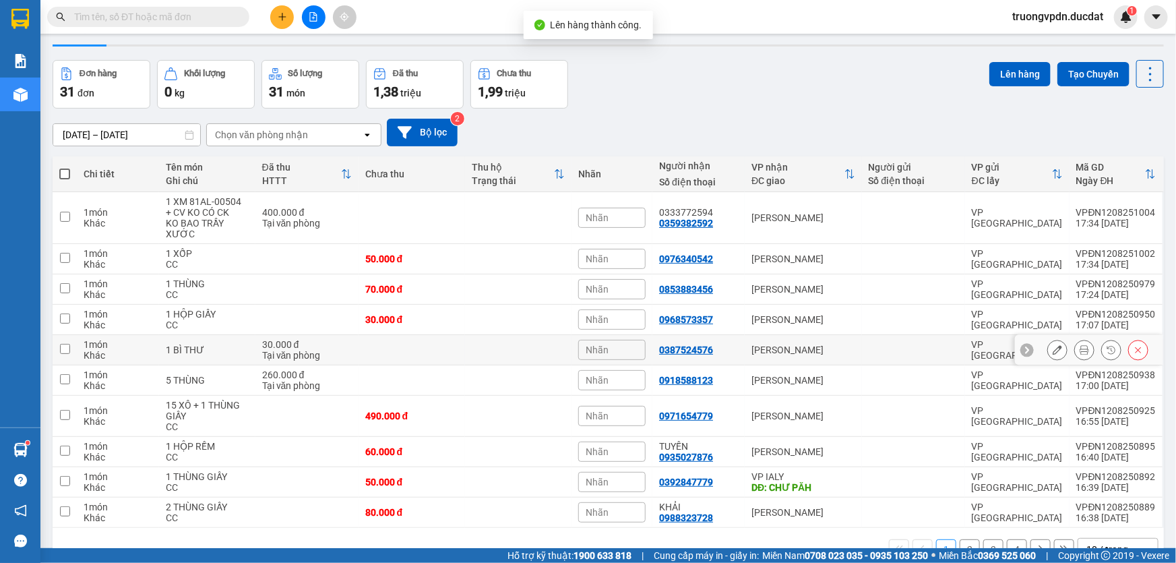
scroll to position [67, 0]
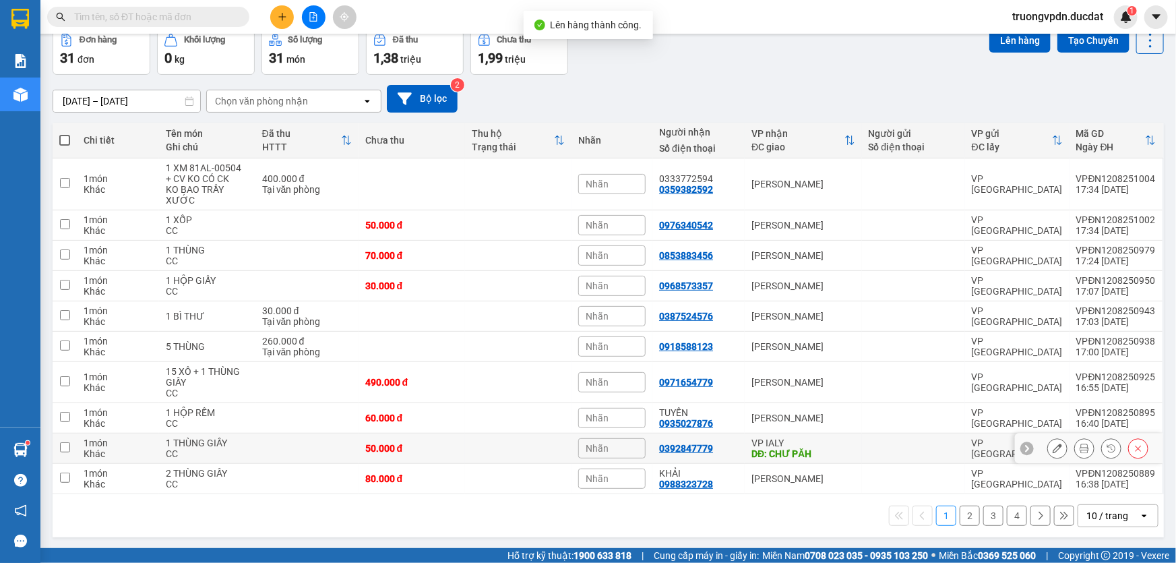
drag, startPoint x: 802, startPoint y: 451, endPoint x: 837, endPoint y: 430, distance: 41.1
click at [802, 450] on div "DĐ: CHƯ PĂH" at bounding box center [803, 453] width 104 height 11
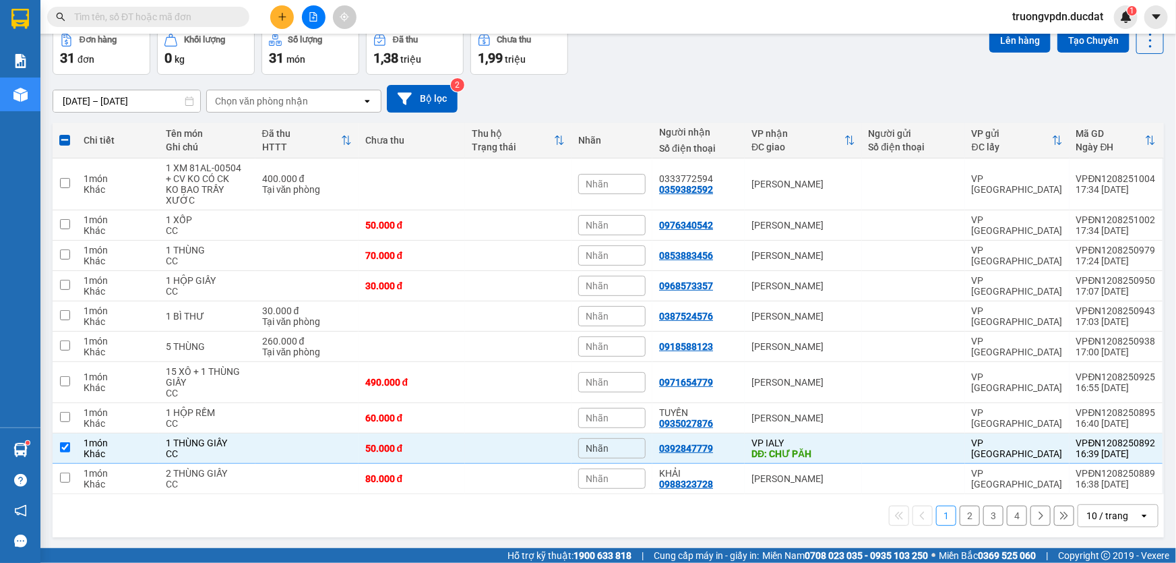
click at [962, 511] on button "2" at bounding box center [969, 515] width 20 height 20
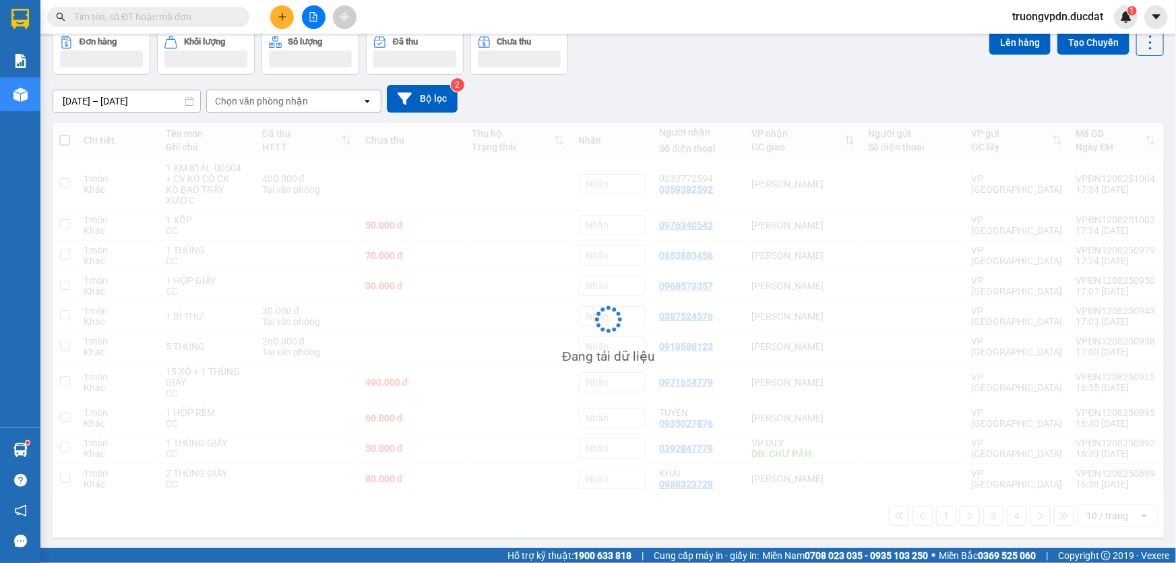
scroll to position [61, 0]
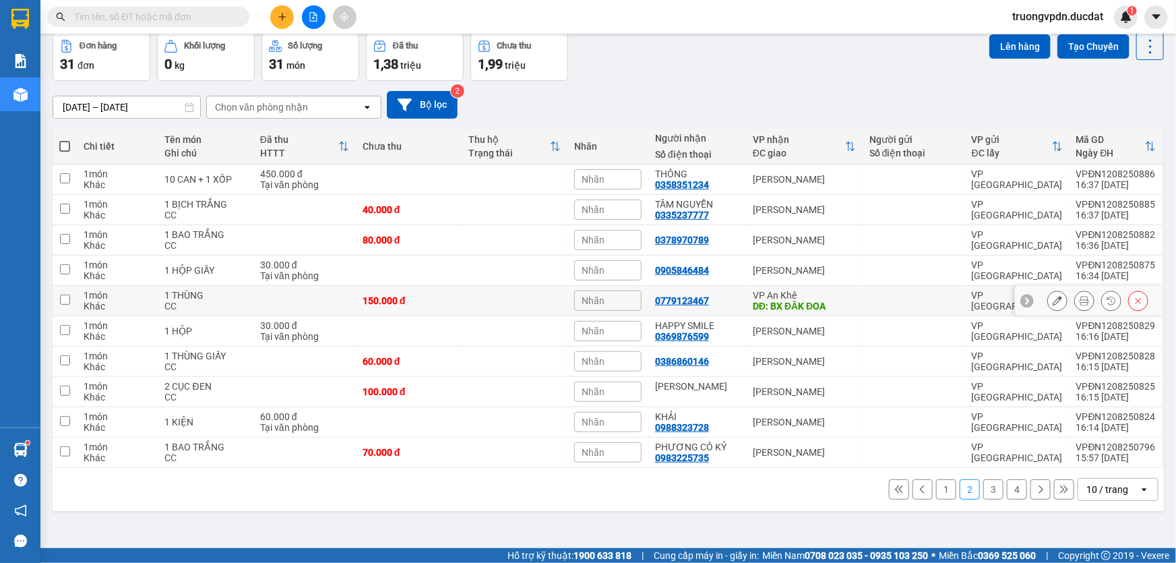
click at [823, 296] on div "VP An Khê" at bounding box center [804, 295] width 103 height 11
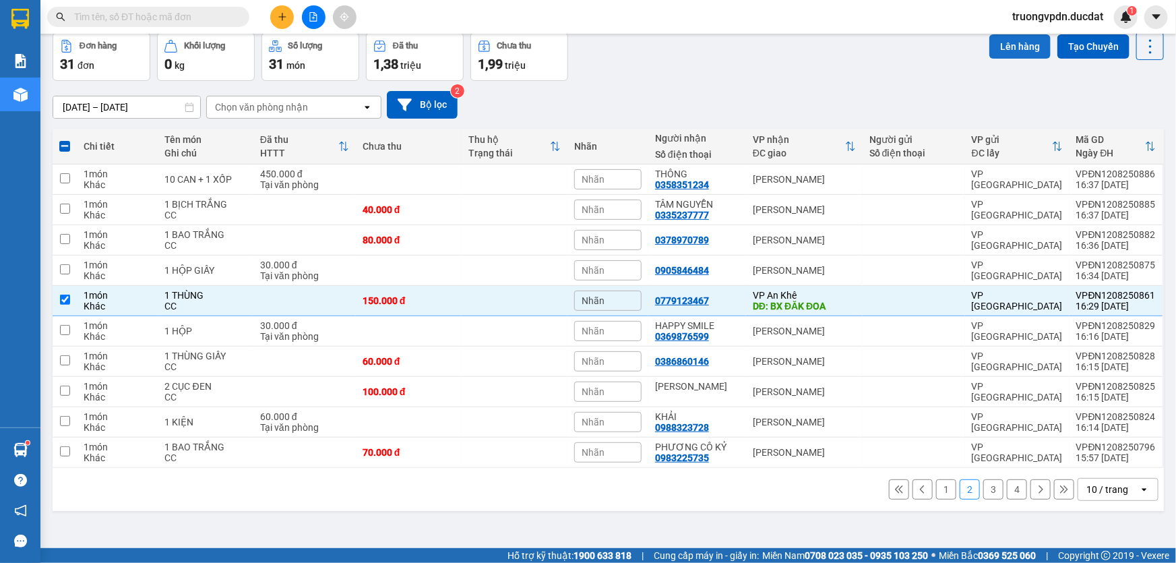
click at [996, 47] on button "Lên hàng" at bounding box center [1019, 46] width 61 height 24
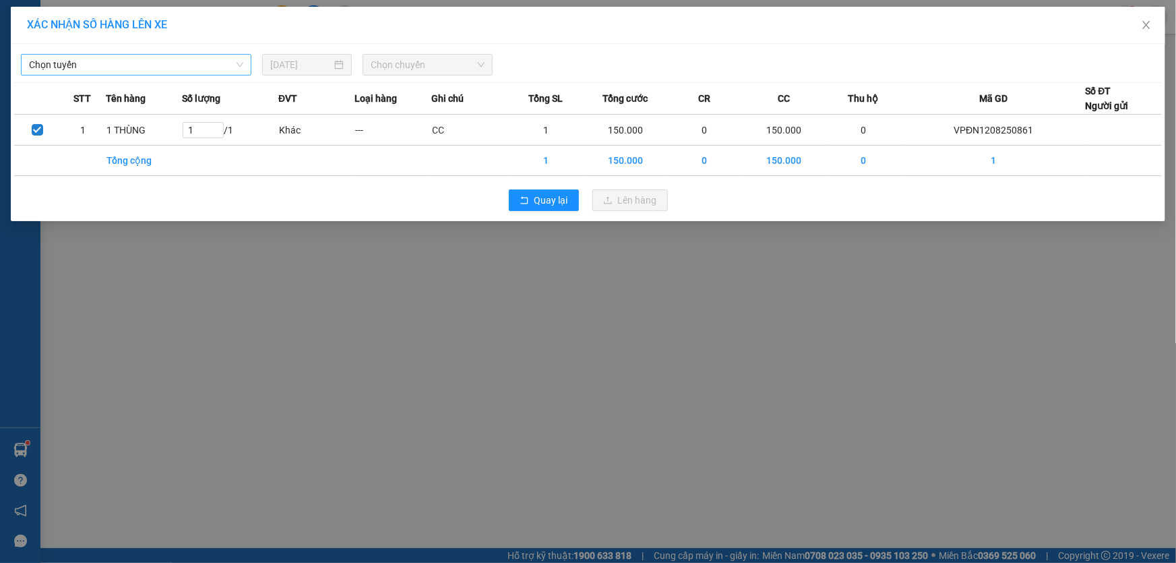
click at [75, 67] on span "Chọn tuyến" at bounding box center [136, 65] width 214 height 20
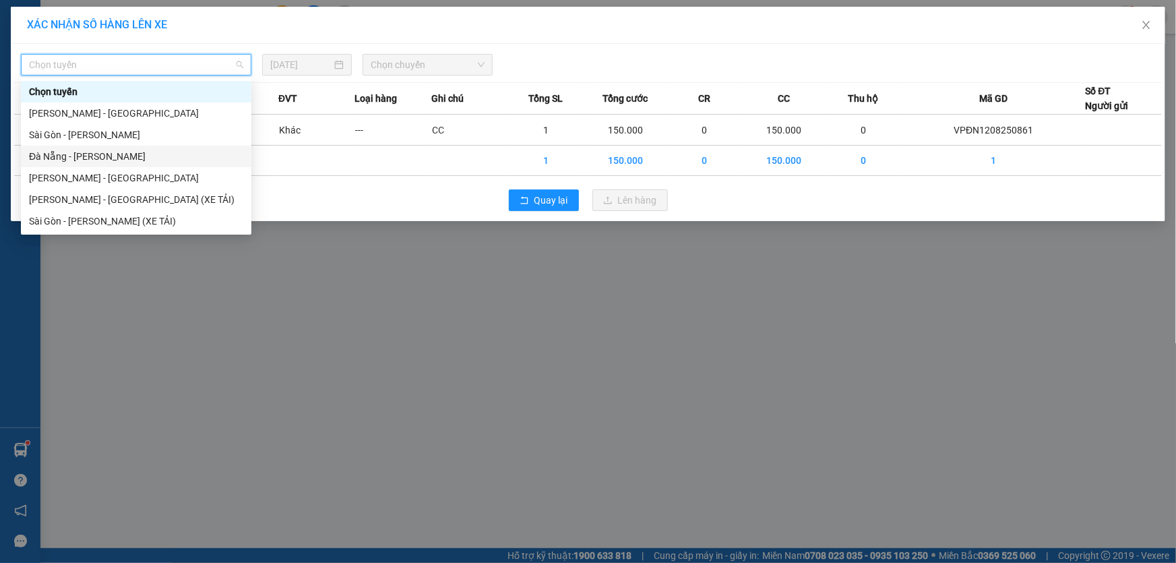
drag, startPoint x: 77, startPoint y: 156, endPoint x: 465, endPoint y: 75, distance: 395.8
click at [77, 155] on div "Đà Nẵng - [PERSON_NAME]" at bounding box center [136, 156] width 214 height 15
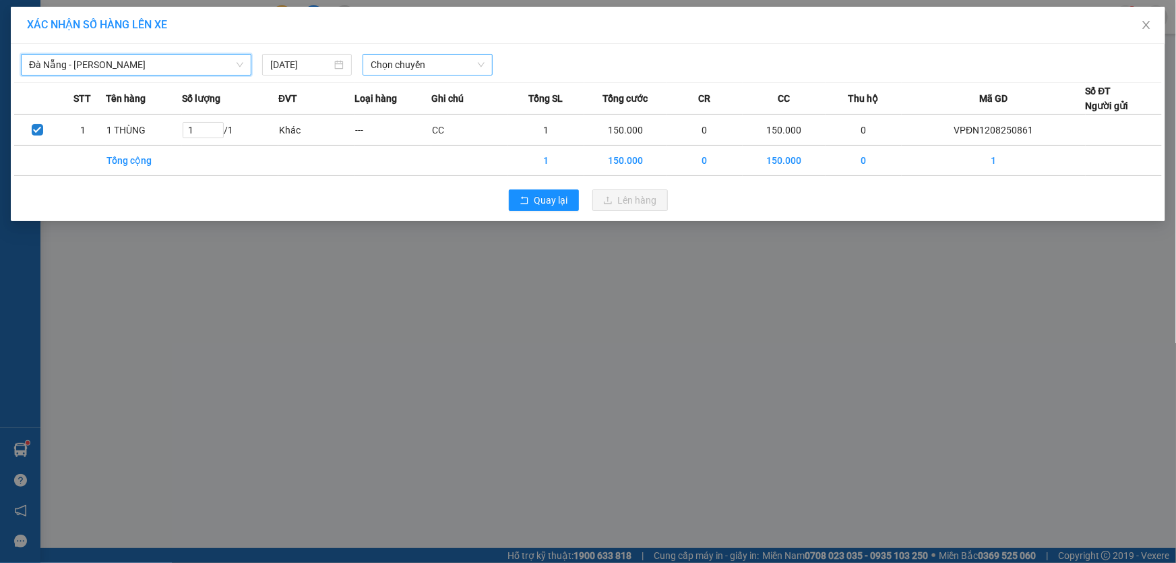
click at [460, 64] on span "Chọn chuyến" at bounding box center [428, 65] width 114 height 20
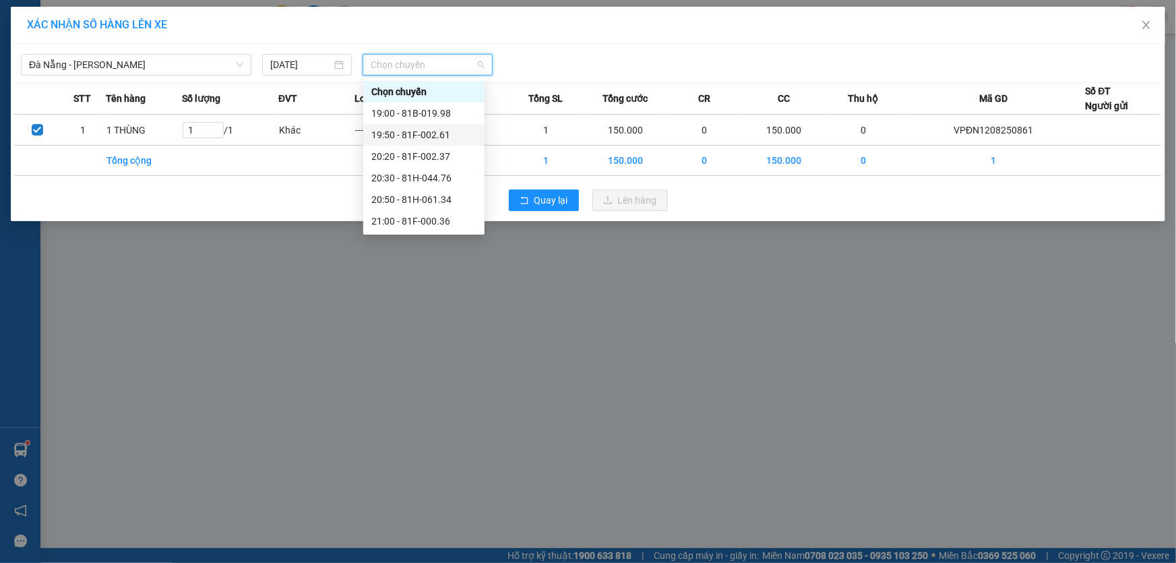
click at [447, 133] on div "19:50 - 81F-002.61" at bounding box center [423, 134] width 105 height 15
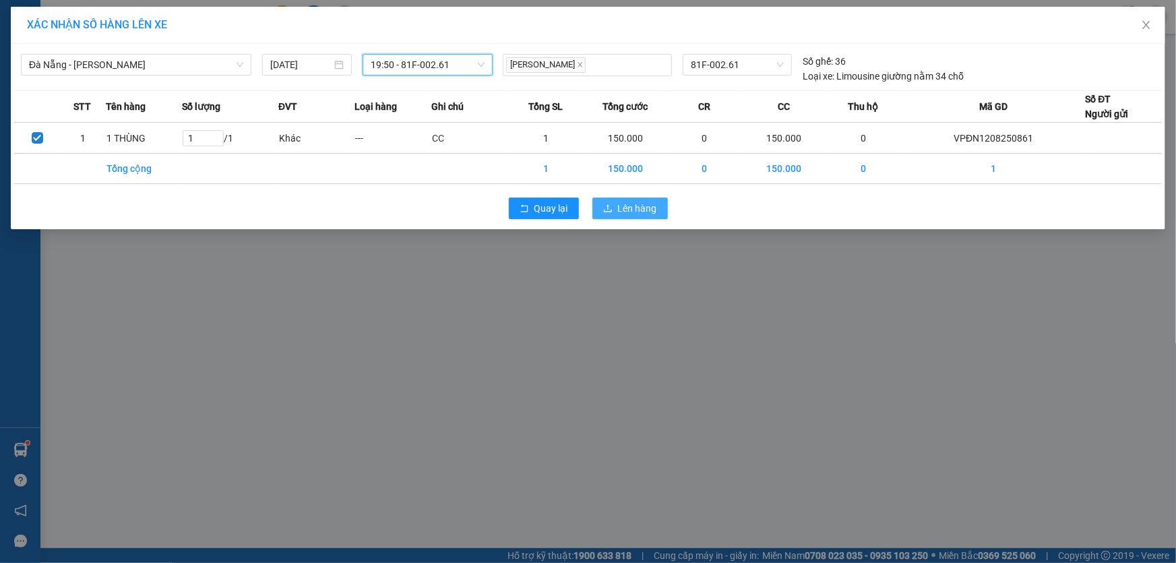
click at [623, 203] on span "Lên hàng" at bounding box center [637, 208] width 39 height 15
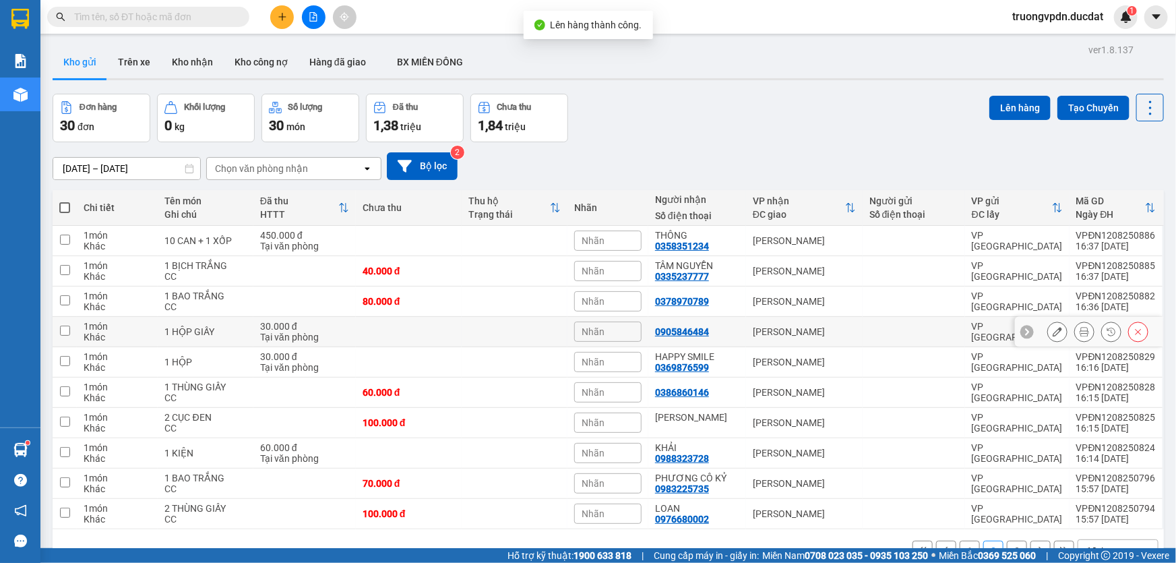
scroll to position [61, 0]
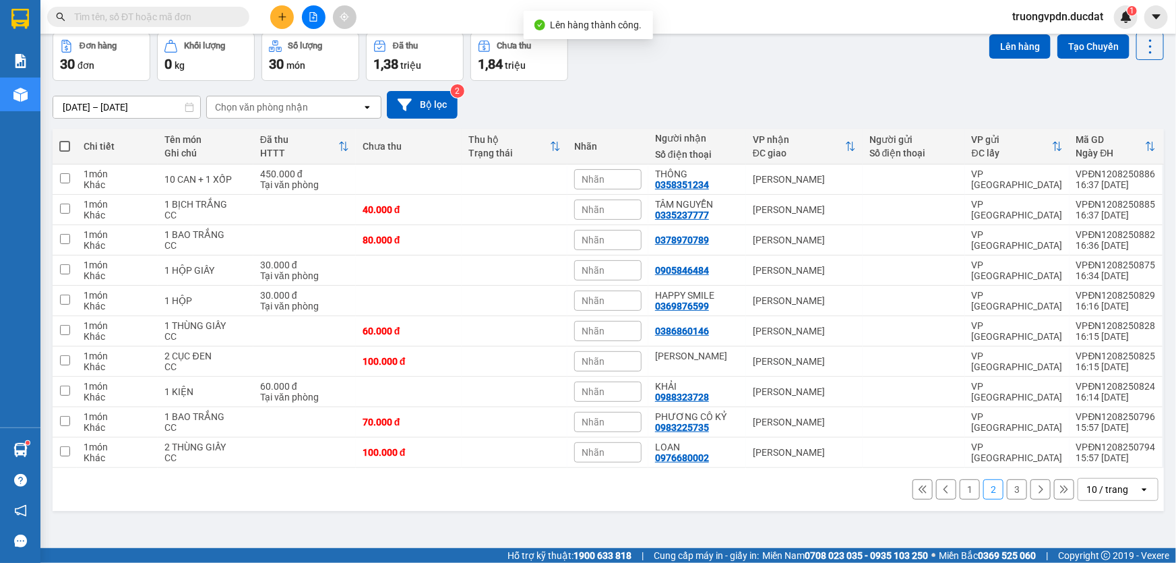
click at [1010, 484] on button "3" at bounding box center [1017, 489] width 20 height 20
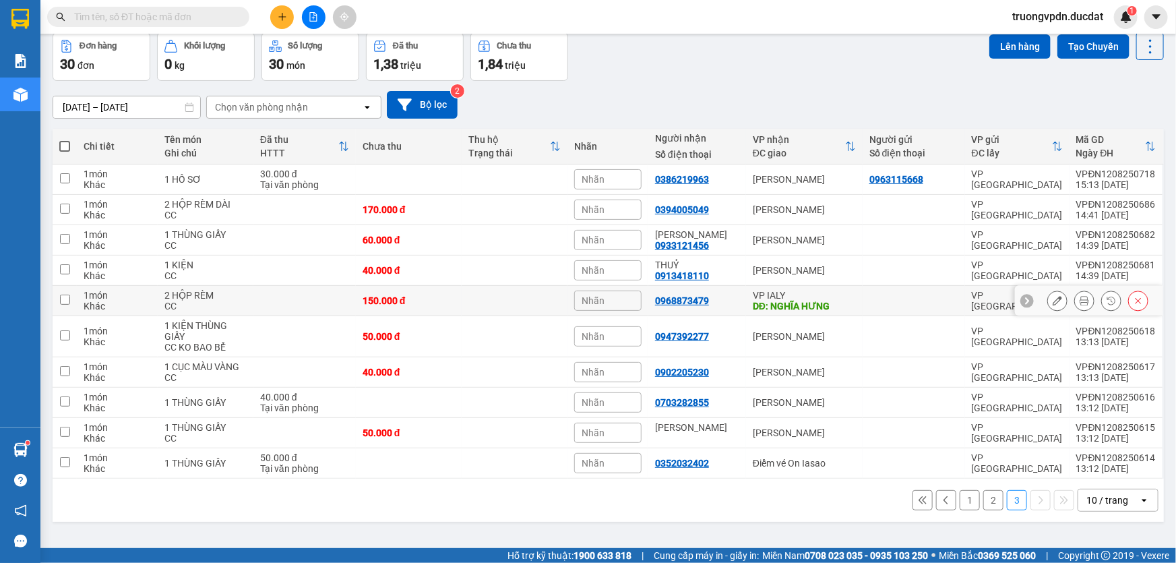
click at [796, 300] on div "DĐ: NGHĨA HƯNG" at bounding box center [804, 305] width 103 height 11
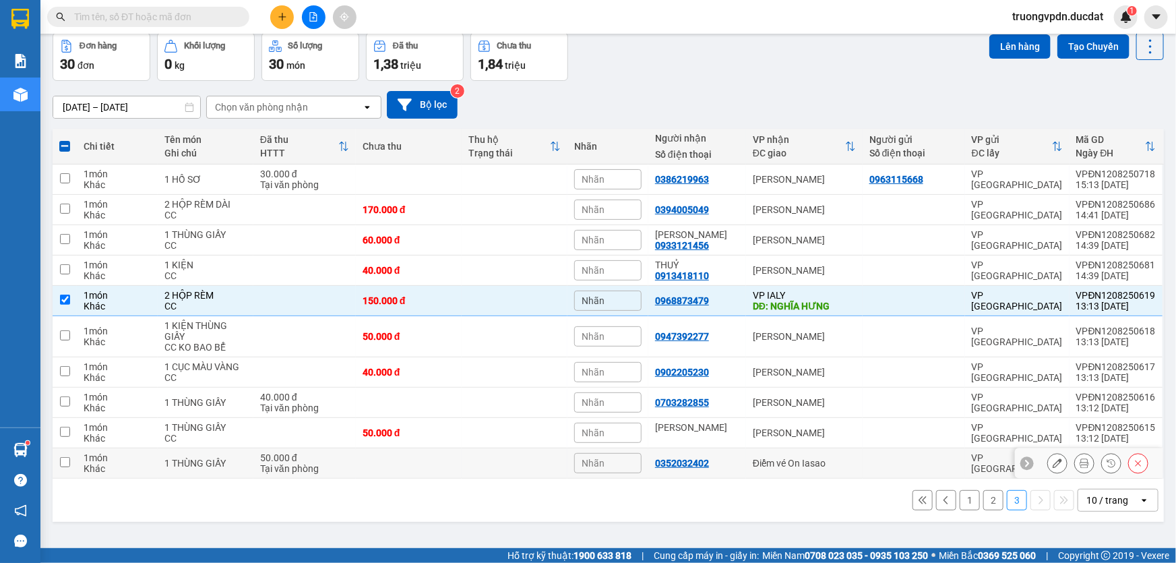
click at [805, 463] on div "Điểm vé On Iasao" at bounding box center [804, 462] width 103 height 11
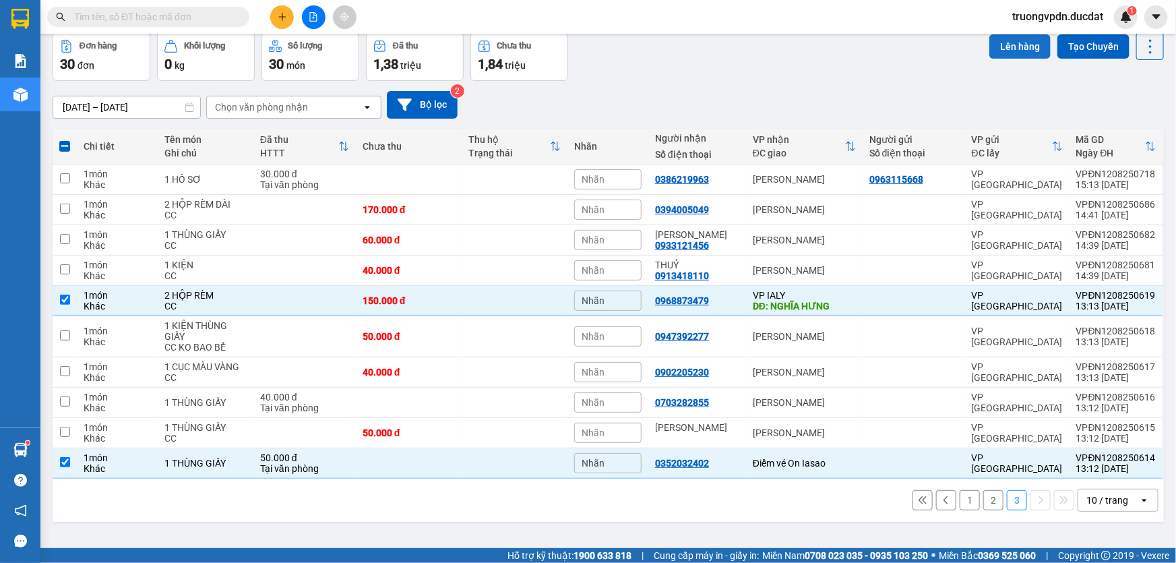
click at [1003, 47] on button "Lên hàng" at bounding box center [1019, 46] width 61 height 24
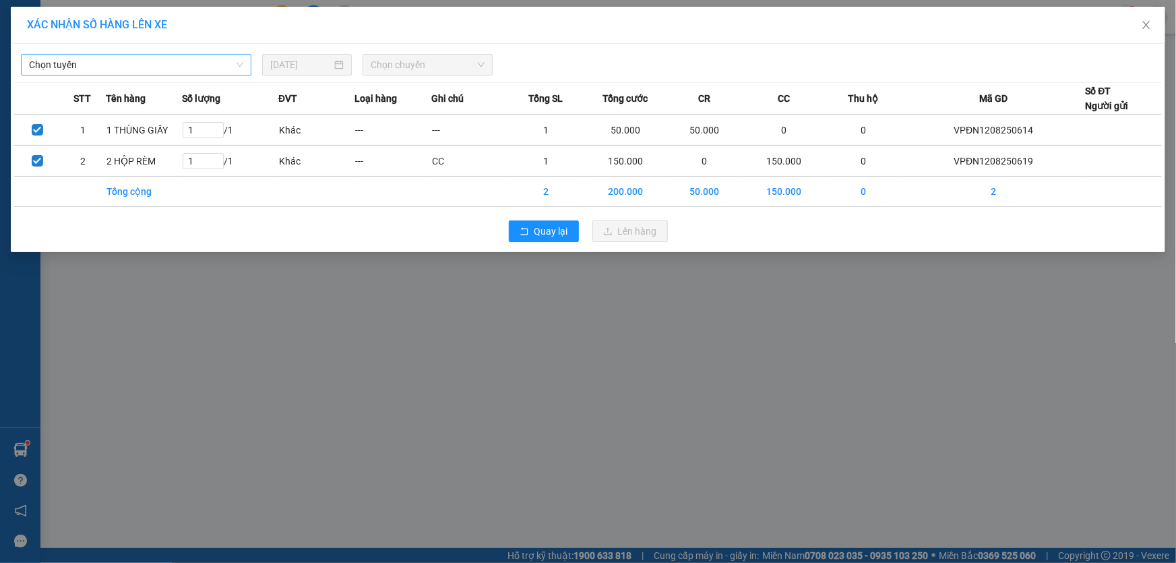
click at [126, 61] on span "Chọn tuyến" at bounding box center [136, 65] width 214 height 20
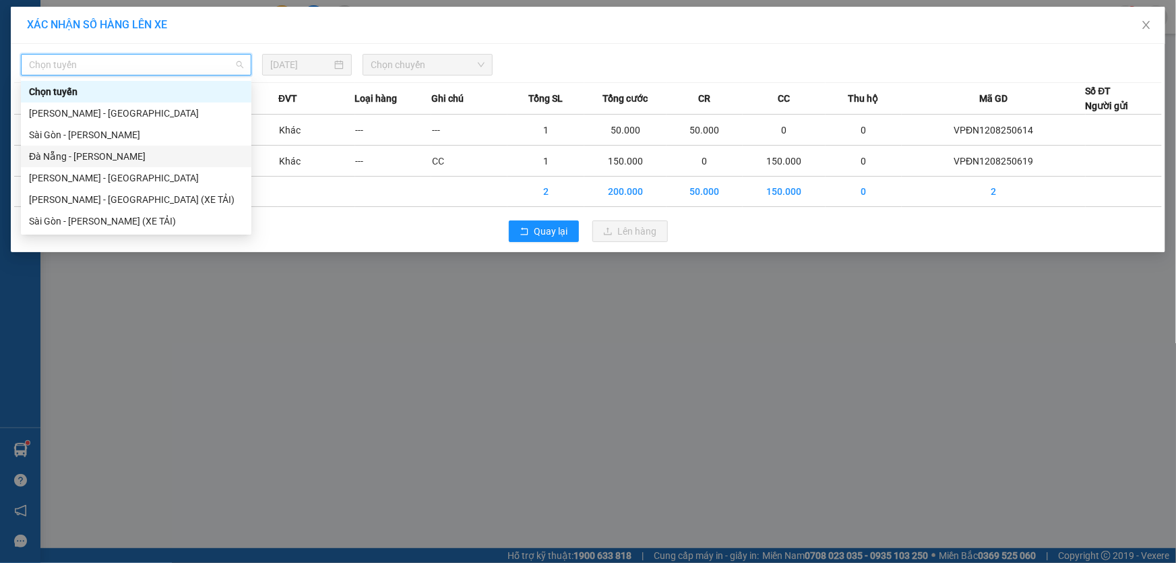
click at [77, 156] on div "Đà Nẵng - [PERSON_NAME]" at bounding box center [136, 156] width 214 height 15
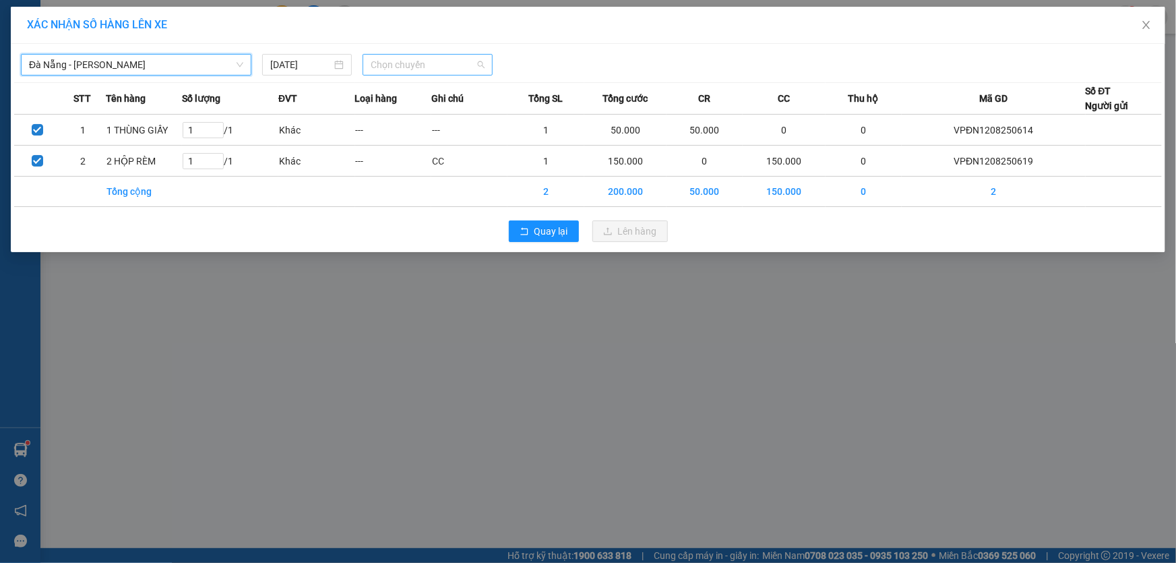
click at [385, 59] on span "Chọn chuyến" at bounding box center [428, 65] width 114 height 20
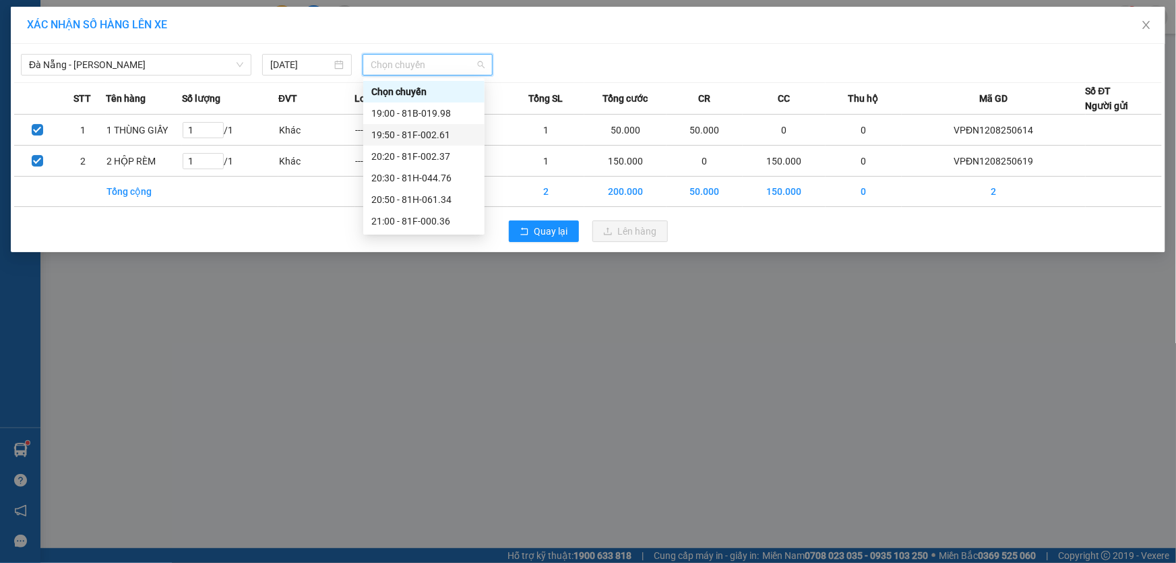
click at [429, 130] on div "19:50 - 81F-002.61" at bounding box center [423, 134] width 105 height 15
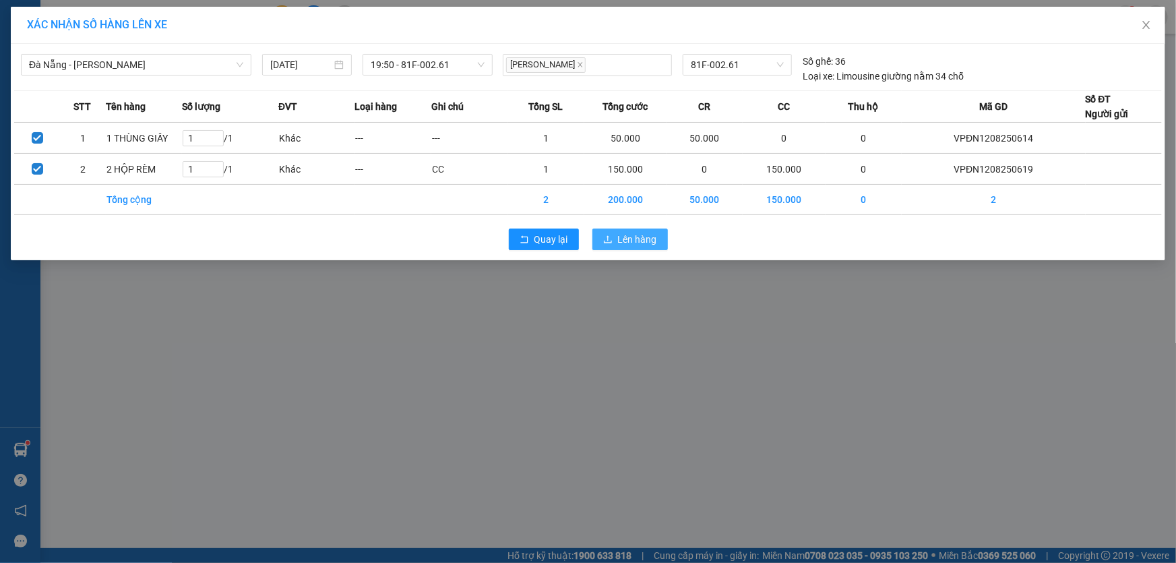
click at [619, 245] on span "Lên hàng" at bounding box center [637, 239] width 39 height 15
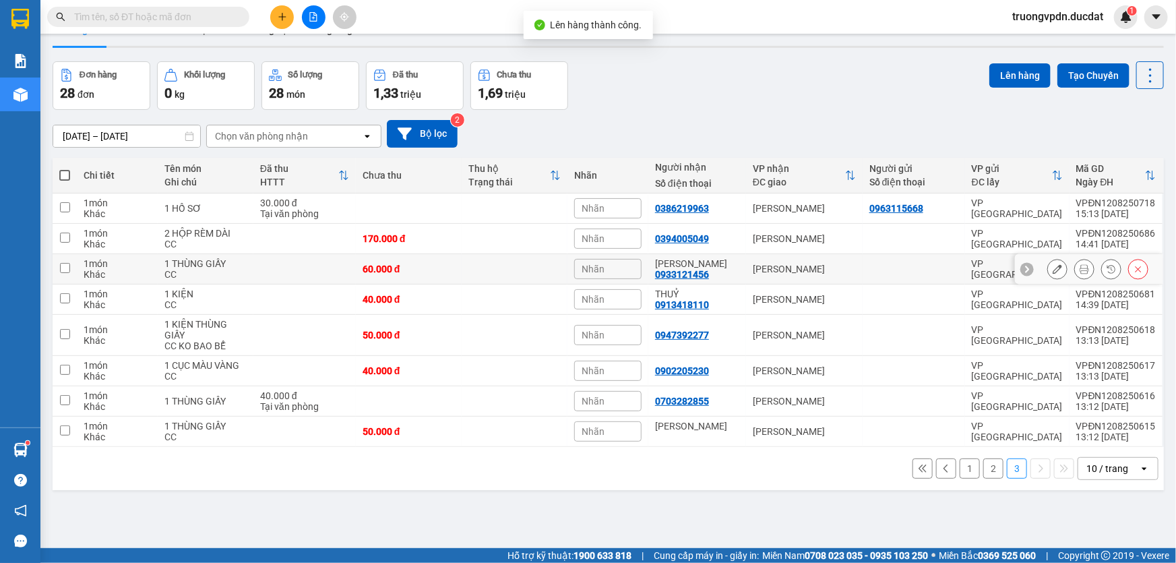
scroll to position [61, 0]
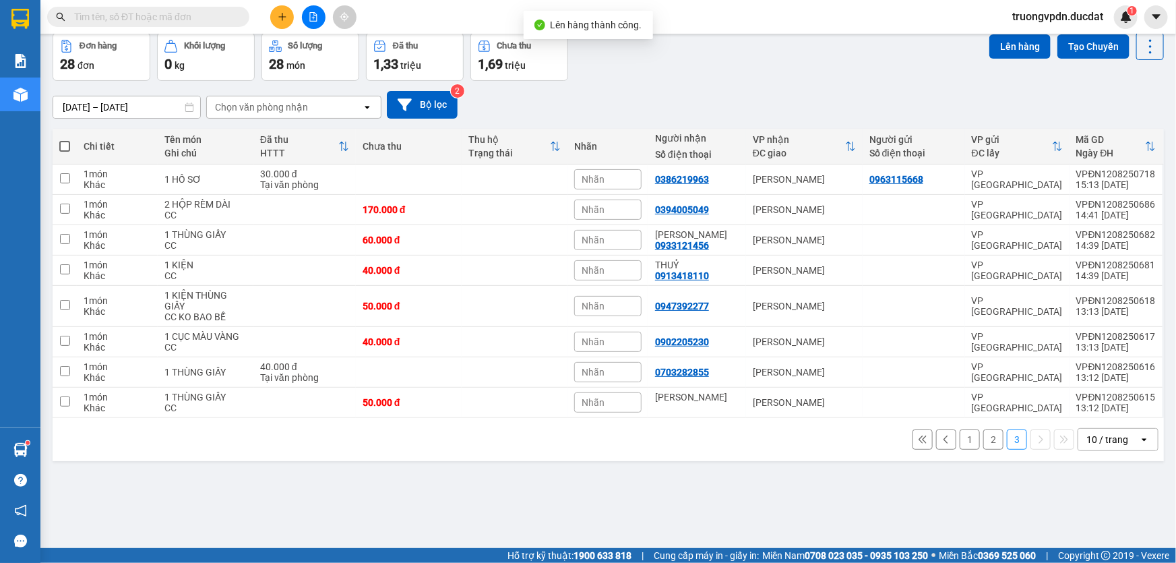
click at [961, 435] on button "1" at bounding box center [969, 439] width 20 height 20
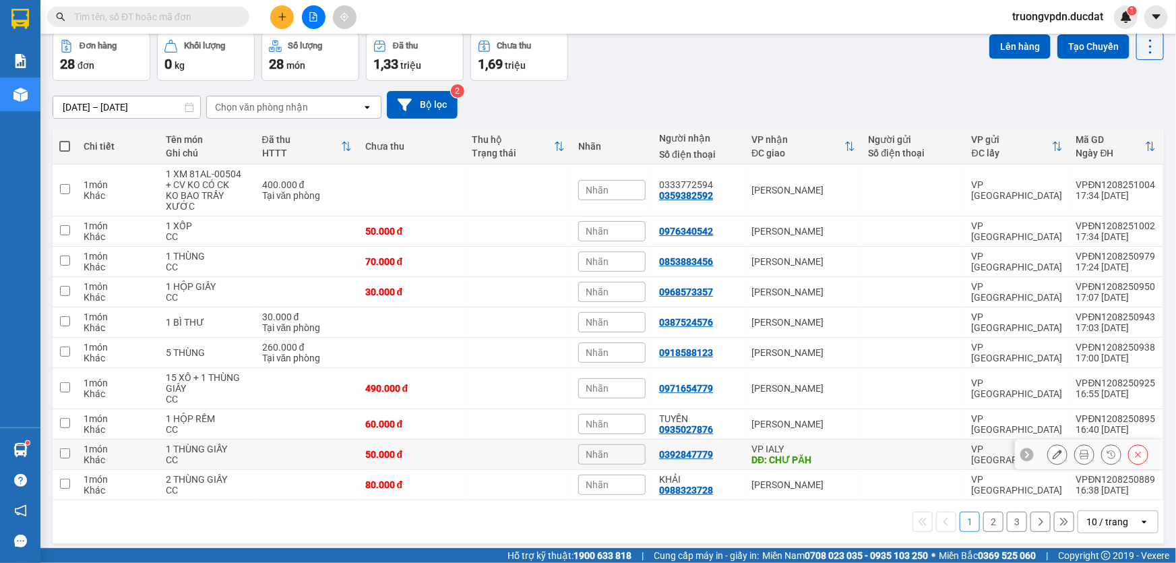
click at [811, 446] on div "VP IALY" at bounding box center [803, 448] width 104 height 11
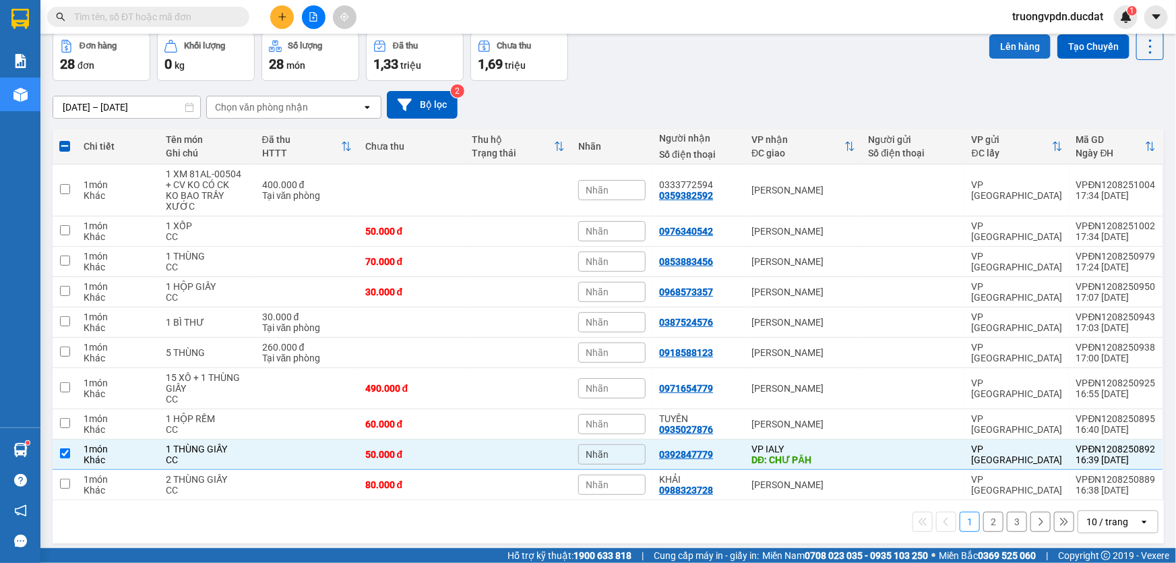
click at [1002, 46] on button "Lên hàng" at bounding box center [1019, 46] width 61 height 24
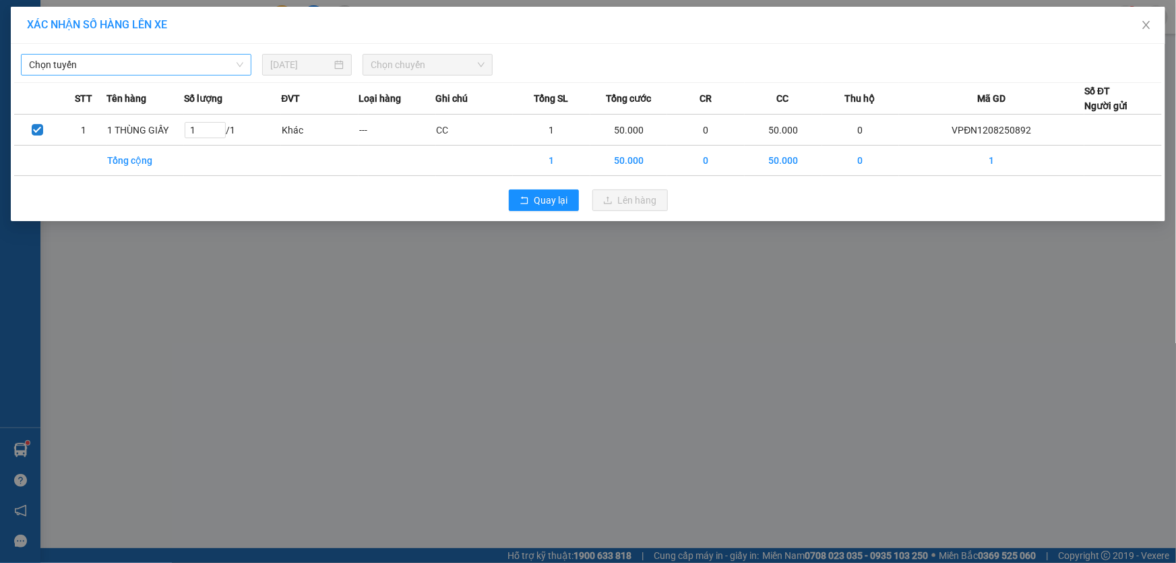
click at [135, 67] on span "Chọn tuyến" at bounding box center [136, 65] width 214 height 20
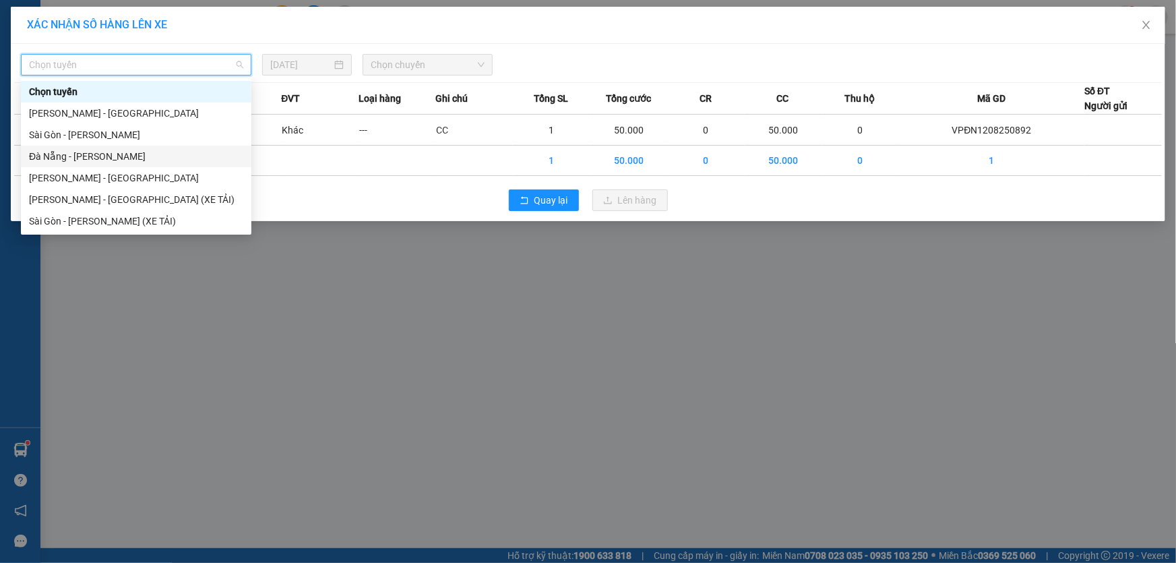
click at [86, 152] on div "Đà Nẵng - [PERSON_NAME]" at bounding box center [136, 156] width 214 height 15
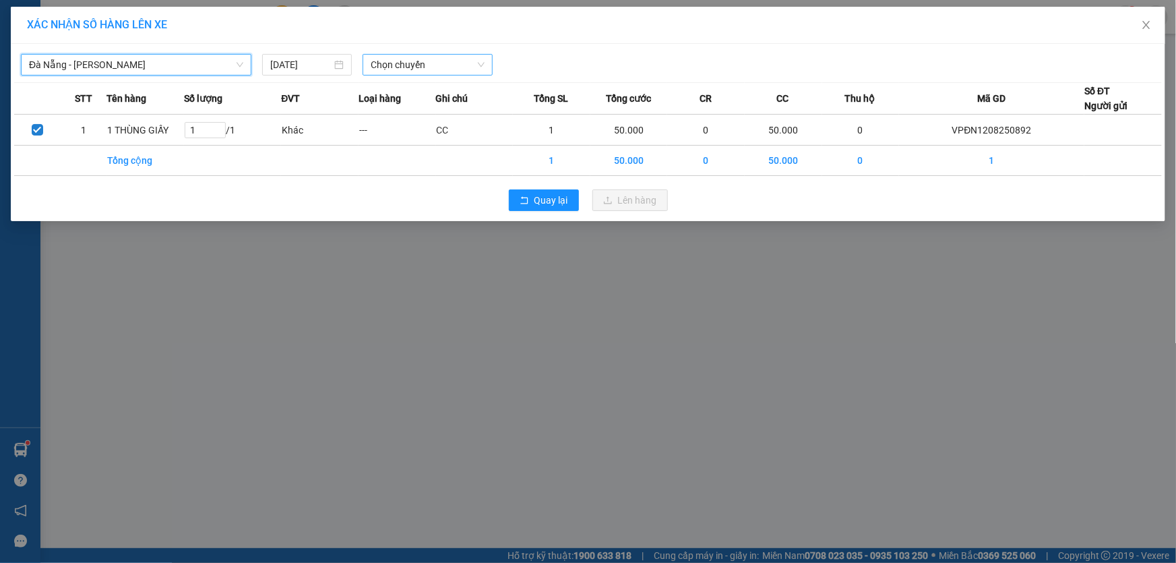
click at [435, 66] on span "Chọn chuyến" at bounding box center [428, 65] width 114 height 20
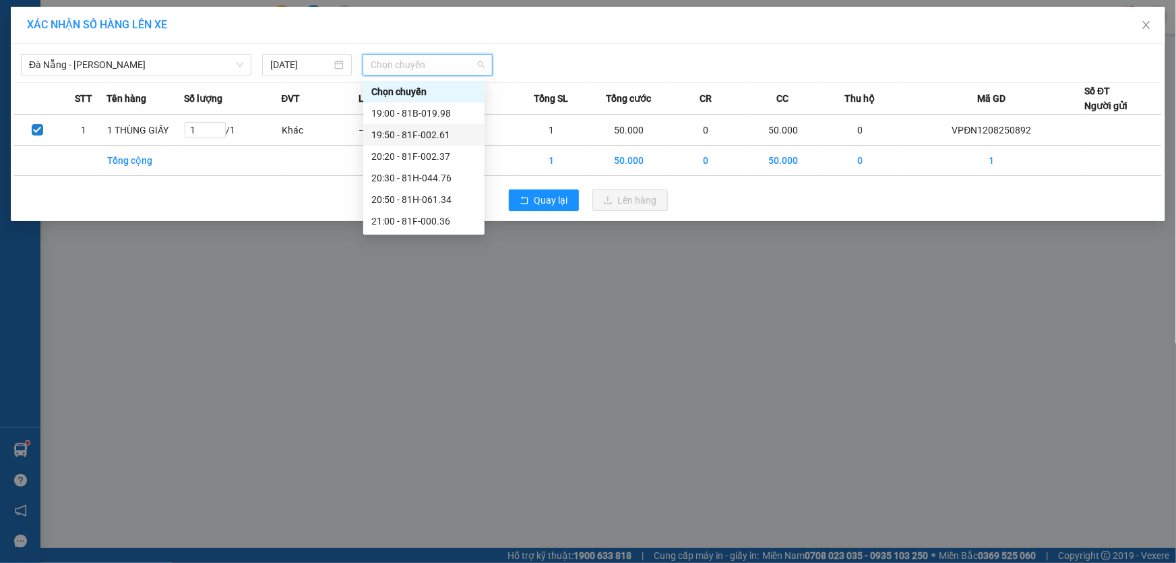
click at [441, 131] on div "19:50 - 81F-002.61" at bounding box center [423, 134] width 105 height 15
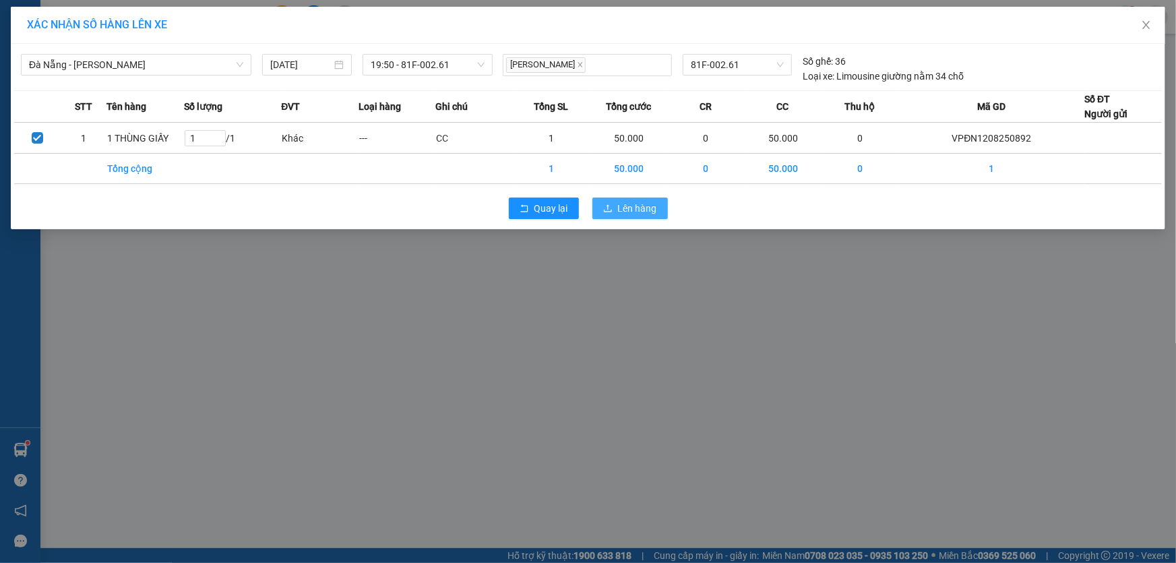
click at [621, 209] on span "Lên hàng" at bounding box center [637, 208] width 39 height 15
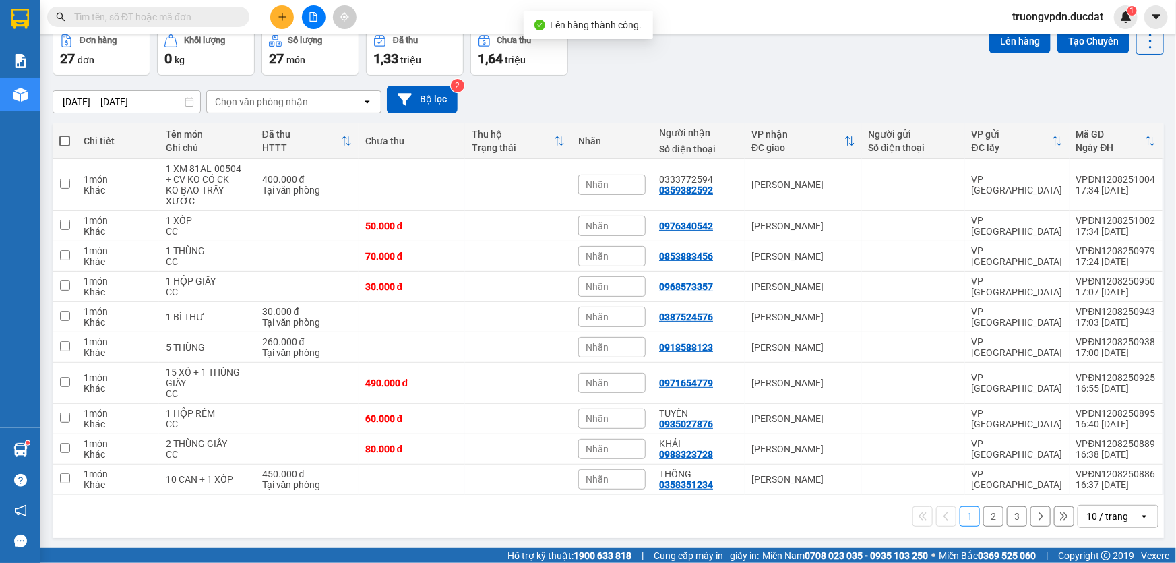
scroll to position [67, 0]
click at [65, 138] on span at bounding box center [64, 140] width 11 height 11
click at [65, 133] on input "checkbox" at bounding box center [65, 133] width 0 height 0
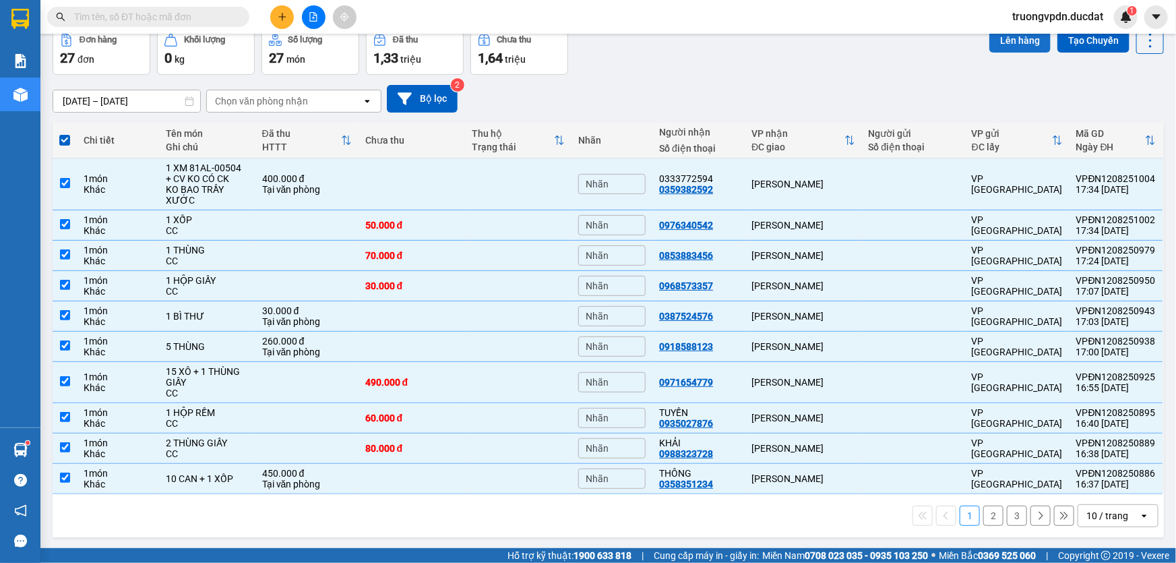
click at [1003, 45] on button "Lên hàng" at bounding box center [1019, 40] width 61 height 24
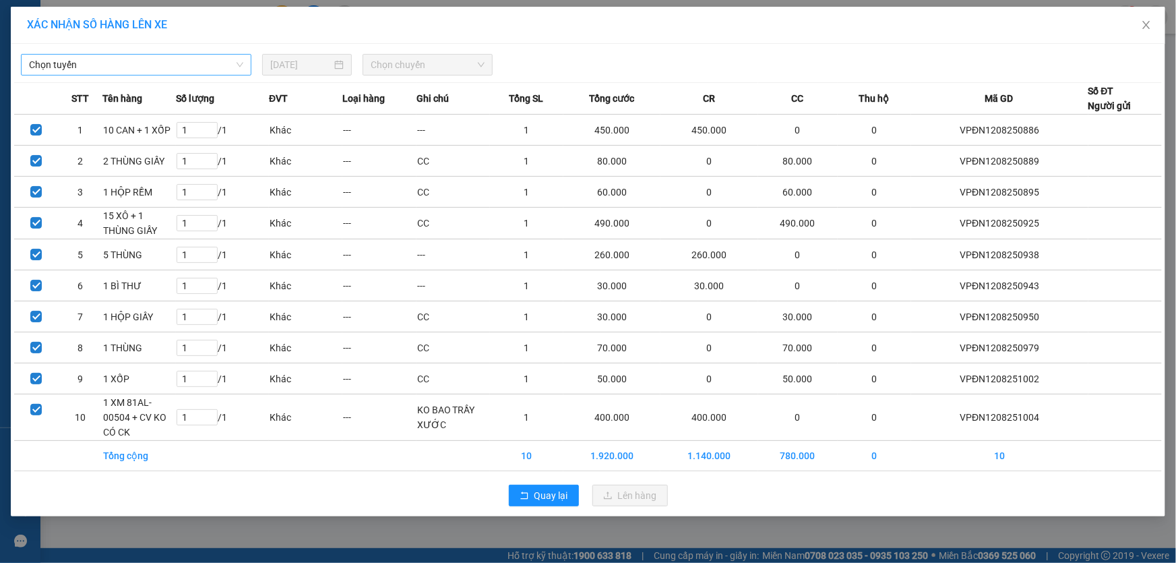
click at [108, 63] on span "Chọn tuyến" at bounding box center [136, 65] width 214 height 20
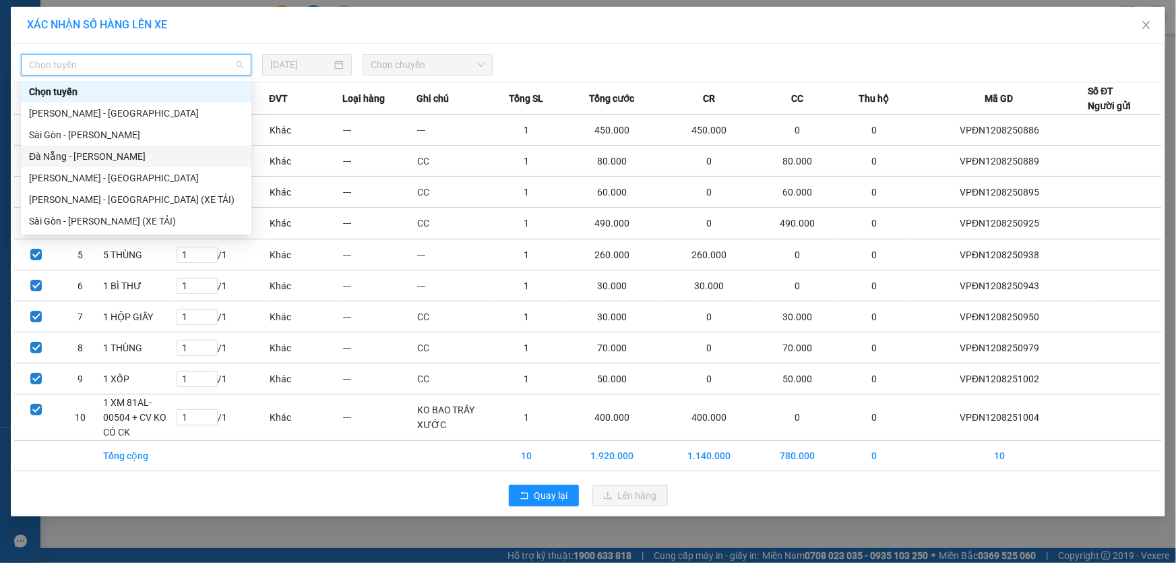
click at [88, 154] on div "Đà Nẵng - [PERSON_NAME]" at bounding box center [136, 156] width 214 height 15
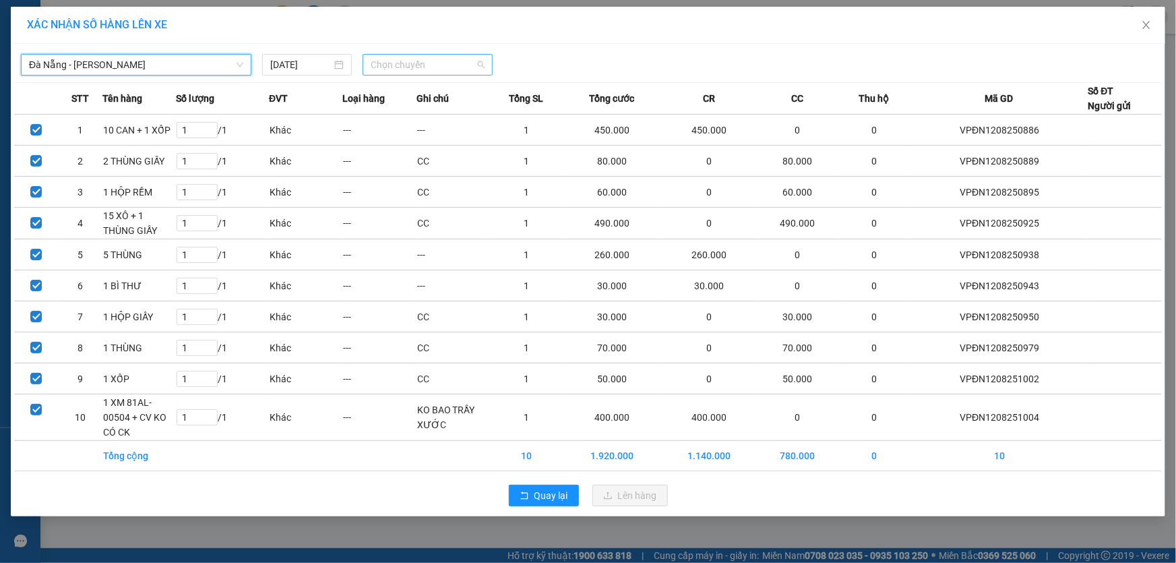
click at [443, 68] on span "Chọn chuyến" at bounding box center [428, 65] width 114 height 20
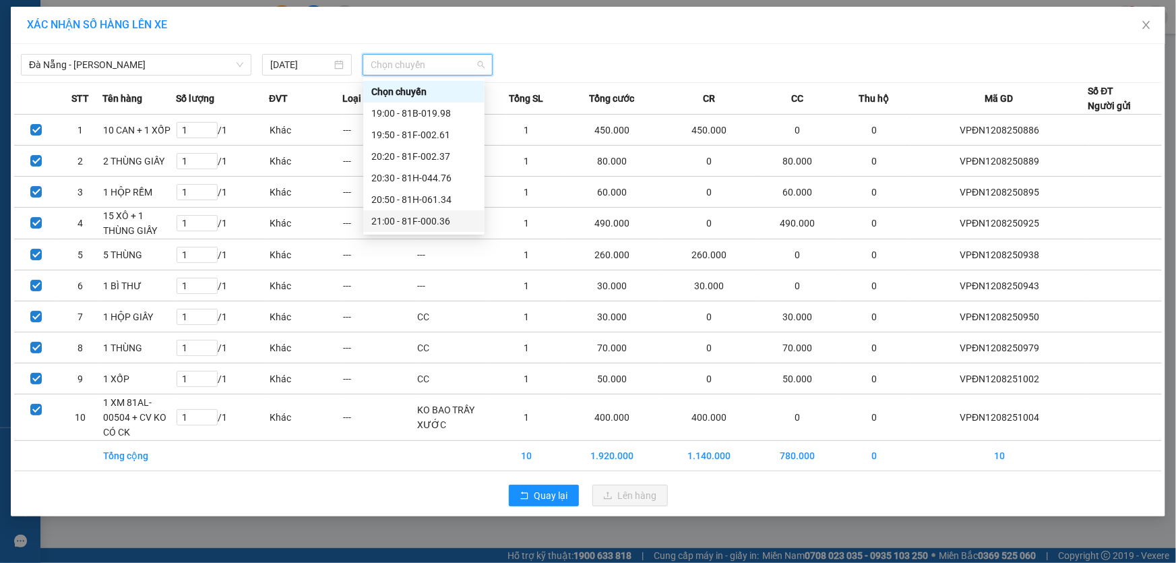
click at [445, 218] on div "21:00 - 81F-000.36" at bounding box center [423, 221] width 105 height 15
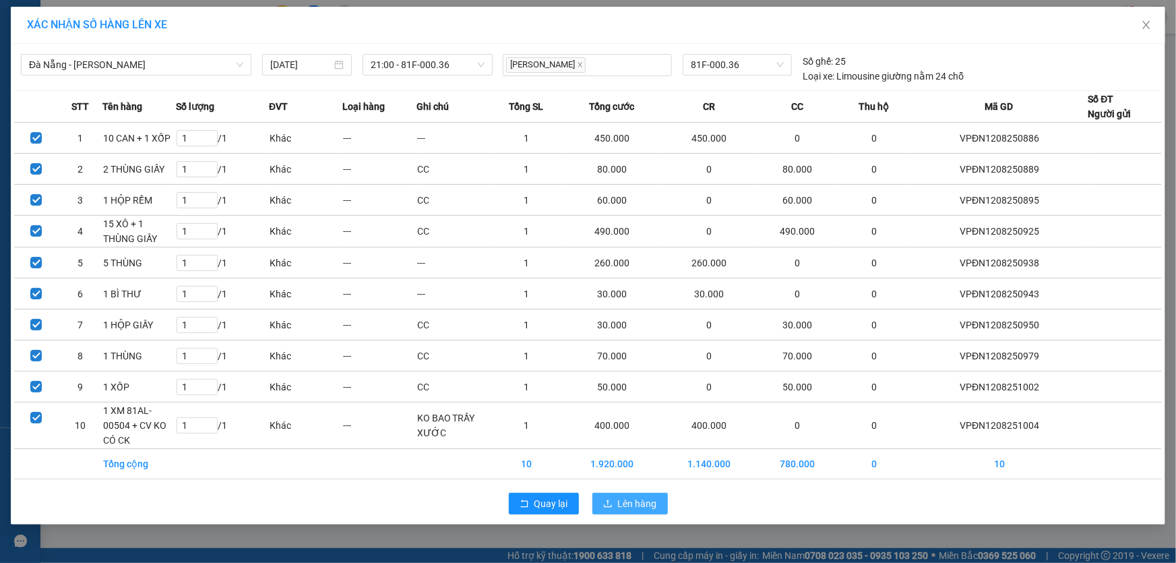
click at [636, 505] on span "Lên hàng" at bounding box center [637, 503] width 39 height 15
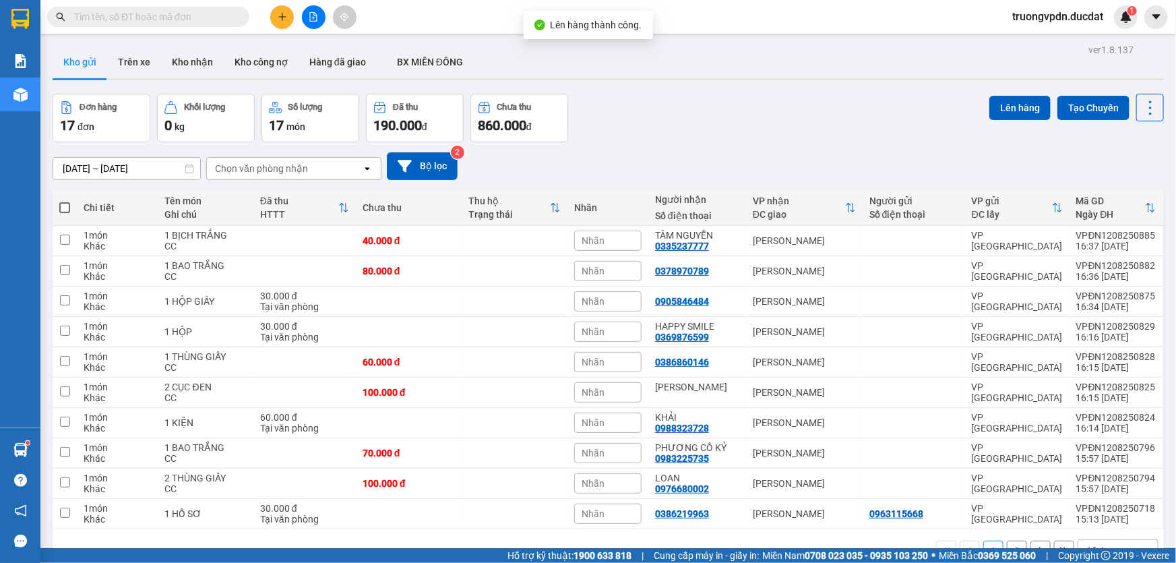
click at [67, 205] on span at bounding box center [64, 207] width 11 height 11
click at [65, 201] on input "checkbox" at bounding box center [65, 201] width 0 height 0
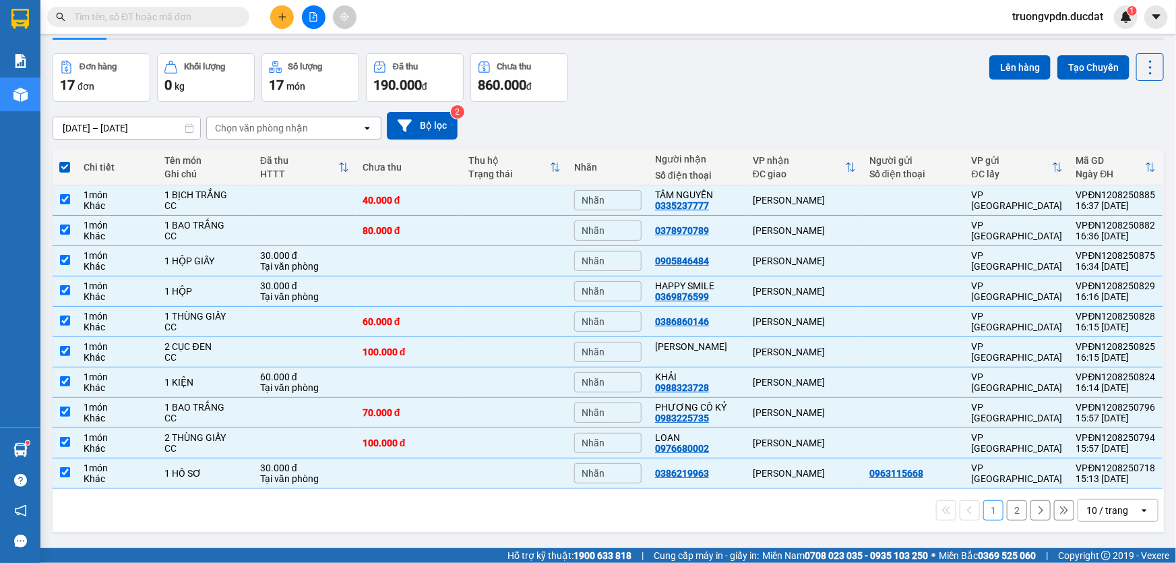
scroll to position [61, 0]
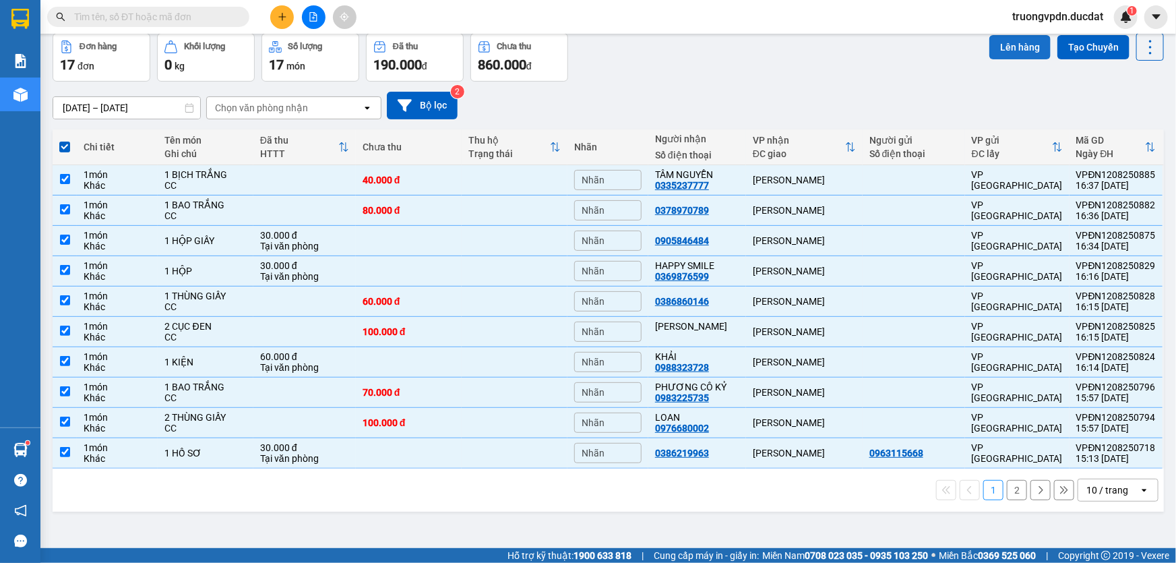
click at [1016, 42] on button "Lên hàng" at bounding box center [1019, 47] width 61 height 24
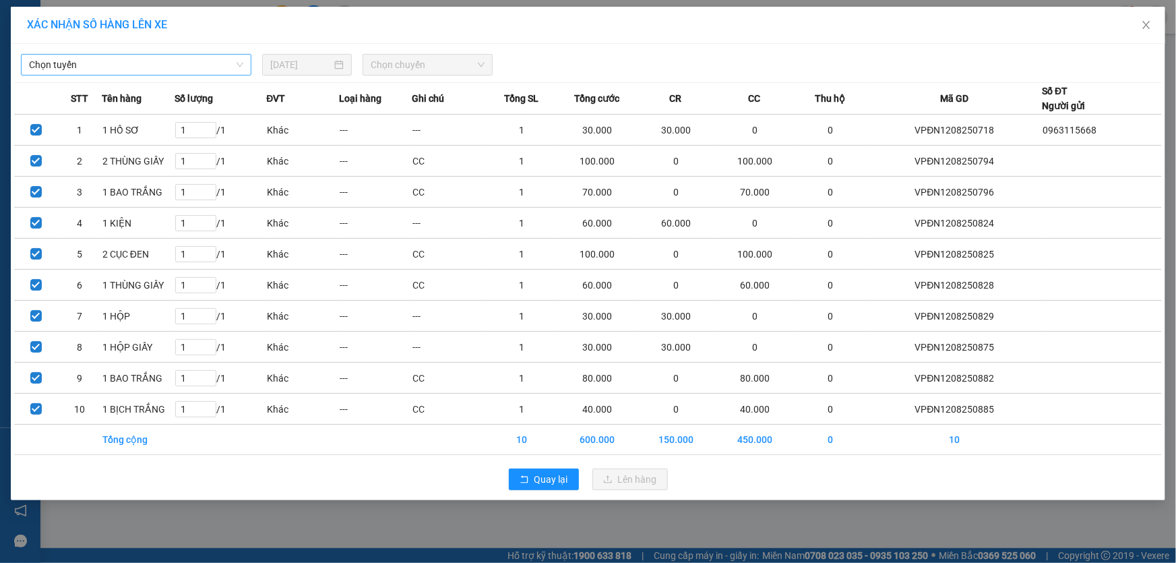
click at [168, 65] on span "Chọn tuyến" at bounding box center [136, 65] width 214 height 20
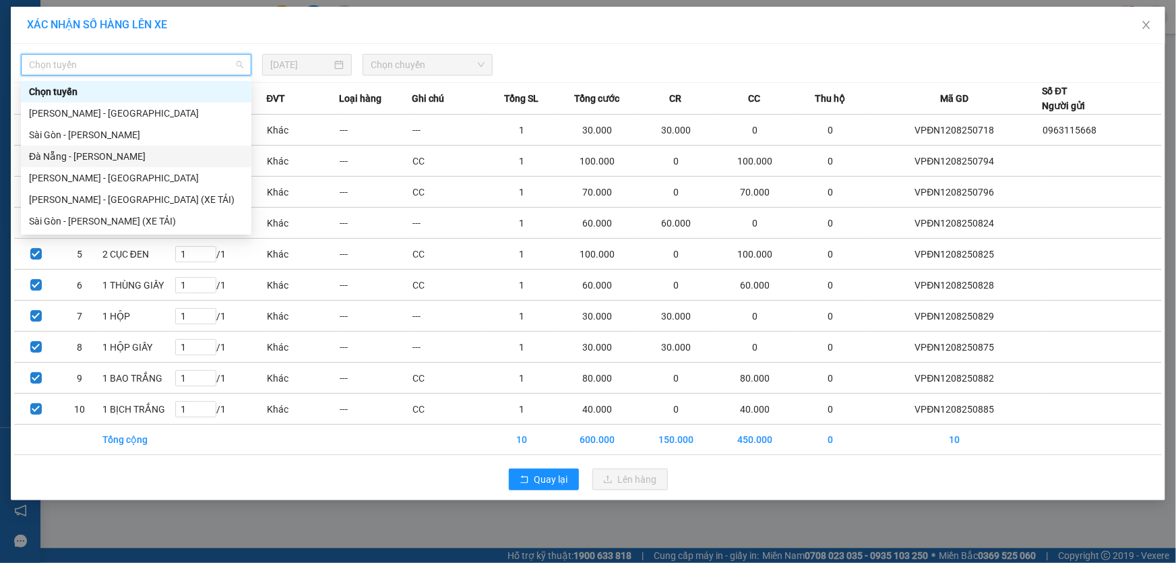
click at [94, 153] on div "Đà Nẵng - [PERSON_NAME]" at bounding box center [136, 156] width 214 height 15
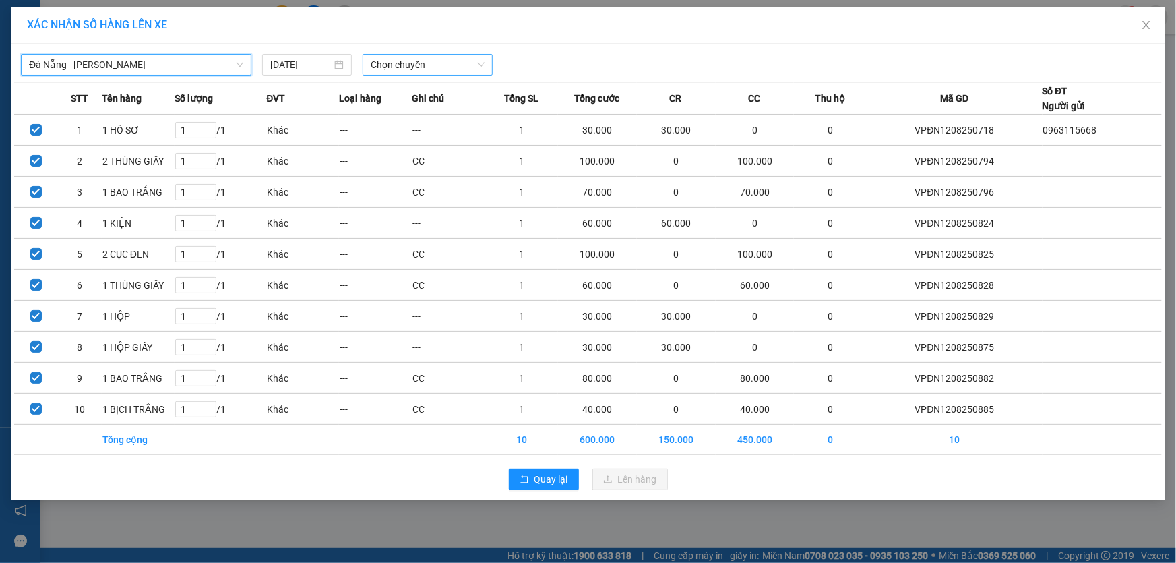
click at [400, 67] on span "Chọn chuyến" at bounding box center [428, 65] width 114 height 20
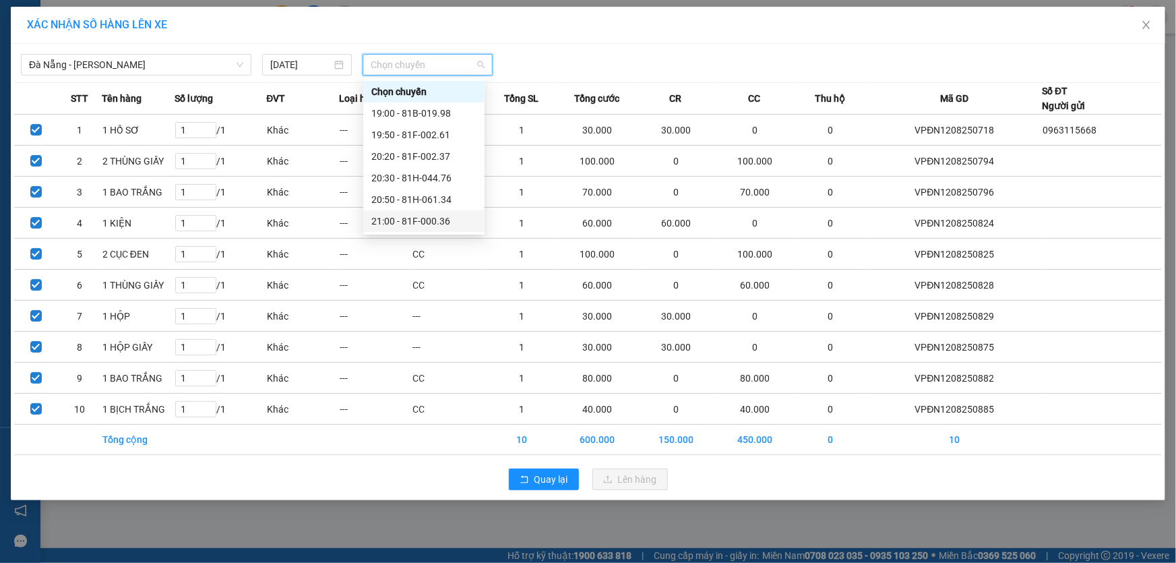
click at [439, 221] on div "21:00 - 81F-000.36" at bounding box center [423, 221] width 105 height 15
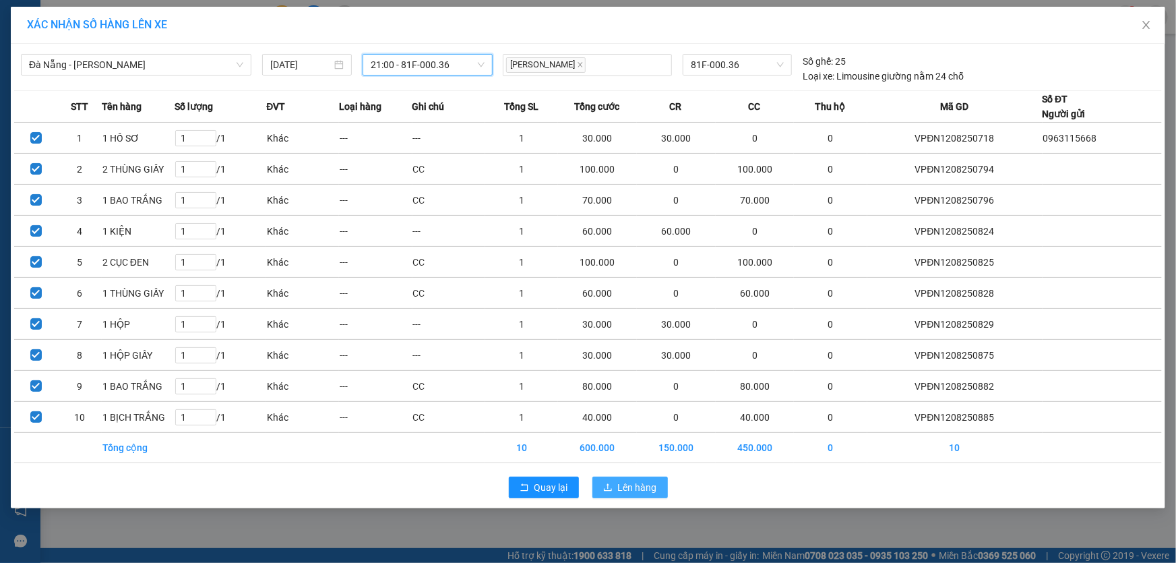
click at [625, 480] on span "Lên hàng" at bounding box center [637, 487] width 39 height 15
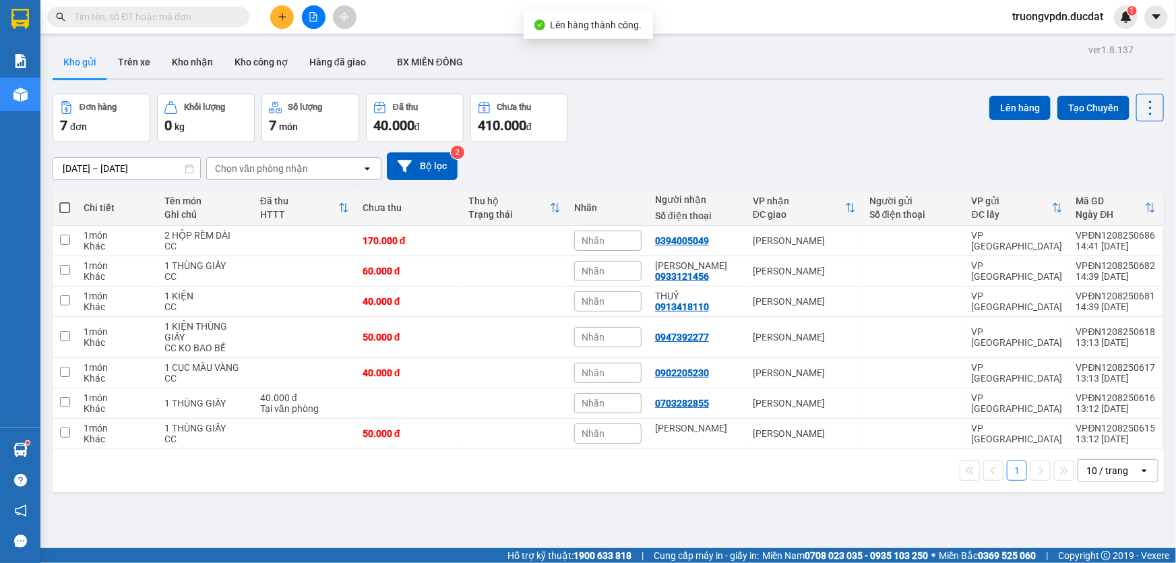
click at [81, 198] on th "Chi tiết" at bounding box center [117, 208] width 81 height 36
click at [66, 208] on span at bounding box center [64, 207] width 11 height 11
click at [65, 201] on input "checkbox" at bounding box center [65, 201] width 0 height 0
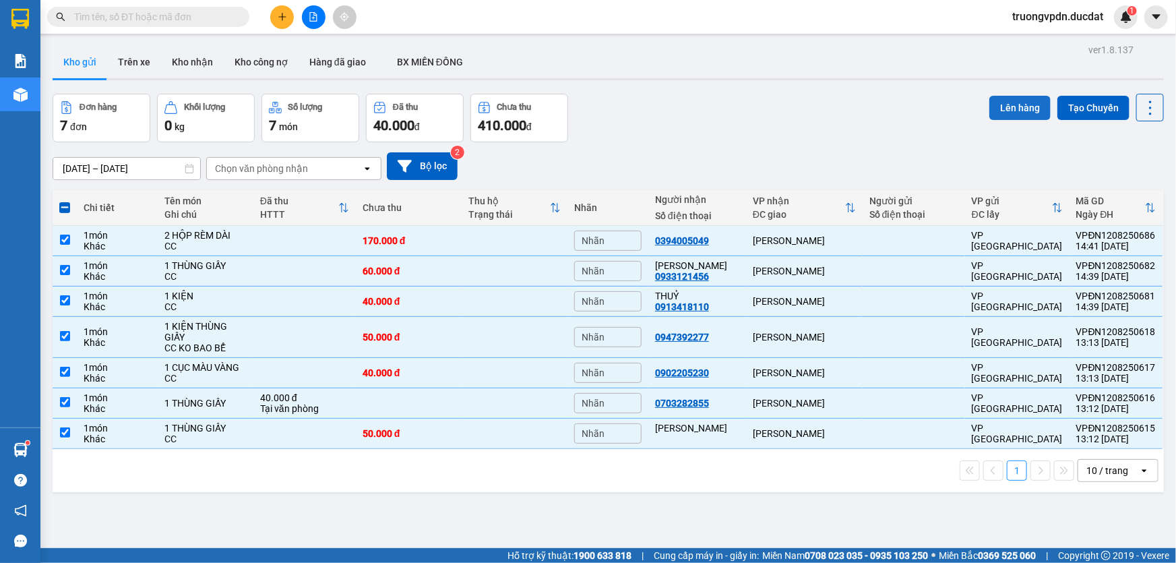
click at [990, 111] on button "Lên hàng" at bounding box center [1019, 108] width 61 height 24
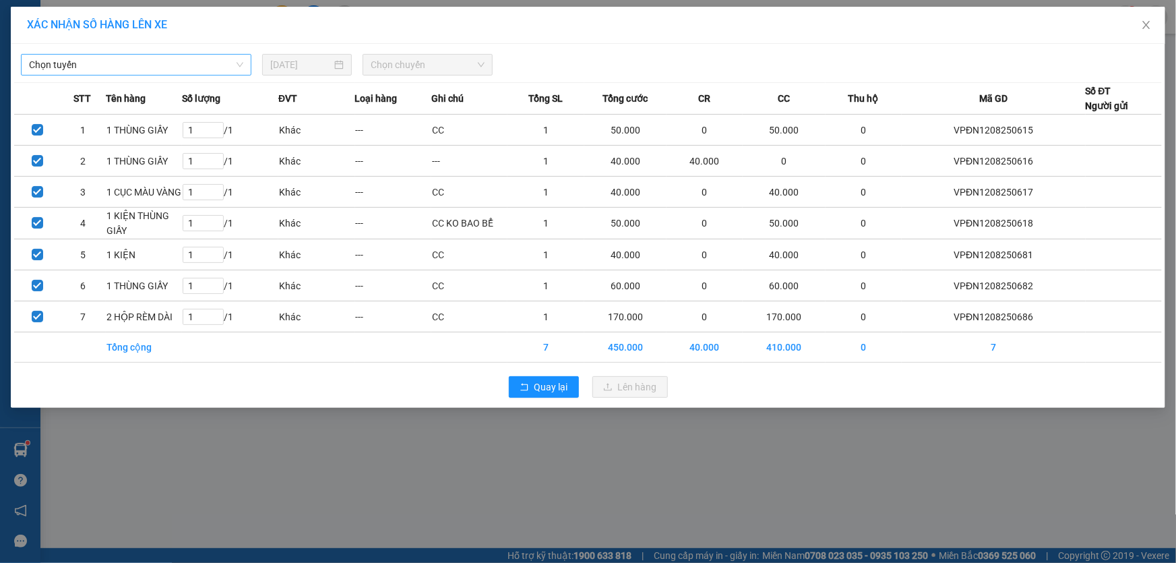
click at [88, 65] on span "Chọn tuyến" at bounding box center [136, 65] width 214 height 20
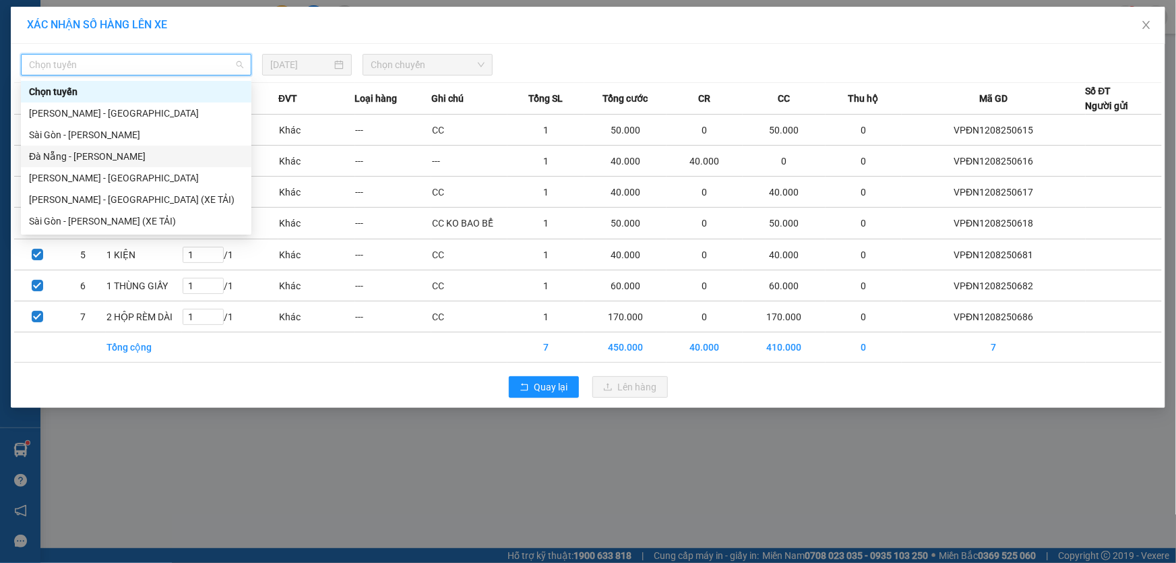
drag, startPoint x: 77, startPoint y: 155, endPoint x: 380, endPoint y: 103, distance: 307.6
click at [76, 155] on div "Đà Nẵng - [PERSON_NAME]" at bounding box center [136, 156] width 214 height 15
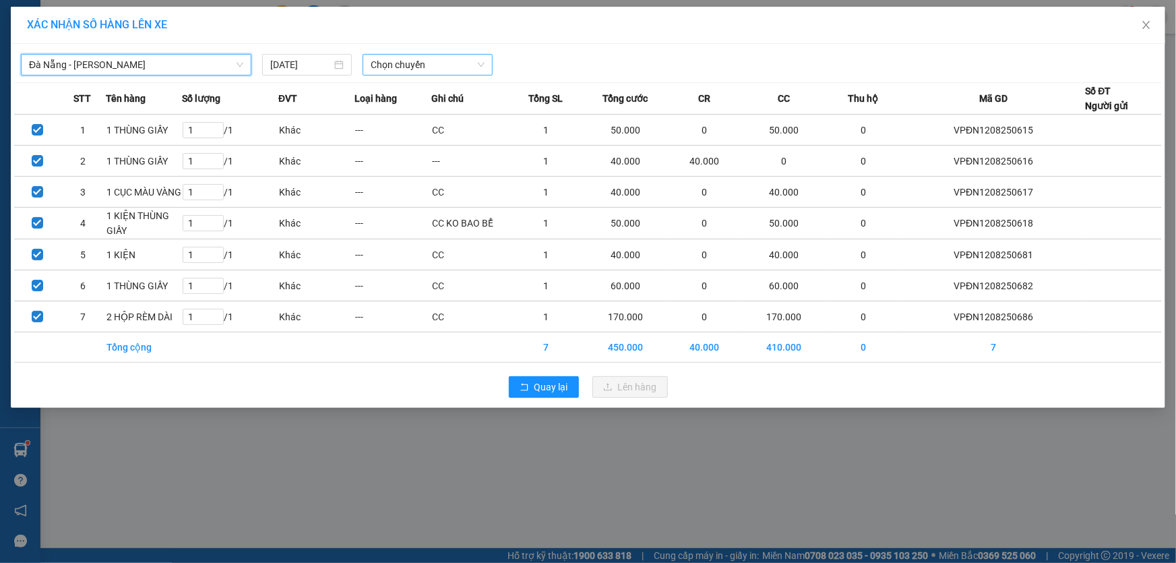
click at [395, 71] on span "Chọn chuyến" at bounding box center [428, 65] width 114 height 20
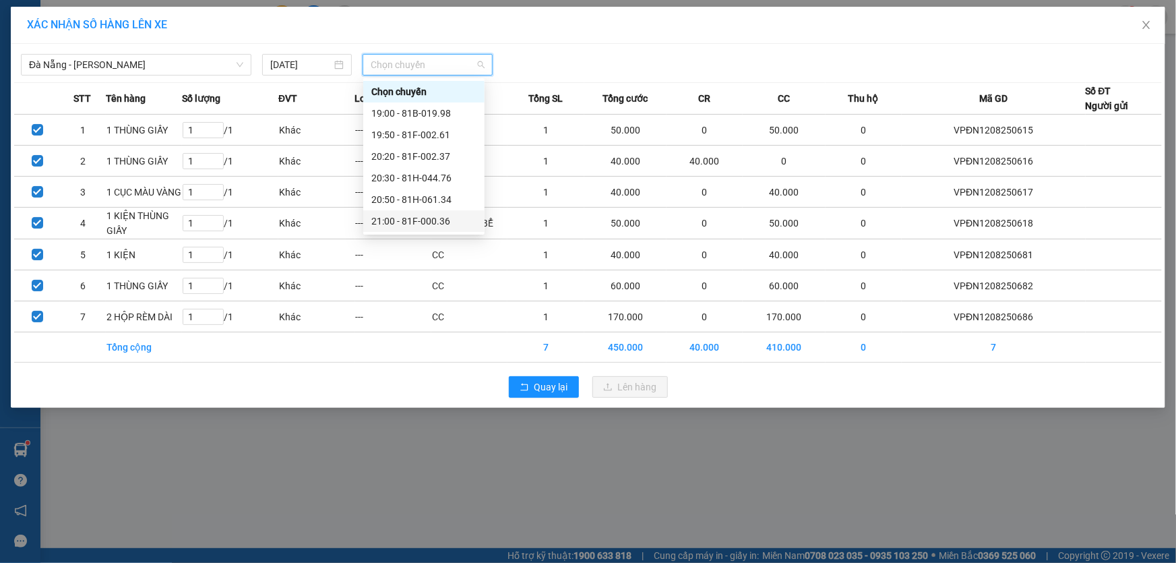
click at [438, 220] on div "21:00 - 81F-000.36" at bounding box center [423, 221] width 105 height 15
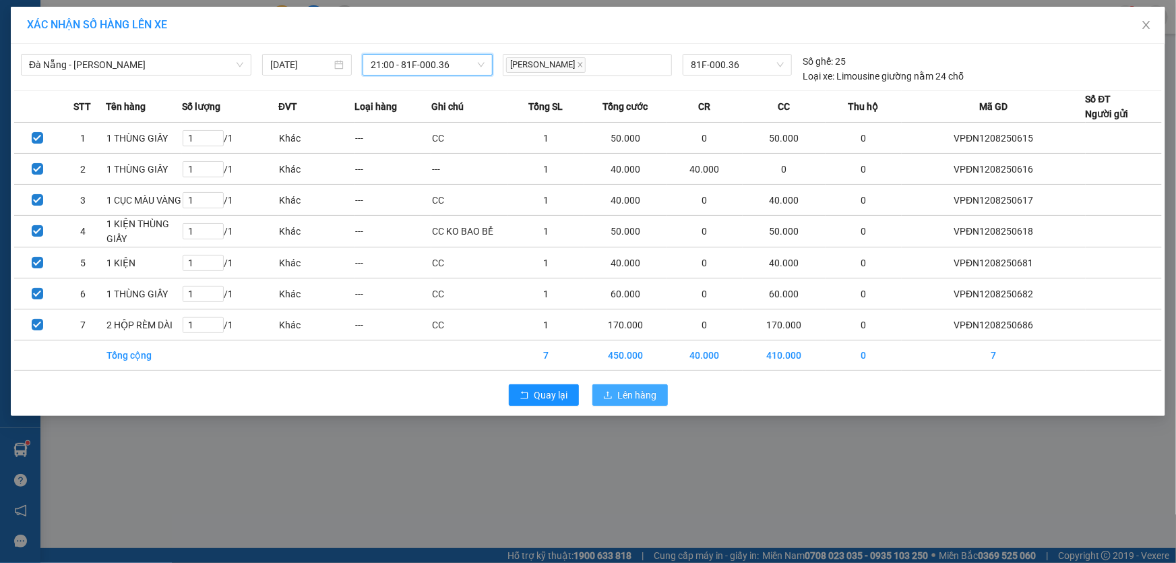
click at [629, 398] on span "Lên hàng" at bounding box center [637, 394] width 39 height 15
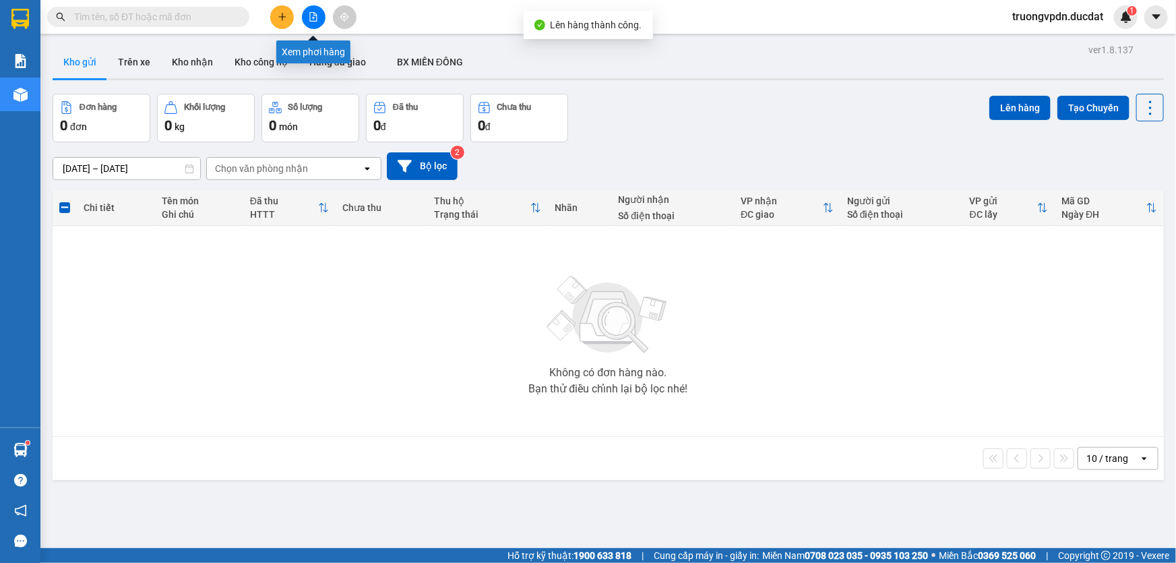
click at [311, 15] on icon "file-add" at bounding box center [313, 16] width 9 height 9
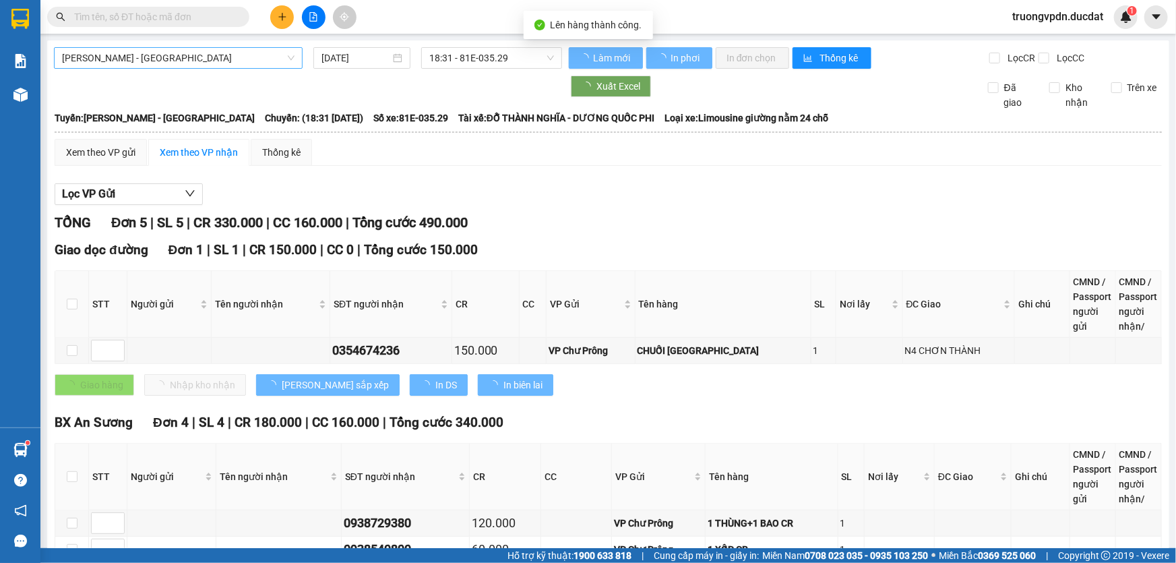
click at [164, 61] on span "[PERSON_NAME] - [GEOGRAPHIC_DATA]" at bounding box center [178, 58] width 232 height 20
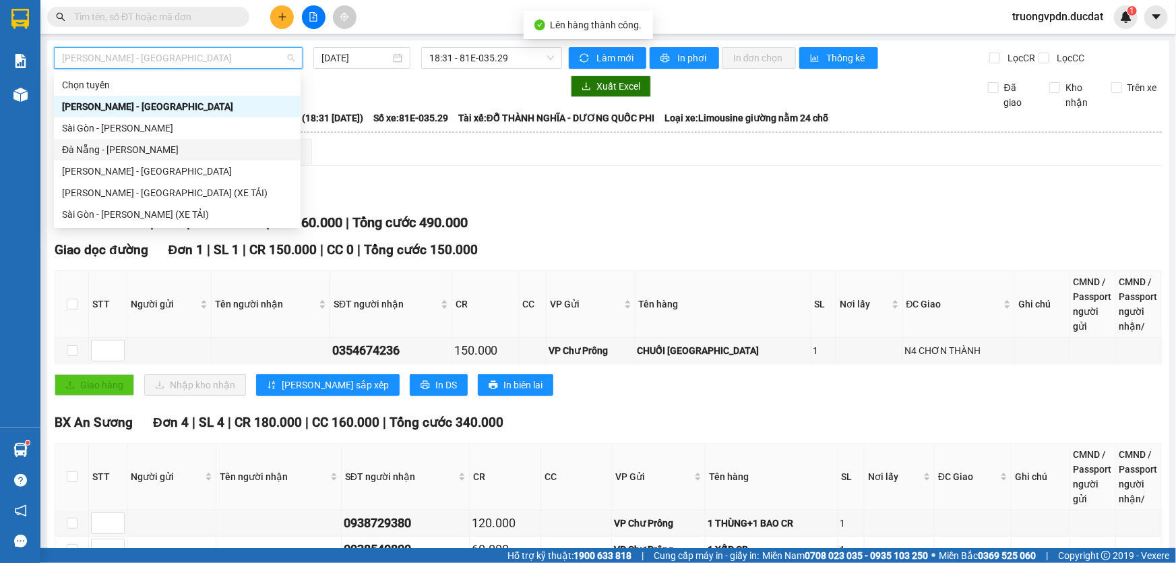
click at [118, 148] on div "Đà Nẵng - [PERSON_NAME]" at bounding box center [177, 149] width 230 height 15
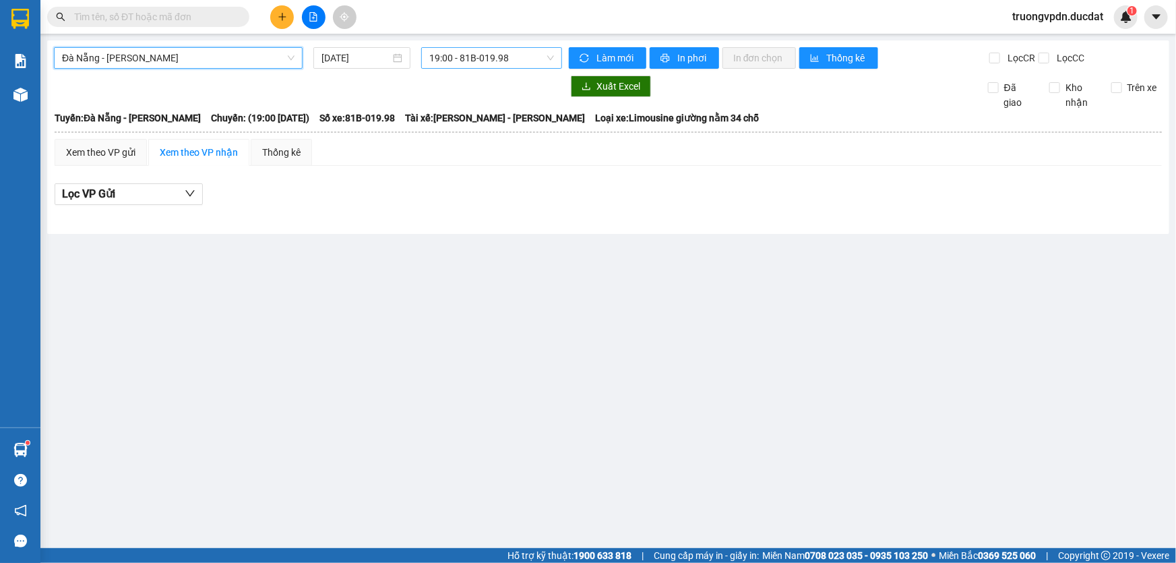
click at [492, 60] on span "19:00 - 81B-019.98" at bounding box center [491, 58] width 125 height 20
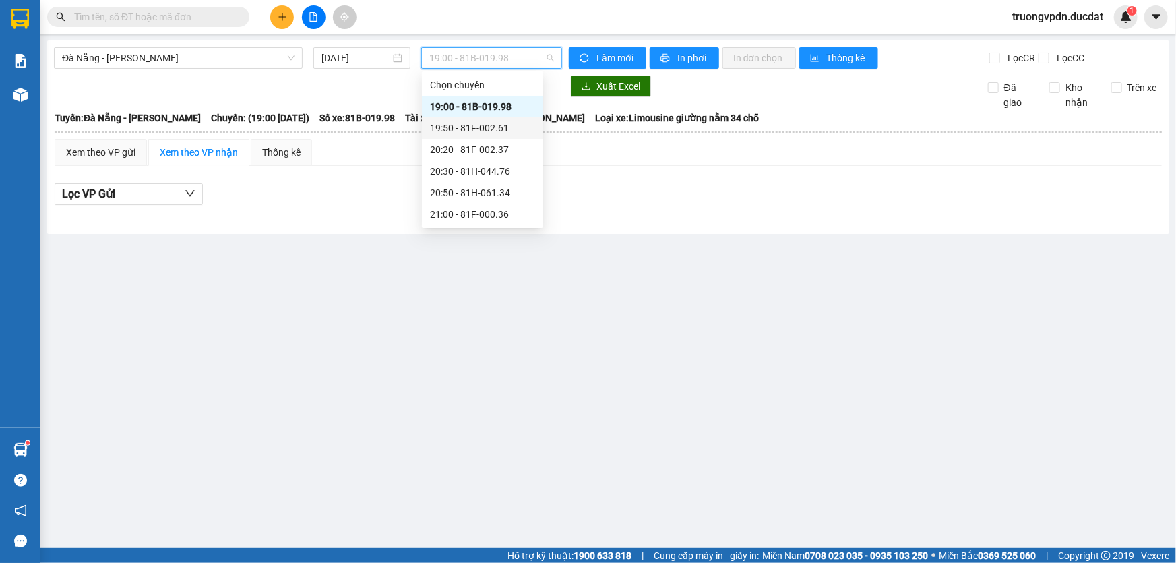
click at [517, 127] on div "19:50 - 81F-002.61" at bounding box center [482, 128] width 105 height 15
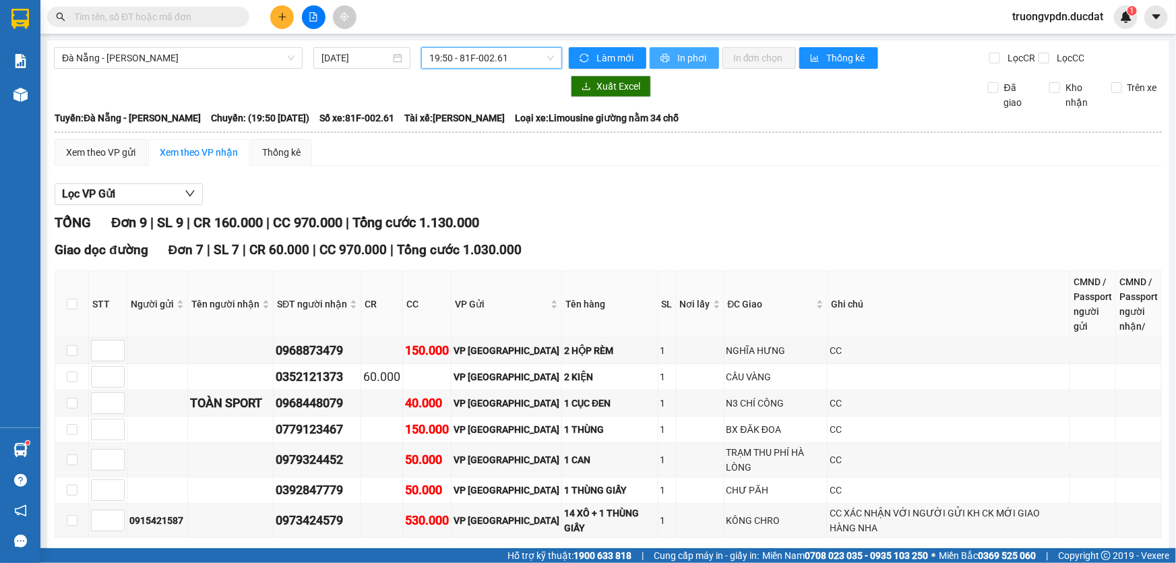
click at [660, 59] on icon "printer" at bounding box center [664, 57] width 9 height 9
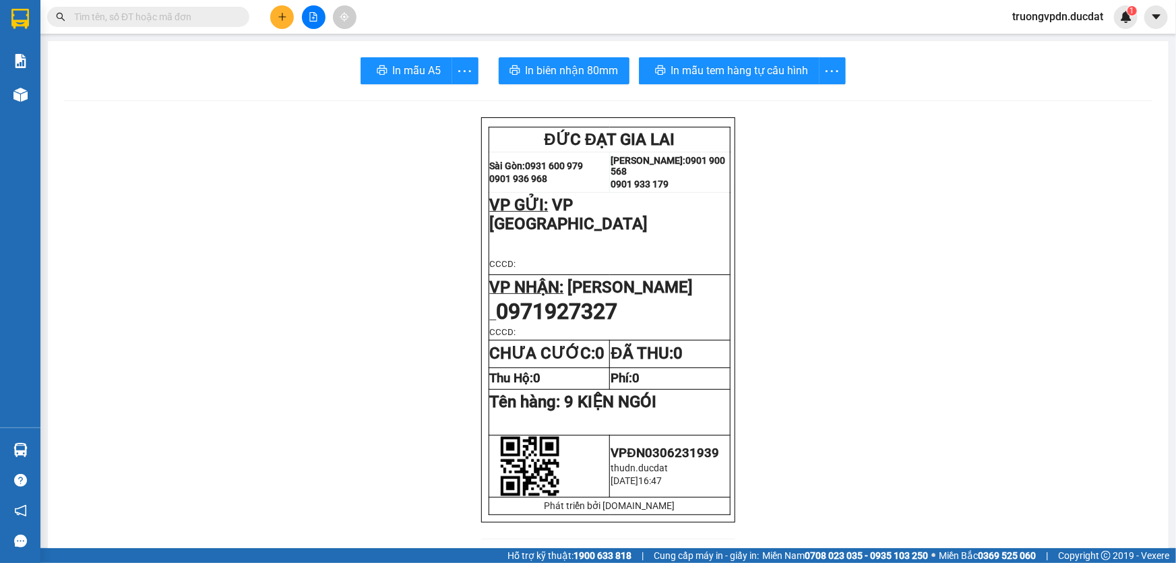
click at [172, 15] on input "text" at bounding box center [153, 16] width 159 height 15
paste input "0352121373"
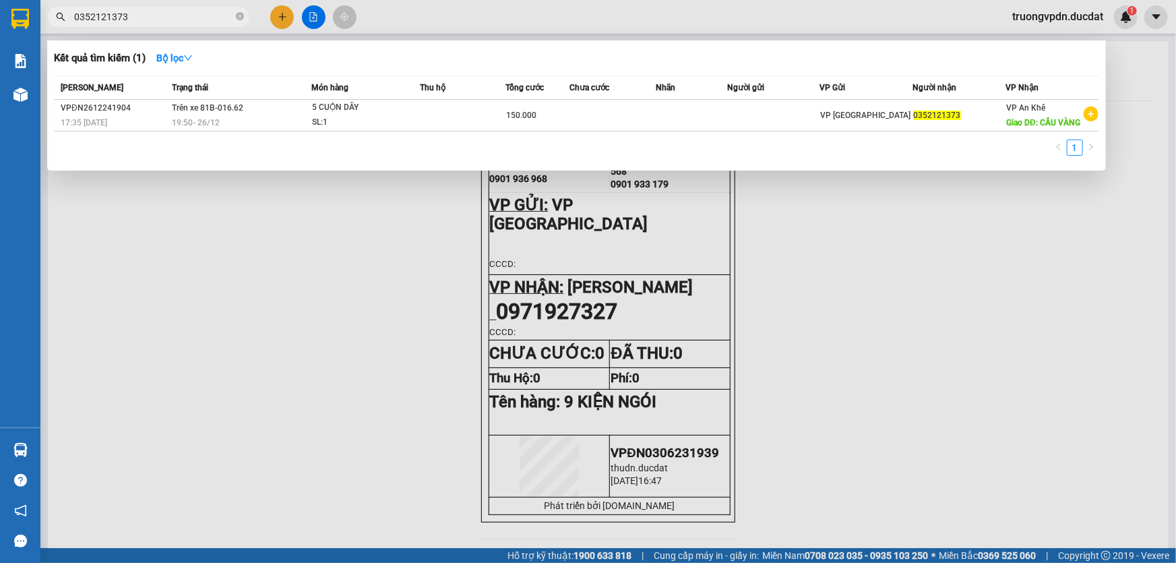
type input "0352121373"
click at [242, 17] on icon "close-circle" at bounding box center [240, 16] width 8 height 8
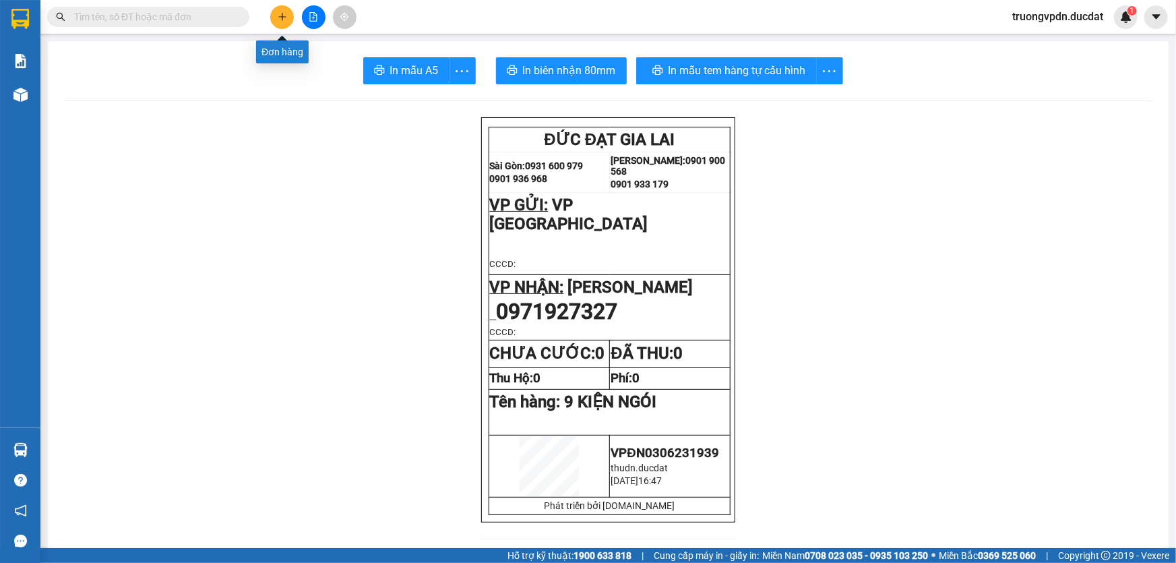
click at [280, 13] on icon "plus" at bounding box center [282, 16] width 9 height 9
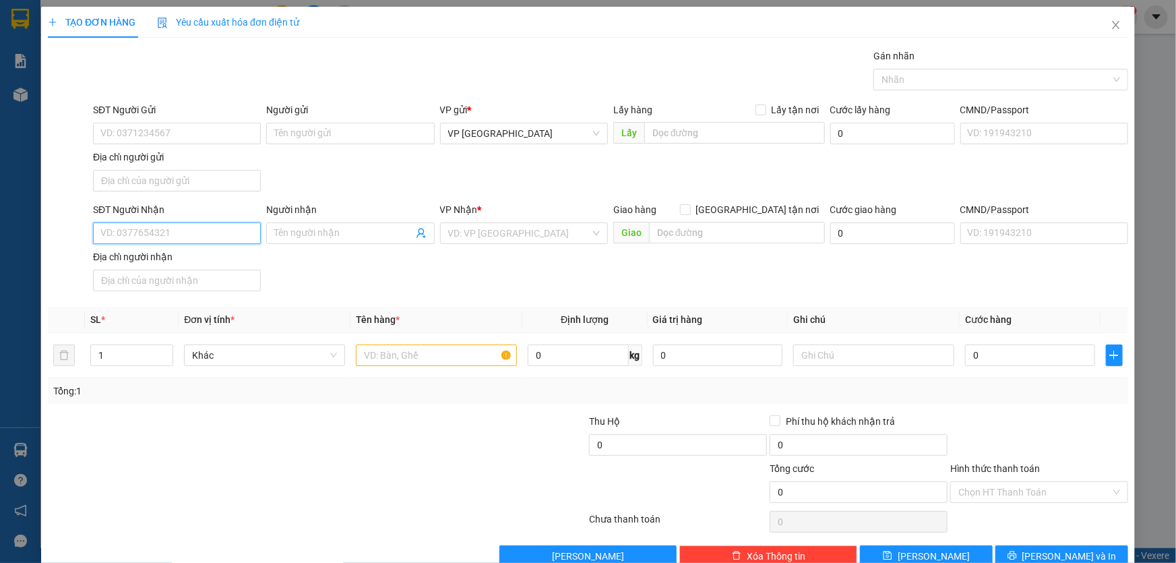
click at [120, 232] on input "SĐT Người Nhận" at bounding box center [177, 233] width 168 height 22
type input "0393553353"
click at [173, 129] on input "SĐT Người Gửi" at bounding box center [177, 134] width 168 height 22
type input "0905969195"
click at [473, 236] on input "search" at bounding box center [519, 233] width 142 height 20
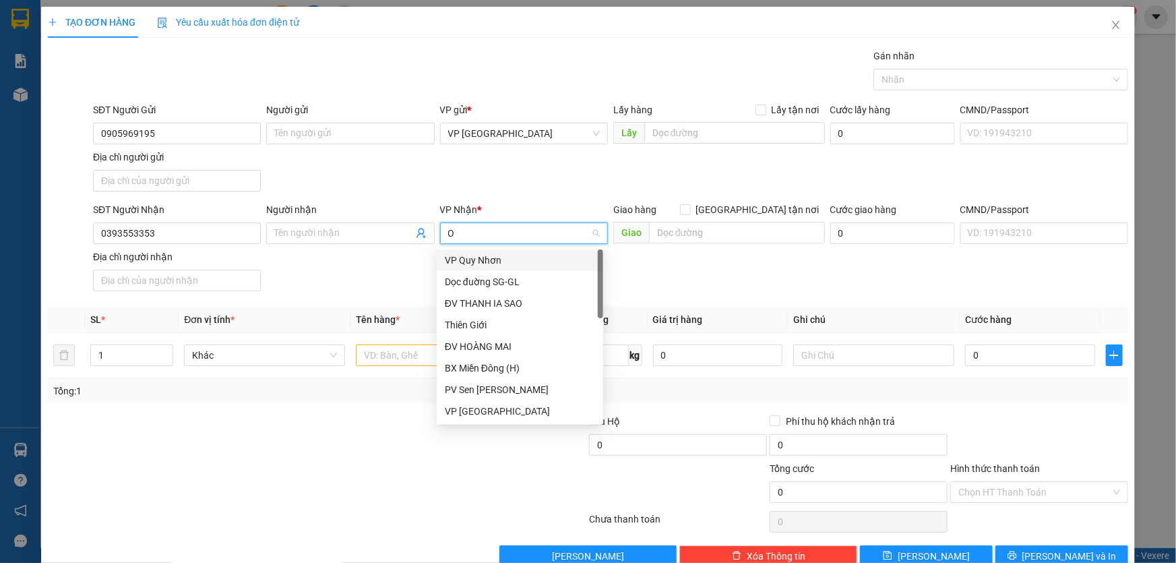
type input "ON"
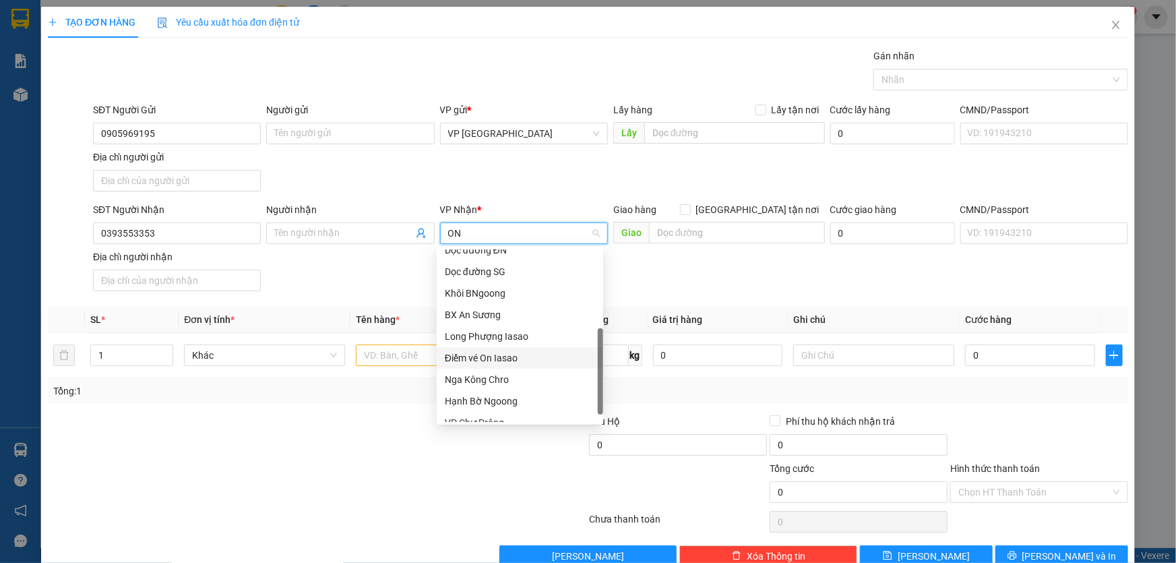
click at [508, 354] on div "Điểm vé On Iasao" at bounding box center [520, 357] width 150 height 15
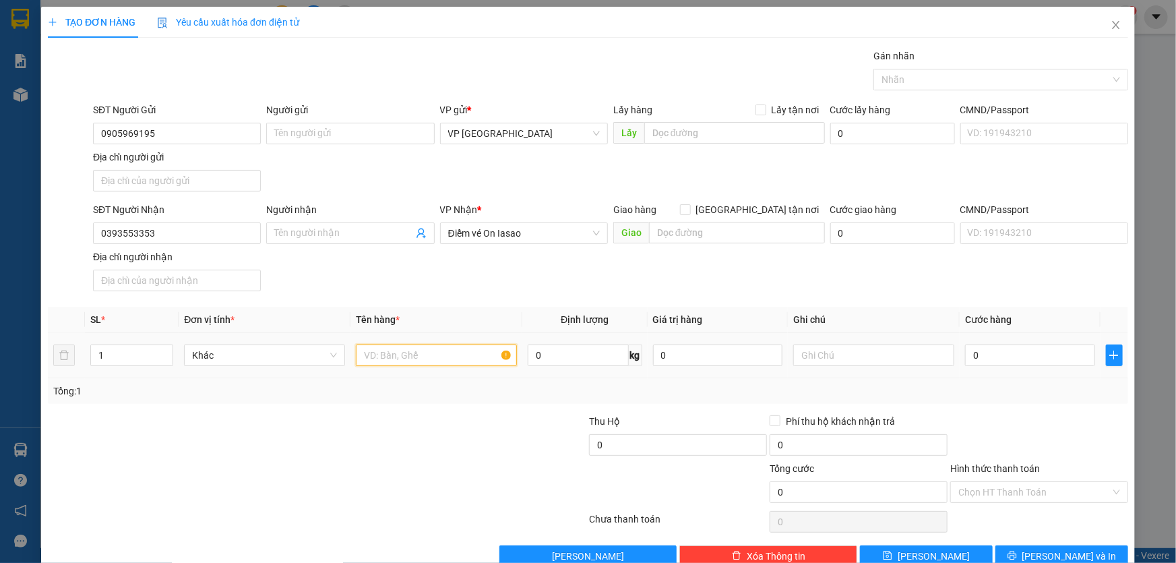
click at [391, 356] on input "text" at bounding box center [436, 355] width 161 height 22
click at [398, 358] on input "text" at bounding box center [436, 355] width 161 height 22
type input "1 XỐP"
type input "5"
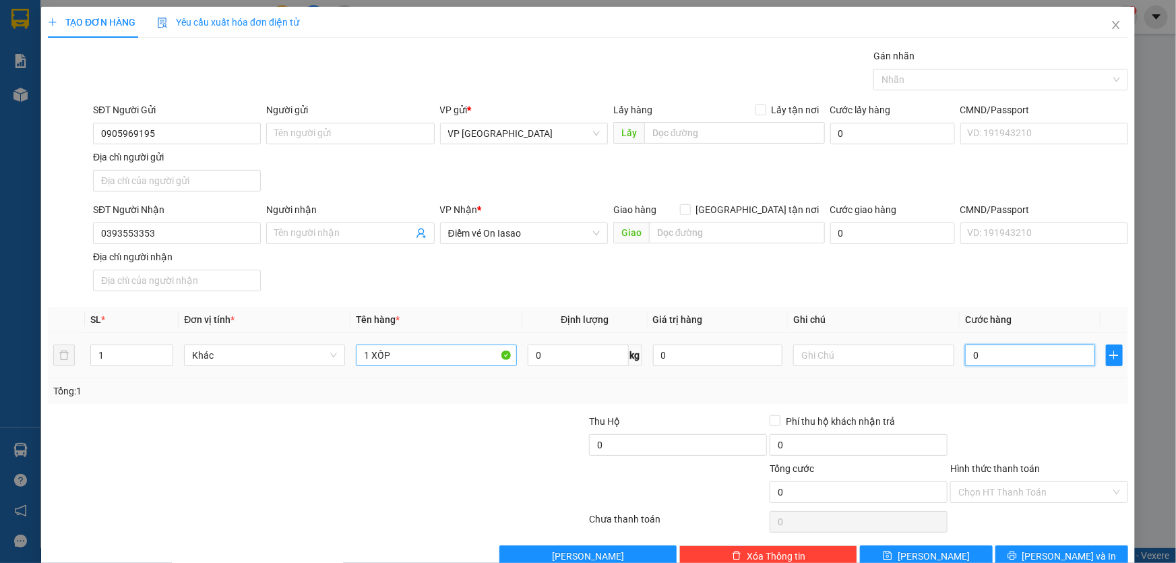
type input "5"
type input "50"
type input "500"
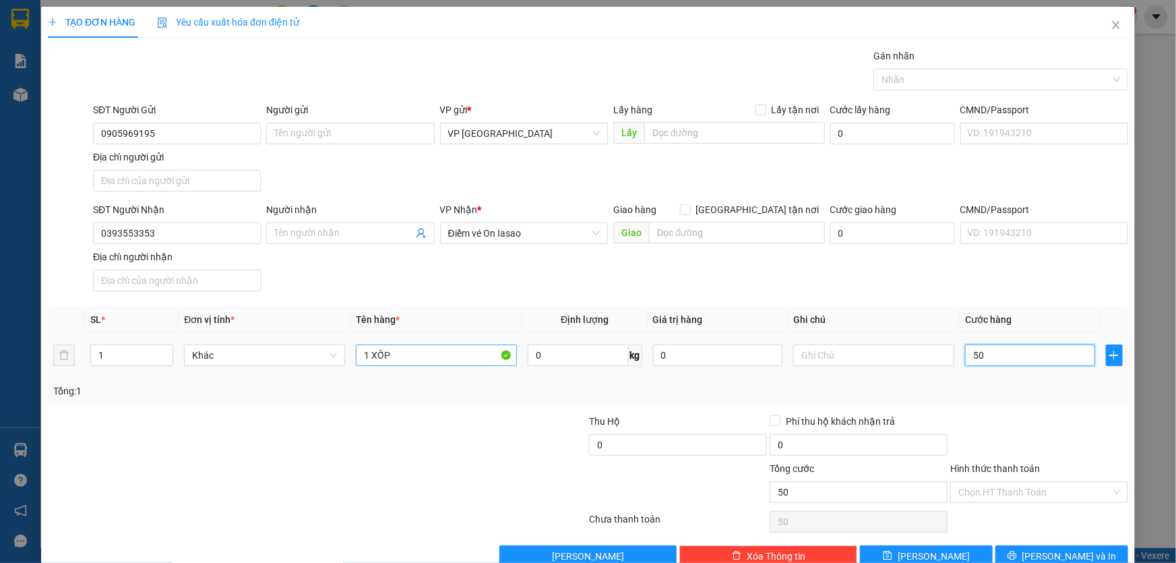
type input "500"
type input "5.000"
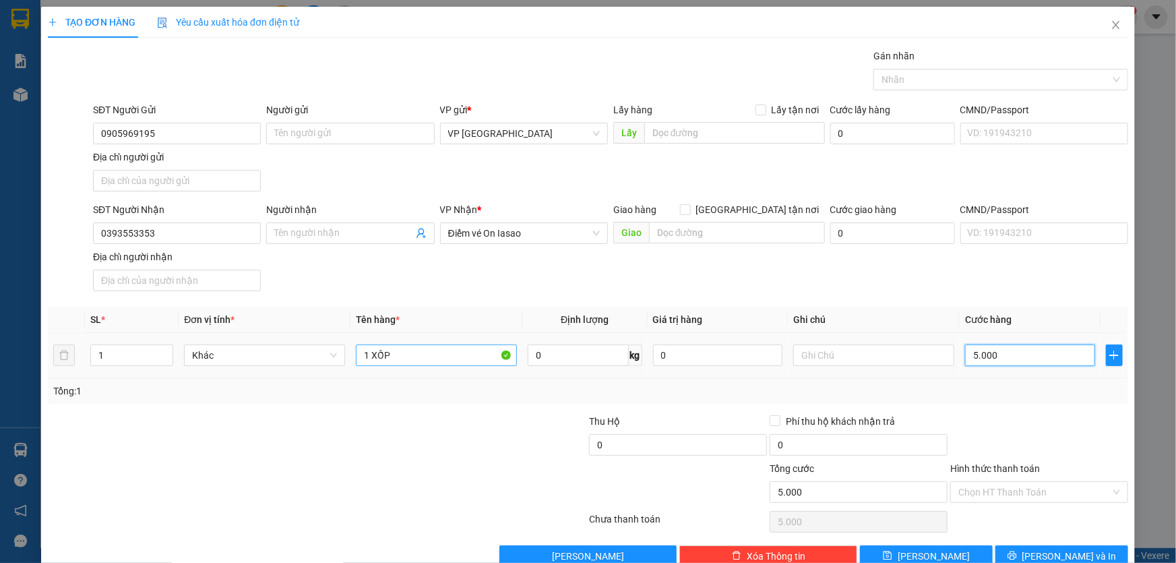
type input "50.000"
click at [1042, 496] on input "Hình thức thanh toán" at bounding box center [1034, 492] width 152 height 20
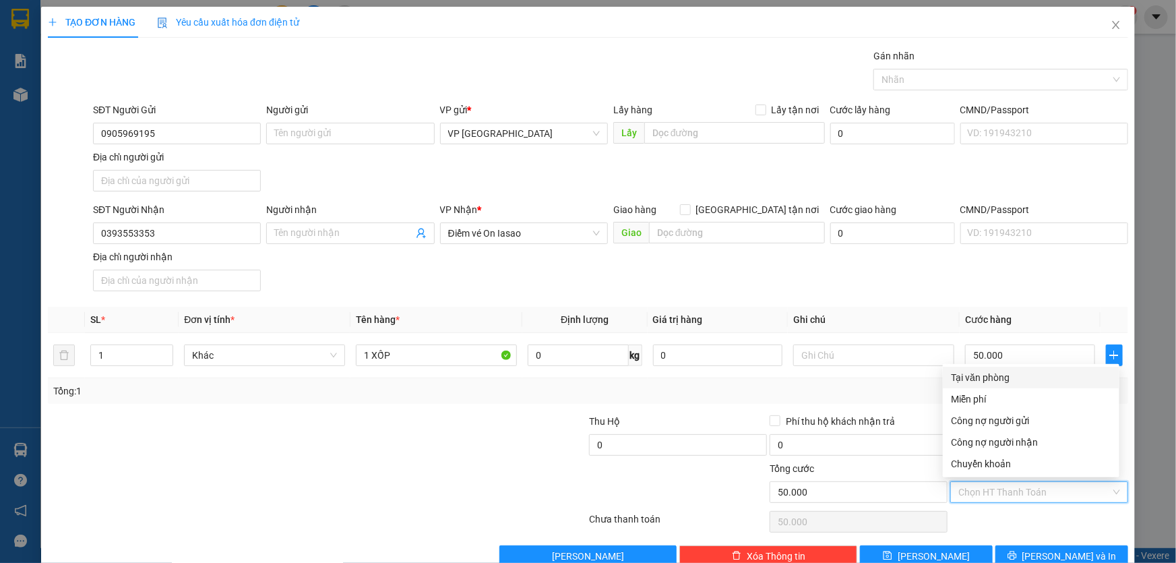
click at [993, 381] on div "Tại văn phòng" at bounding box center [1031, 377] width 160 height 15
type input "0"
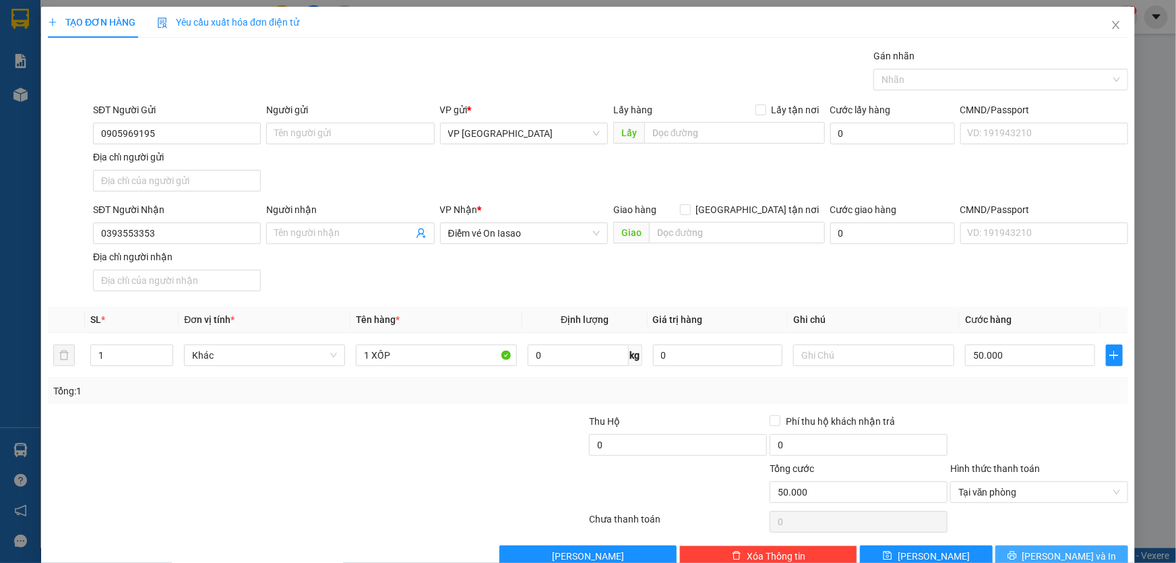
click at [1062, 549] on span "[PERSON_NAME] và In" at bounding box center [1069, 555] width 94 height 15
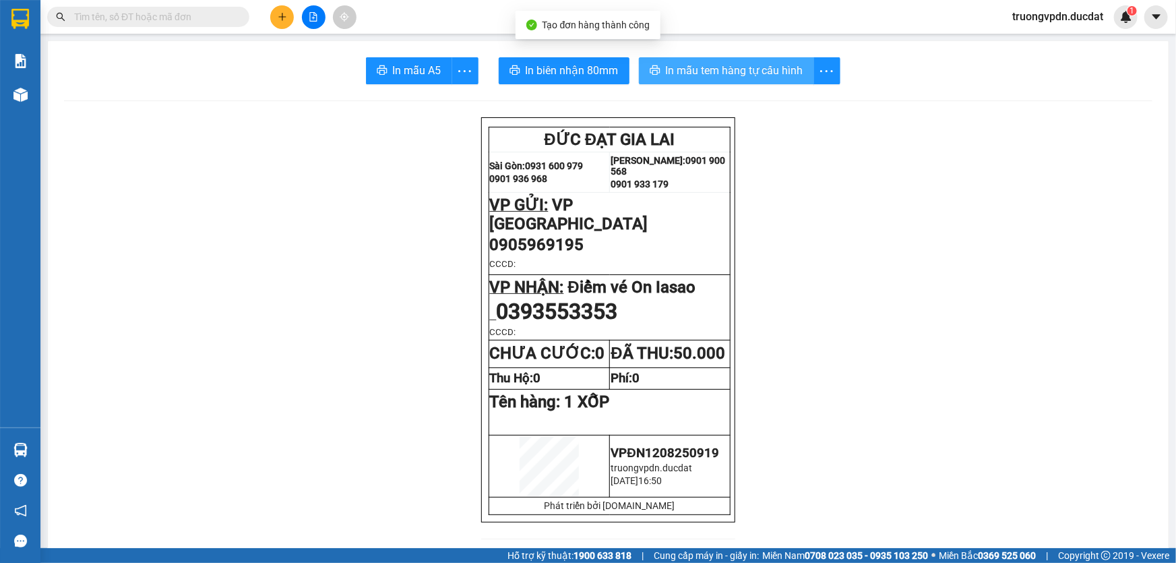
click at [755, 71] on span "In mẫu tem hàng tự cấu hình" at bounding box center [734, 70] width 137 height 17
click at [290, 22] on button at bounding box center [282, 17] width 24 height 24
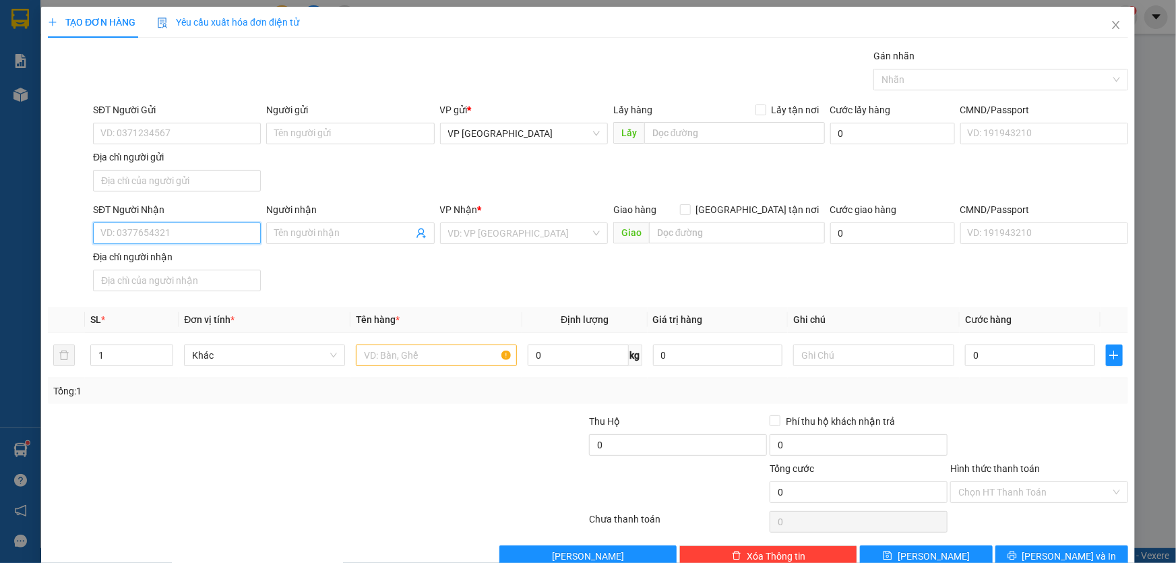
click at [171, 239] on input "SĐT Người Nhận" at bounding box center [177, 233] width 168 height 22
click at [164, 252] on div "0976340542" at bounding box center [175, 259] width 150 height 15
type input "0976340542"
click at [391, 358] on input "text" at bounding box center [436, 355] width 161 height 22
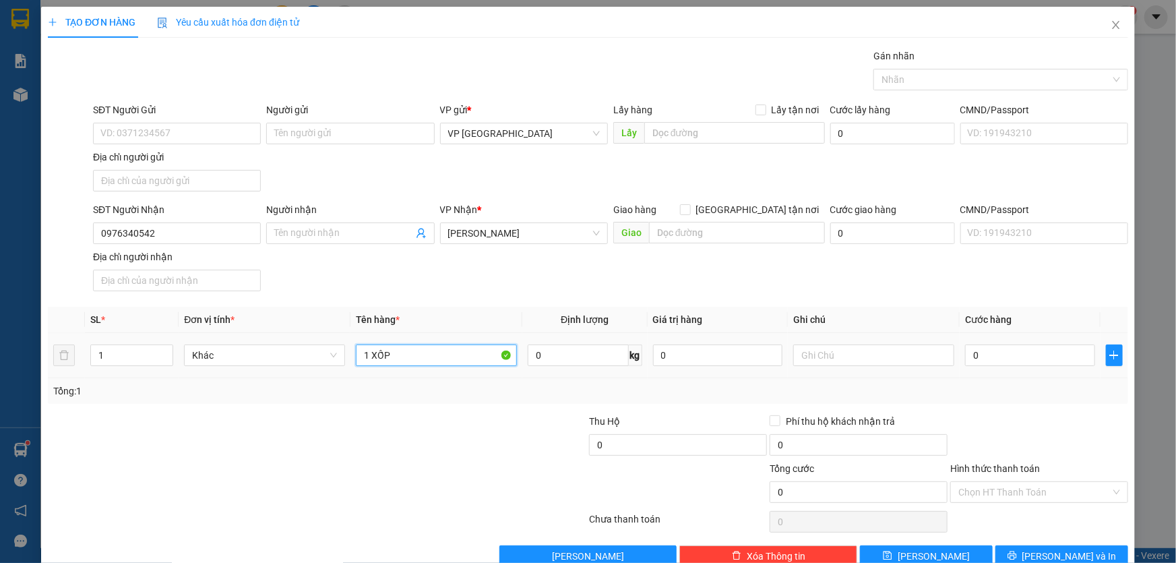
type input "1 XỐP"
type input "CC"
type input "5"
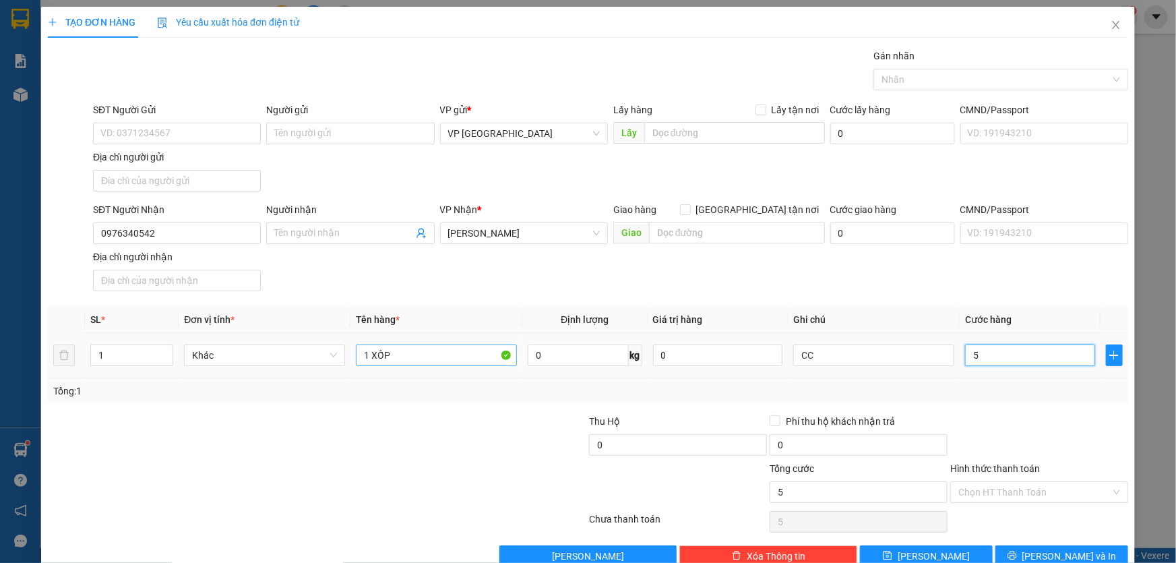
type input "50"
type input "500"
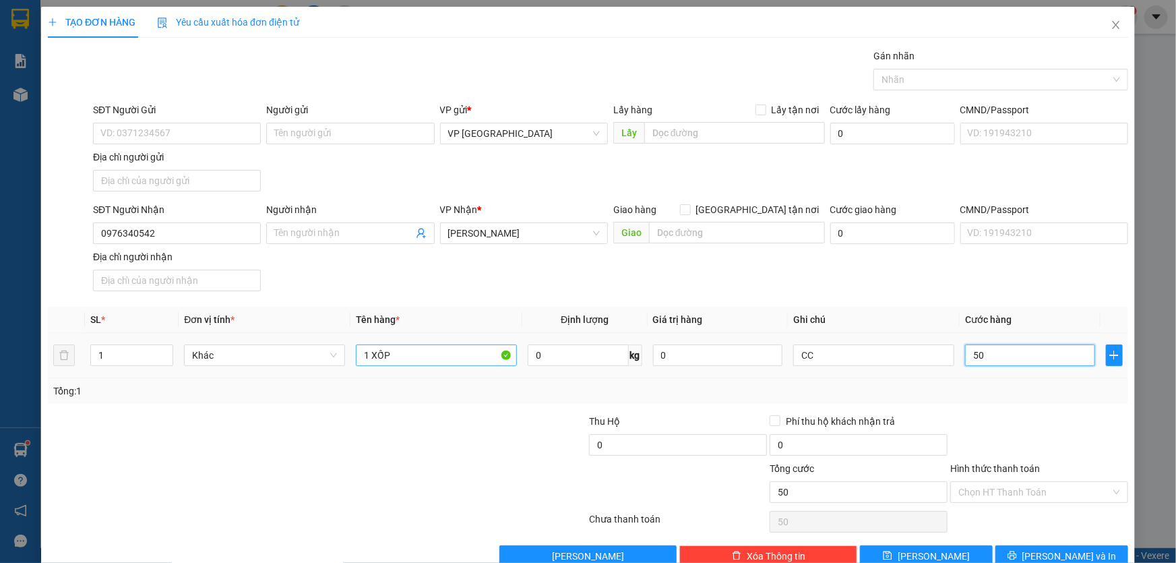
type input "500"
type input "5.000"
type input "50.000"
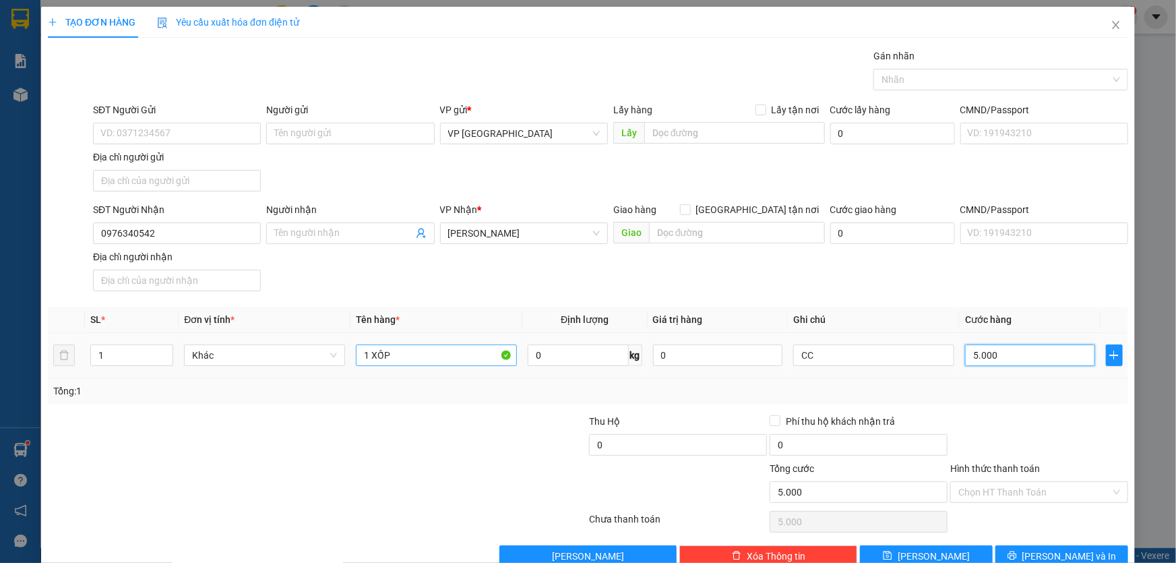
type input "50.000"
click at [1017, 556] on icon "printer" at bounding box center [1011, 554] width 9 height 9
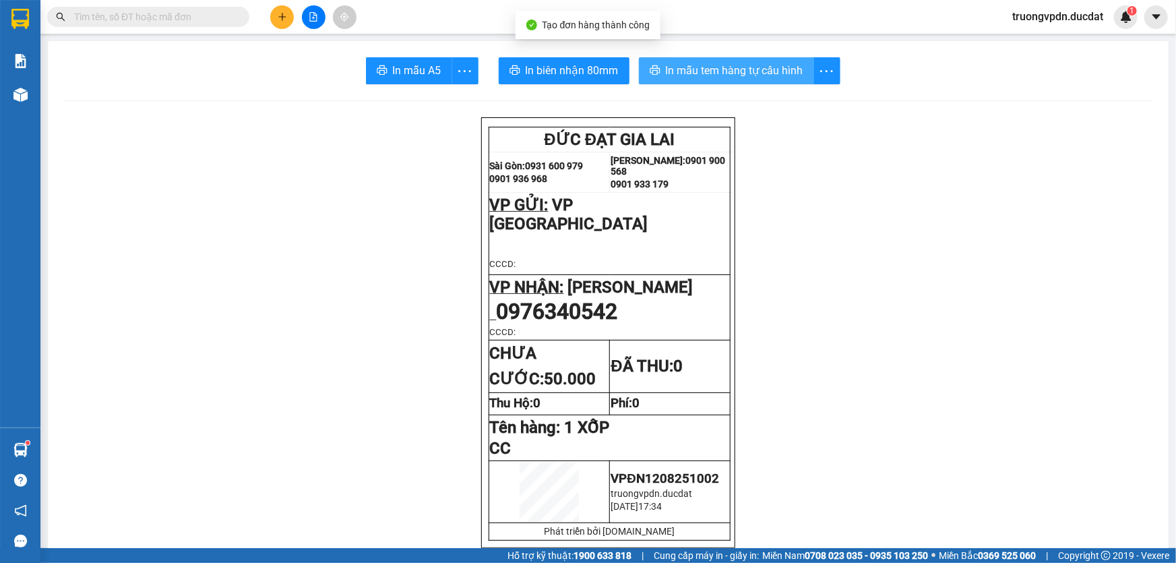
click at [709, 76] on span "In mẫu tem hàng tự cấu hình" at bounding box center [734, 70] width 137 height 17
